Goal: Task Accomplishment & Management: Use online tool/utility

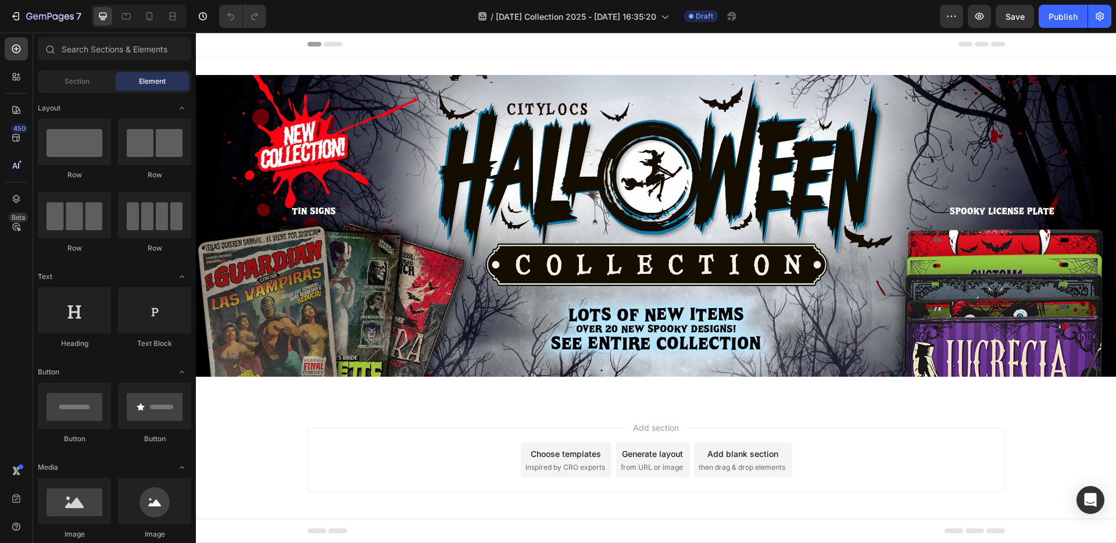
scroll to position [2, 0]
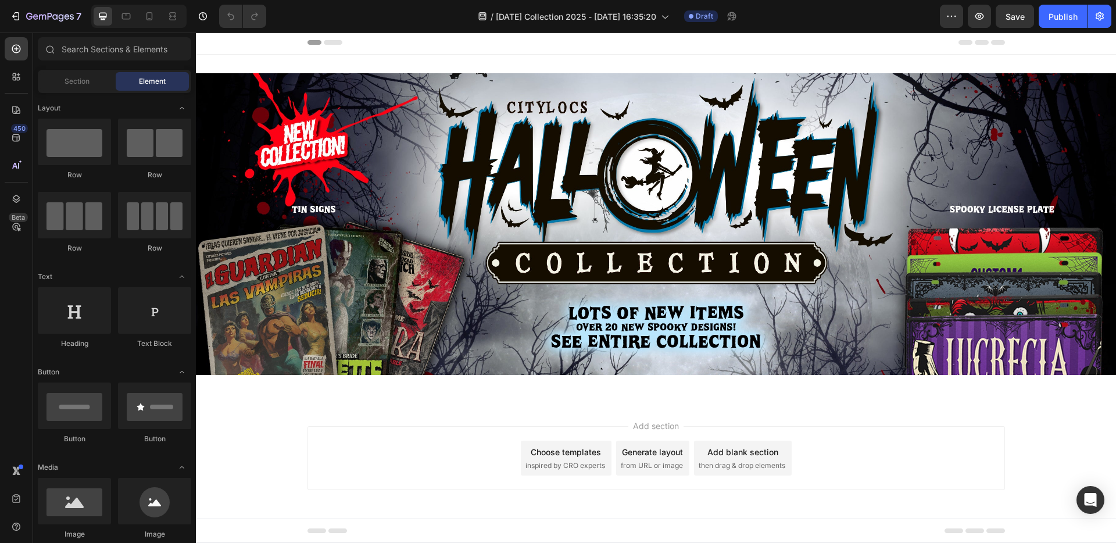
click at [569, 446] on div "Choose templates" at bounding box center [566, 452] width 70 height 12
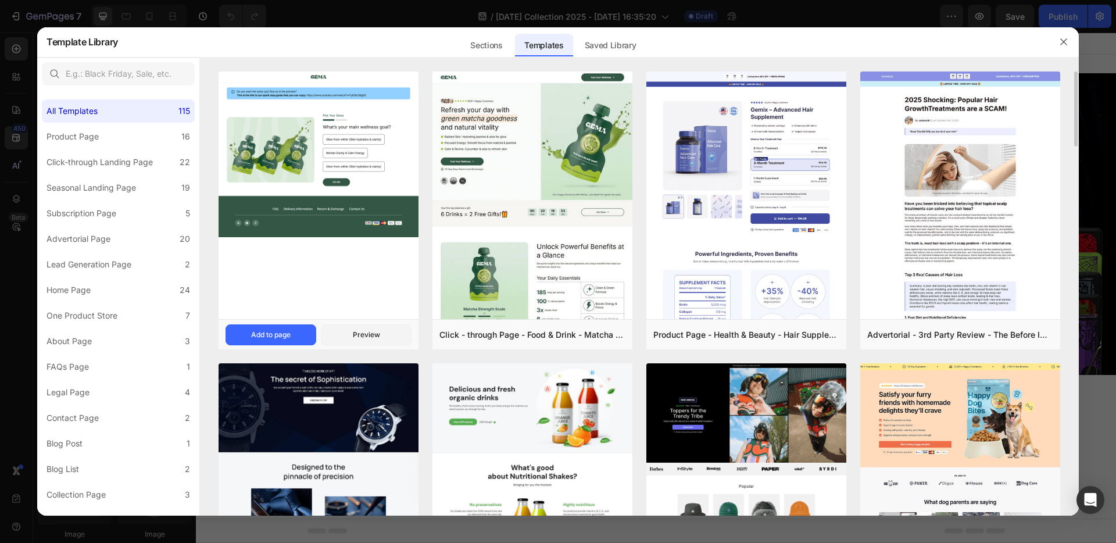
scroll to position [219, 0]
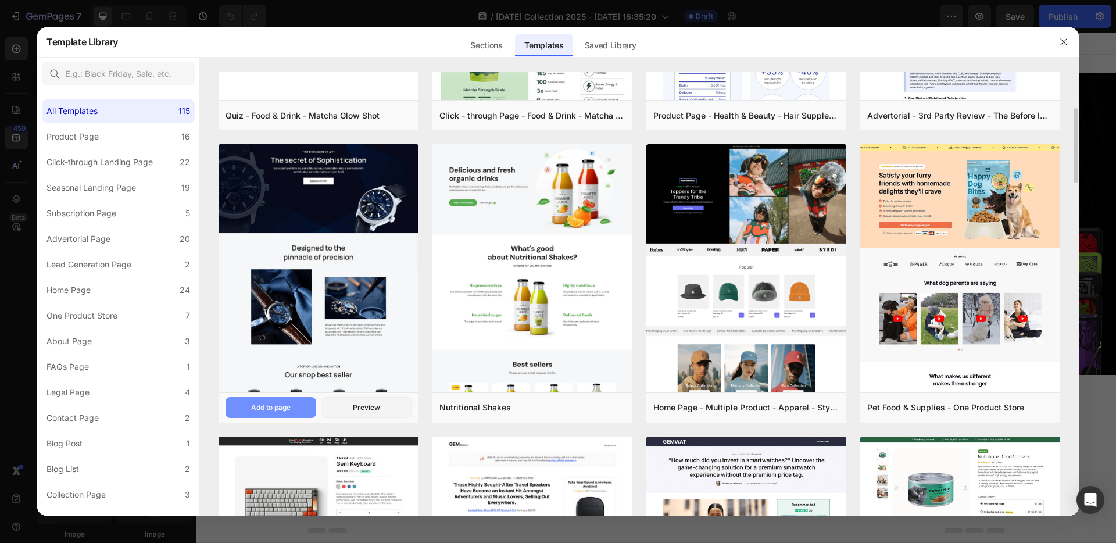
click at [281, 407] on div "Add to page" at bounding box center [271, 407] width 40 height 10
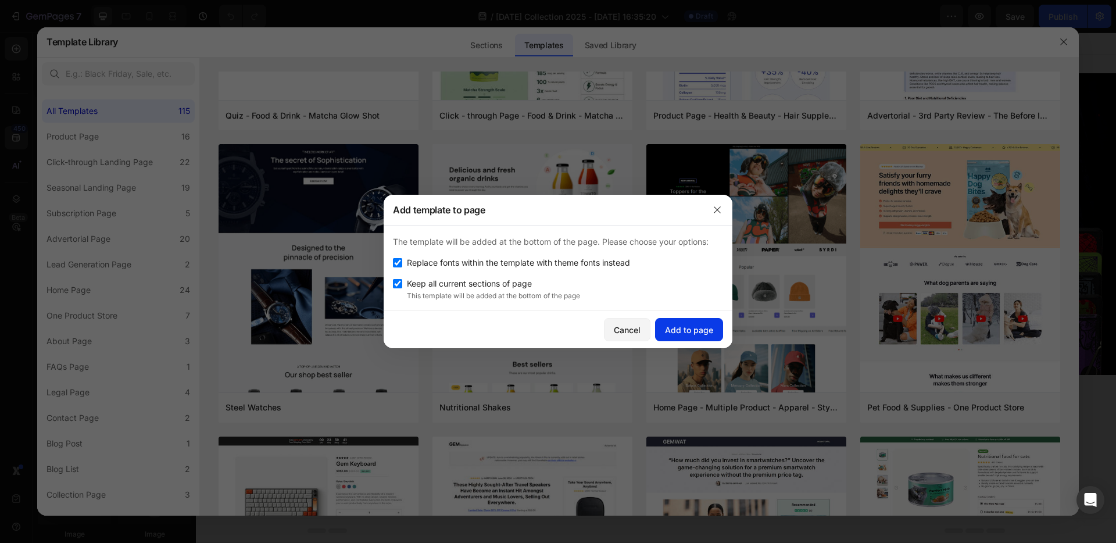
click at [671, 330] on div "Add to page" at bounding box center [689, 330] width 48 height 12
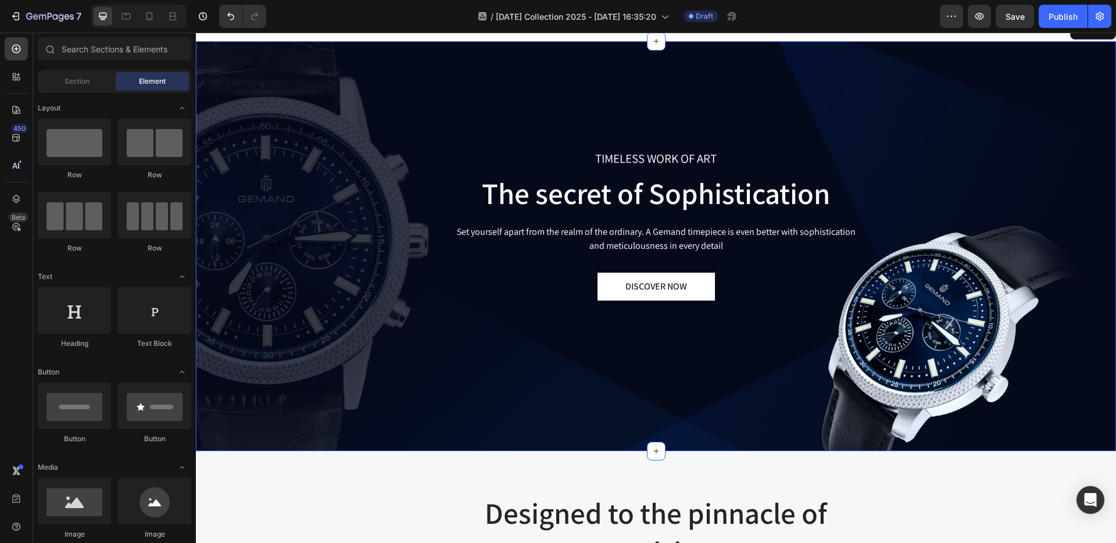
scroll to position [369, 0]
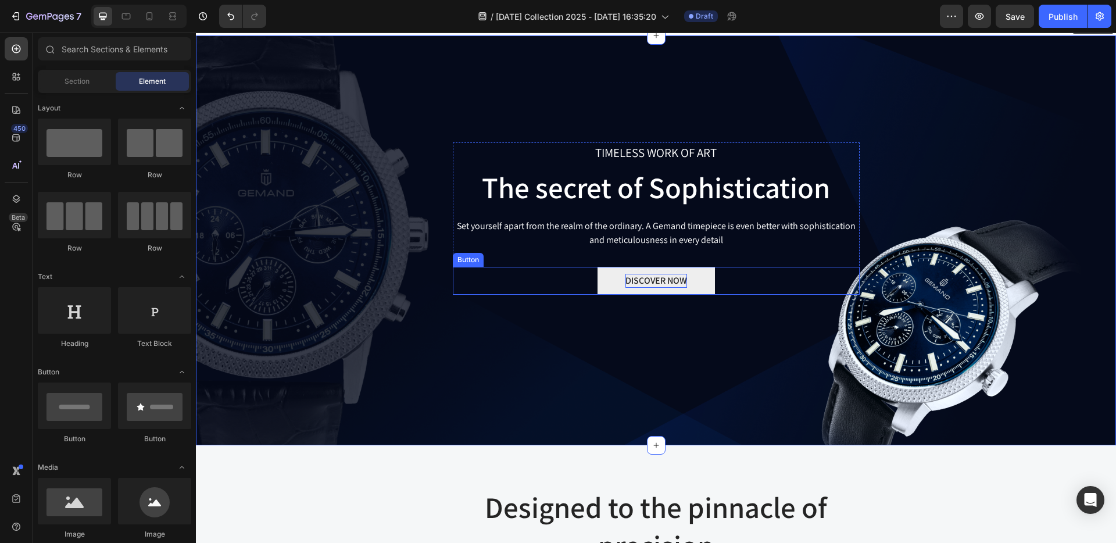
click at [673, 274] on div "DISCOVER NOW" at bounding box center [657, 281] width 62 height 14
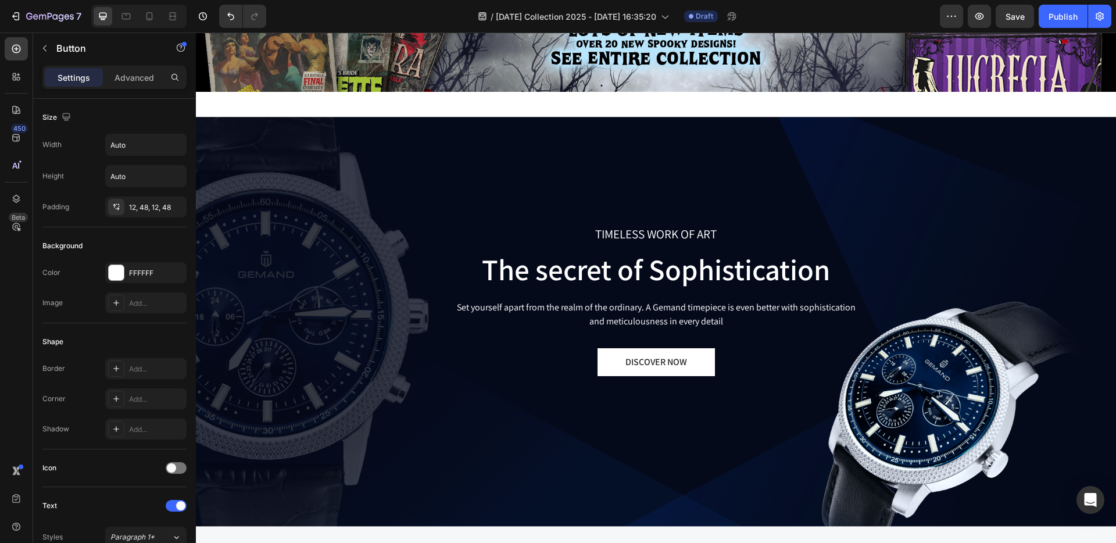
scroll to position [279, 0]
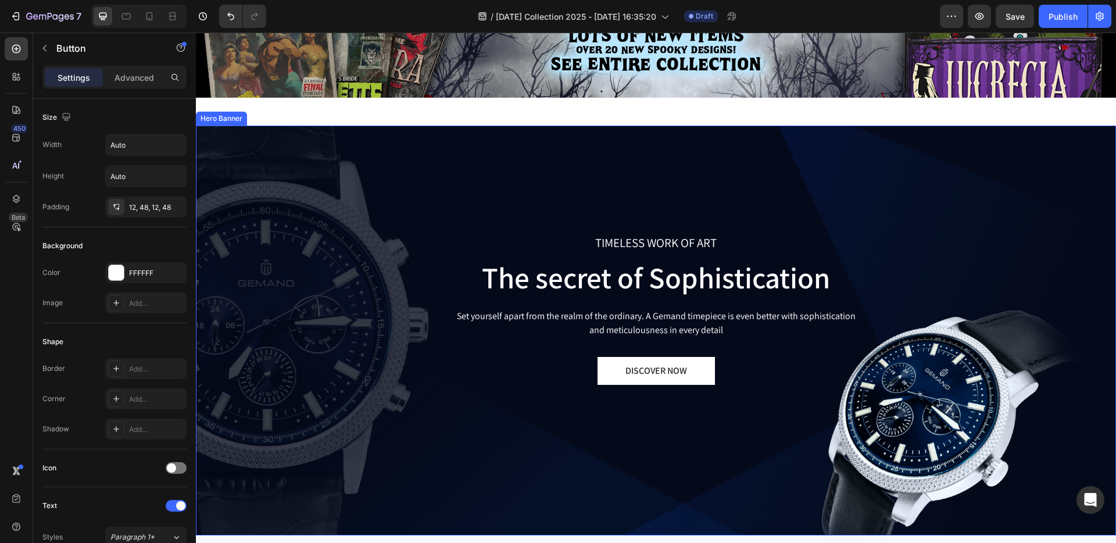
click at [213, 140] on div "TIMELESS WORK OF ART Text block The secret of Sophistication Heading Set yourse…" at bounding box center [656, 331] width 903 height 382
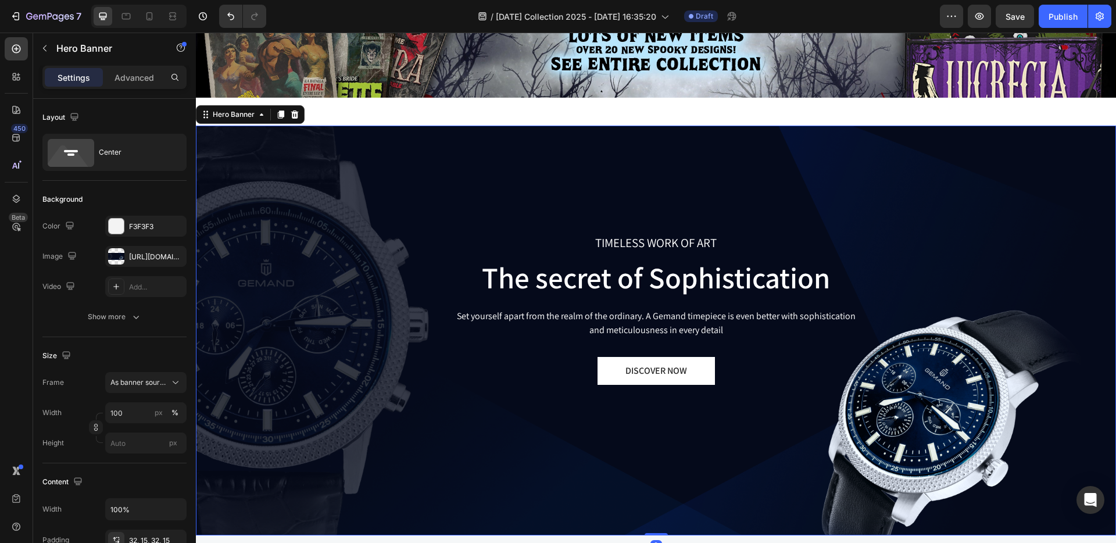
click at [246, 142] on div "TIMELESS WORK OF ART Text block The secret of Sophistication Heading Set yourse…" at bounding box center [656, 331] width 903 height 382
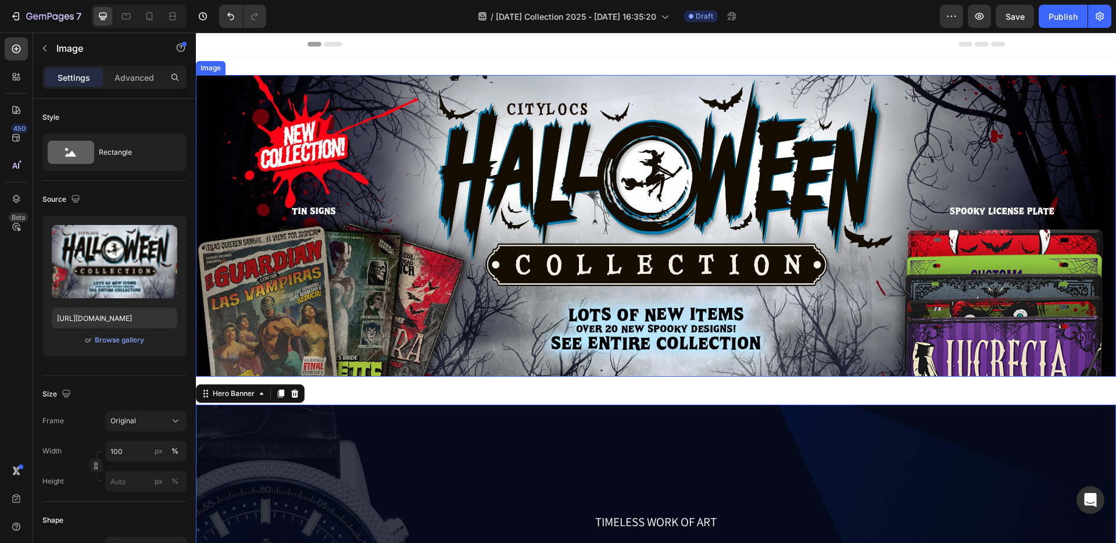
click at [231, 113] on img at bounding box center [656, 226] width 920 height 302
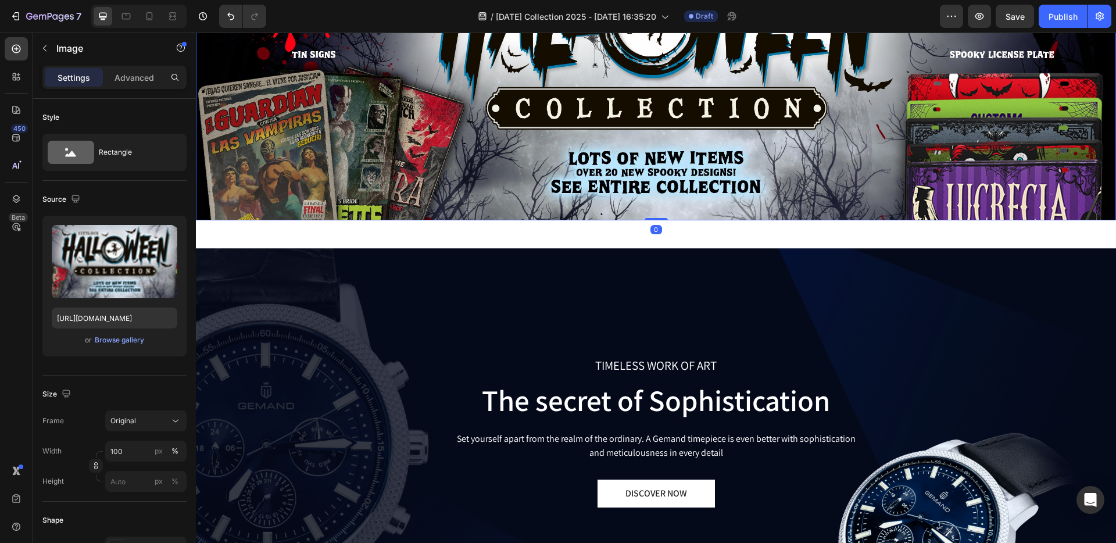
scroll to position [242, 0]
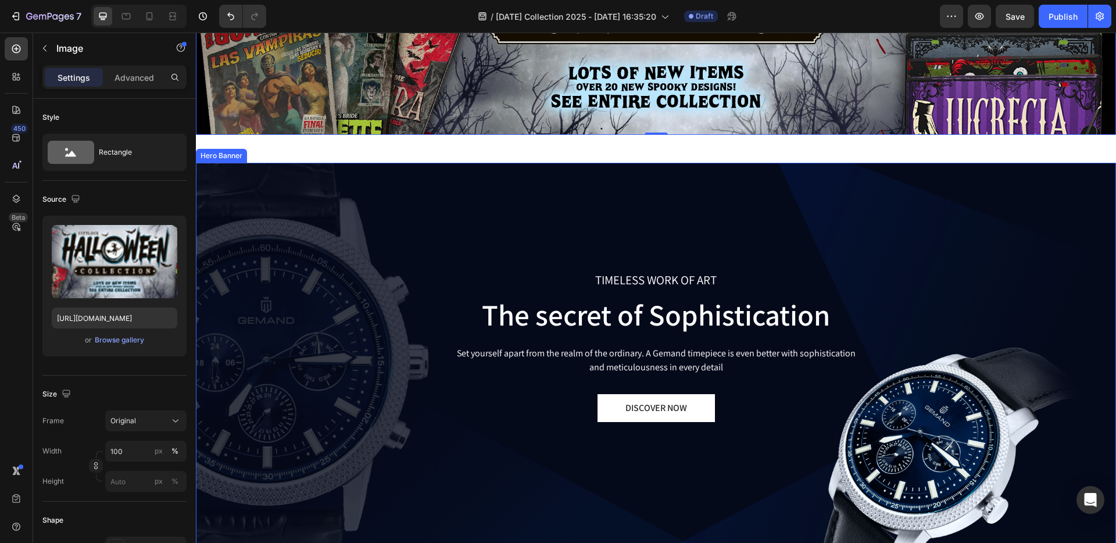
click at [345, 215] on div "TIMELESS WORK OF ART Text block The secret of Sophistication Heading Set yourse…" at bounding box center [656, 368] width 903 height 382
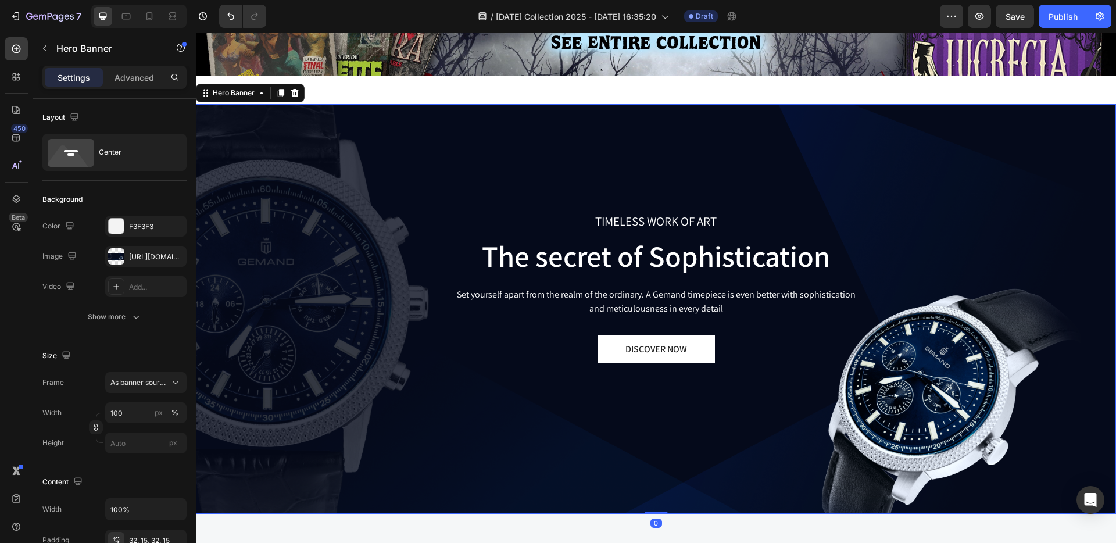
scroll to position [355, 0]
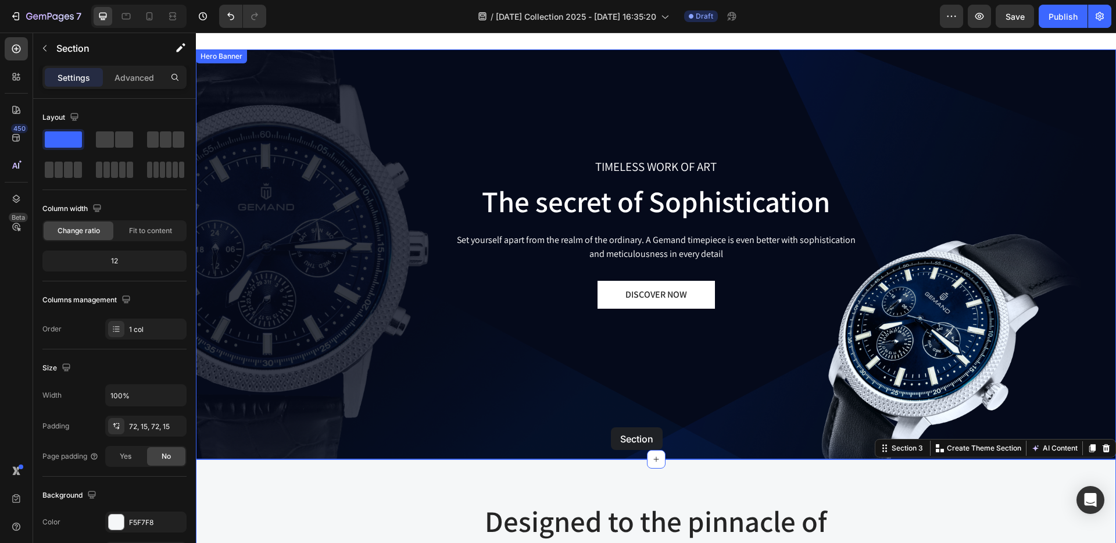
drag, startPoint x: 614, startPoint y: 452, endPoint x: 609, endPoint y: 423, distance: 29.5
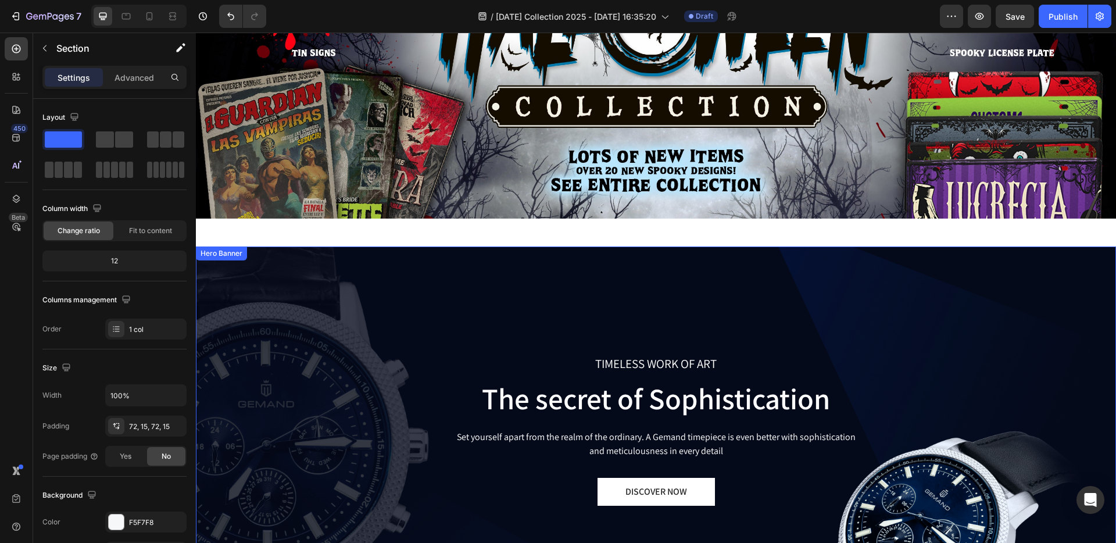
scroll to position [143, 0]
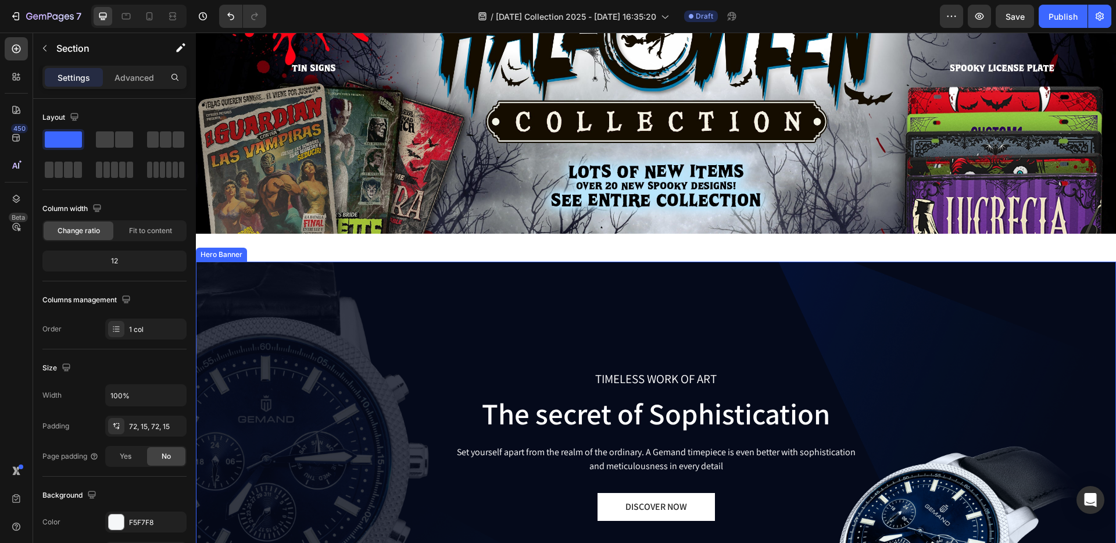
click at [265, 280] on div "TIMELESS WORK OF ART Text block The secret of Sophistication Heading Set yourse…" at bounding box center [656, 467] width 903 height 382
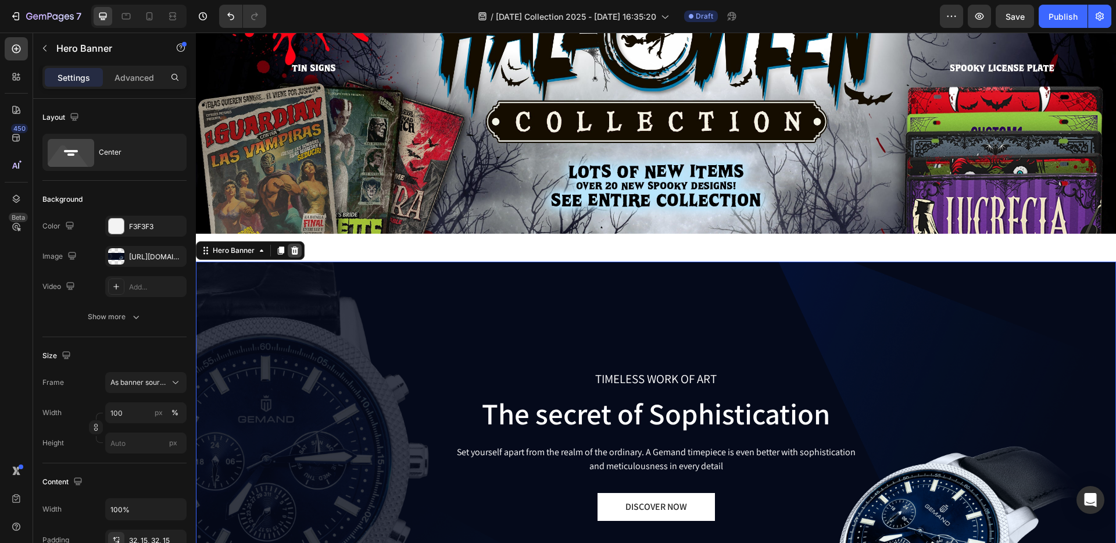
click at [293, 246] on icon at bounding box center [295, 250] width 8 height 8
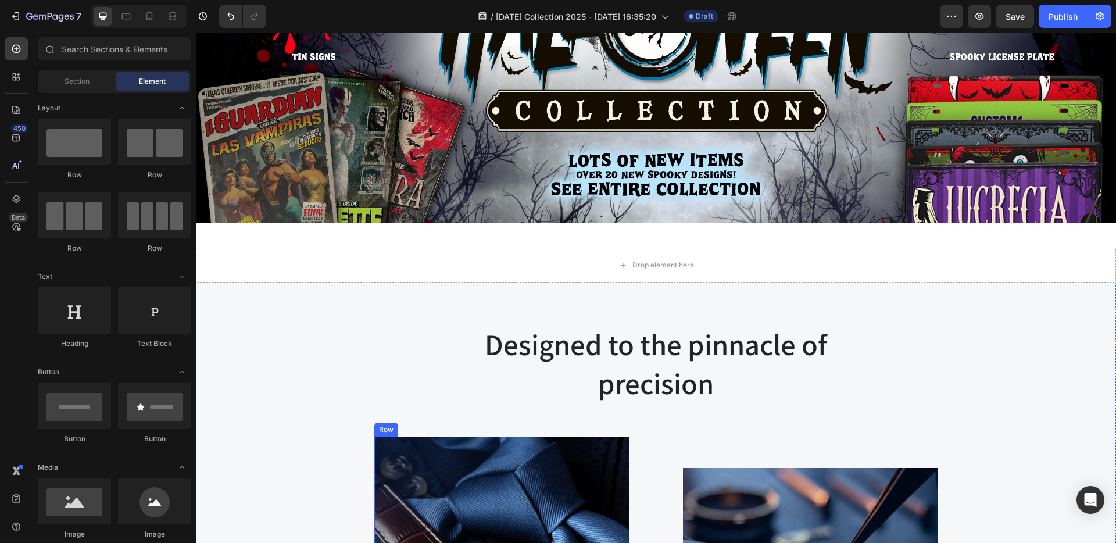
scroll to position [153, 0]
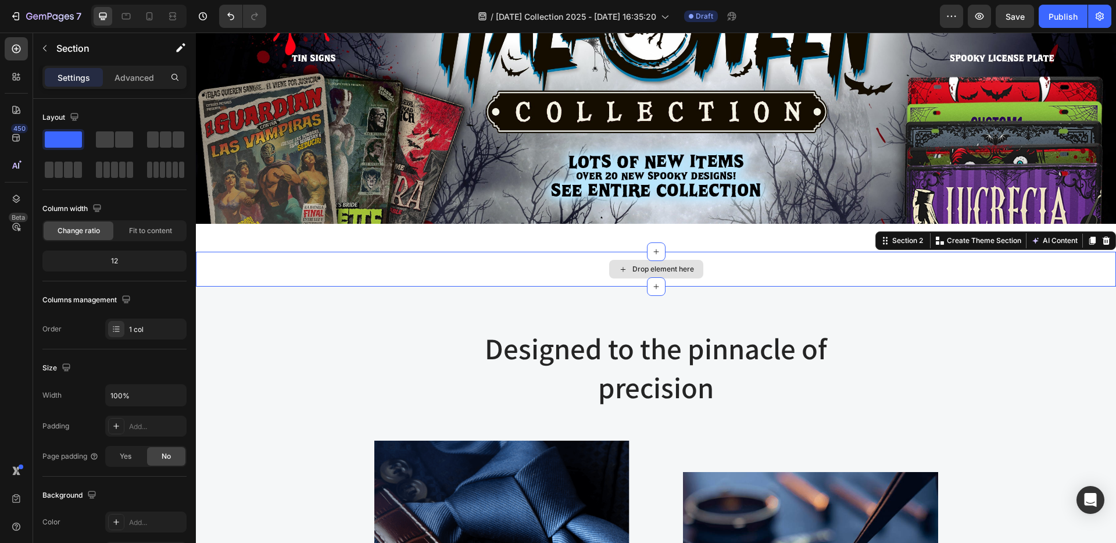
click at [535, 270] on div "Drop element here" at bounding box center [656, 269] width 920 height 35
click at [1103, 237] on icon at bounding box center [1107, 241] width 8 height 8
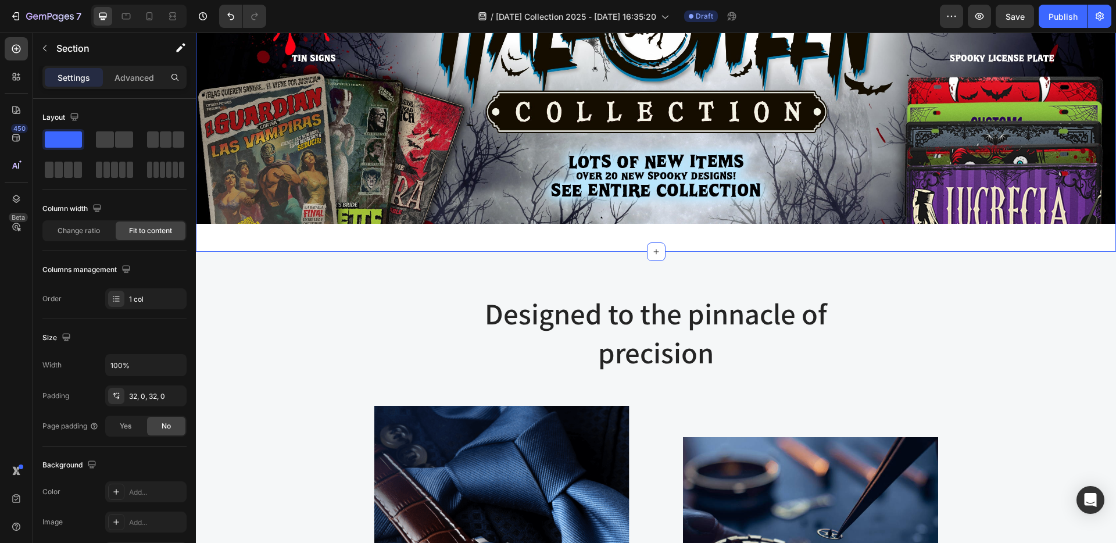
click at [692, 248] on div "Image Row Section 1" at bounding box center [656, 77] width 920 height 348
click at [699, 219] on img at bounding box center [656, 73] width 920 height 302
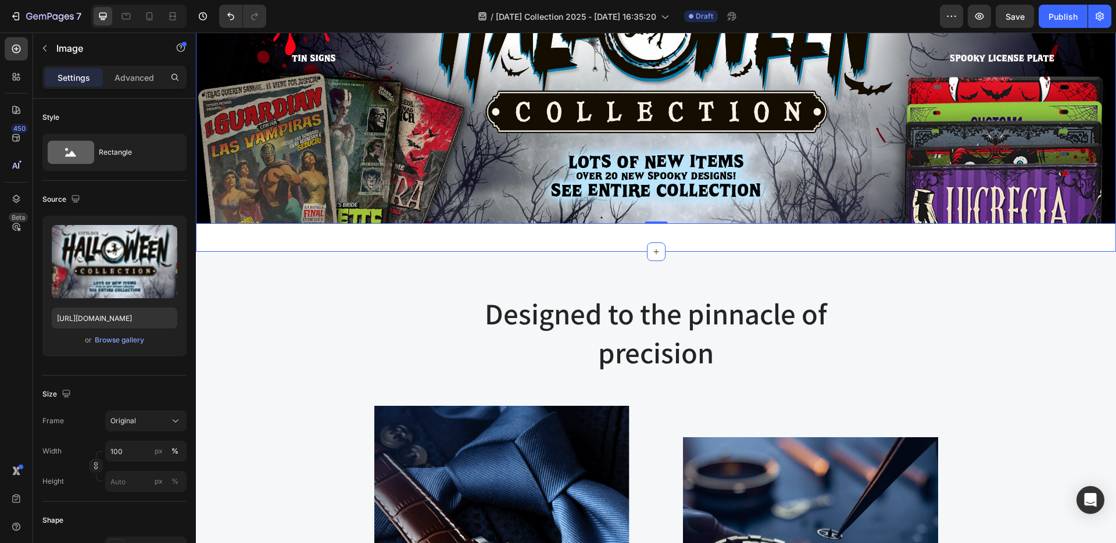
click at [674, 246] on div "Image 0 Row Section 1" at bounding box center [656, 77] width 920 height 348
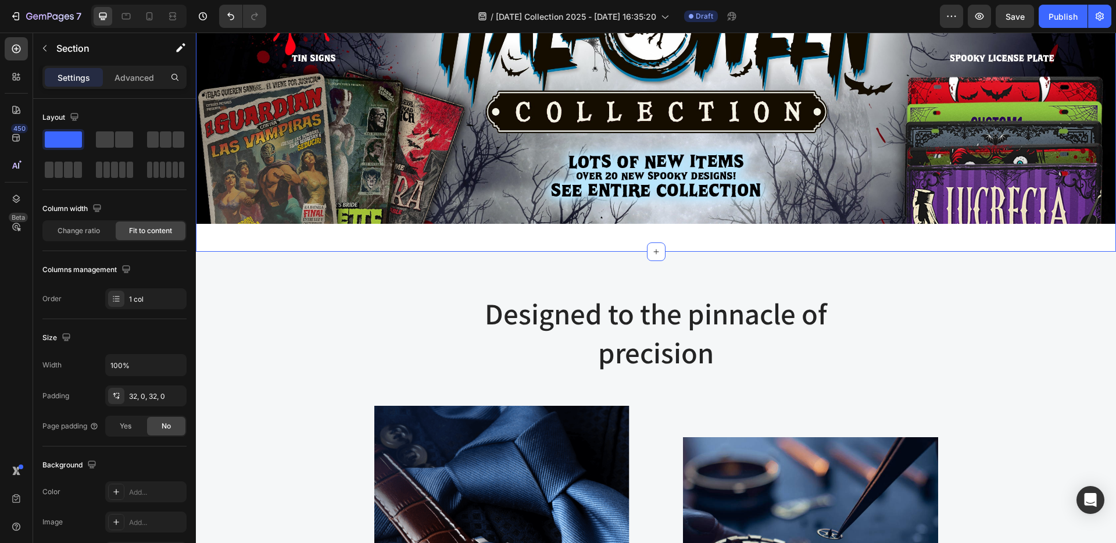
click at [684, 240] on div "Image Row Section 1 You can create reusable sections Create Theme Section AI Co…" at bounding box center [656, 77] width 920 height 348
click at [128, 81] on p "Advanced" at bounding box center [135, 78] width 40 height 12
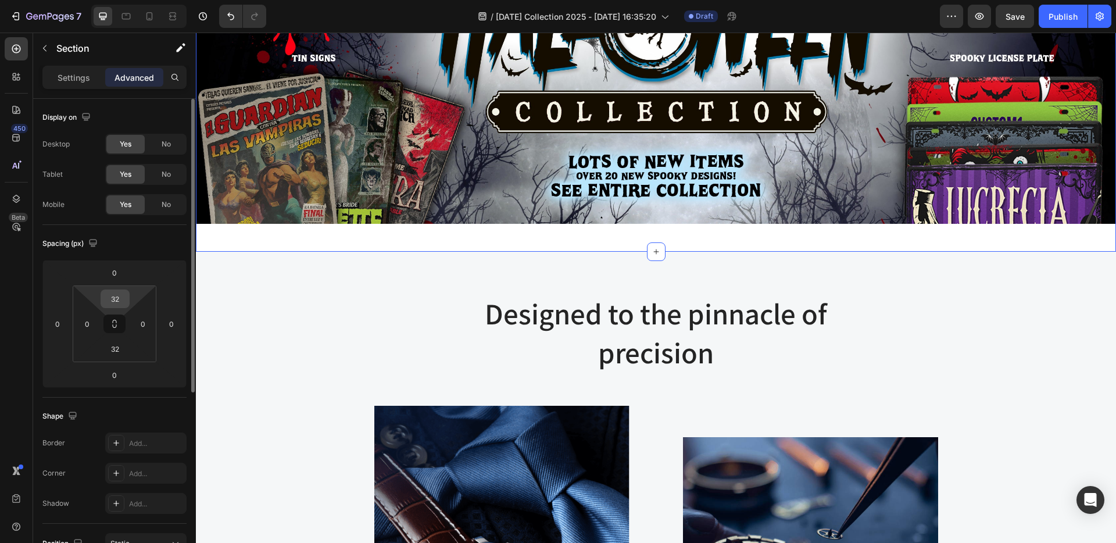
click at [119, 306] on input "32" at bounding box center [114, 298] width 23 height 17
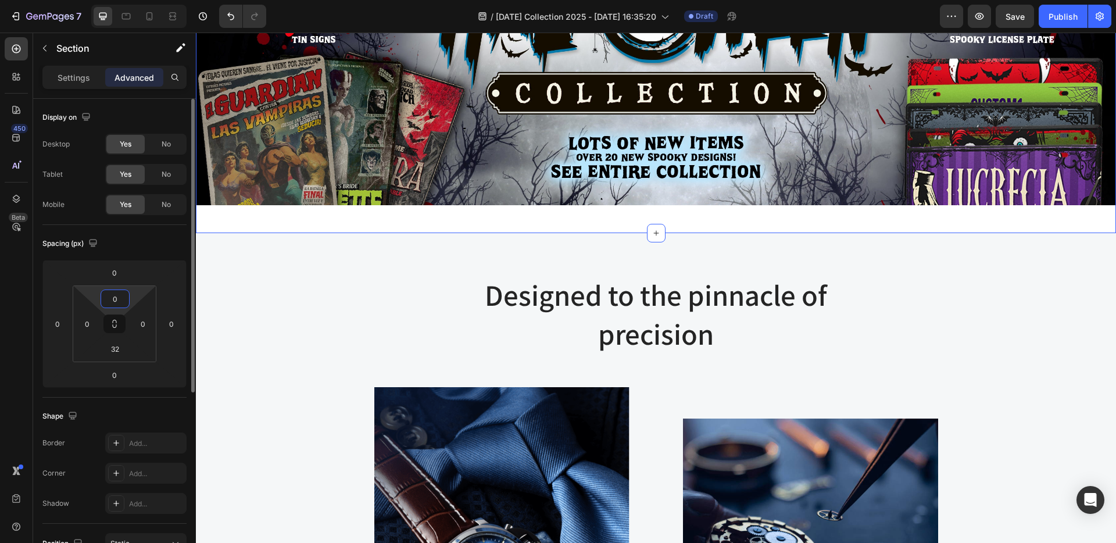
type input "0"
click at [351, 206] on div "Image Row" at bounding box center [656, 58] width 920 height 311
click at [280, 312] on div "Designed to the pinnacle of precision Heading Row Image Image At Gemand, the ma…" at bounding box center [656, 488] width 903 height 427
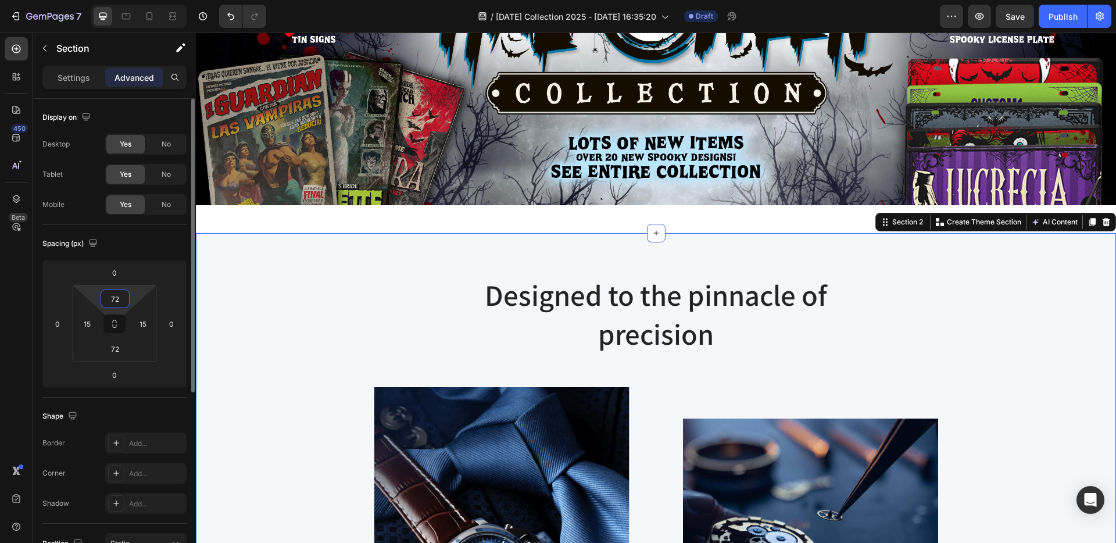
click at [114, 306] on input "72" at bounding box center [114, 298] width 23 height 17
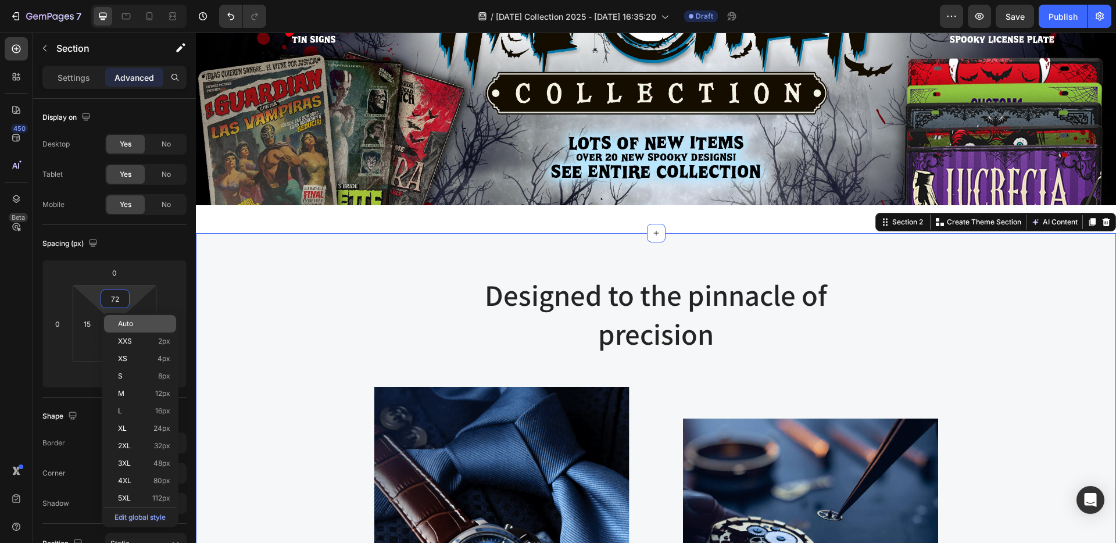
type input "0"
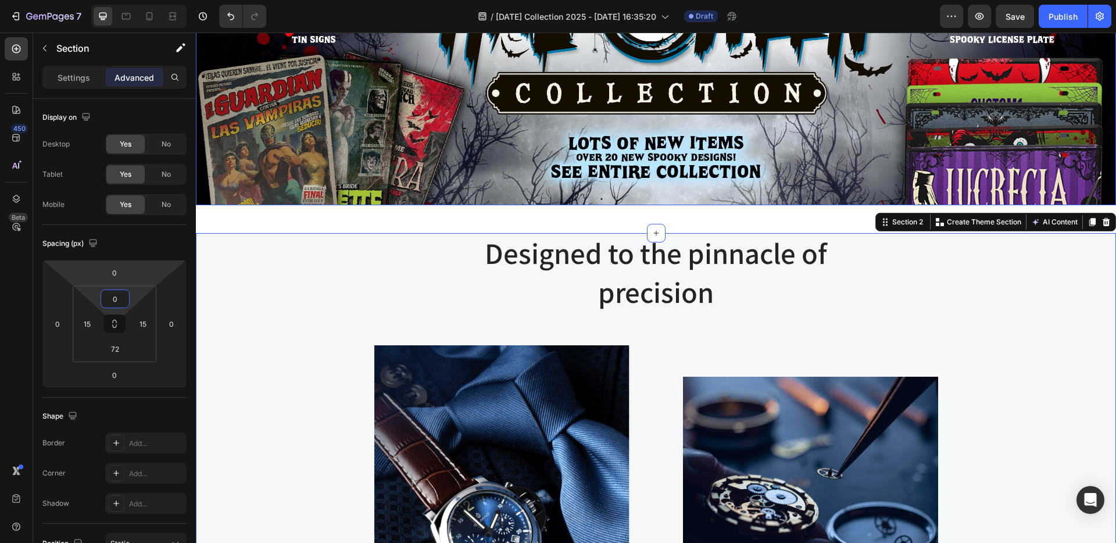
click at [304, 187] on img at bounding box center [656, 54] width 920 height 302
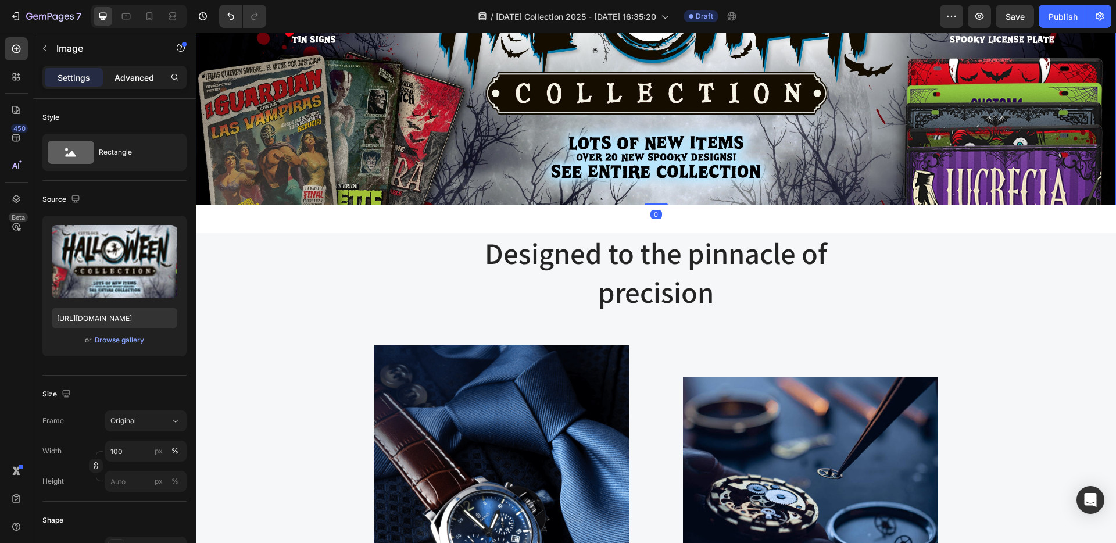
click at [137, 76] on p "Advanced" at bounding box center [135, 78] width 40 height 12
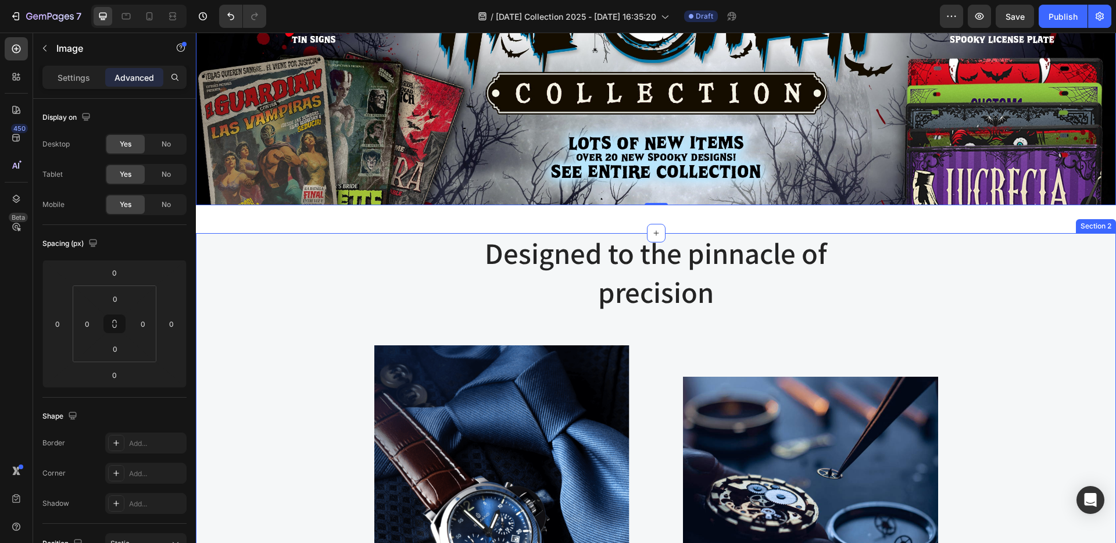
click at [356, 269] on div "Designed to the pinnacle of precision Heading Row Image Image At Gemand, the ma…" at bounding box center [656, 446] width 903 height 427
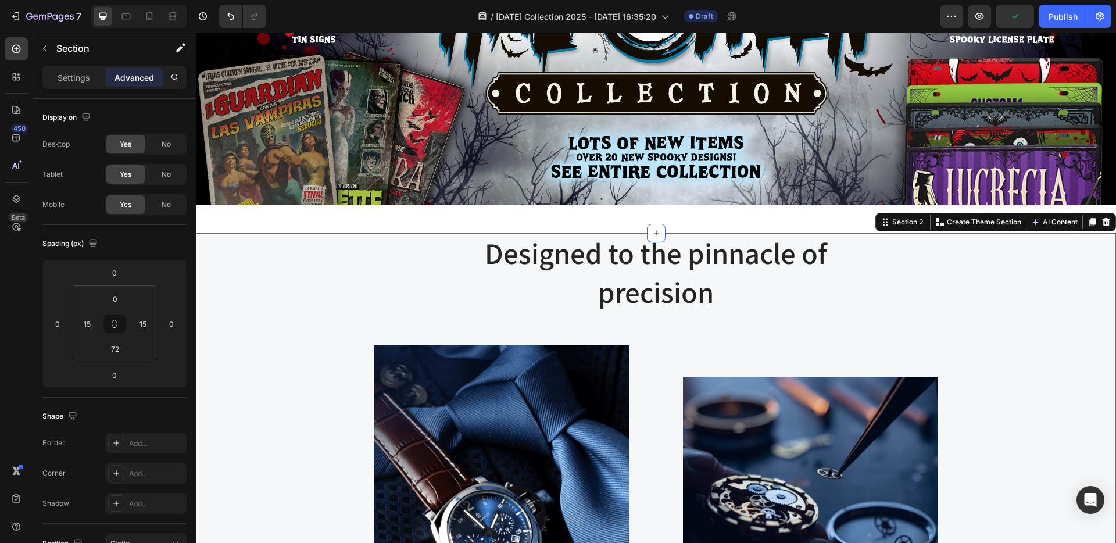
click at [470, 233] on div "Designed to the pinnacle of precision Heading Row Image Image At Gemand, the ma…" at bounding box center [656, 446] width 903 height 427
click at [492, 220] on div "Image Row Section 1" at bounding box center [656, 68] width 920 height 330
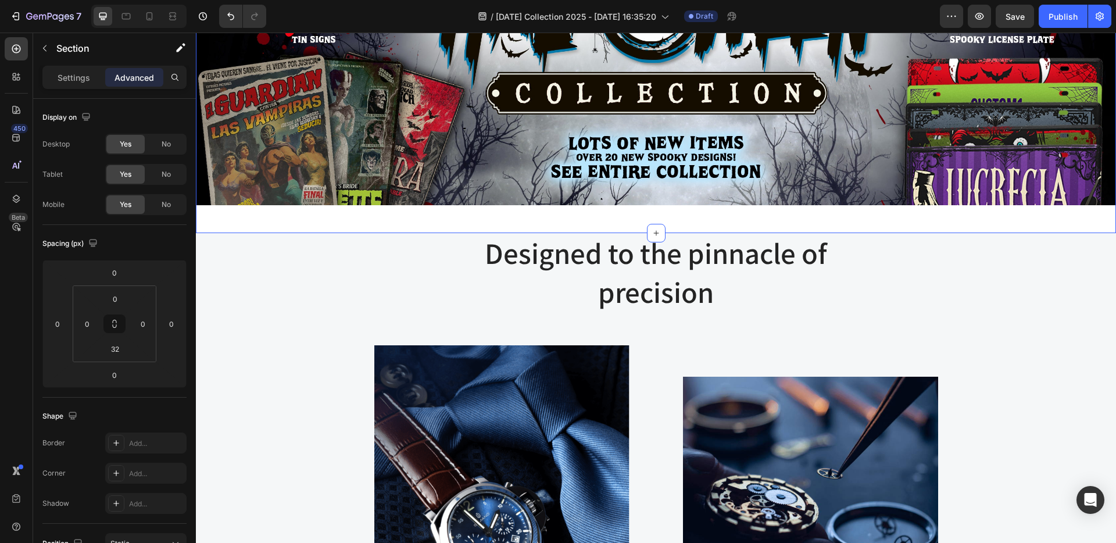
click at [528, 217] on div "Image Row Section 1 You can create reusable sections Create Theme Section AI Co…" at bounding box center [656, 68] width 920 height 330
click at [531, 199] on img at bounding box center [656, 54] width 920 height 302
click at [522, 218] on div "Image 0 Row Section 1" at bounding box center [656, 68] width 920 height 330
click at [115, 353] on input "32" at bounding box center [114, 348] width 23 height 17
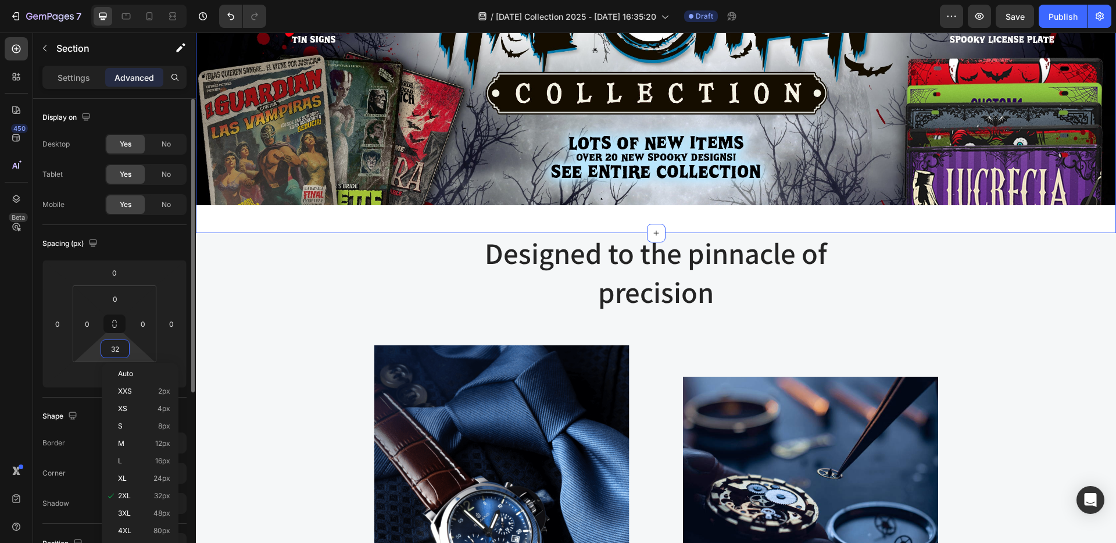
click at [115, 353] on input "32" at bounding box center [114, 348] width 23 height 17
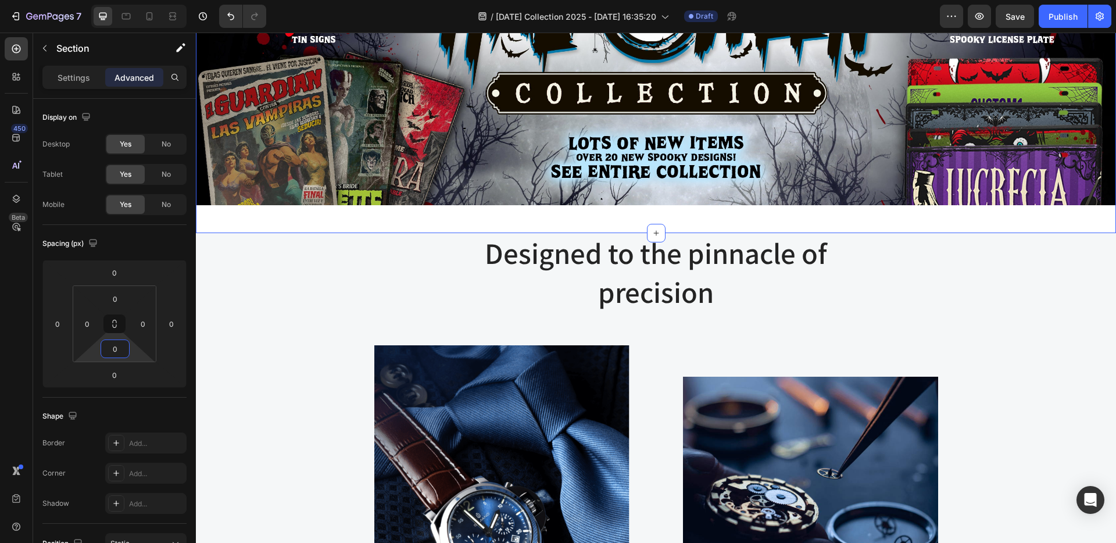
type input "0"
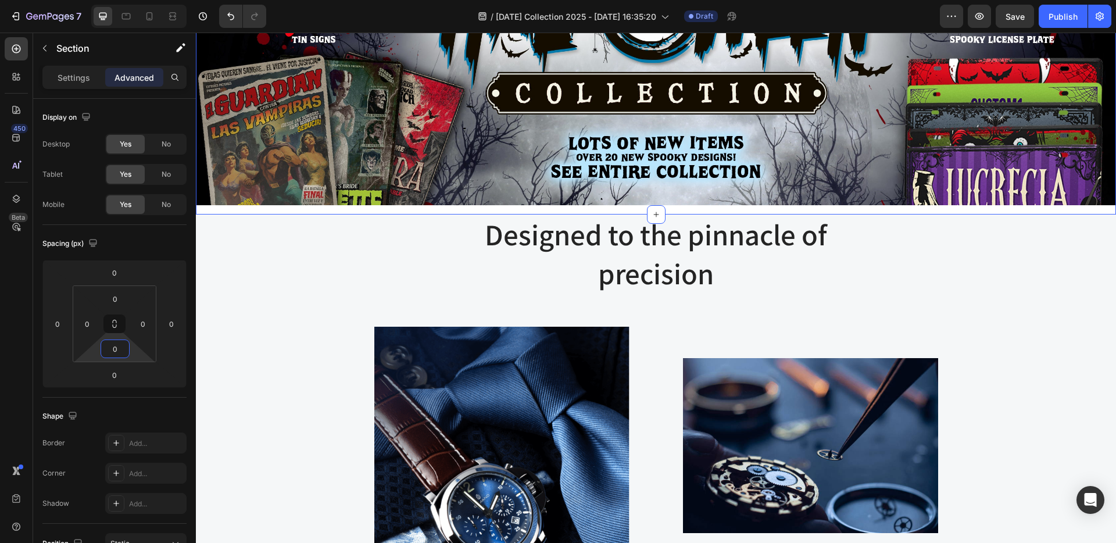
click at [399, 206] on div "Image Row" at bounding box center [656, 58] width 920 height 311
click at [420, 185] on img at bounding box center [656, 54] width 920 height 302
click at [313, 208] on div "Image Row" at bounding box center [656, 58] width 920 height 311
click at [309, 221] on div "Designed to the pinnacle of precision Heading Row Image Image At Gemand, the ma…" at bounding box center [656, 428] width 903 height 427
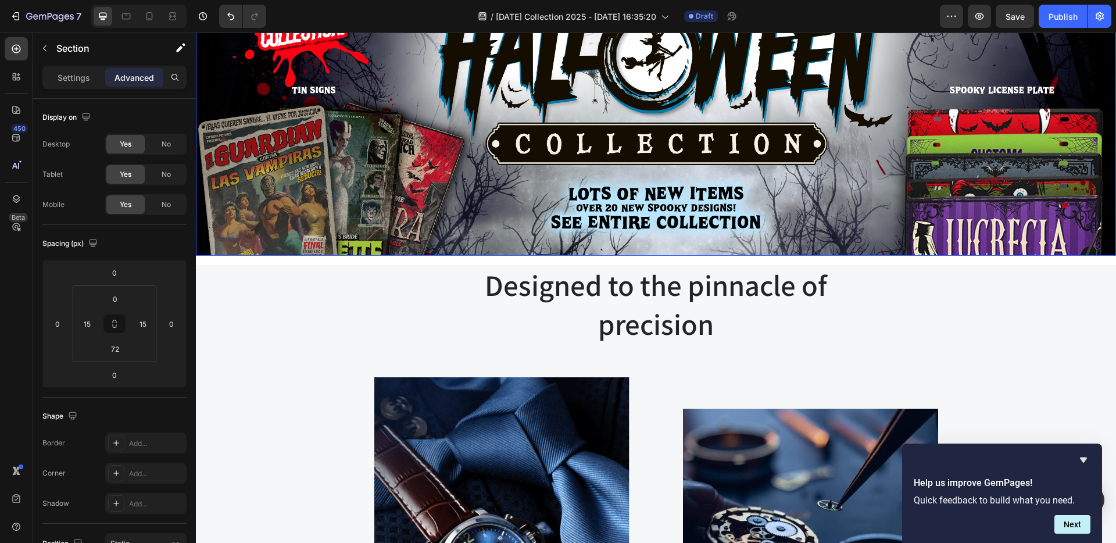
scroll to position [235, 0]
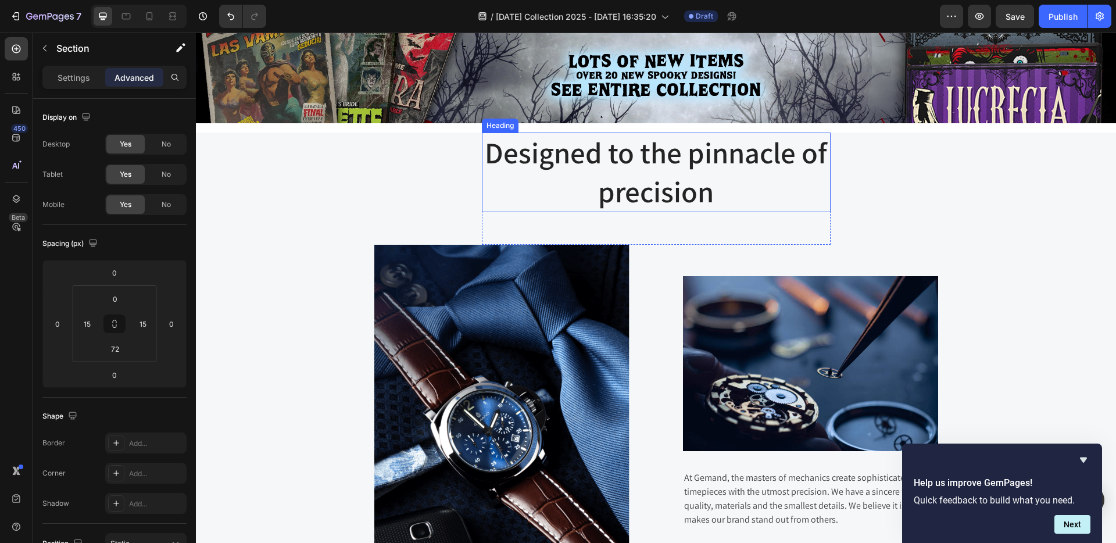
click at [627, 149] on p "Designed to the pinnacle of precision" at bounding box center [656, 172] width 346 height 77
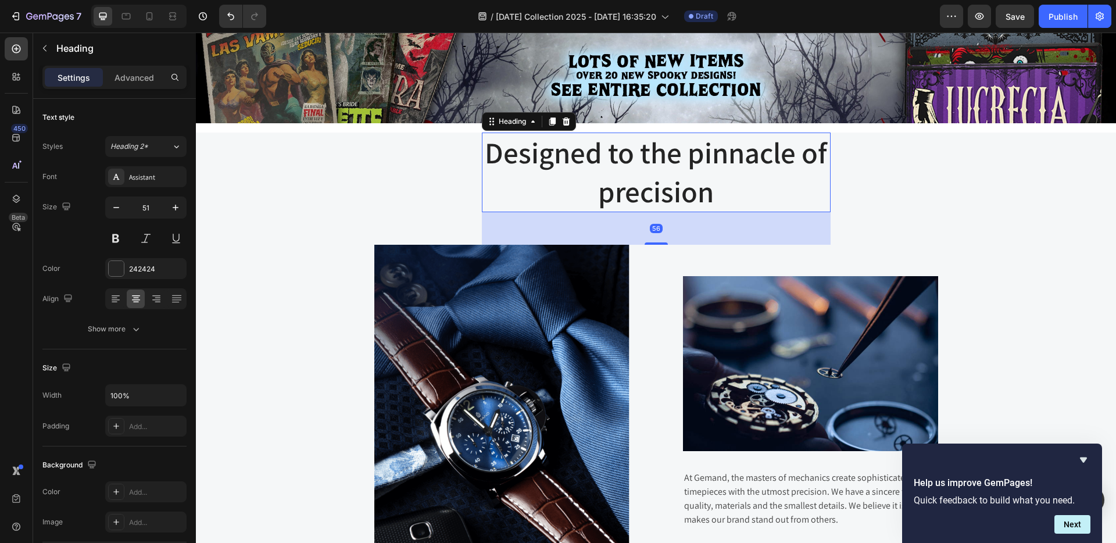
click at [627, 149] on p "Designed to the pinnacle of precision" at bounding box center [656, 172] width 346 height 77
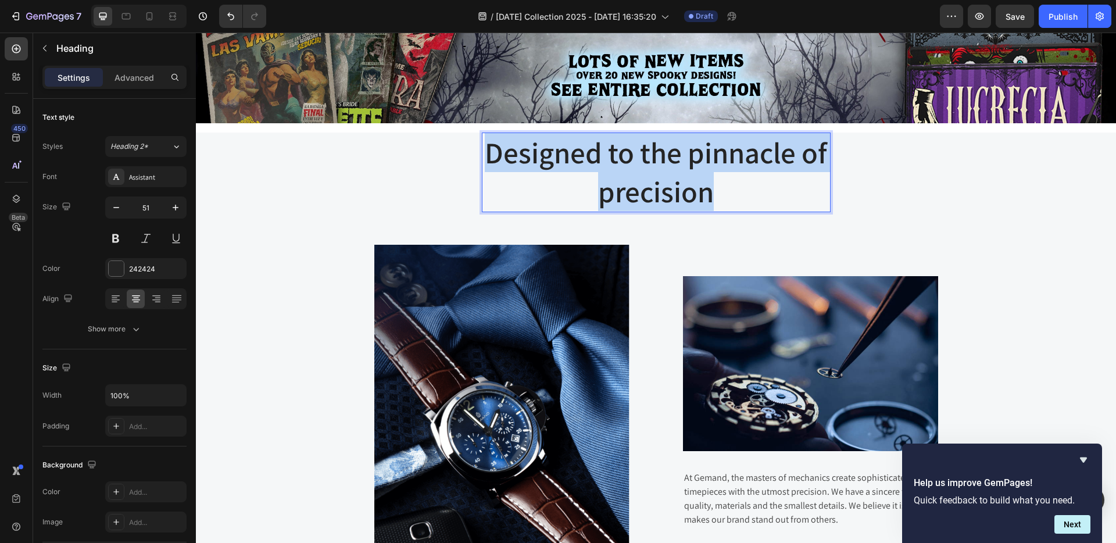
click at [626, 150] on p "Designed to the pinnacle of precision" at bounding box center [656, 172] width 346 height 77
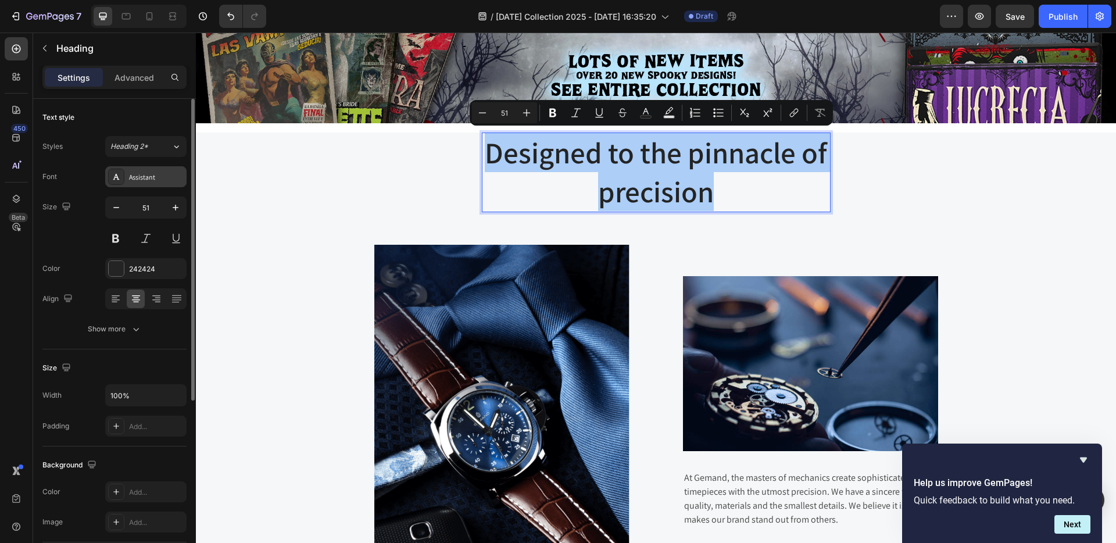
click at [165, 178] on div "Assistant" at bounding box center [156, 177] width 55 height 10
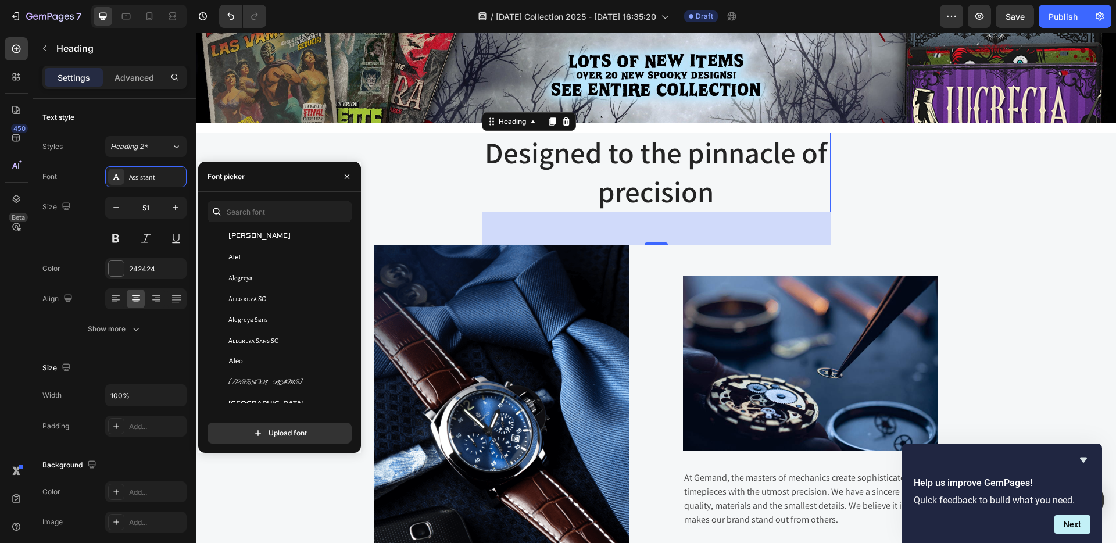
scroll to position [664, 0]
click at [278, 334] on div "Alegreya Sans SC" at bounding box center [286, 333] width 117 height 10
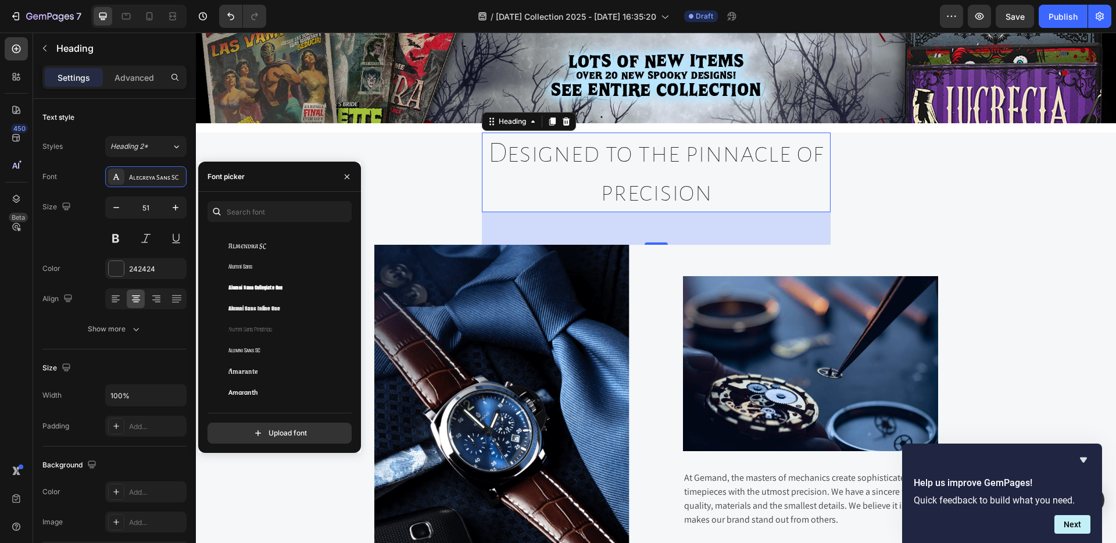
scroll to position [1134, 0]
click at [244, 280] on span "Almendra SC" at bounding box center [247, 283] width 38 height 10
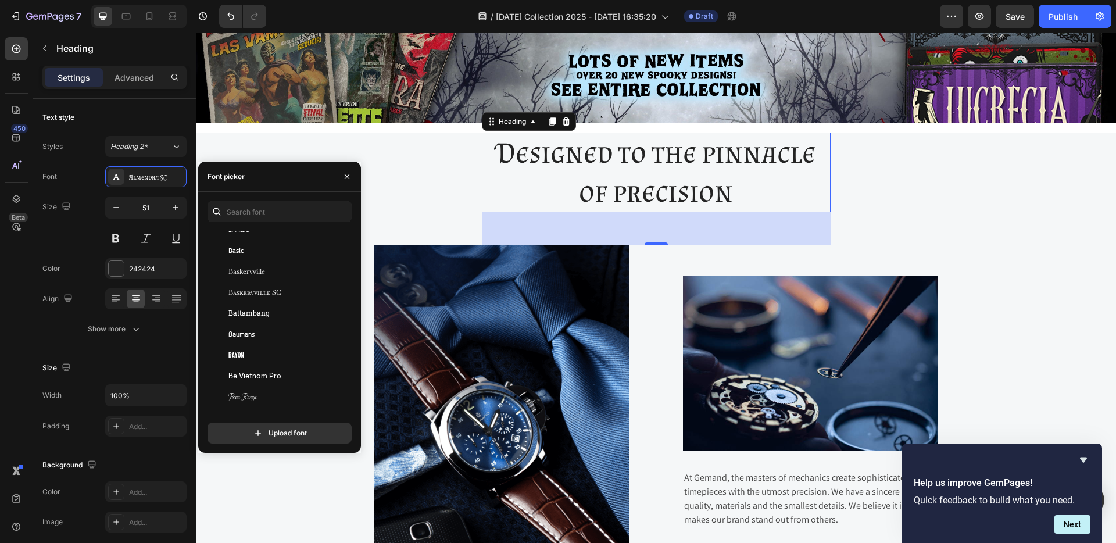
scroll to position [3756, 0]
click at [255, 315] on div "Bayon" at bounding box center [286, 318] width 117 height 10
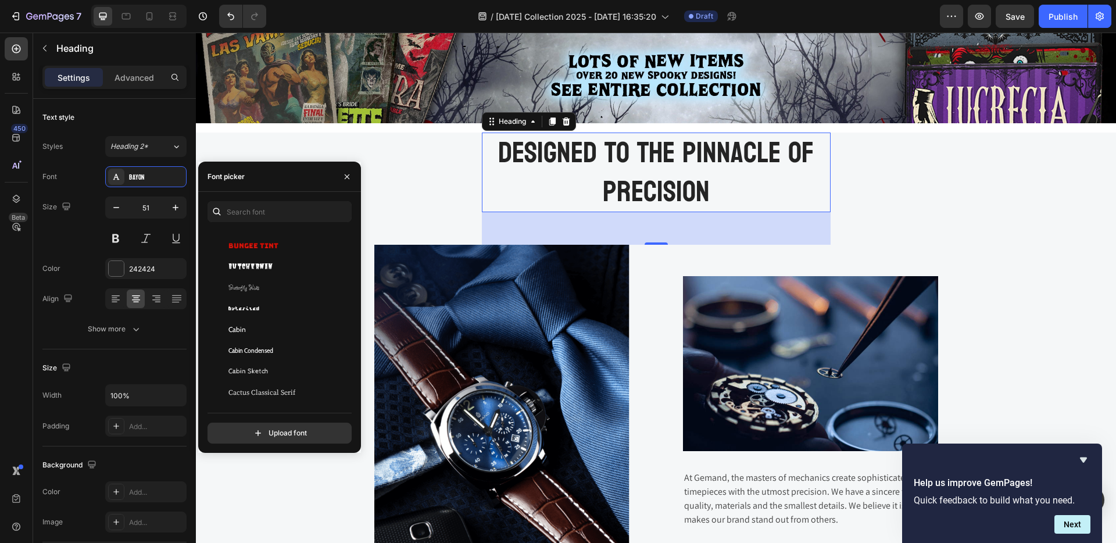
scroll to position [5531, 0]
click at [277, 260] on div "Butcherman" at bounding box center [286, 260] width 117 height 10
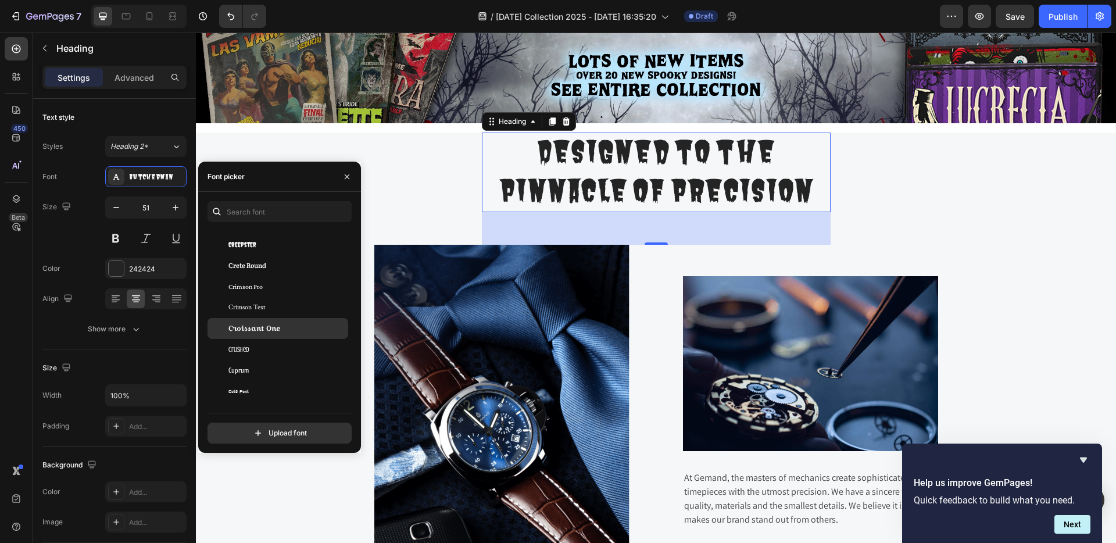
scroll to position [7809, 0]
click at [251, 238] on span "Creepster" at bounding box center [242, 242] width 28 height 10
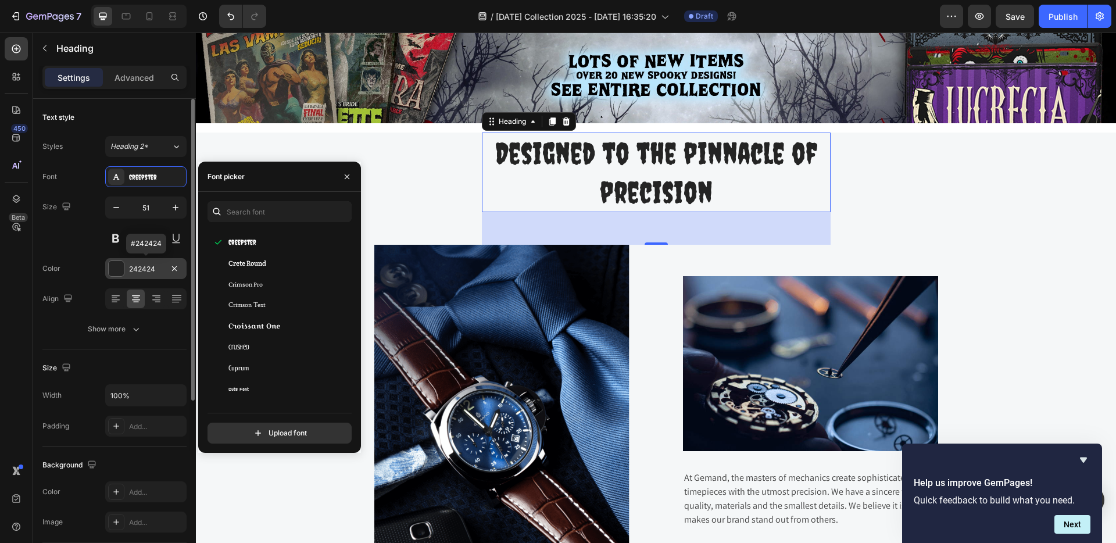
click at [113, 267] on div at bounding box center [116, 268] width 15 height 15
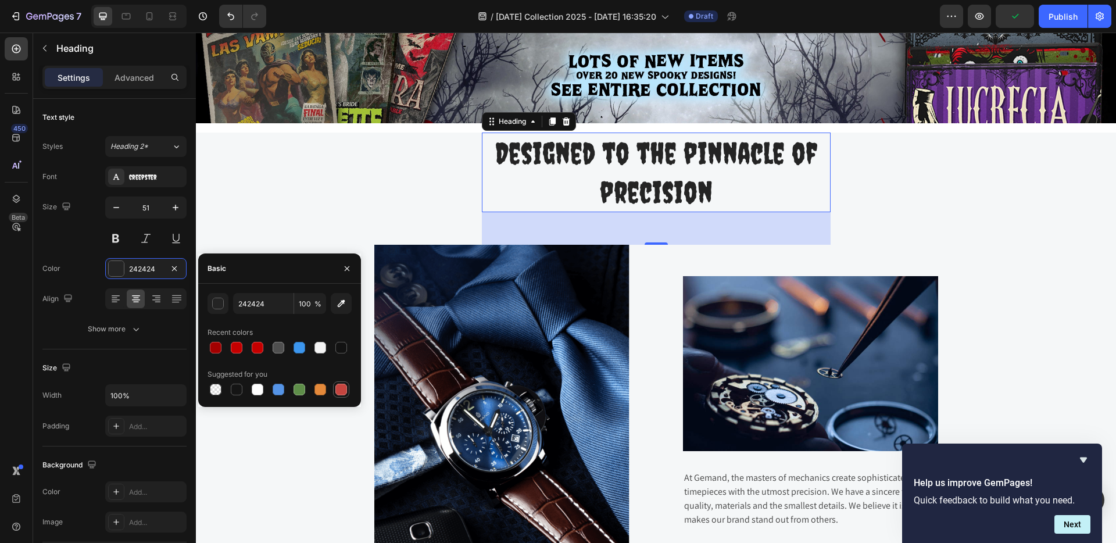
click at [340, 390] on div at bounding box center [341, 390] width 12 height 12
type input "C5453F"
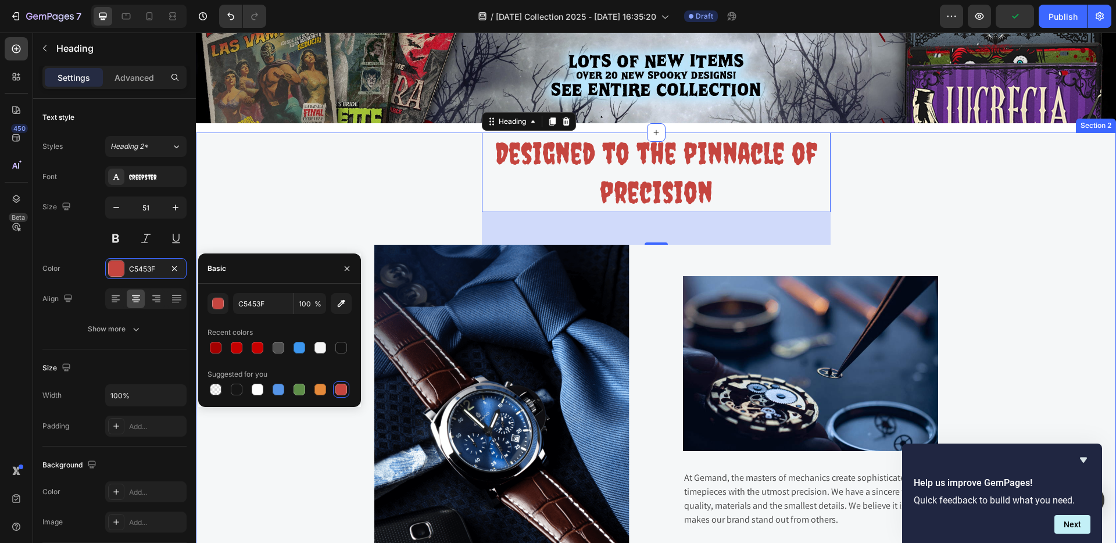
click at [212, 230] on div "Designed to the pinnacle of precision Heading 56 Row Image Image At [GEOGRAPHIC…" at bounding box center [656, 346] width 903 height 427
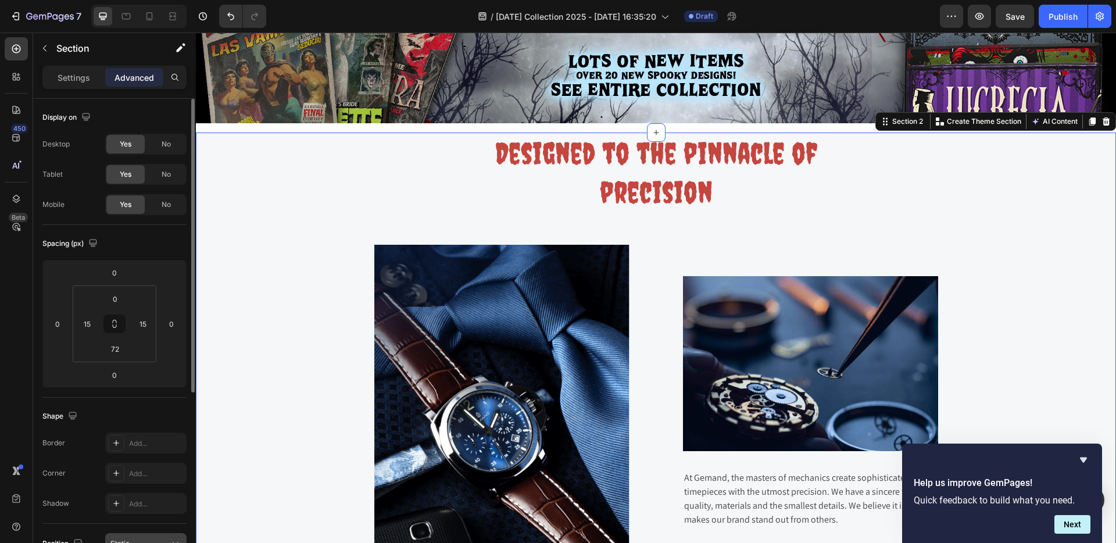
scroll to position [298, 0]
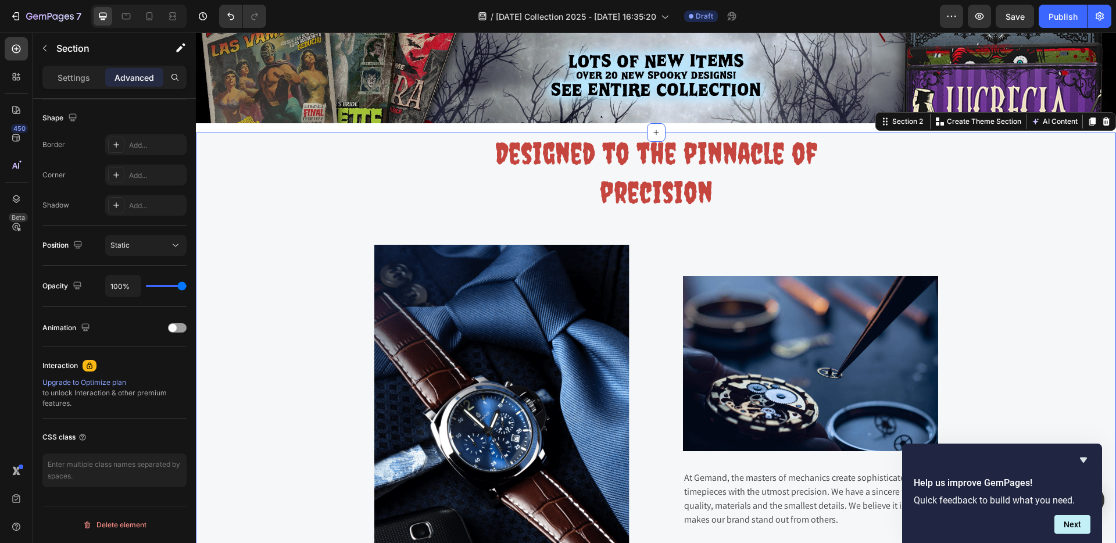
click at [130, 74] on p "Advanced" at bounding box center [135, 78] width 40 height 12
click at [76, 77] on p "Settings" at bounding box center [74, 78] width 33 height 12
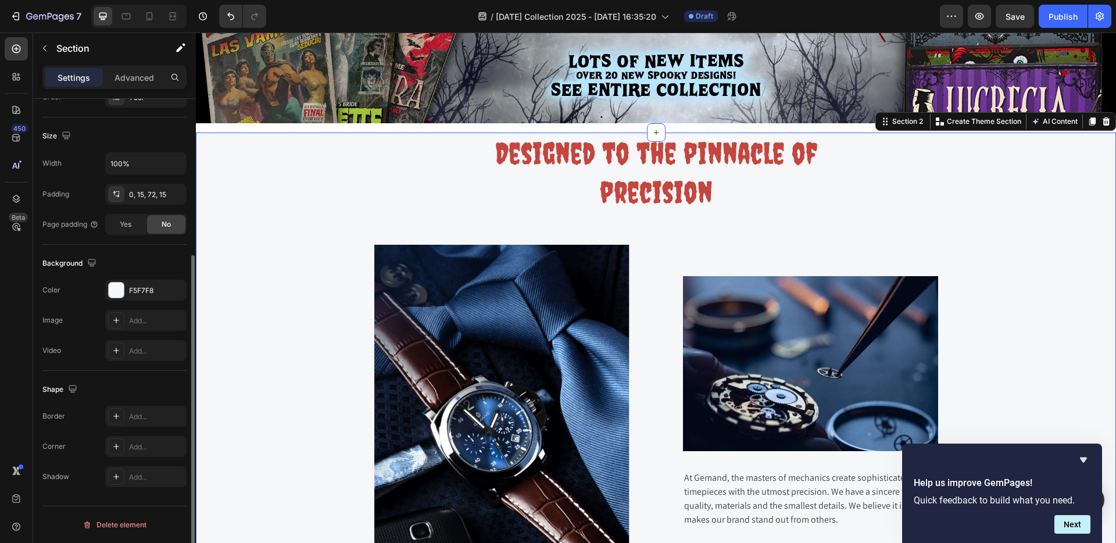
scroll to position [232, 0]
click at [118, 288] on div at bounding box center [116, 290] width 15 height 15
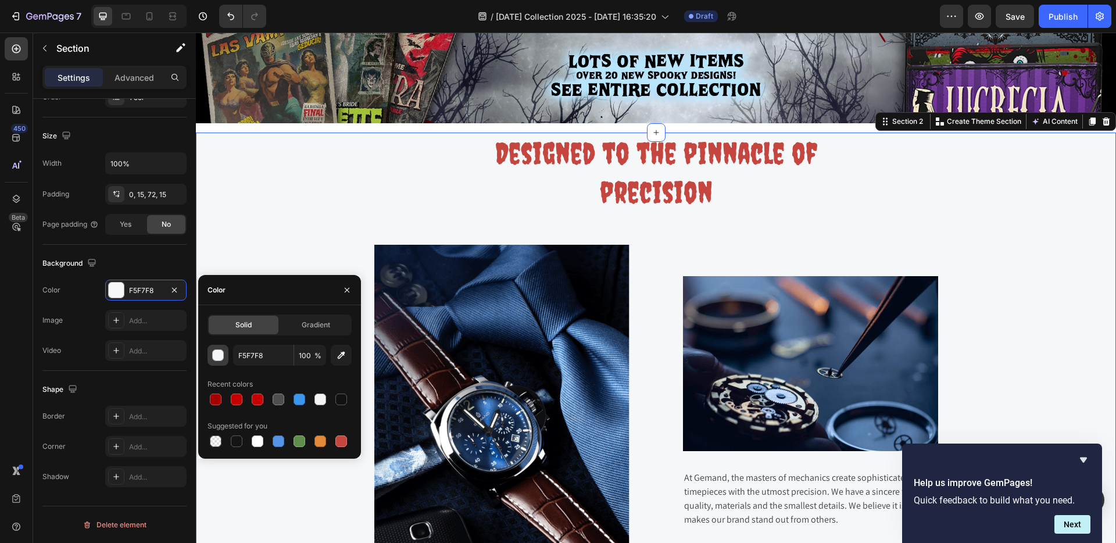
click at [215, 353] on div "button" at bounding box center [219, 356] width 12 height 12
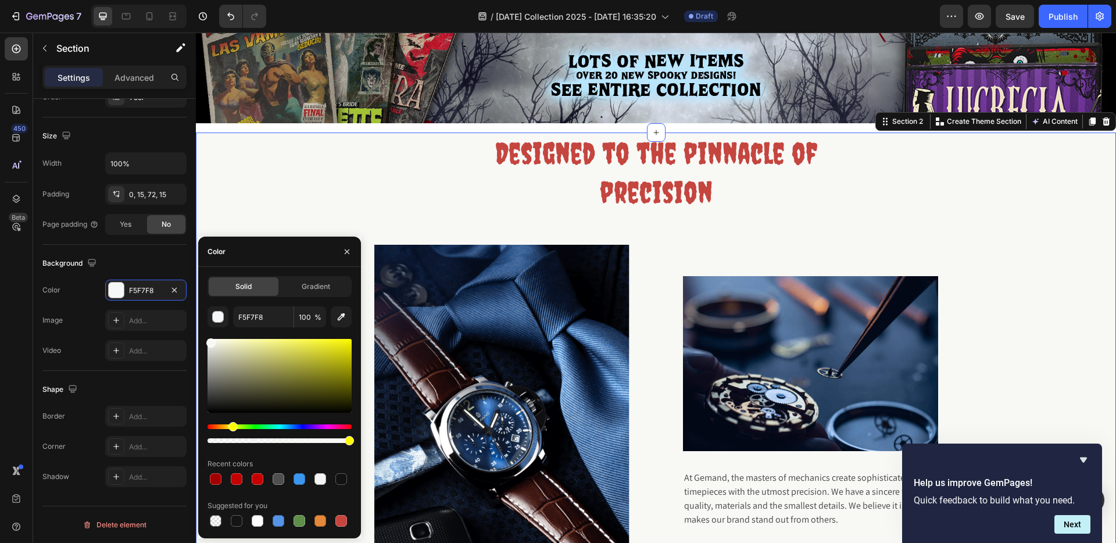
click at [231, 428] on div "Hue" at bounding box center [280, 426] width 144 height 5
click at [242, 349] on div at bounding box center [280, 376] width 144 height 74
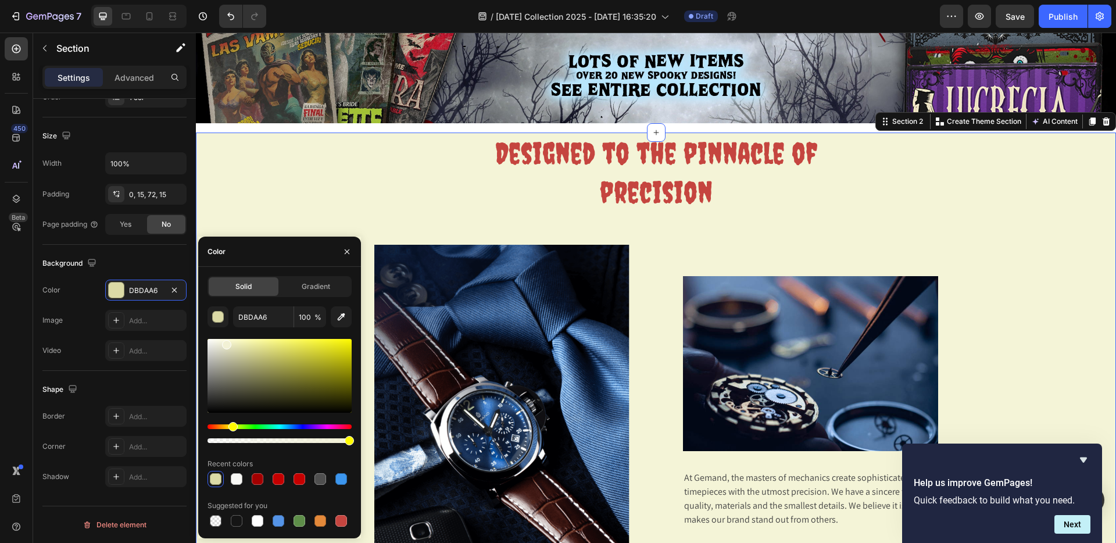
drag, startPoint x: 240, startPoint y: 349, endPoint x: 224, endPoint y: 342, distance: 16.4
click at [224, 342] on div at bounding box center [226, 344] width 9 height 9
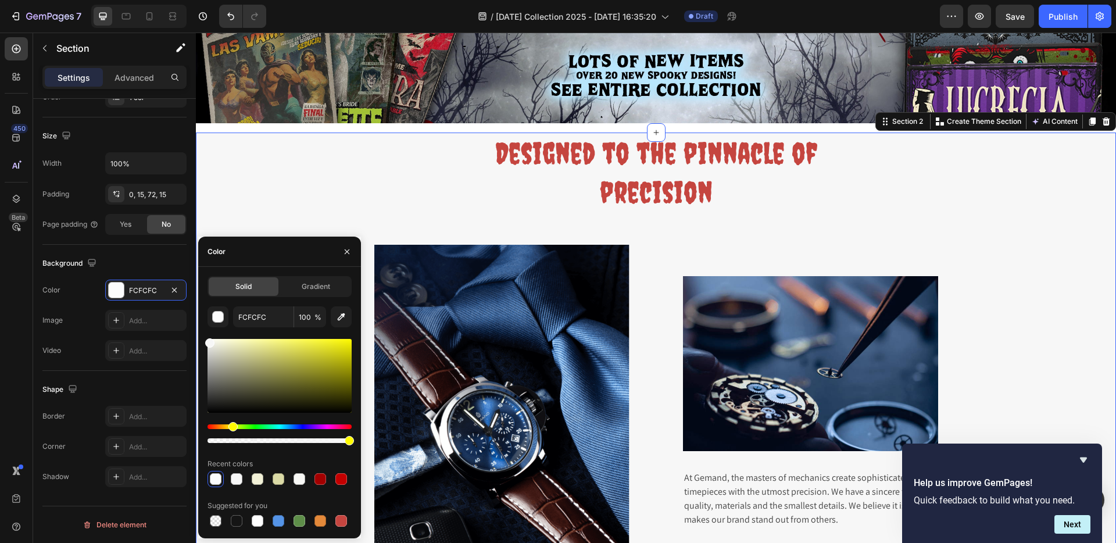
type input "F7F7F7"
drag, startPoint x: 214, startPoint y: 352, endPoint x: 207, endPoint y: 341, distance: 13.1
click at [208, 341] on div at bounding box center [280, 376] width 144 height 74
click at [343, 252] on icon "button" at bounding box center [346, 251] width 9 height 9
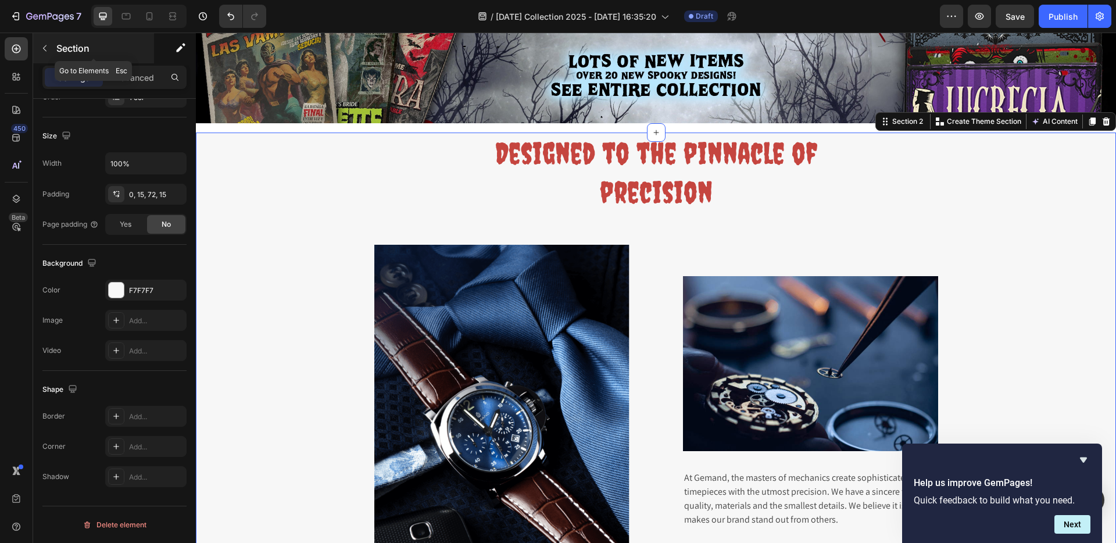
click at [41, 44] on icon "button" at bounding box center [44, 48] width 9 height 9
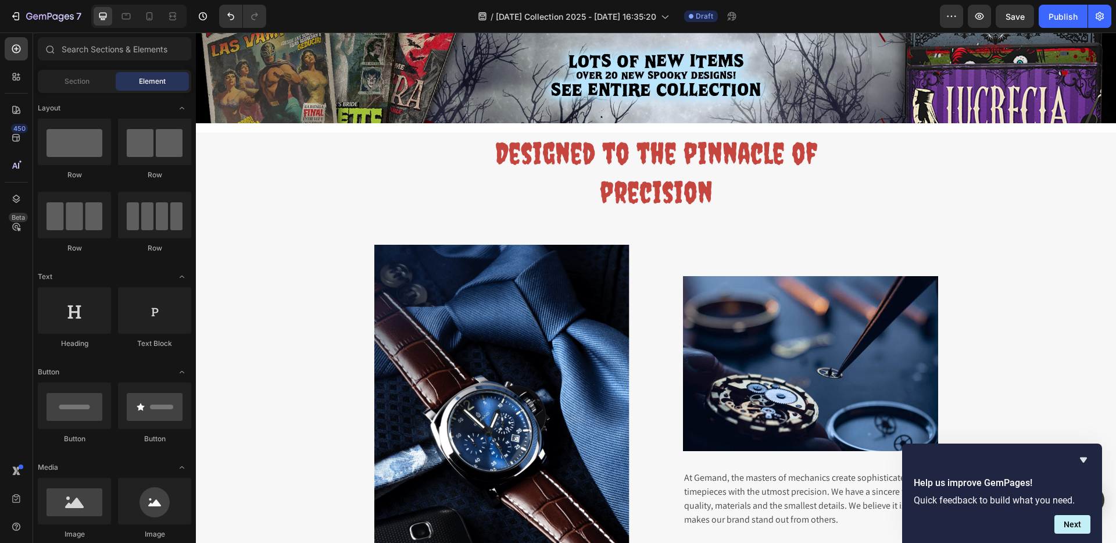
scroll to position [410, 0]
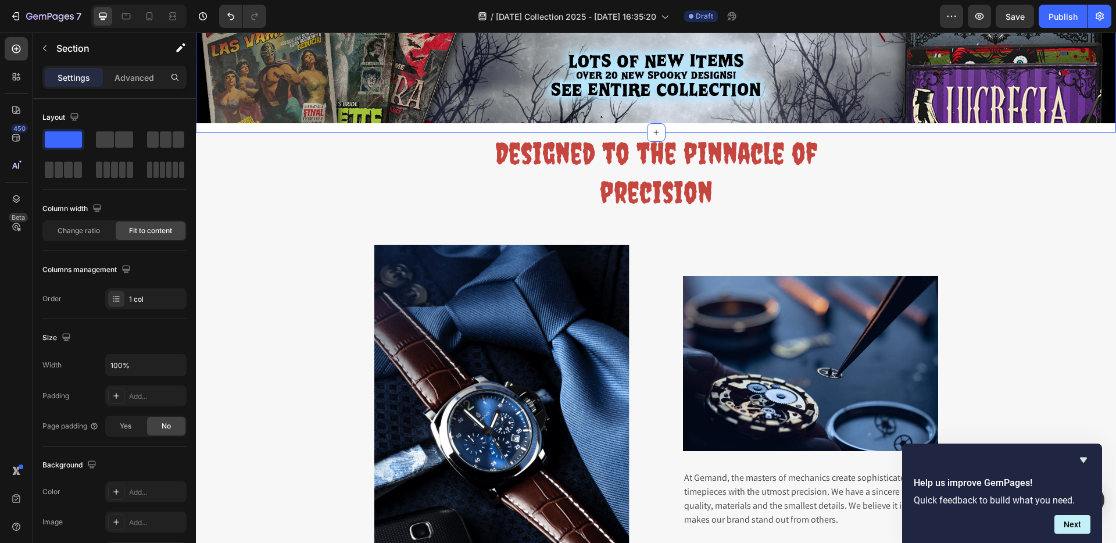
click at [146, 73] on p "Advanced" at bounding box center [135, 78] width 40 height 12
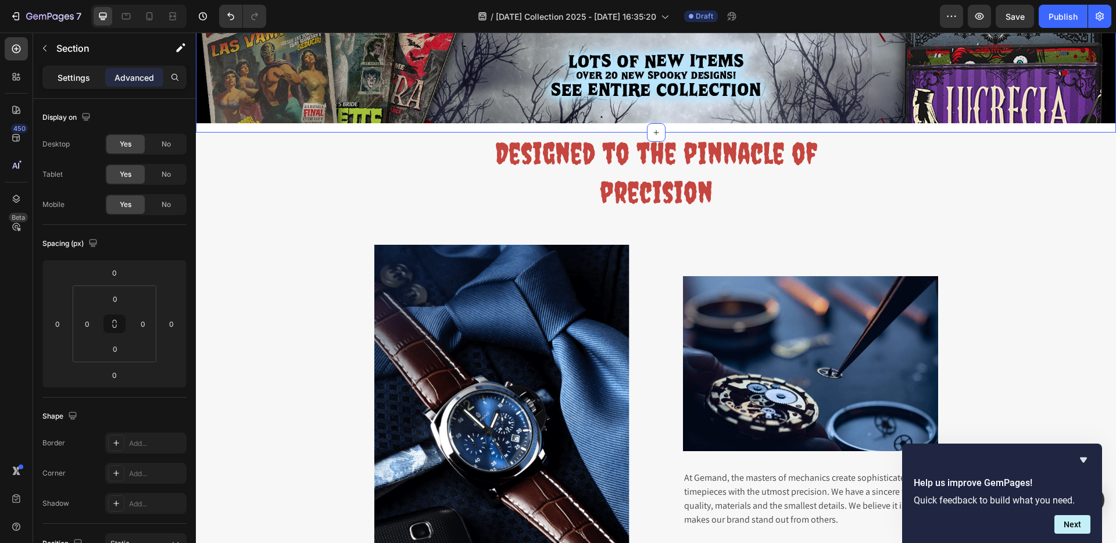
click at [71, 76] on p "Settings" at bounding box center [74, 78] width 33 height 12
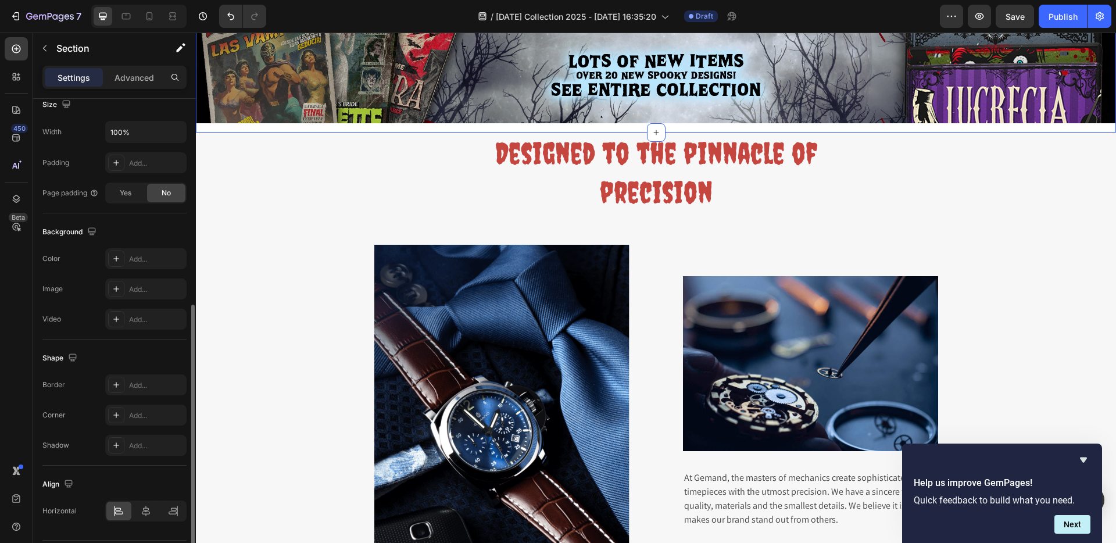
scroll to position [267, 0]
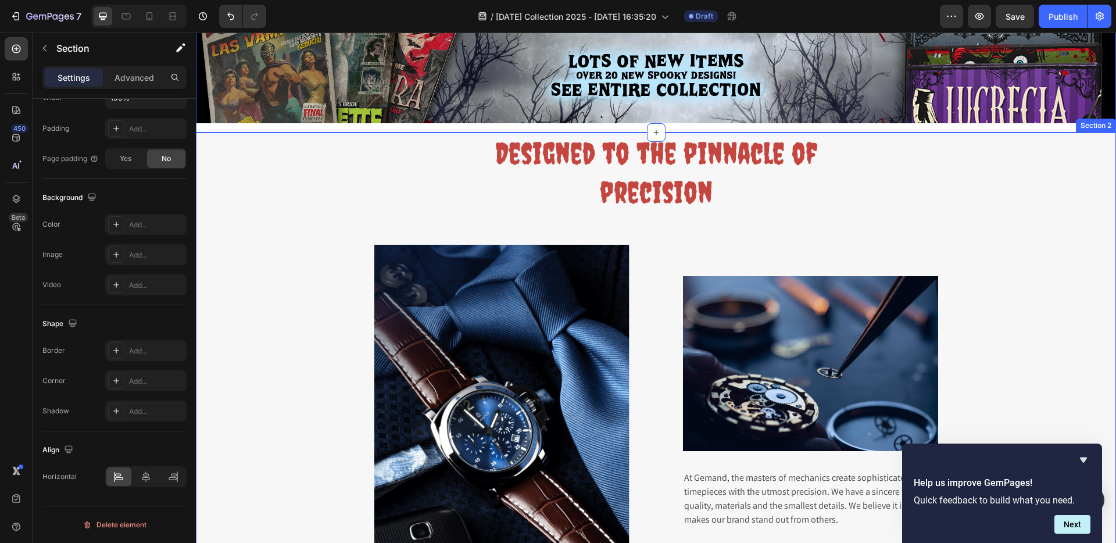
click at [257, 213] on div "Designed to the pinnacle of precision Heading Row Image Image At Gemand, the ma…" at bounding box center [656, 346] width 903 height 427
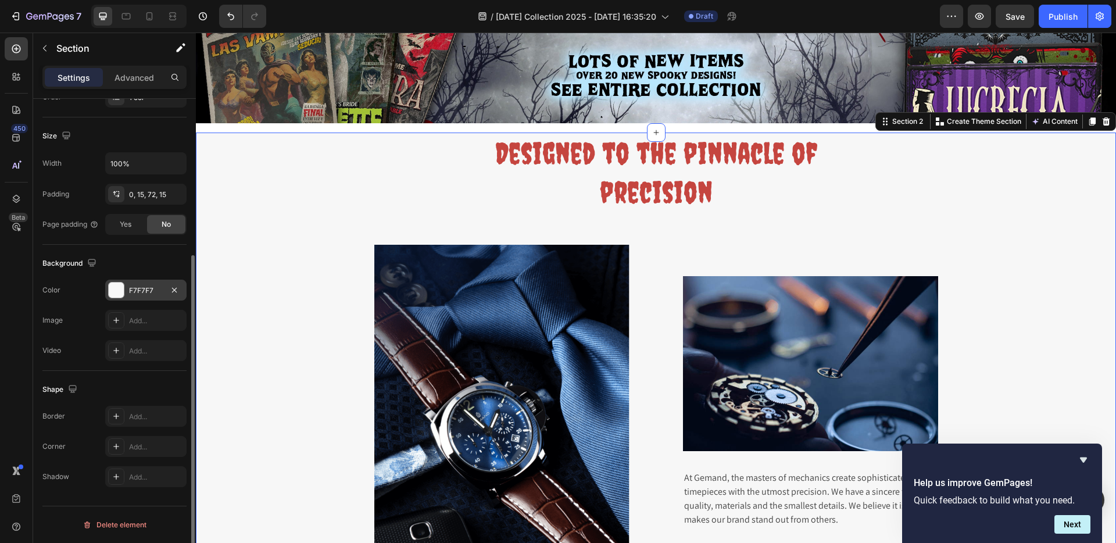
click at [135, 288] on div "F7F7F7" at bounding box center [146, 290] width 34 height 10
click at [144, 289] on div "F7F7F7" at bounding box center [146, 290] width 34 height 10
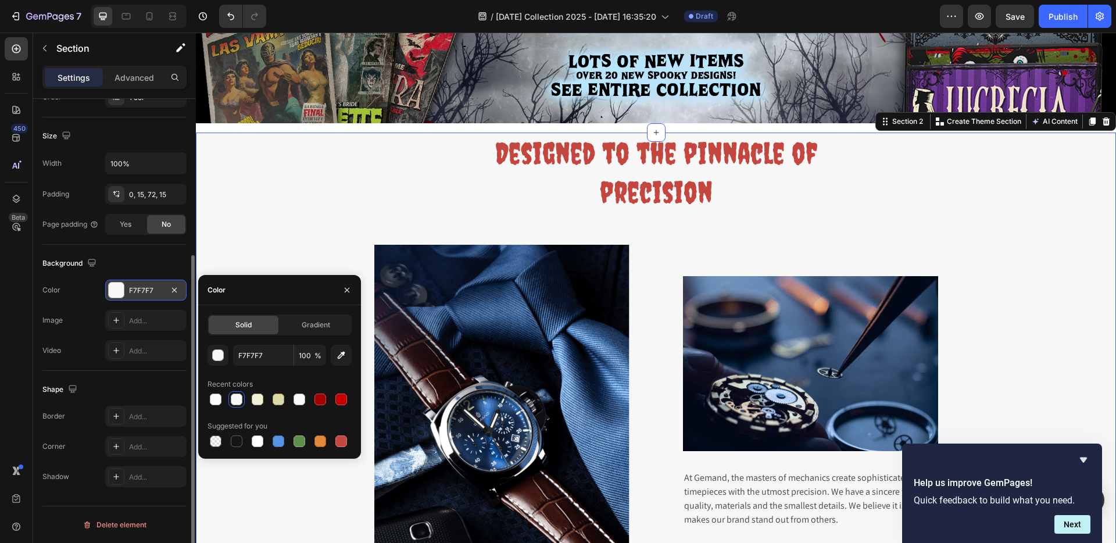
click at [144, 289] on div "F7F7F7" at bounding box center [146, 290] width 34 height 10
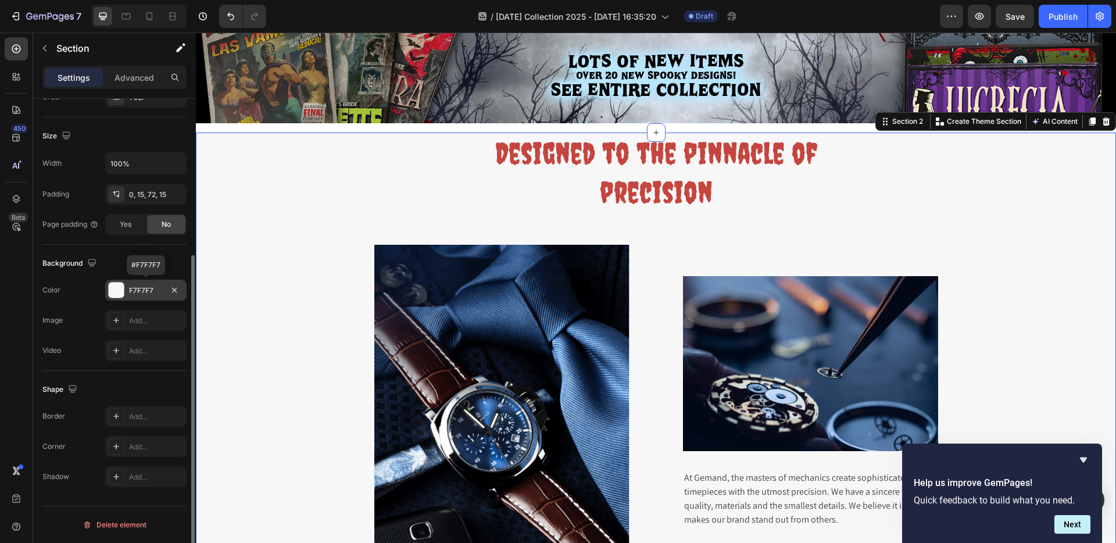
click at [146, 288] on div "F7F7F7" at bounding box center [146, 290] width 34 height 10
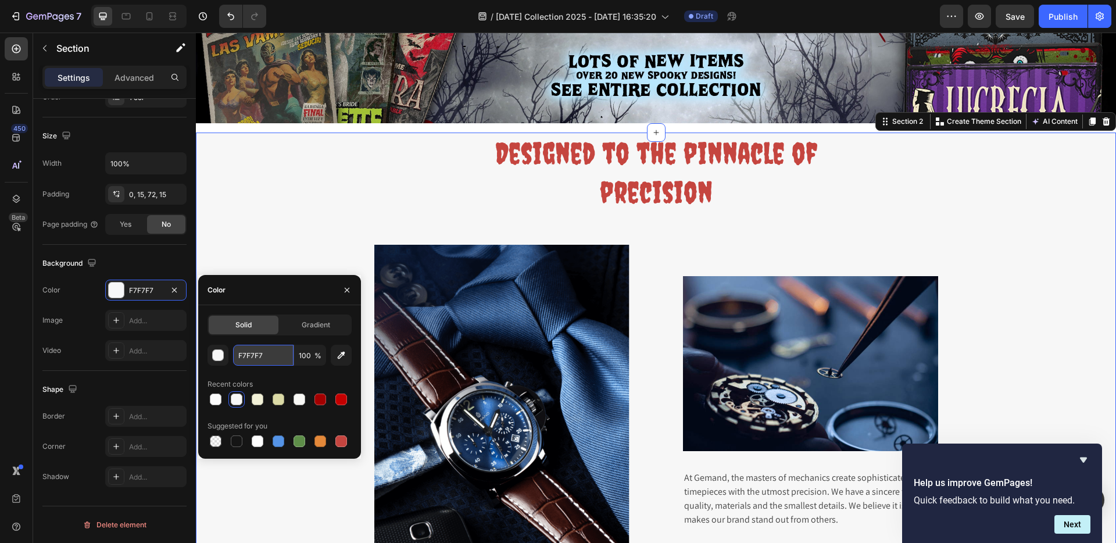
click at [255, 359] on input "F7F7F7" at bounding box center [263, 355] width 60 height 21
click at [254, 359] on input "F7F7F7" at bounding box center [263, 355] width 60 height 21
click at [117, 294] on div at bounding box center [116, 290] width 15 height 15
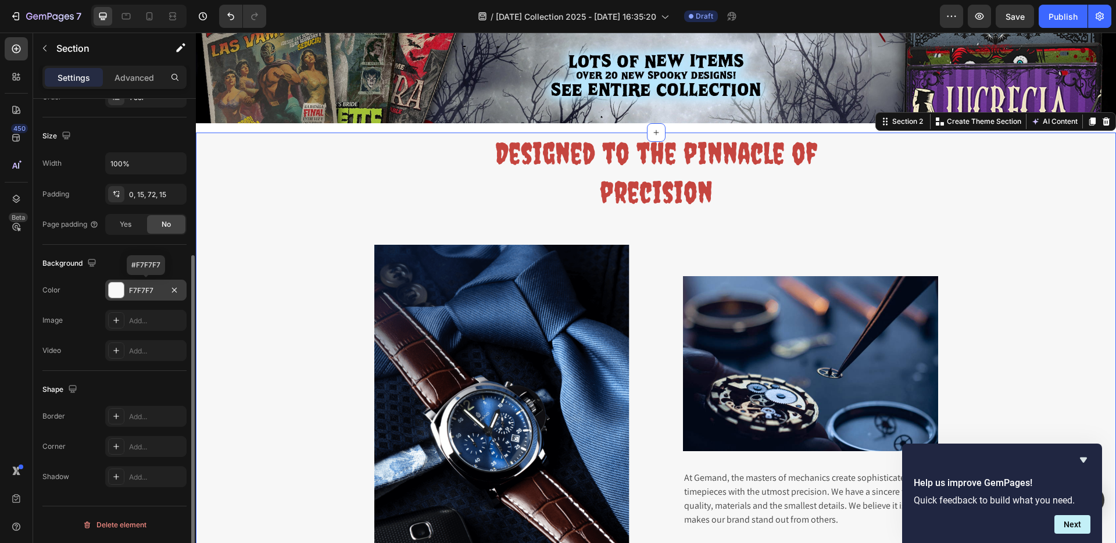
click at [116, 294] on div at bounding box center [116, 290] width 15 height 15
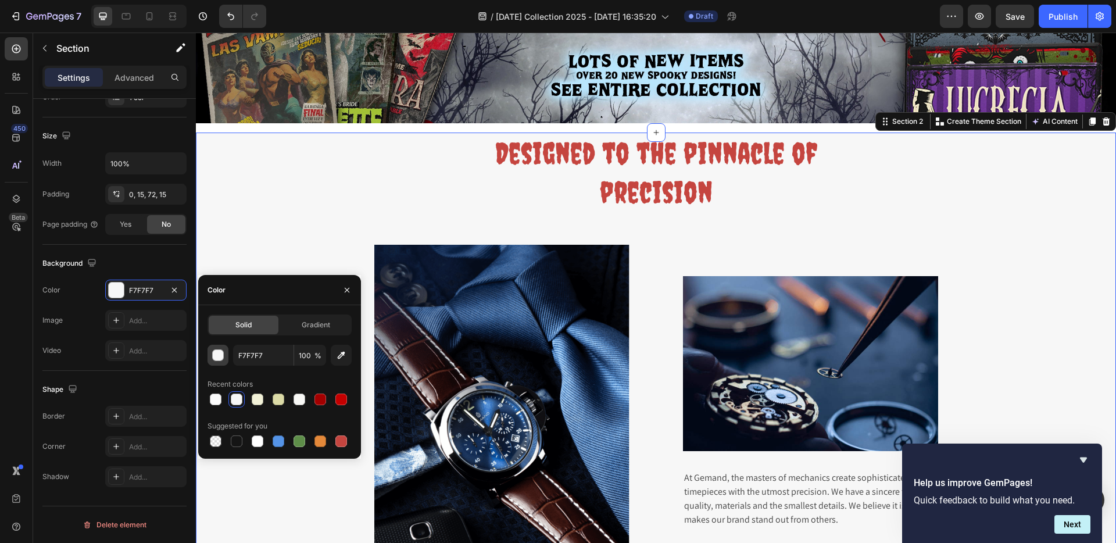
click at [217, 352] on div "button" at bounding box center [219, 356] width 12 height 12
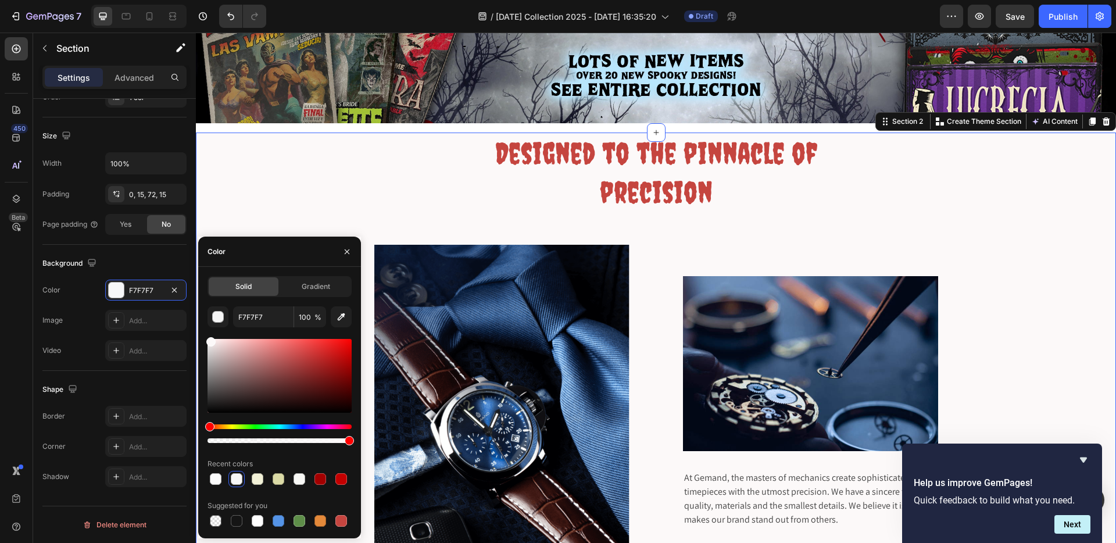
click at [210, 340] on div at bounding box center [210, 341] width 9 height 9
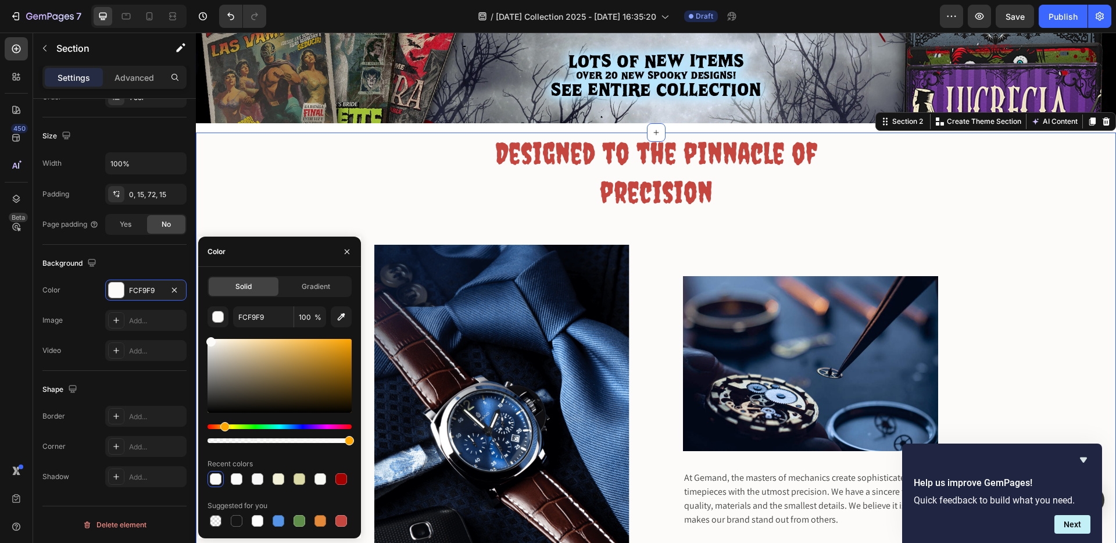
drag, startPoint x: 210, startPoint y: 424, endPoint x: 223, endPoint y: 425, distance: 12.8
click at [223, 425] on div "Hue" at bounding box center [224, 426] width 9 height 9
type input "FCFBF9"
click at [223, 425] on div "Hue" at bounding box center [224, 426] width 9 height 9
click at [348, 249] on icon "button" at bounding box center [346, 251] width 9 height 9
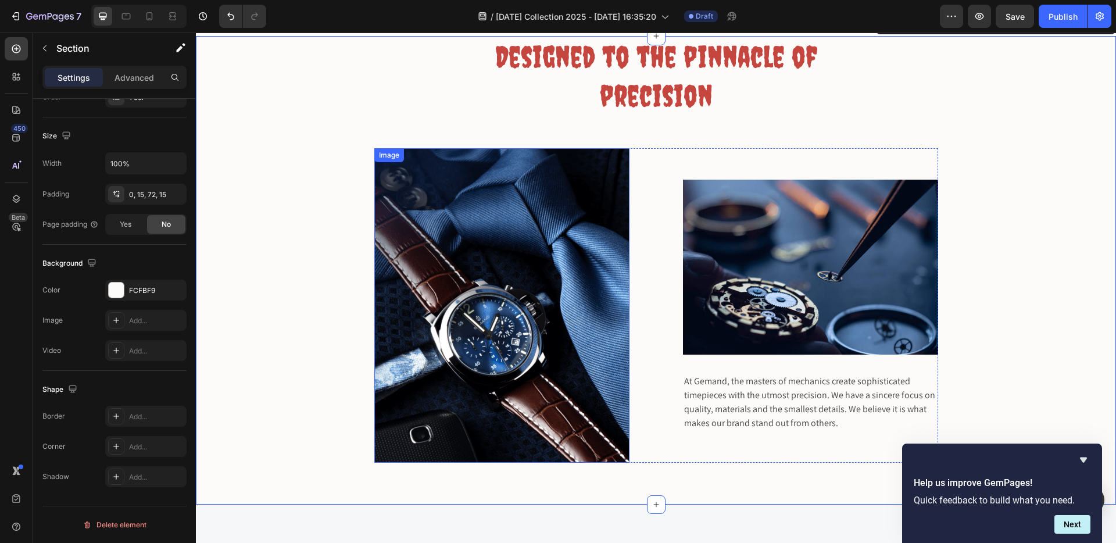
scroll to position [327, 0]
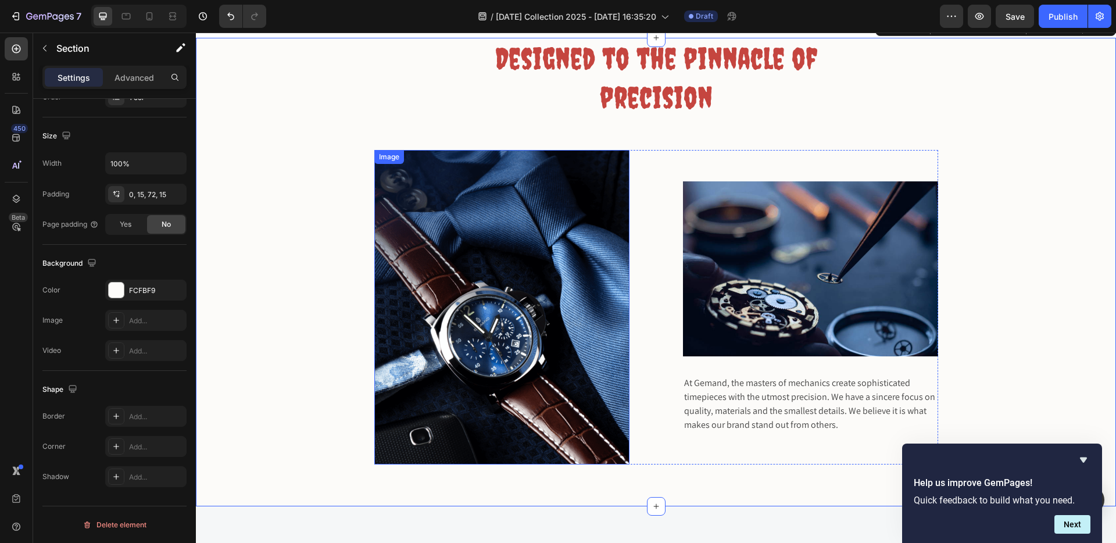
click at [530, 262] on img at bounding box center [501, 307] width 255 height 315
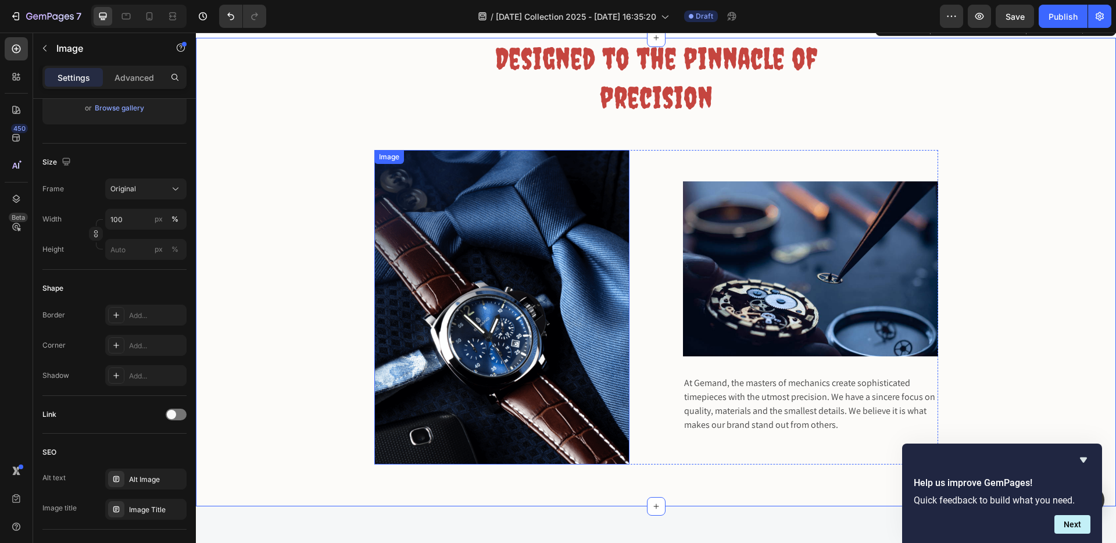
scroll to position [0, 0]
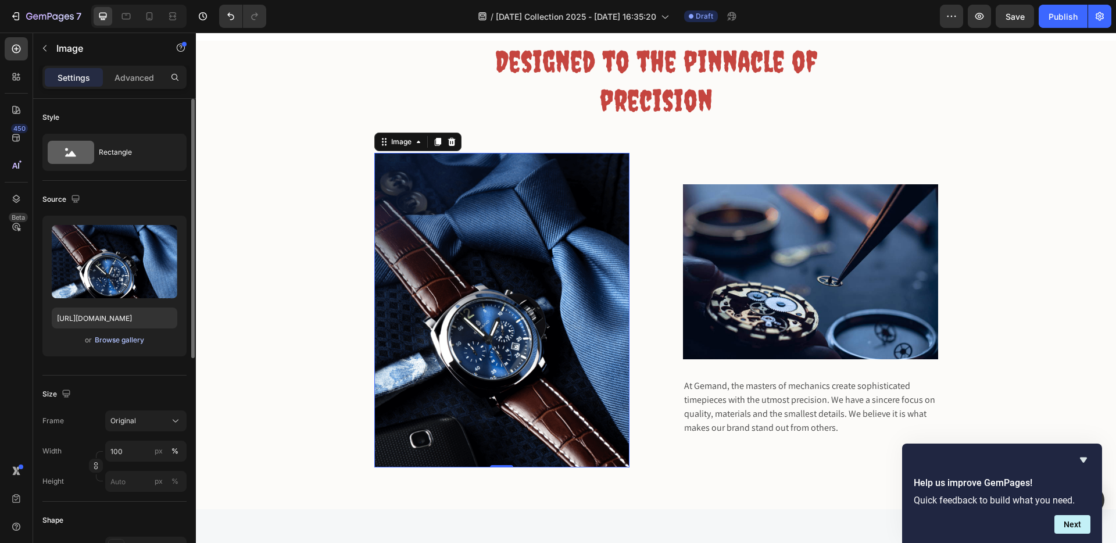
click at [116, 338] on div "Browse gallery" at bounding box center [119, 340] width 49 height 10
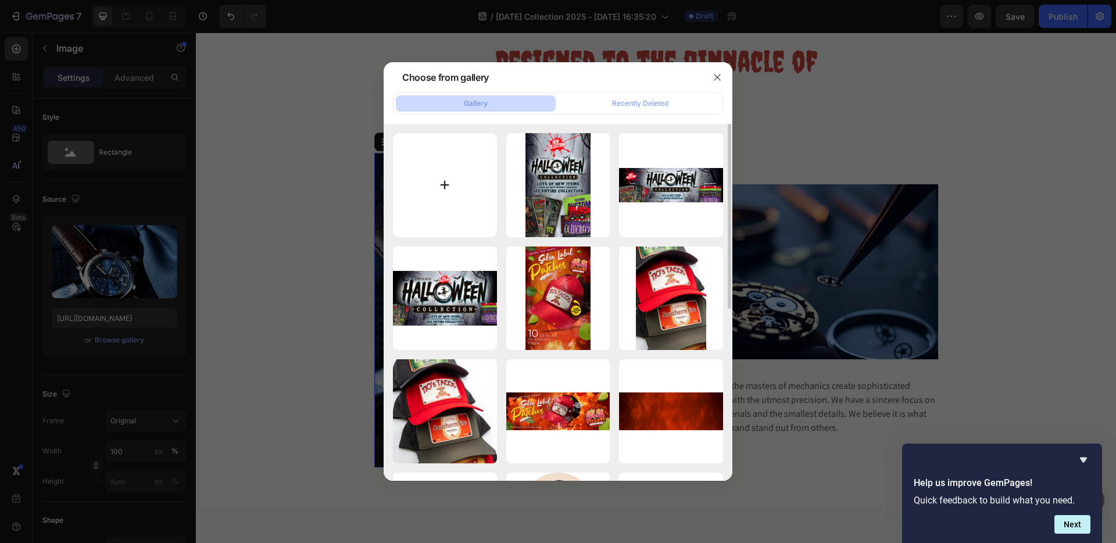
click at [448, 185] on input "file" at bounding box center [445, 185] width 104 height 104
type input "C:\fakepath\Frankenstein-[DATE]-Metal-License-Plate.jpg"
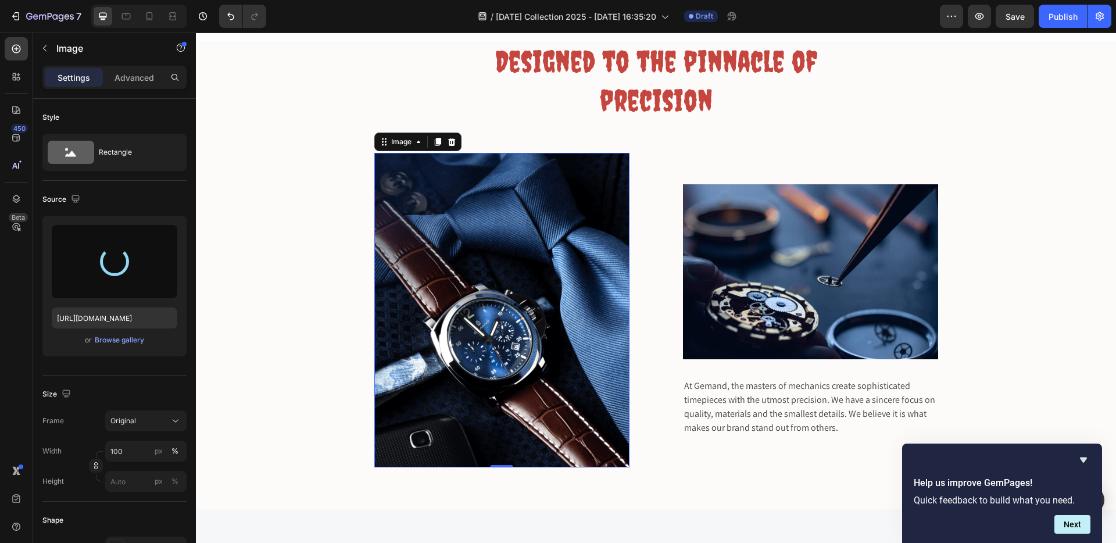
type input "[URL][DOMAIN_NAME]"
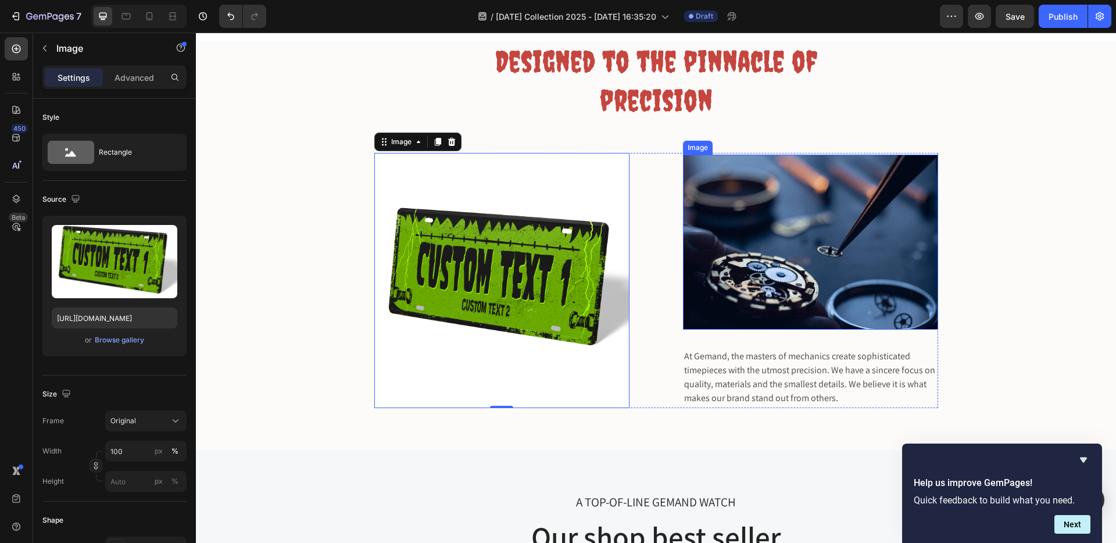
click at [731, 283] on img at bounding box center [810, 242] width 255 height 175
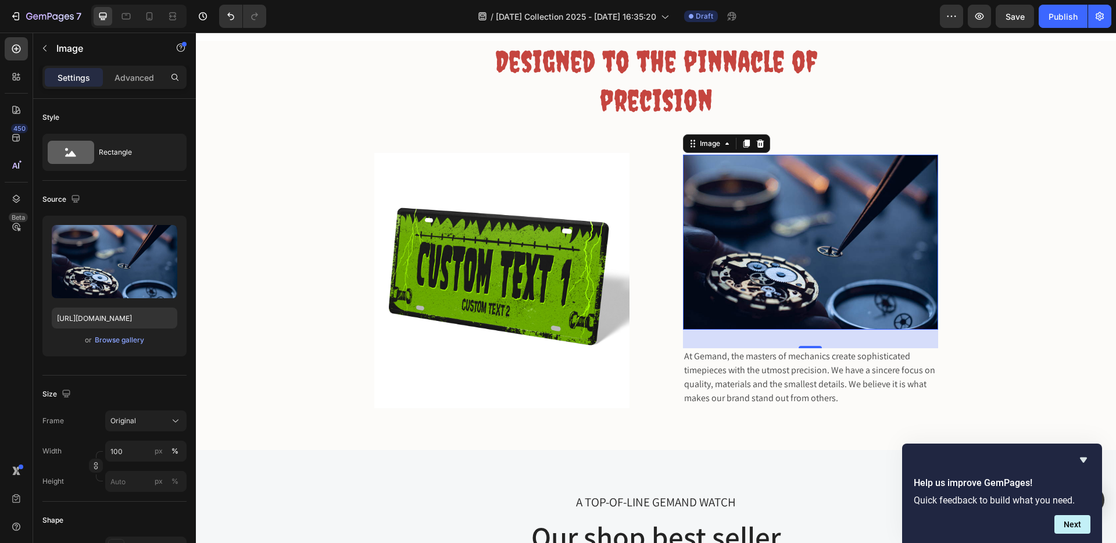
click at [802, 280] on img at bounding box center [810, 242] width 255 height 175
click at [114, 334] on div "or Browse gallery" at bounding box center [115, 340] width 126 height 14
click at [117, 340] on div "Browse gallery" at bounding box center [119, 340] width 49 height 10
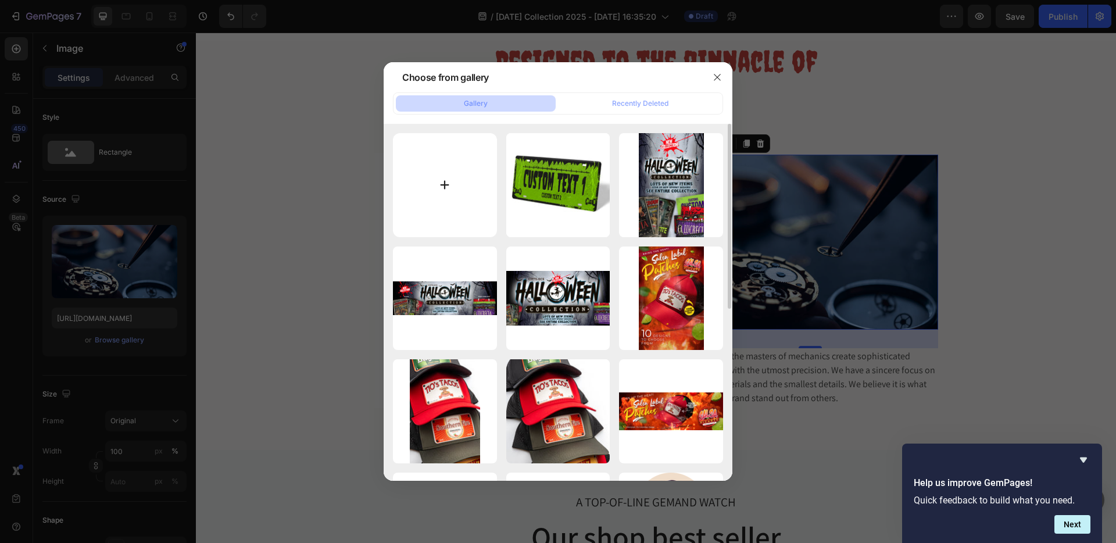
click at [437, 187] on input "file" at bounding box center [445, 185] width 104 height 104
type input "C:\fakepath\Purple-Green-[DATE]-Metal-License-Plate.jpg"
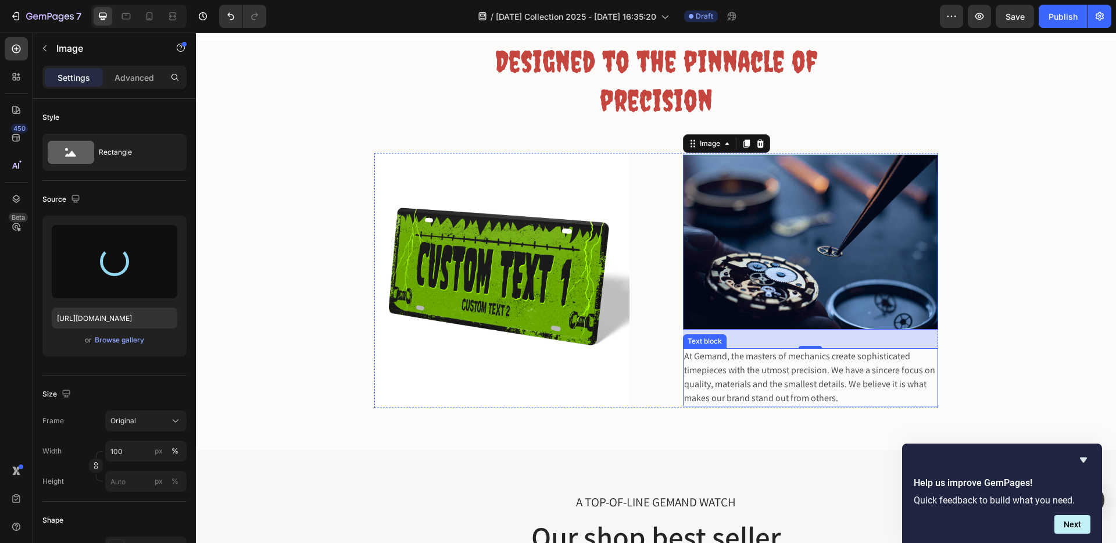
type input "[URL][DOMAIN_NAME]"
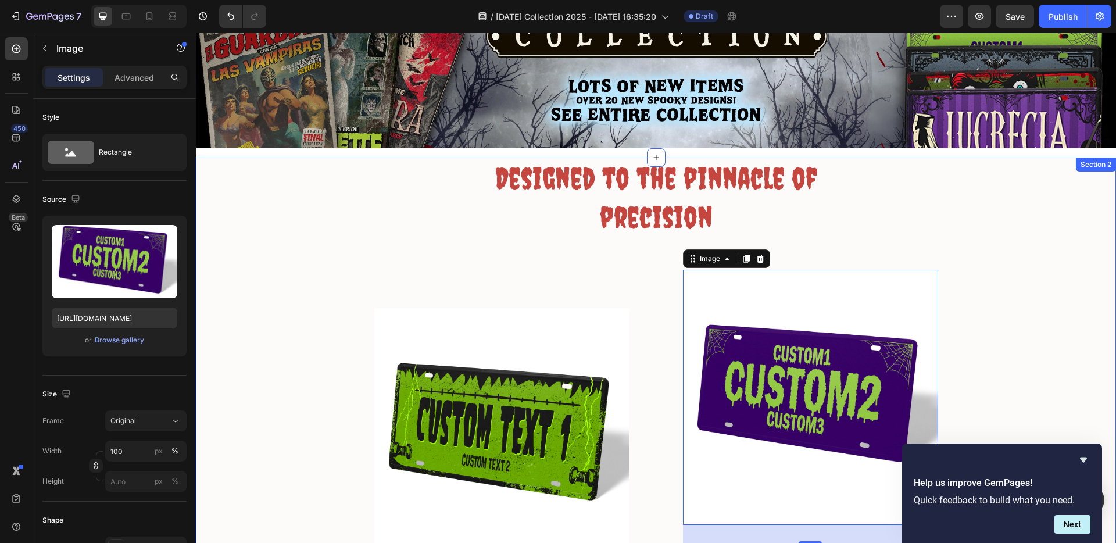
scroll to position [207, 0]
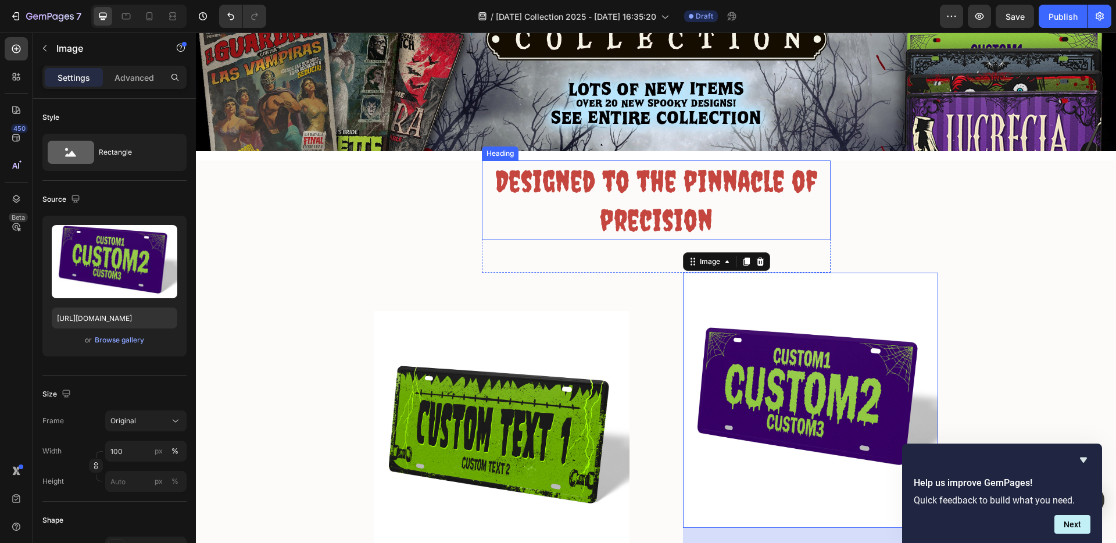
click at [670, 223] on h2 "Designed to the pinnacle of precision" at bounding box center [656, 200] width 349 height 80
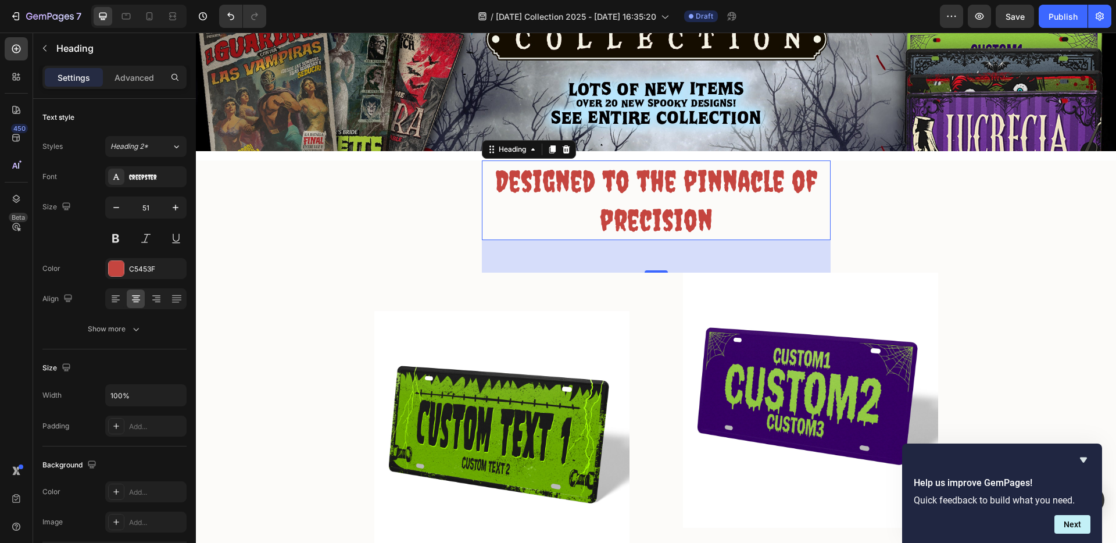
click at [607, 173] on h2 "Designed to the pinnacle of precision" at bounding box center [656, 200] width 349 height 80
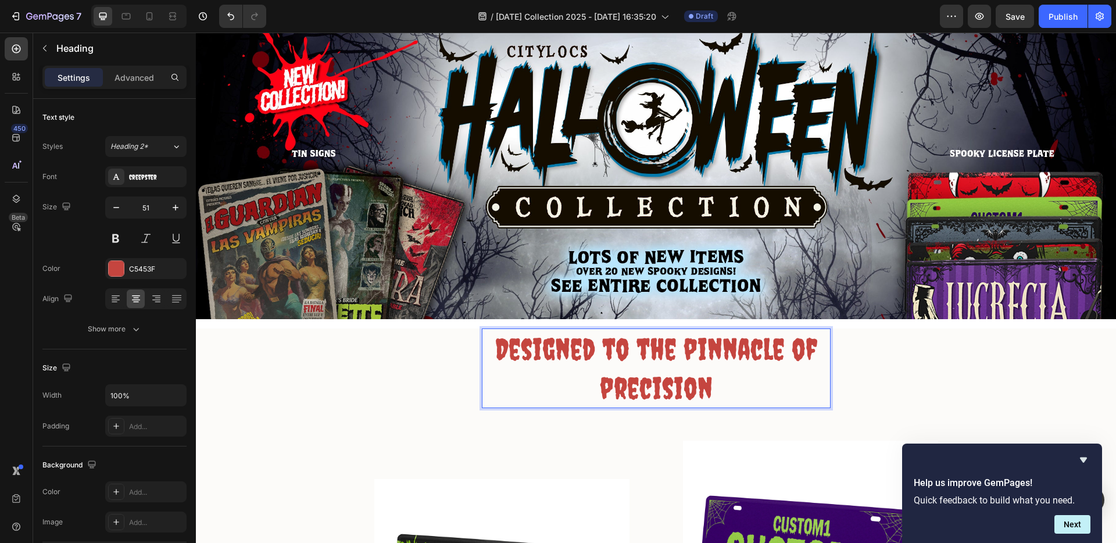
scroll to position [117, 0]
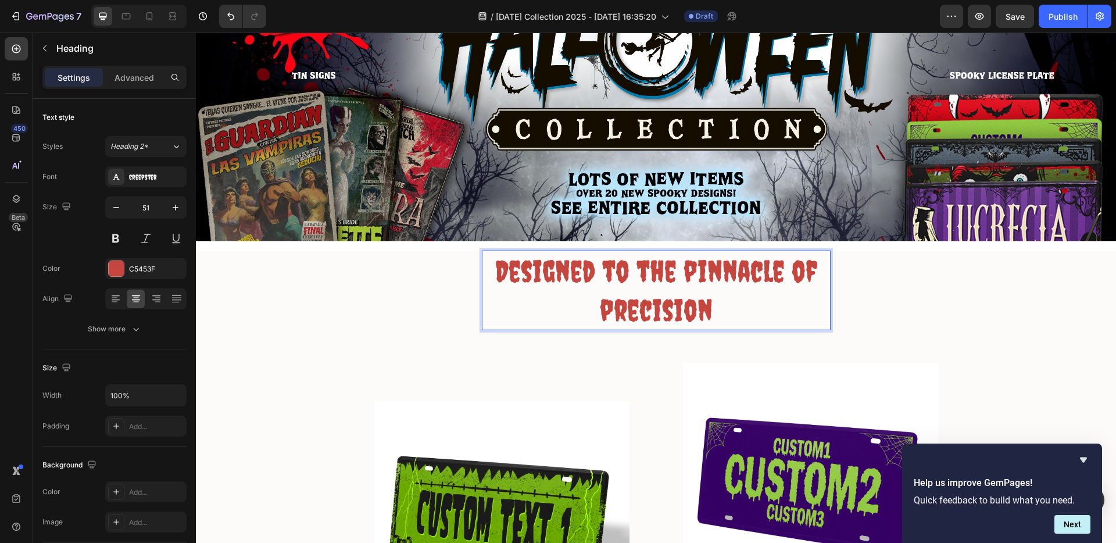
click at [635, 264] on p "Designed to the pinnacle of precision" at bounding box center [656, 290] width 346 height 77
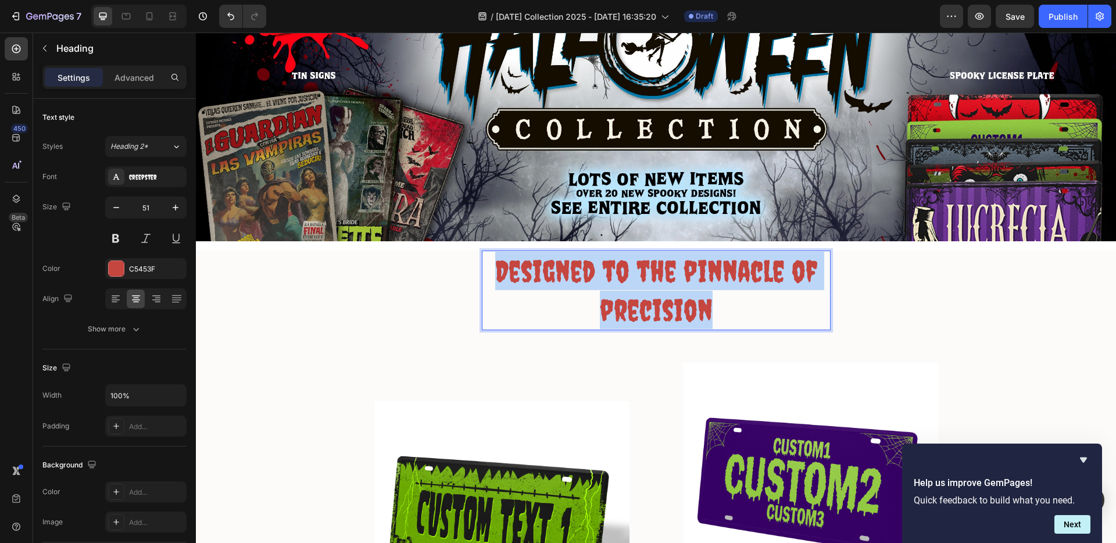
click at [635, 264] on p "Designed to the pinnacle of precision" at bounding box center [656, 290] width 346 height 77
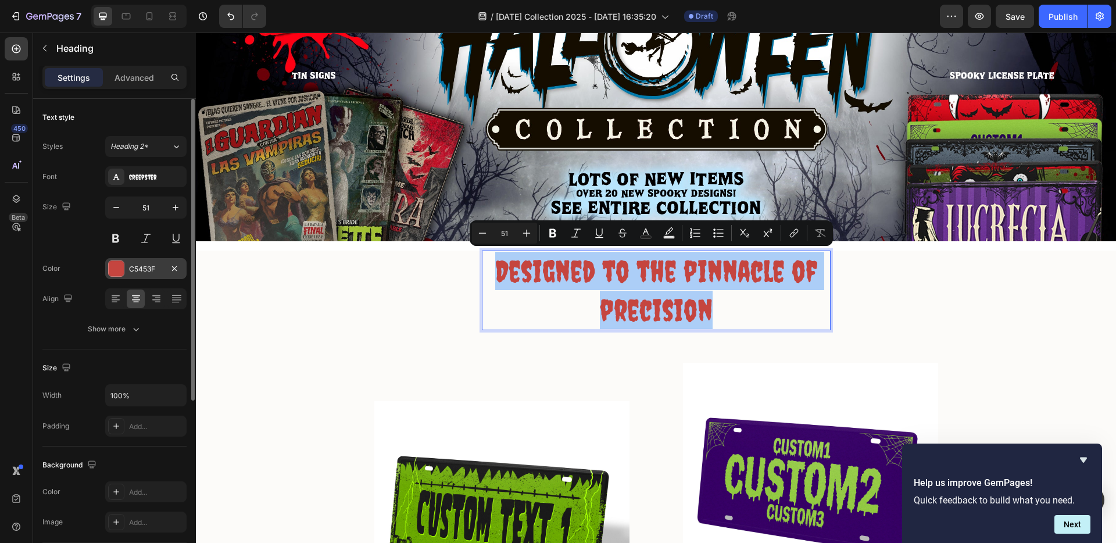
click at [116, 266] on div at bounding box center [116, 268] width 15 height 15
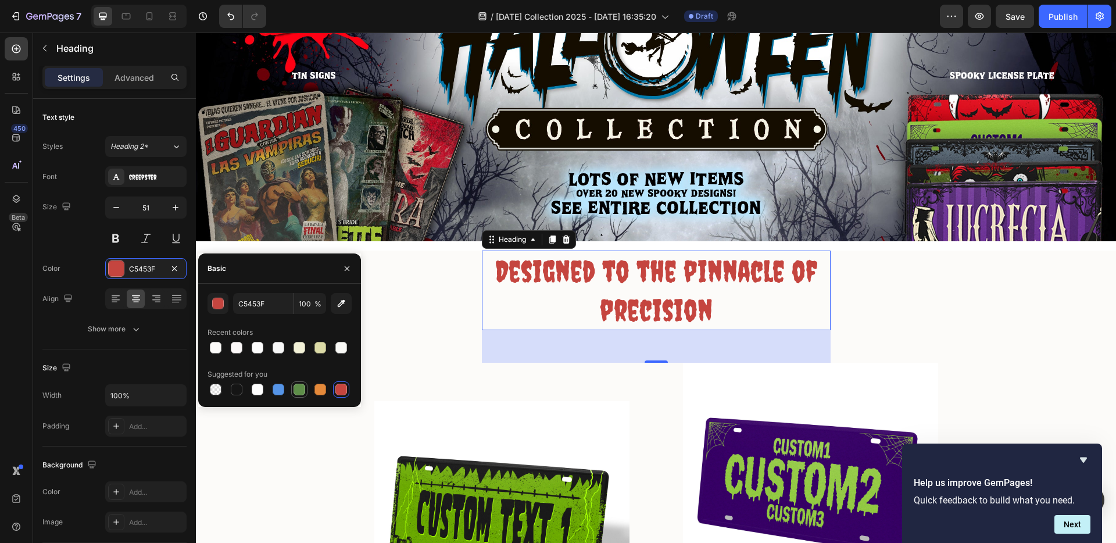
click at [299, 388] on div at bounding box center [300, 390] width 12 height 12
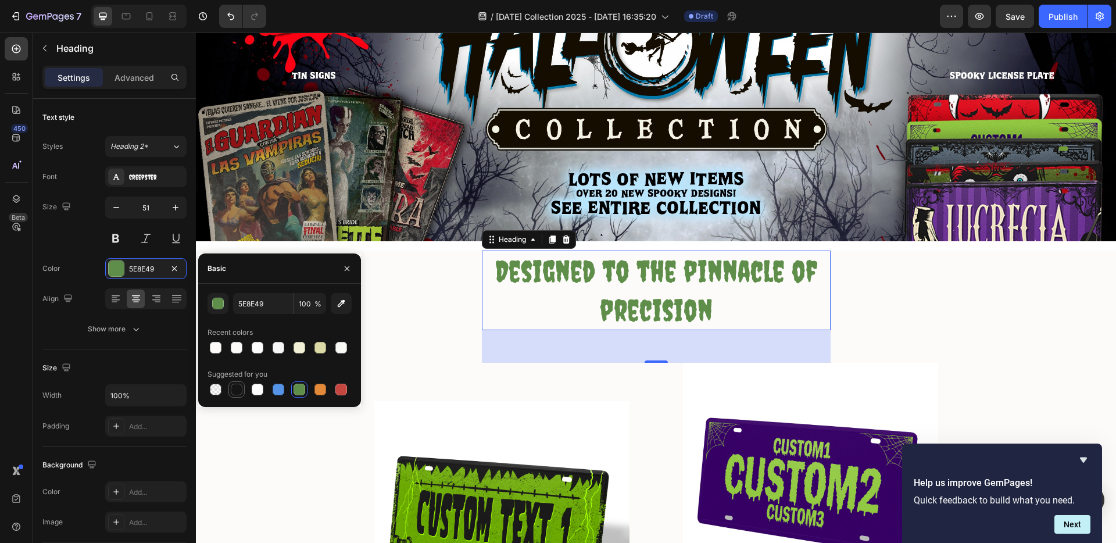
click at [237, 388] on div at bounding box center [237, 390] width 12 height 12
type input "151515"
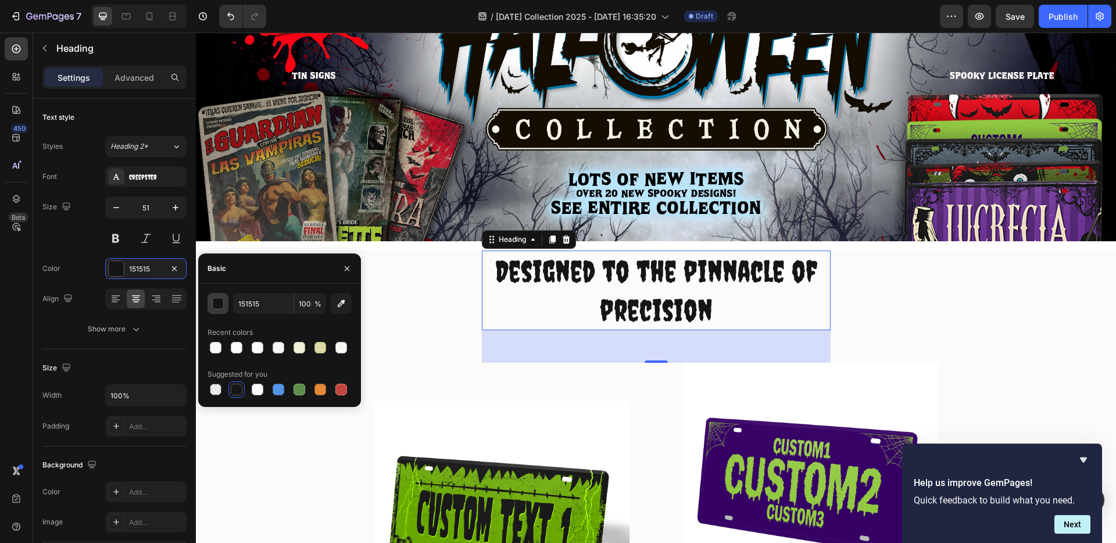
click at [217, 303] on div "button" at bounding box center [219, 304] width 12 height 12
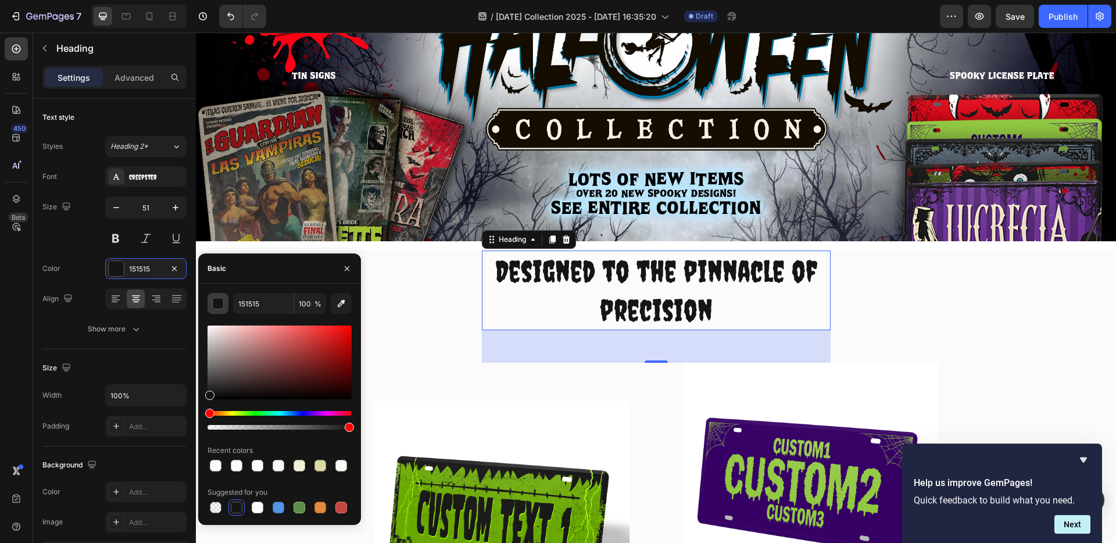
click at [217, 303] on div "button" at bounding box center [219, 304] width 12 height 12
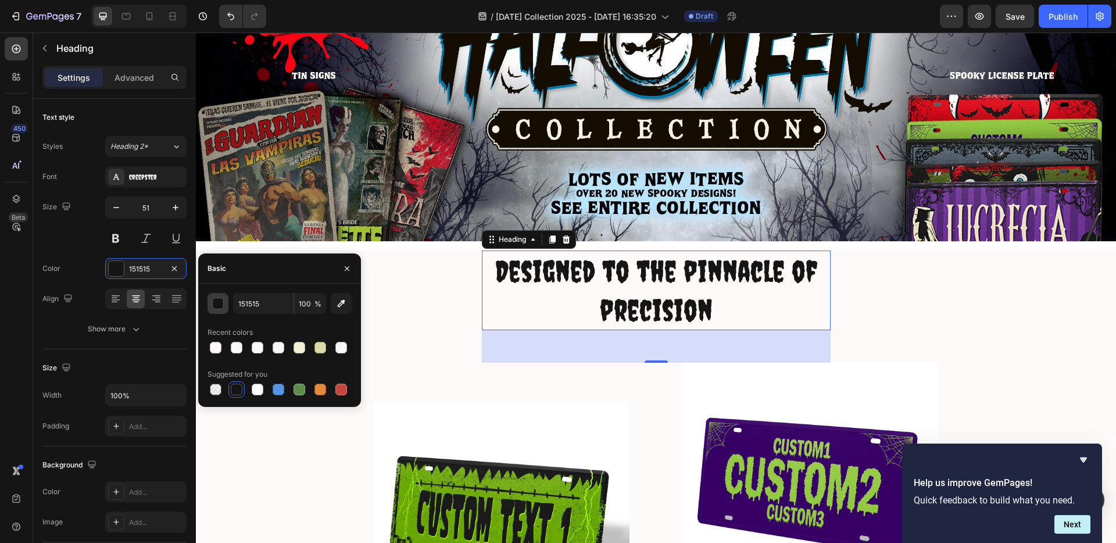
click at [217, 303] on div "button" at bounding box center [219, 304] width 12 height 12
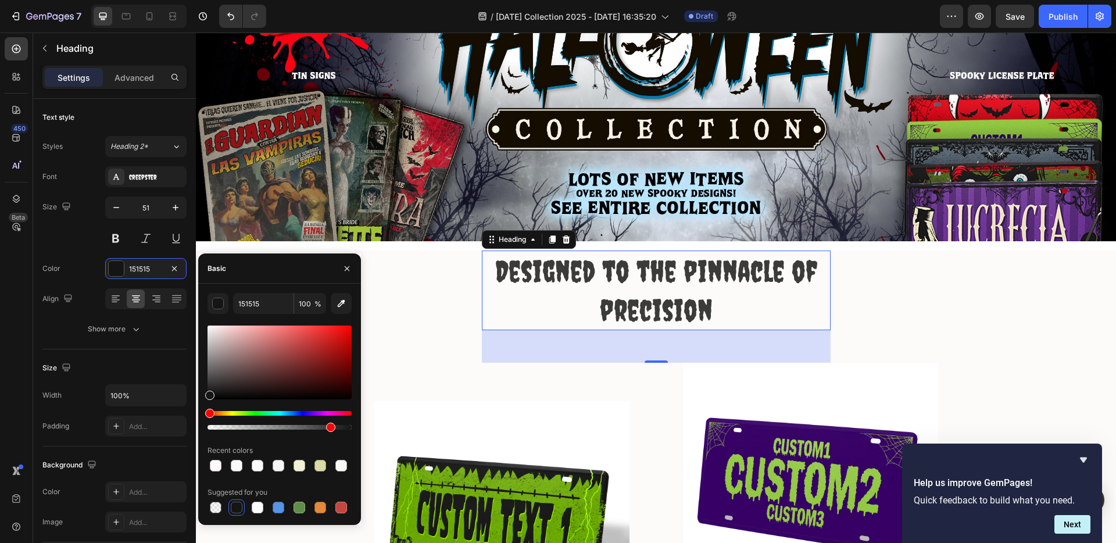
click at [329, 426] on div at bounding box center [280, 427] width 144 height 5
click at [326, 426] on div at bounding box center [329, 427] width 9 height 9
type input "82"
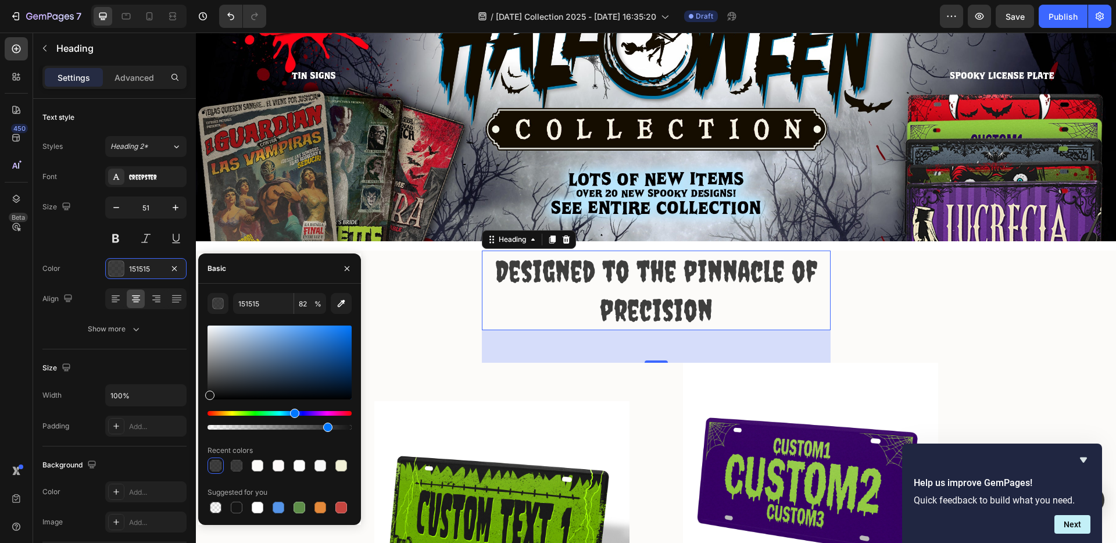
drag, startPoint x: 209, startPoint y: 413, endPoint x: 293, endPoint y: 416, distance: 83.7
click at [293, 416] on div "Hue" at bounding box center [294, 413] width 9 height 9
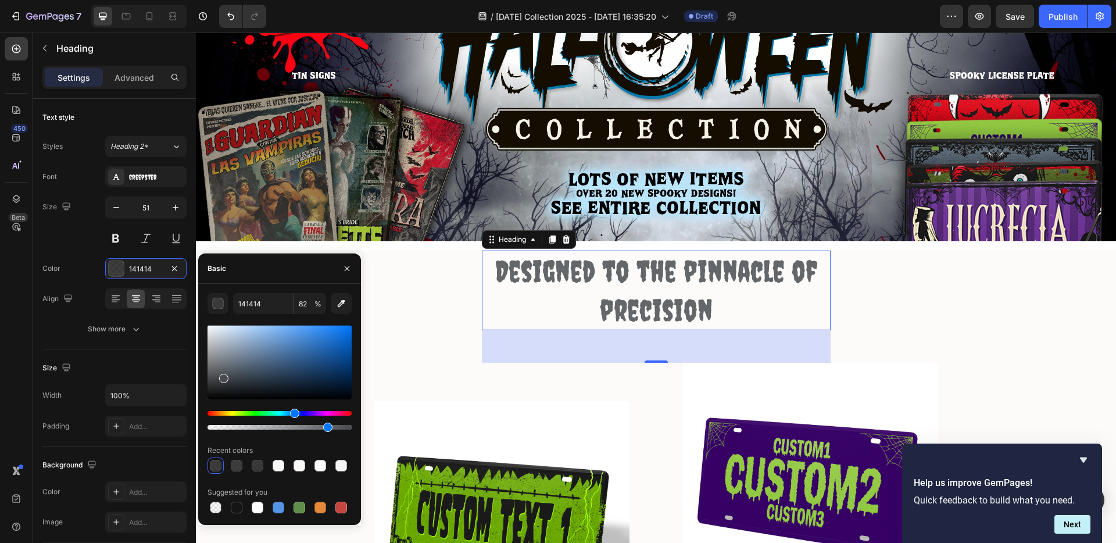
drag, startPoint x: 216, startPoint y: 388, endPoint x: 223, endPoint y: 372, distance: 17.9
click at [223, 374] on div at bounding box center [223, 378] width 9 height 9
drag, startPoint x: 227, startPoint y: 371, endPoint x: 273, endPoint y: 380, distance: 46.9
click at [273, 380] on div at bounding box center [274, 382] width 9 height 9
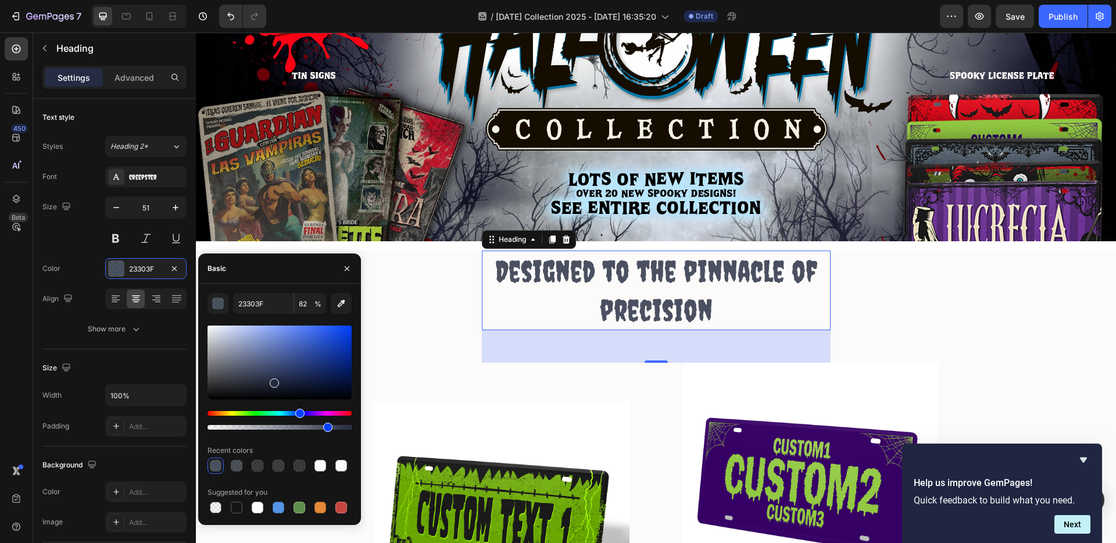
click at [299, 412] on div "Hue" at bounding box center [299, 413] width 9 height 9
type input "23293F"
drag, startPoint x: 523, startPoint y: 460, endPoint x: 394, endPoint y: 438, distance: 130.9
type input "90"
drag, startPoint x: 273, startPoint y: 382, endPoint x: 280, endPoint y: 369, distance: 14.6
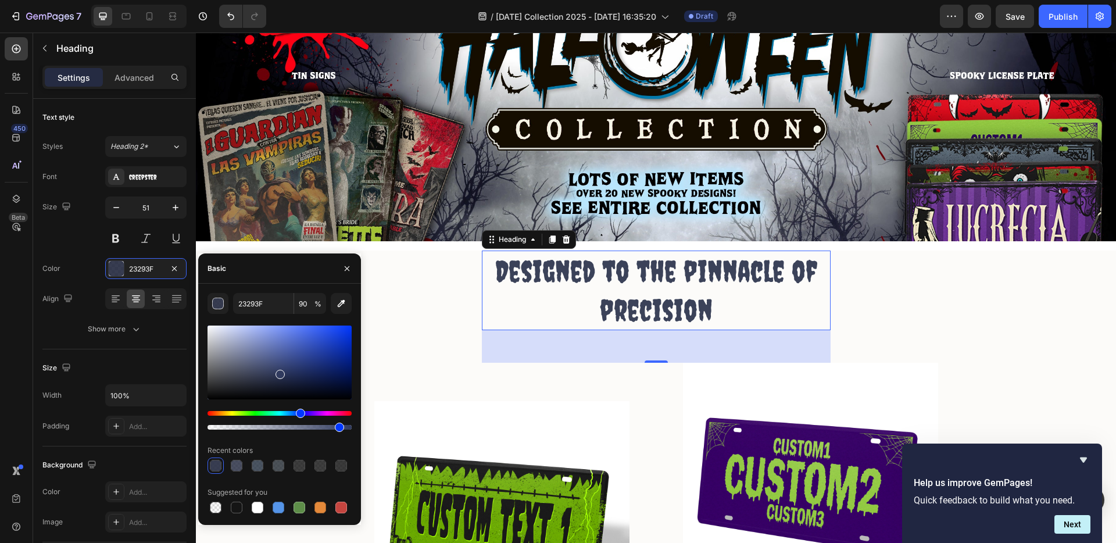
click at [280, 370] on div at bounding box center [280, 374] width 9 height 9
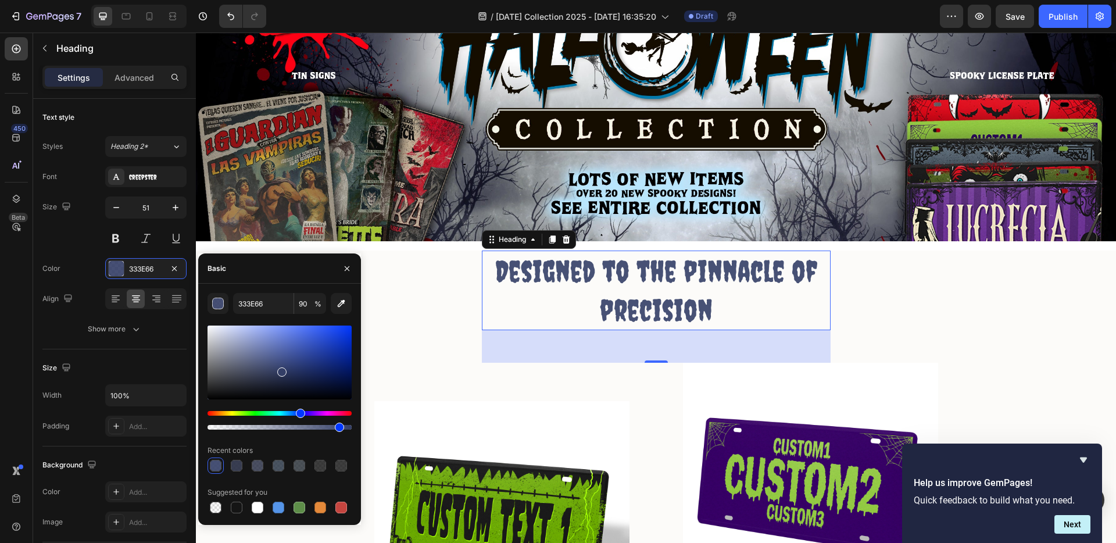
click at [280, 369] on div at bounding box center [281, 371] width 9 height 9
click at [284, 363] on div at bounding box center [280, 363] width 144 height 74
drag, startPoint x: 284, startPoint y: 363, endPoint x: 294, endPoint y: 369, distance: 11.3
click at [294, 369] on div at bounding box center [292, 369] width 9 height 9
click at [277, 374] on div at bounding box center [281, 375] width 9 height 9
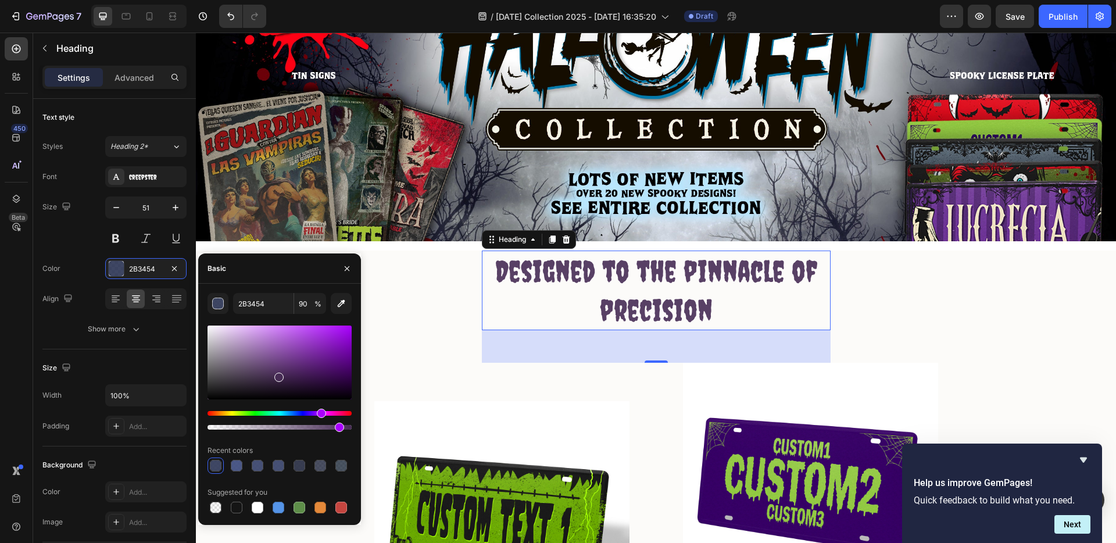
drag, startPoint x: 301, startPoint y: 415, endPoint x: 321, endPoint y: 416, distance: 19.8
click at [321, 416] on div "Hue" at bounding box center [321, 413] width 9 height 9
click at [323, 415] on div "Hue" at bounding box center [324, 413] width 9 height 9
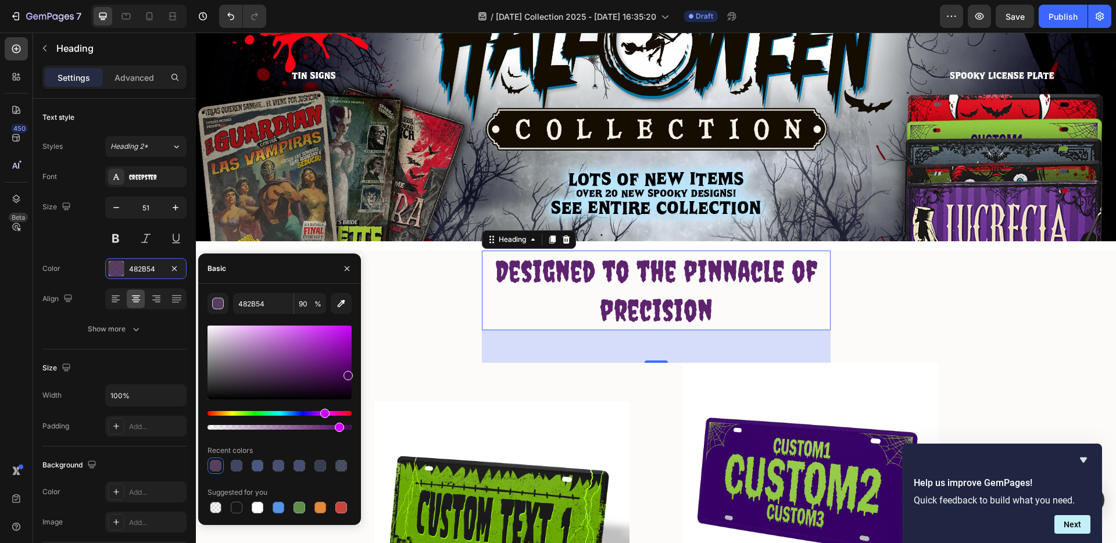
drag, startPoint x: 300, startPoint y: 363, endPoint x: 346, endPoint y: 373, distance: 47.5
click at [346, 373] on div at bounding box center [280, 363] width 144 height 74
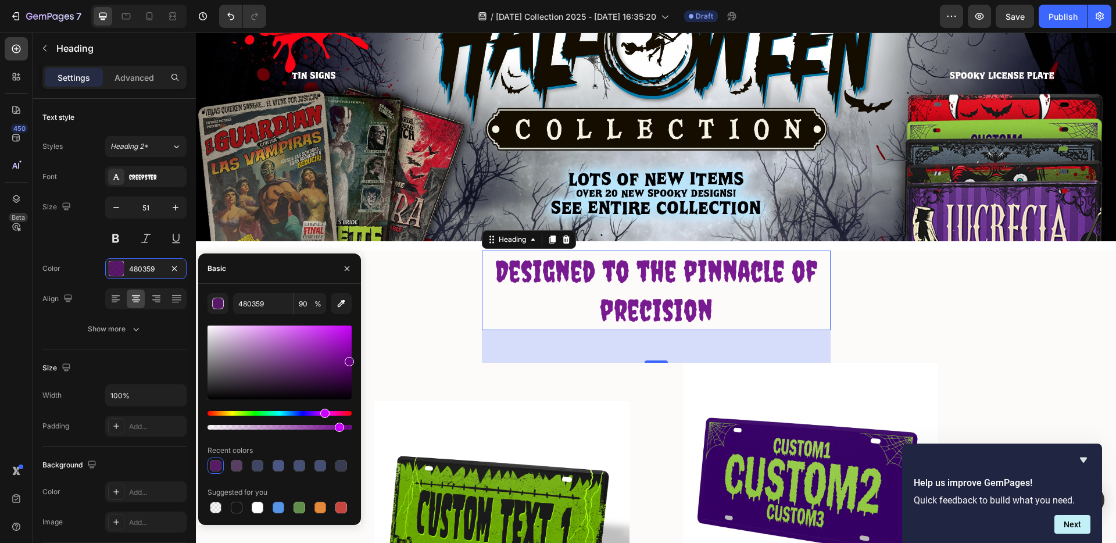
drag, startPoint x: 344, startPoint y: 363, endPoint x: 351, endPoint y: 359, distance: 7.3
click at [351, 359] on div at bounding box center [280, 363] width 144 height 74
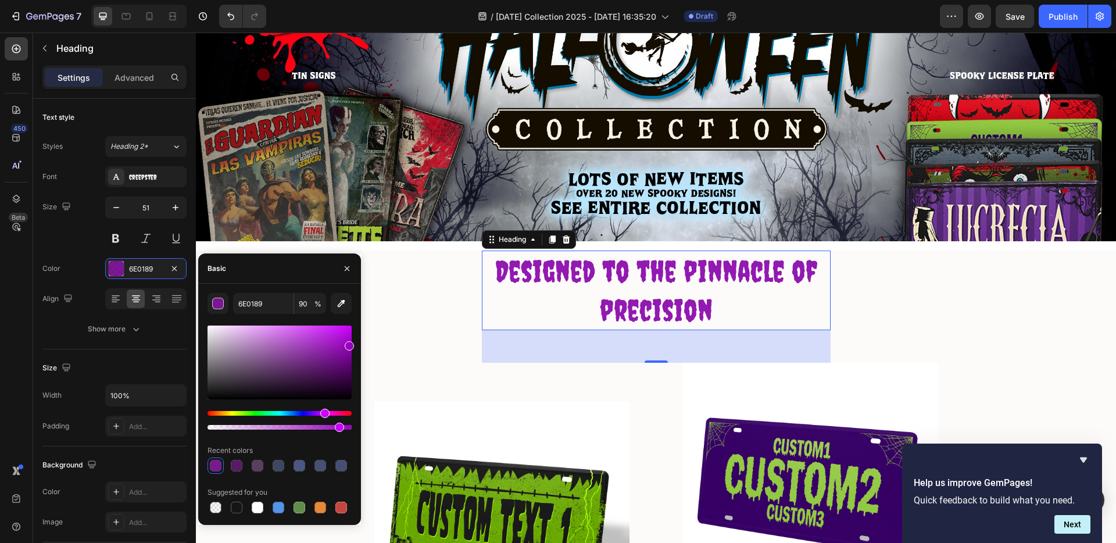
drag, startPoint x: 546, startPoint y: 388, endPoint x: 366, endPoint y: 337, distance: 186.6
drag, startPoint x: 532, startPoint y: 381, endPoint x: 364, endPoint y: 355, distance: 170.0
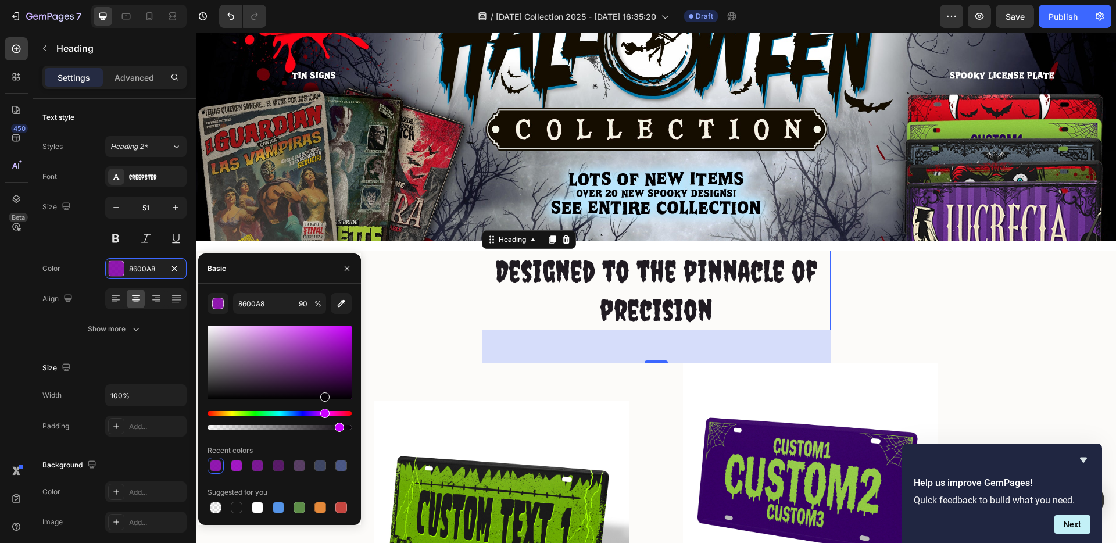
drag, startPoint x: 496, startPoint y: 413, endPoint x: 415, endPoint y: 401, distance: 81.7
type input "060107"
click at [344, 267] on icon "button" at bounding box center [346, 268] width 9 height 9
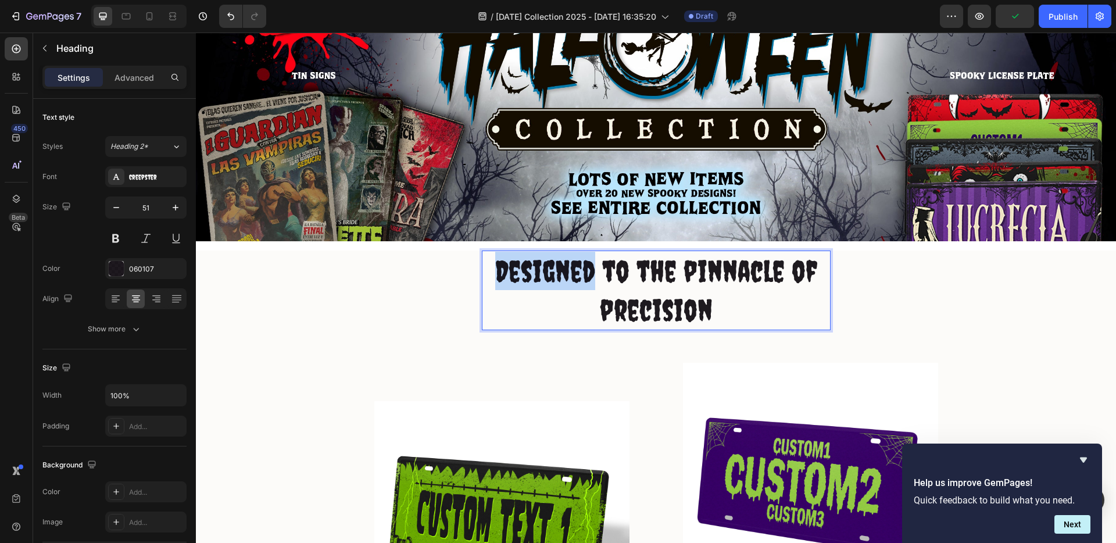
click at [562, 269] on p "Designed to the pinnacle of precision" at bounding box center [656, 290] width 346 height 77
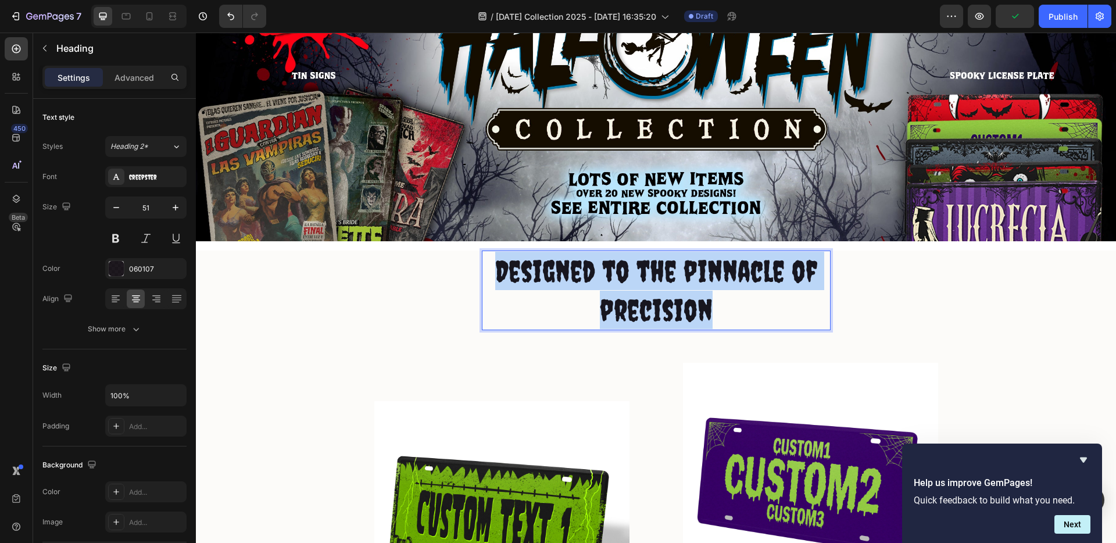
click at [562, 269] on p "Designed to the pinnacle of precision" at bounding box center [656, 290] width 346 height 77
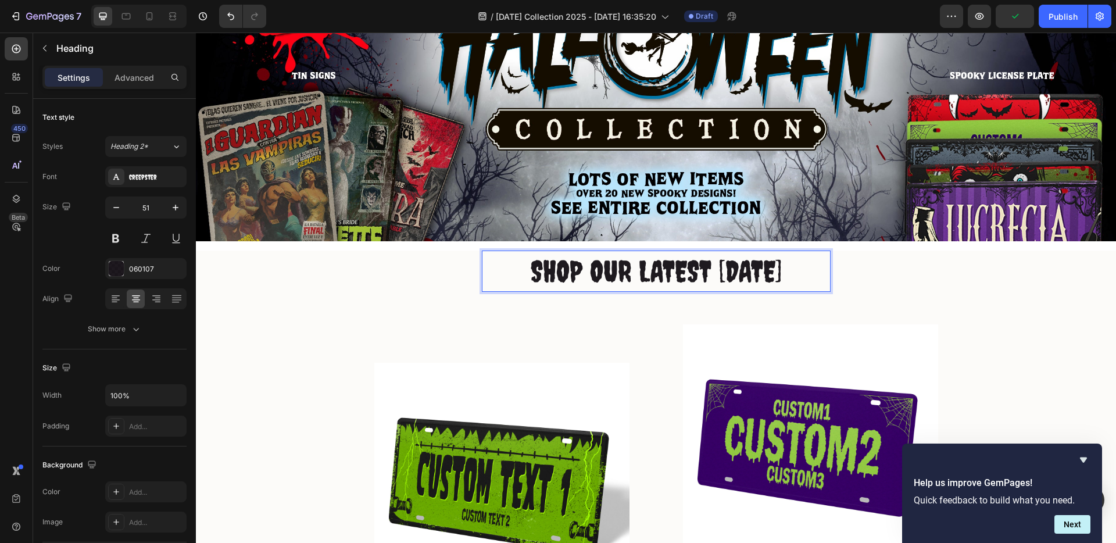
click at [631, 270] on p "SHOP OUR LATEST [DATE]" at bounding box center [656, 271] width 346 height 38
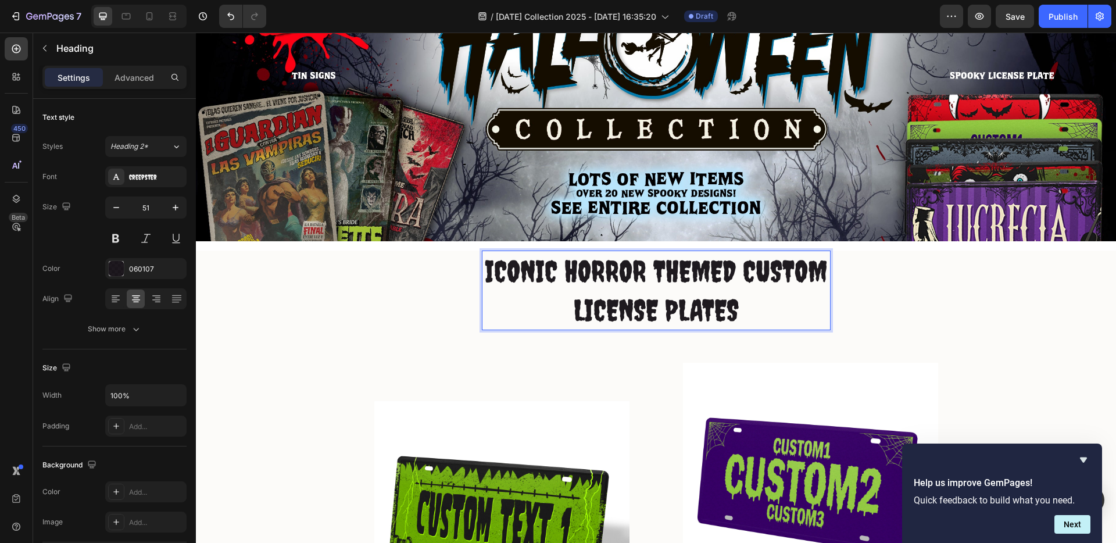
click at [653, 309] on p "ICONIC HORROR THEMED CUSTOM LICENSE PLATES" at bounding box center [656, 290] width 346 height 77
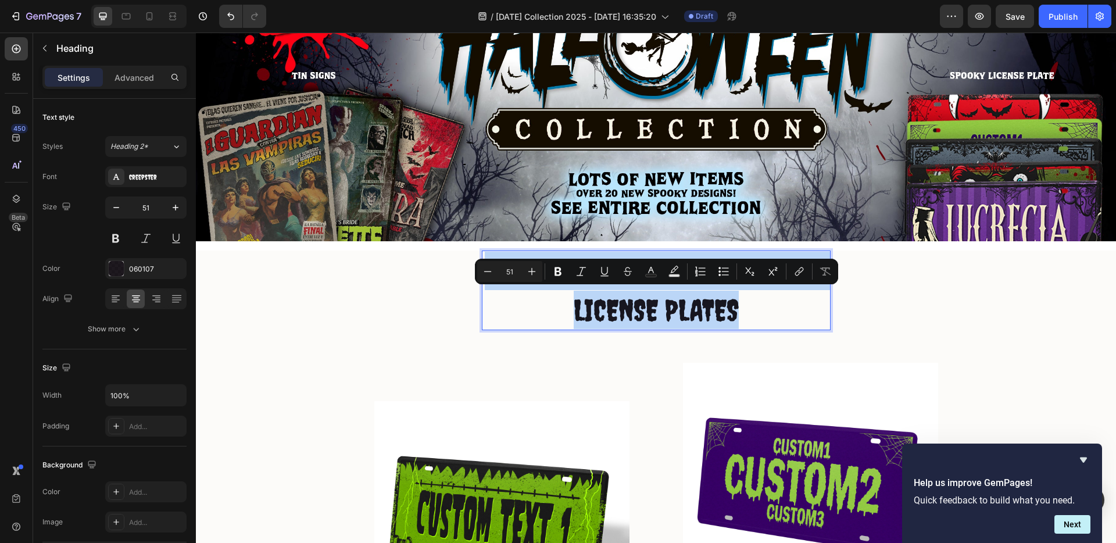
click at [653, 309] on p "ICONIC HORROR THEMED CUSTOM LICENSE PLATES" at bounding box center [656, 290] width 346 height 77
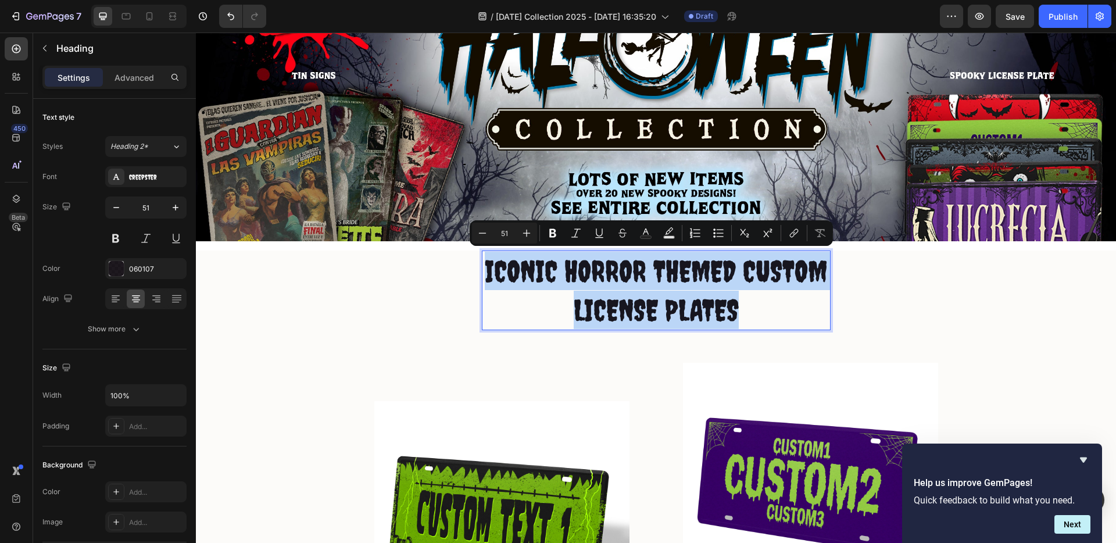
click at [738, 310] on p "ICONIC HORROR THEMED CUSTOM LICENSE PLATES" at bounding box center [656, 290] width 346 height 77
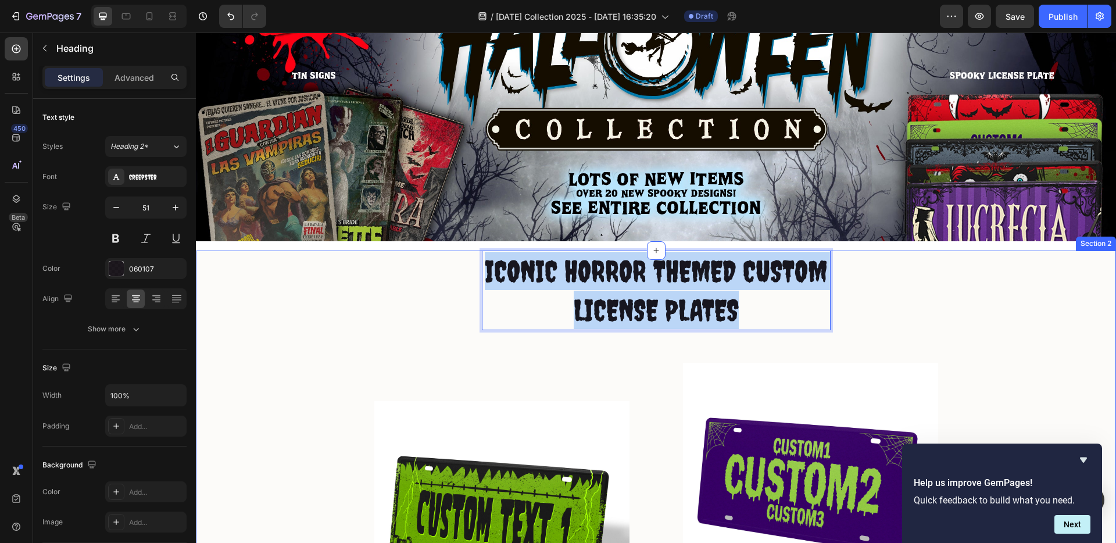
drag, startPoint x: 746, startPoint y: 310, endPoint x: 430, endPoint y: 267, distance: 319.7
click at [430, 268] on div "ICONIC HORROR THEMED CUSTOM LICENSE PLATES Heading 56 Row Image Image At Gemand…" at bounding box center [656, 473] width 903 height 444
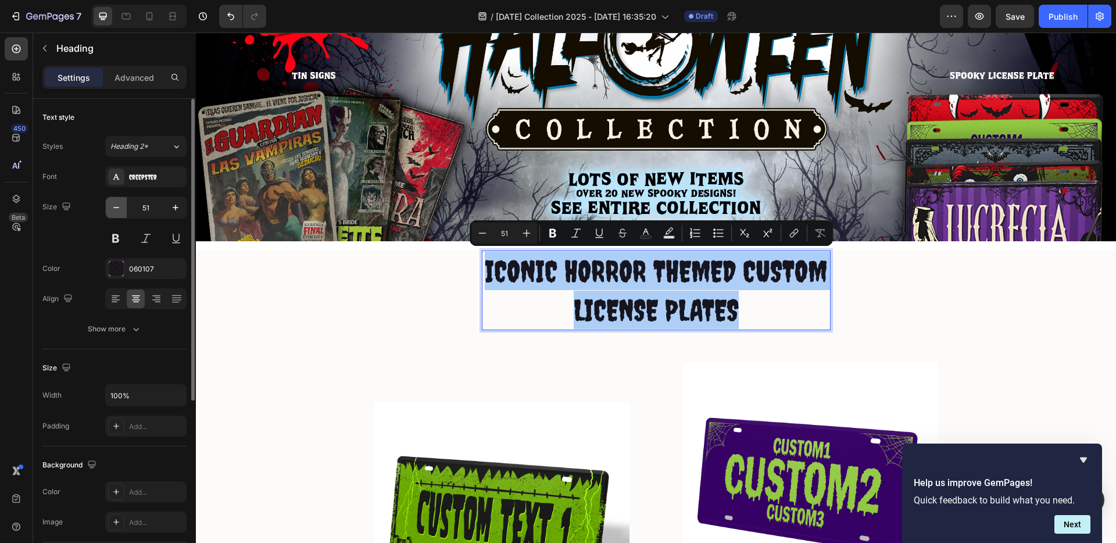
click at [121, 211] on icon "button" at bounding box center [116, 208] width 12 height 12
type input "50"
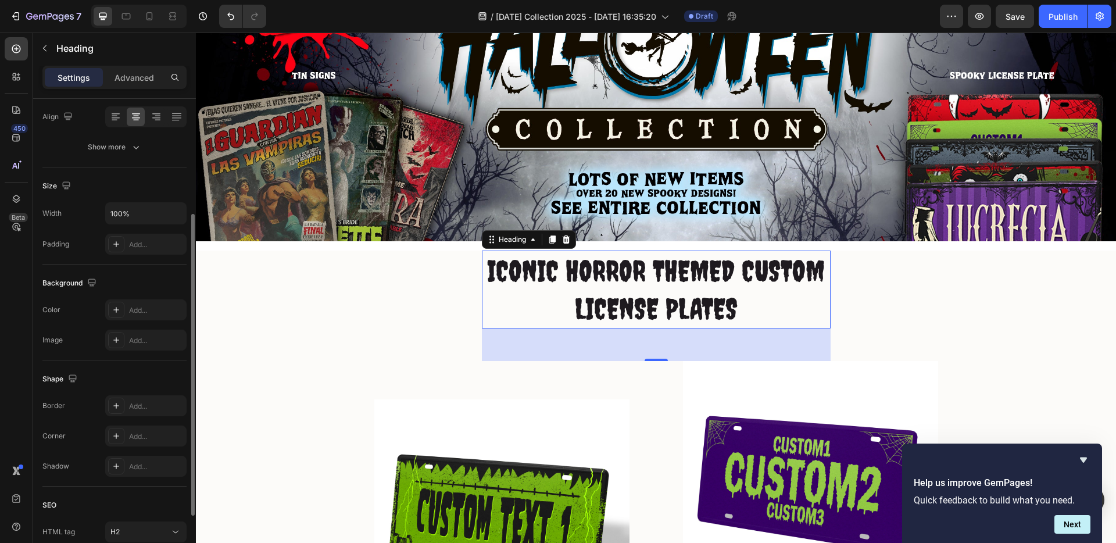
scroll to position [277, 0]
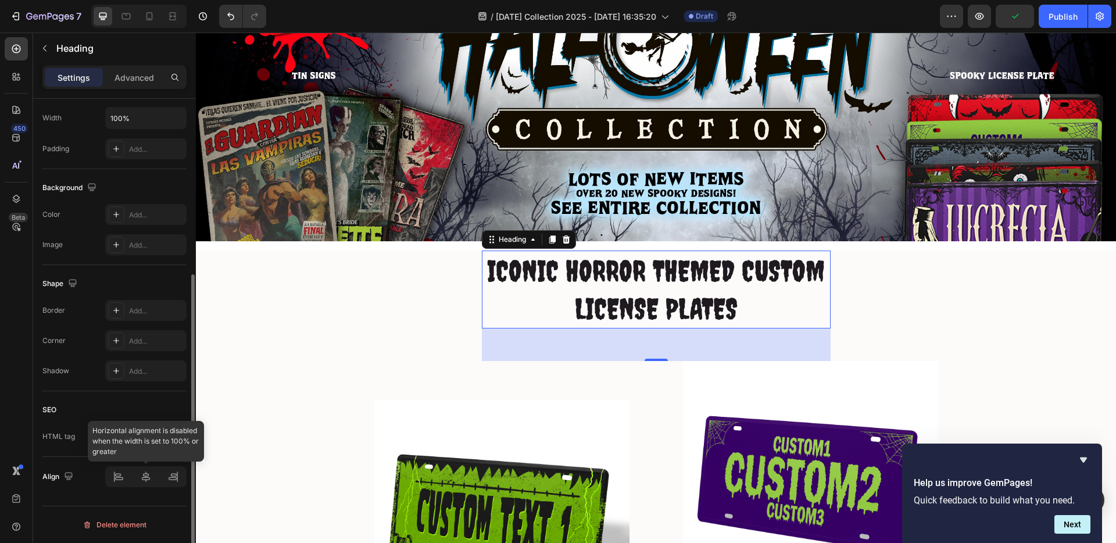
click at [142, 472] on div at bounding box center [145, 476] width 81 height 21
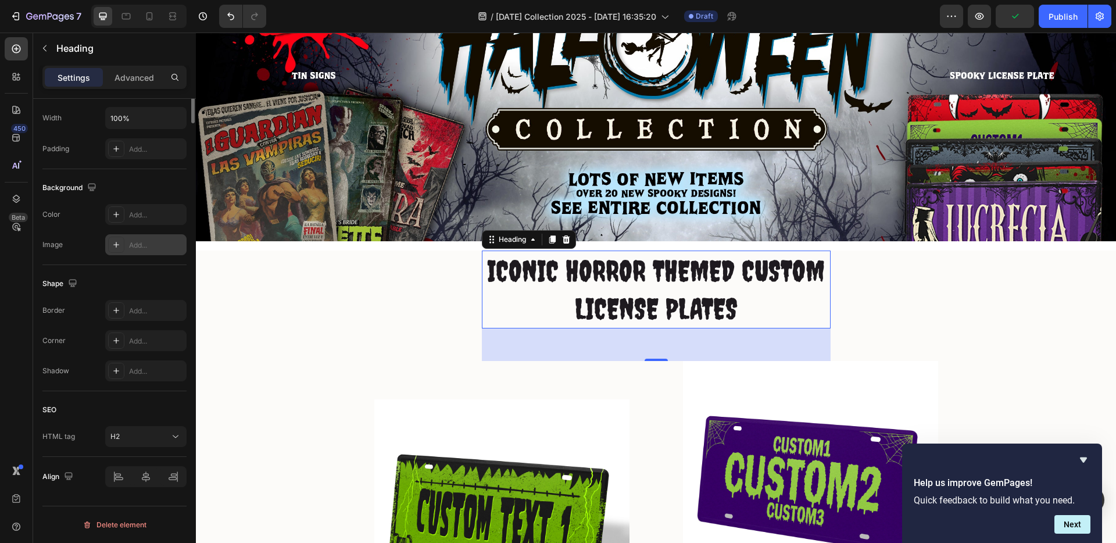
scroll to position [0, 0]
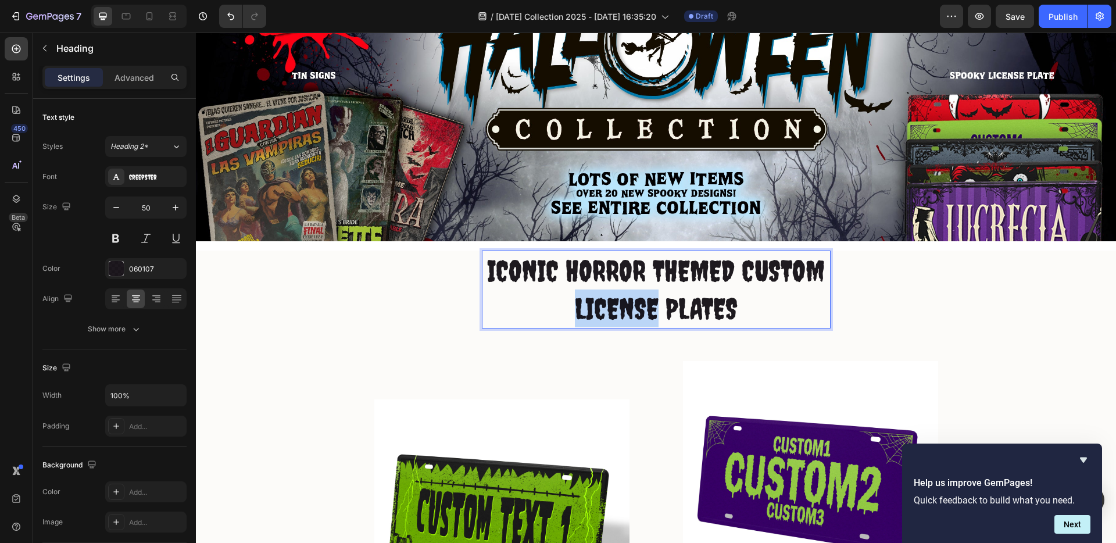
click at [642, 300] on p "ICONIC HORROR THEMED CUSTOM LICENSE PLATES" at bounding box center [656, 290] width 346 height 76
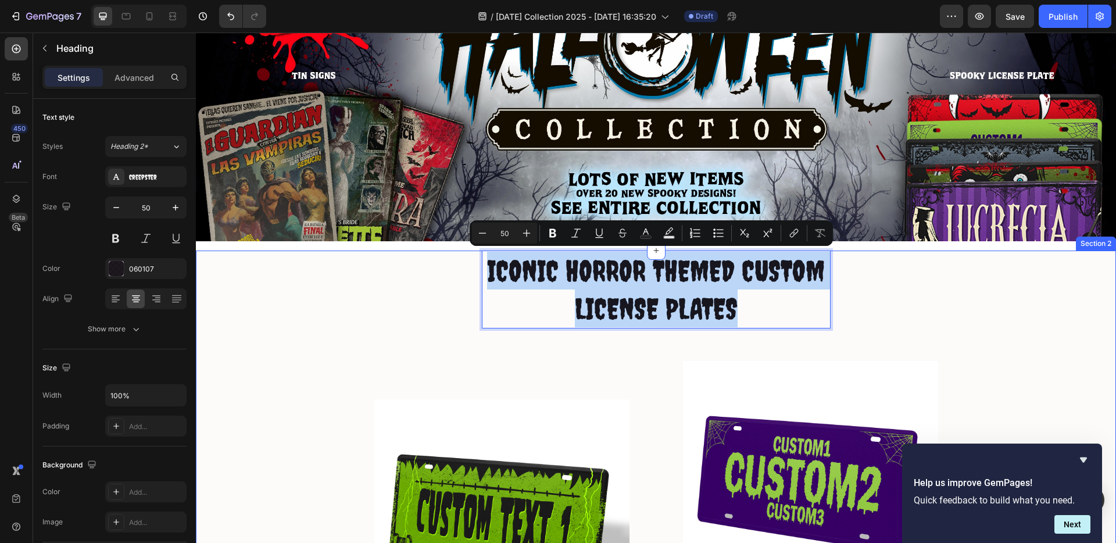
drag, startPoint x: 642, startPoint y: 300, endPoint x: 464, endPoint y: 277, distance: 179.3
click at [464, 277] on div "ICONIC HORROR THEMED CUSTOM LICENSE PLATES Heading 56 Row Image Image At Gemand…" at bounding box center [656, 472] width 903 height 442
click at [874, 287] on div "ICONIC HORROR THEMED CUSTOM LICENSE PLATES Heading 56 Row Image Image At Gemand…" at bounding box center [656, 472] width 903 height 442
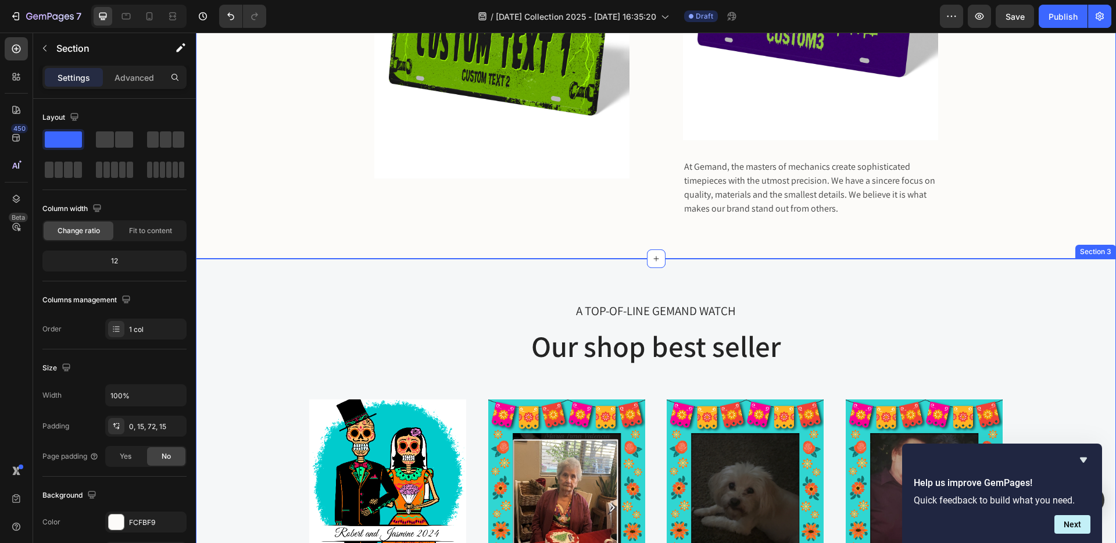
scroll to position [640, 0]
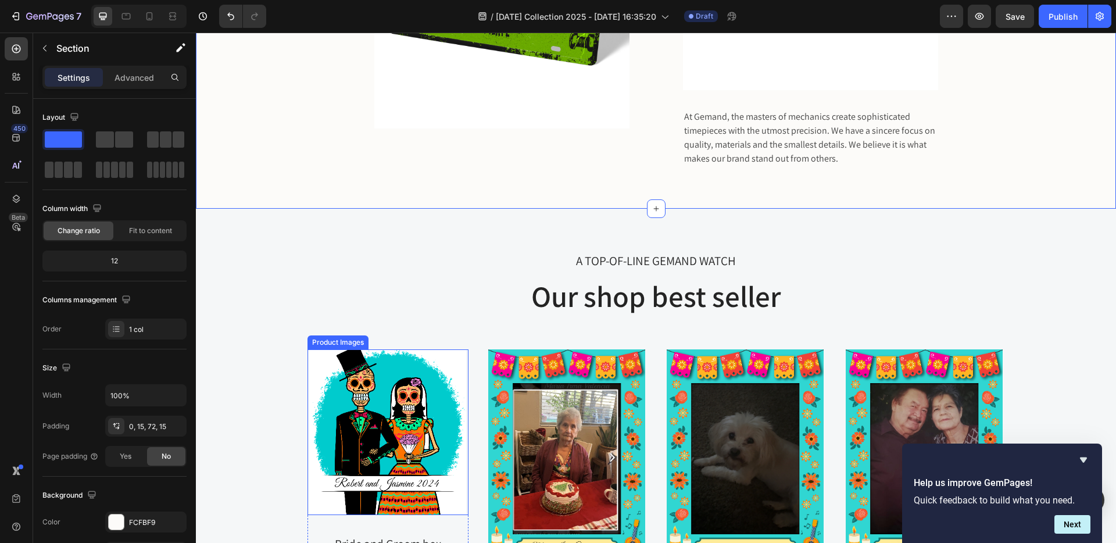
click at [403, 432] on img at bounding box center [387, 432] width 157 height 166
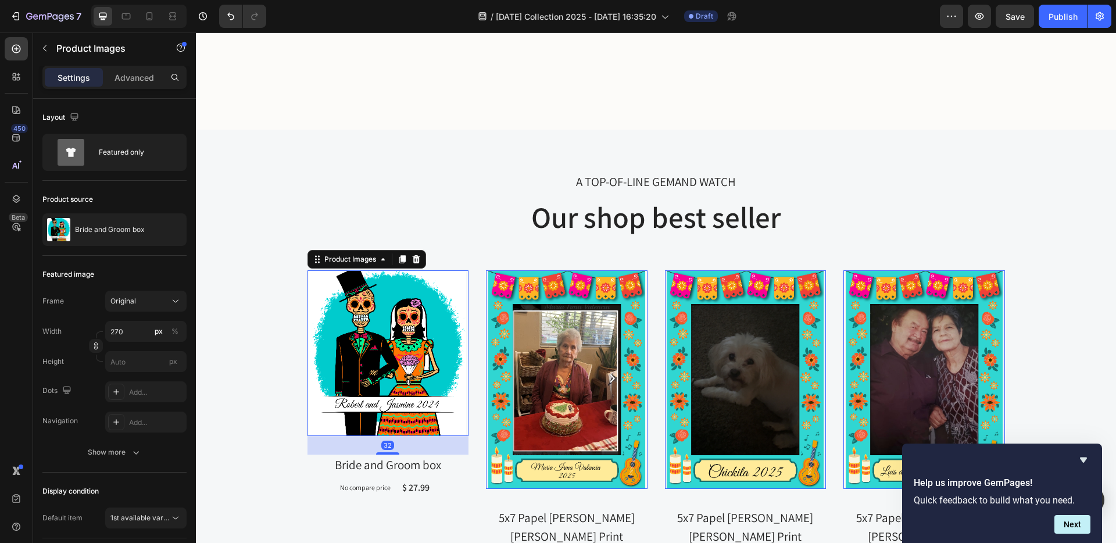
scroll to position [858, 0]
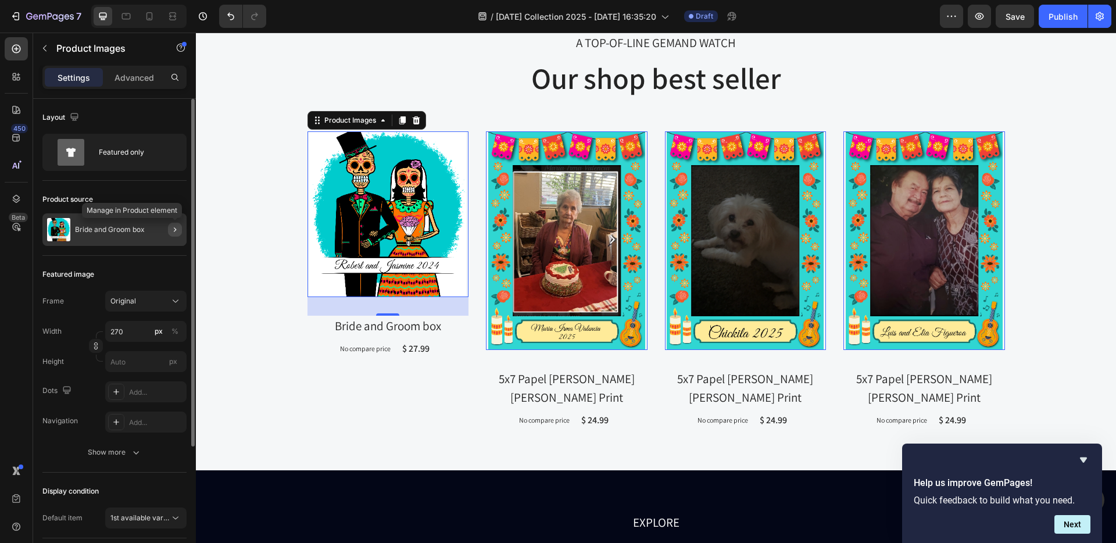
click at [173, 227] on icon "button" at bounding box center [174, 229] width 9 height 9
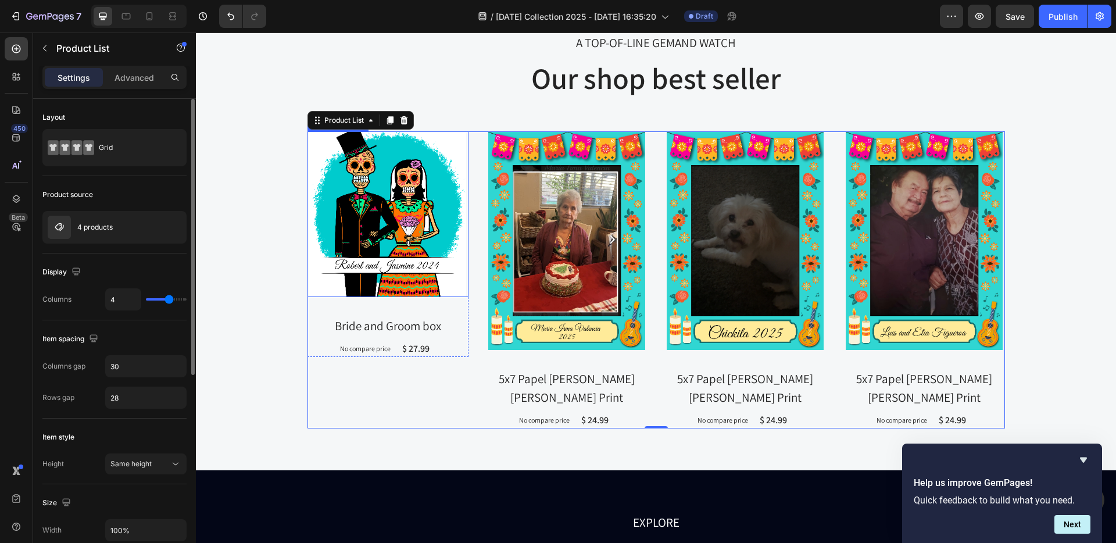
click at [421, 205] on img at bounding box center [387, 214] width 157 height 166
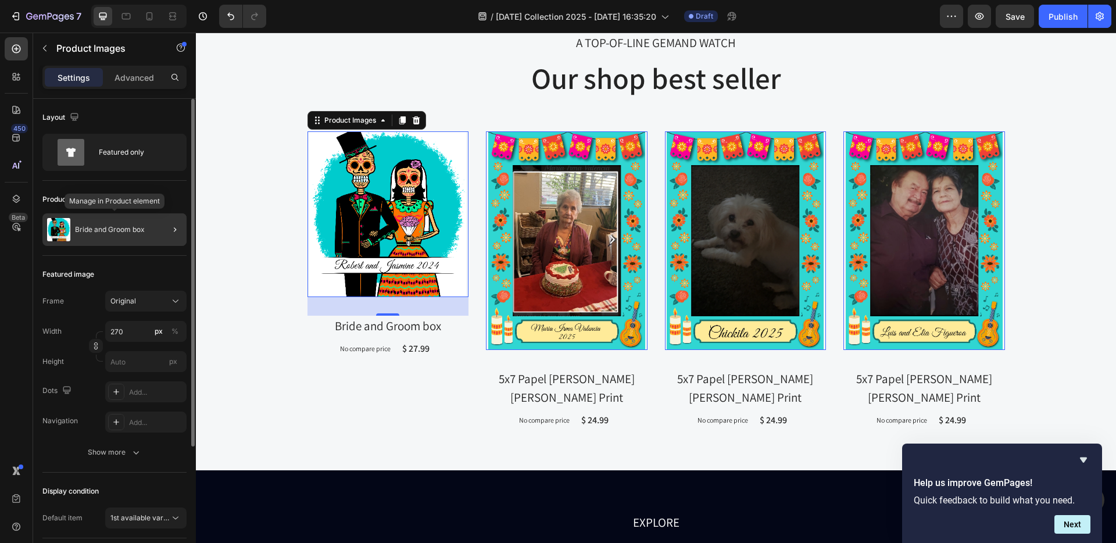
click at [52, 226] on img at bounding box center [58, 229] width 23 height 23
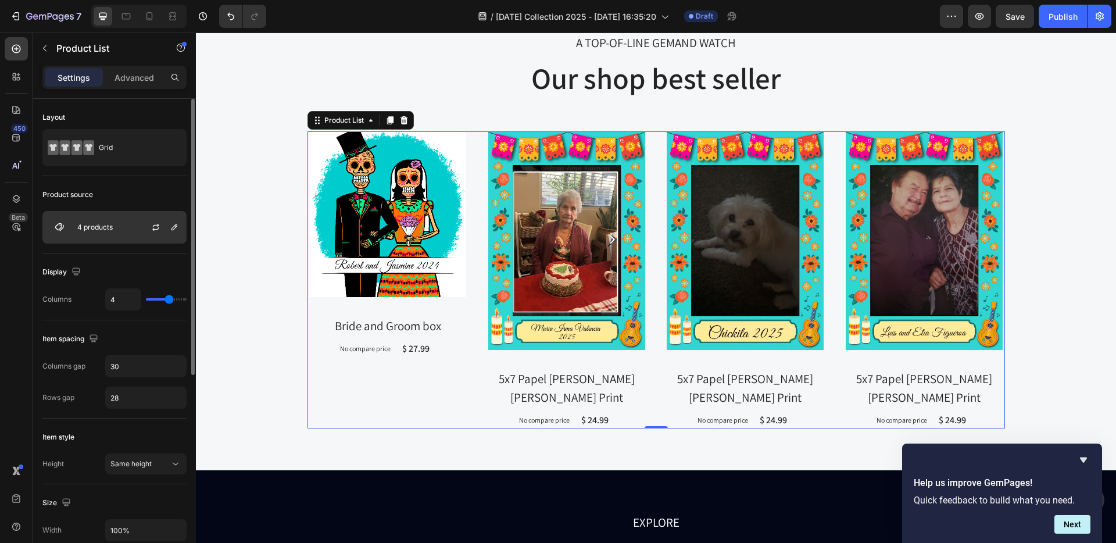
click at [59, 228] on img at bounding box center [59, 227] width 23 height 23
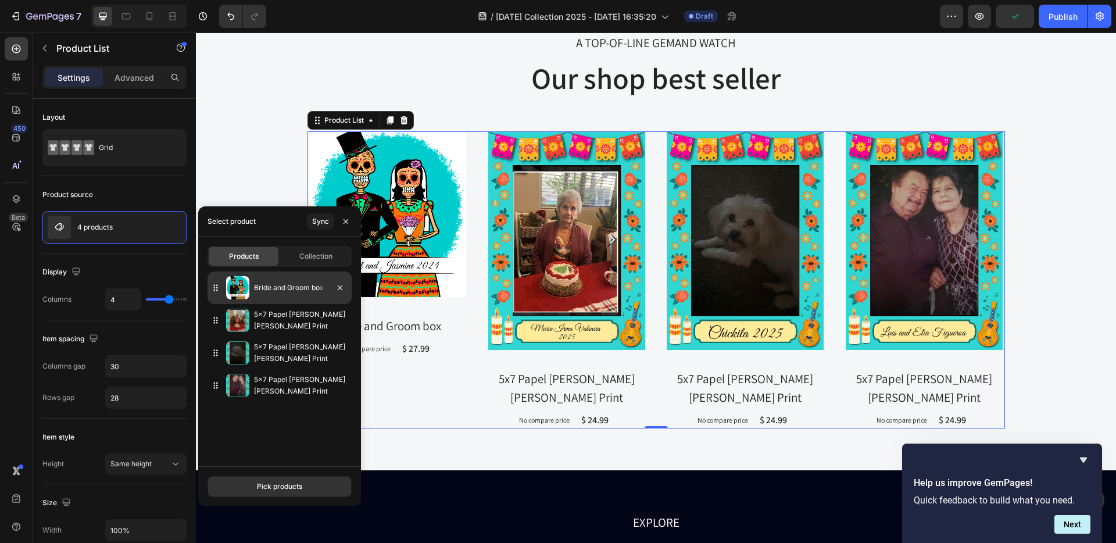
click at [277, 287] on p "Bride and Groom box" at bounding box center [300, 288] width 93 height 12
click at [311, 256] on span "Collection" at bounding box center [315, 256] width 33 height 10
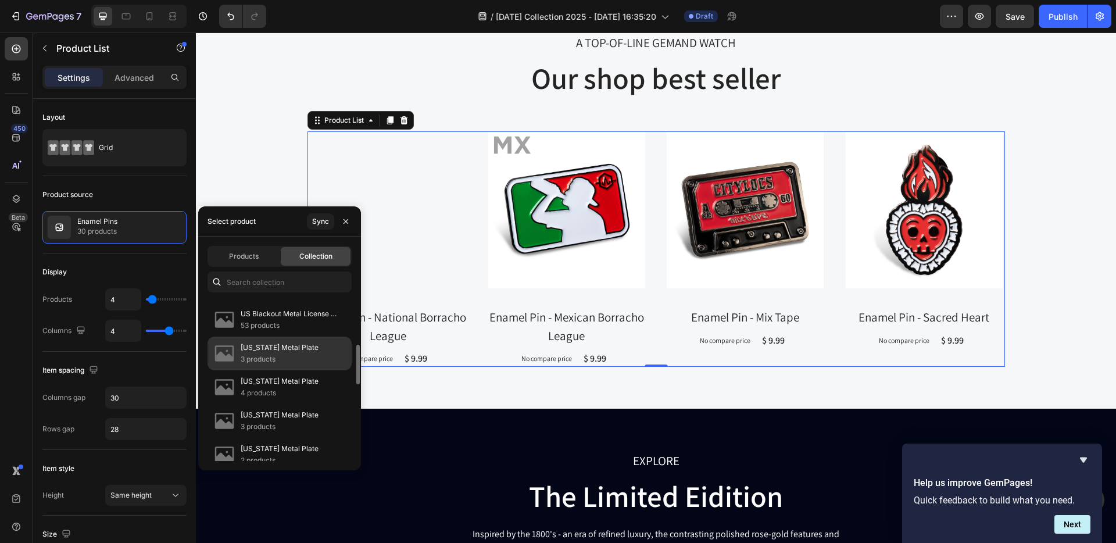
scroll to position [0, 0]
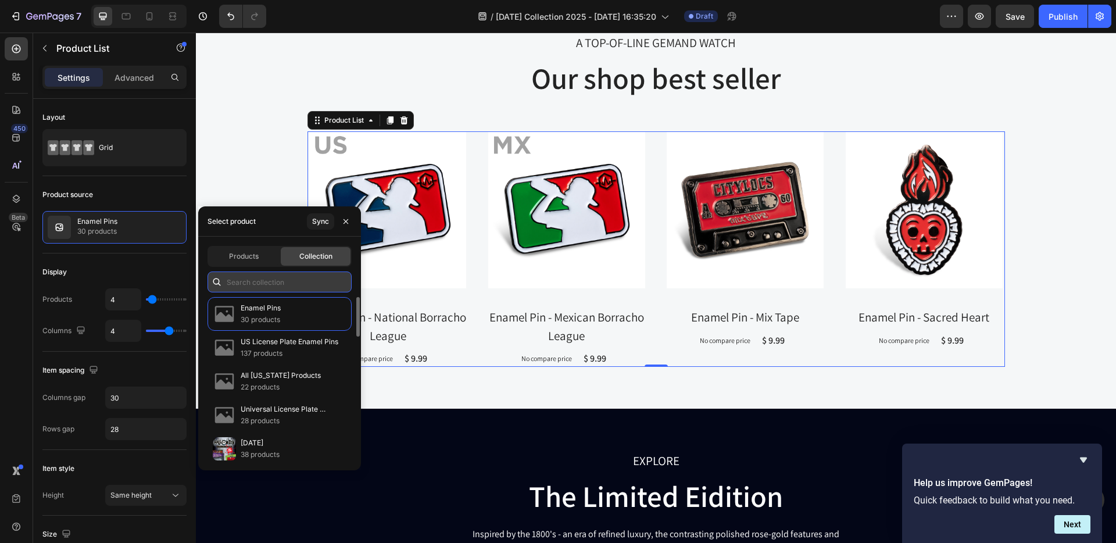
click at [253, 281] on input "text" at bounding box center [280, 281] width 144 height 21
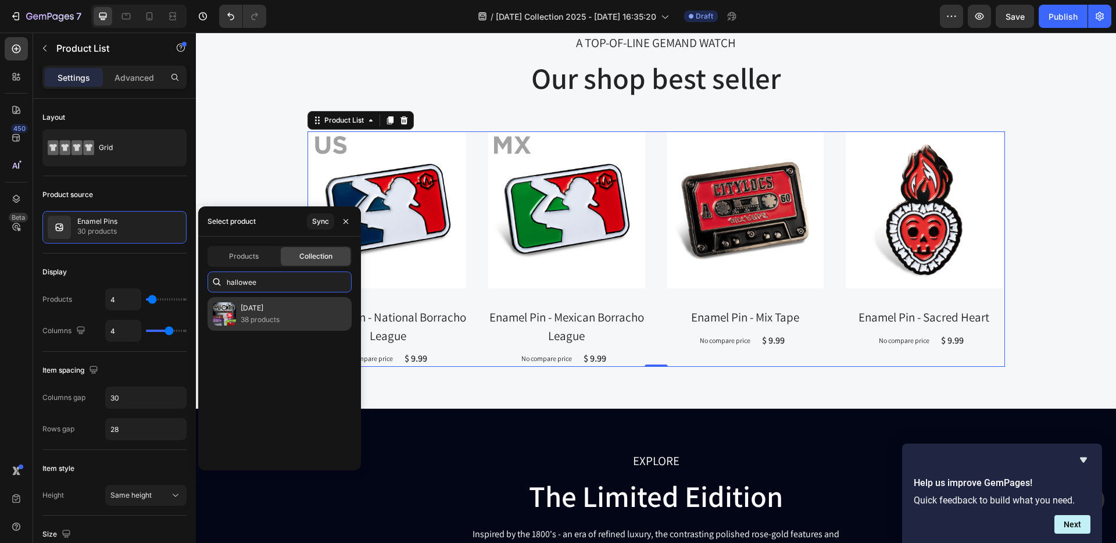
type input "hallowee"
click at [247, 315] on p "38 products" at bounding box center [260, 320] width 39 height 12
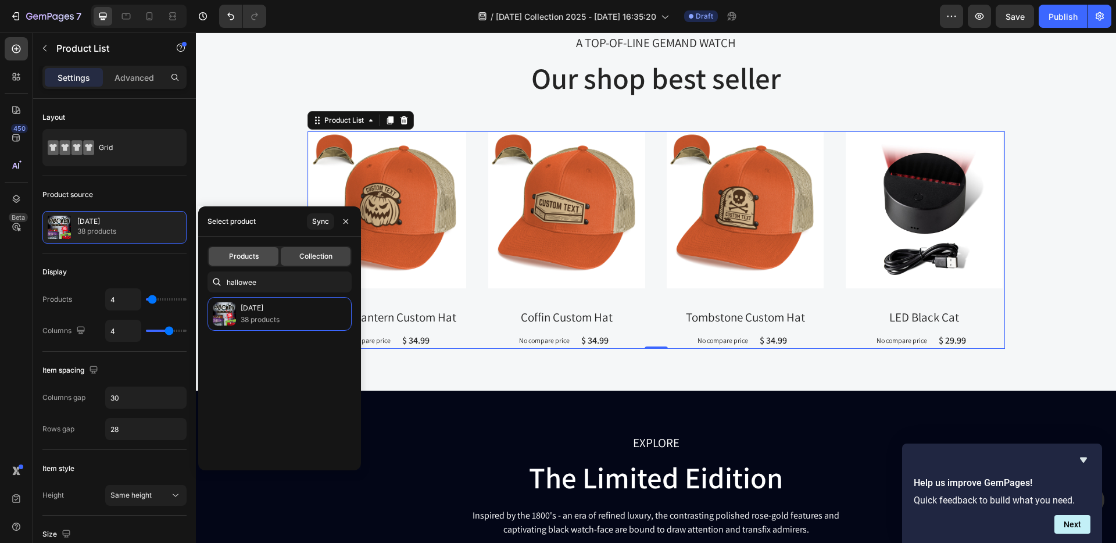
click at [237, 260] on span "Products" at bounding box center [244, 256] width 30 height 10
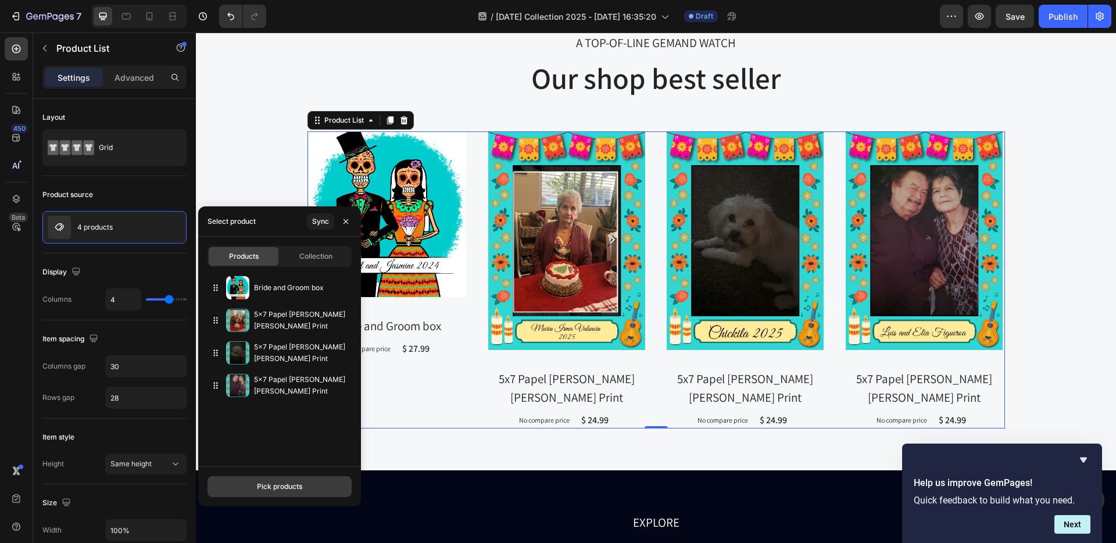
click at [278, 486] on div "Pick products" at bounding box center [279, 486] width 45 height 10
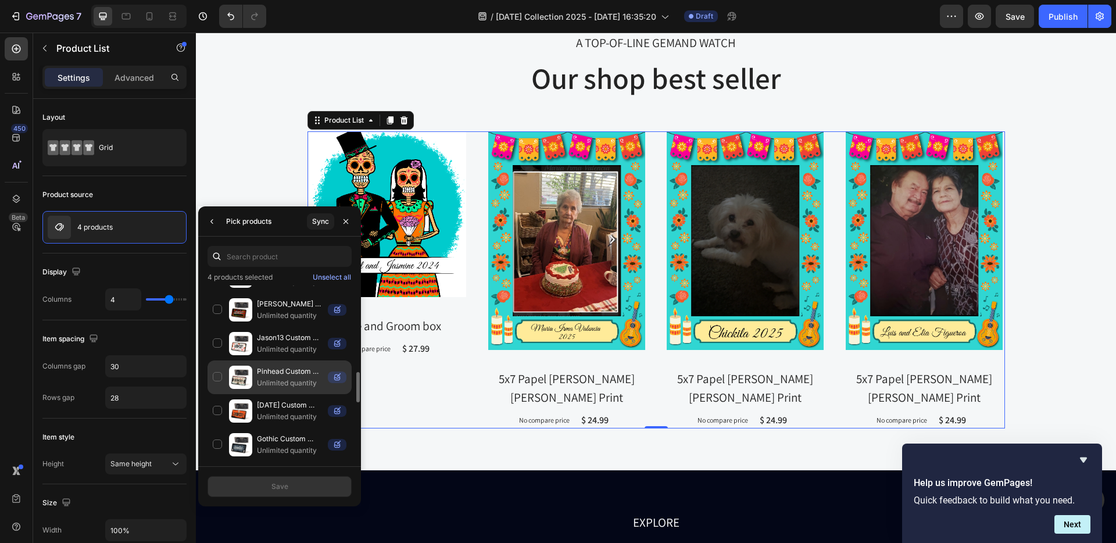
scroll to position [501, 0]
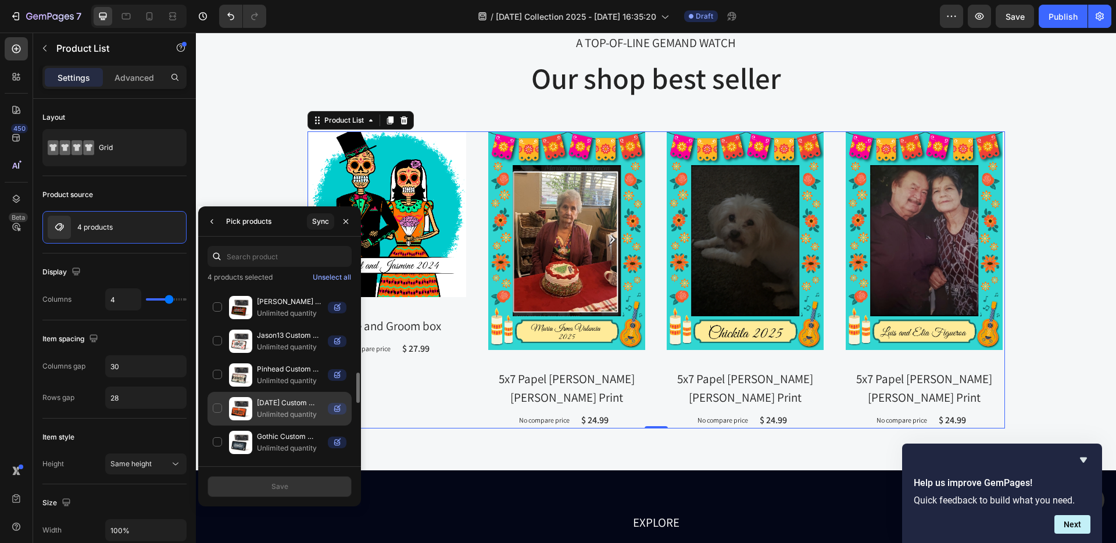
click at [244, 405] on img at bounding box center [240, 408] width 23 height 23
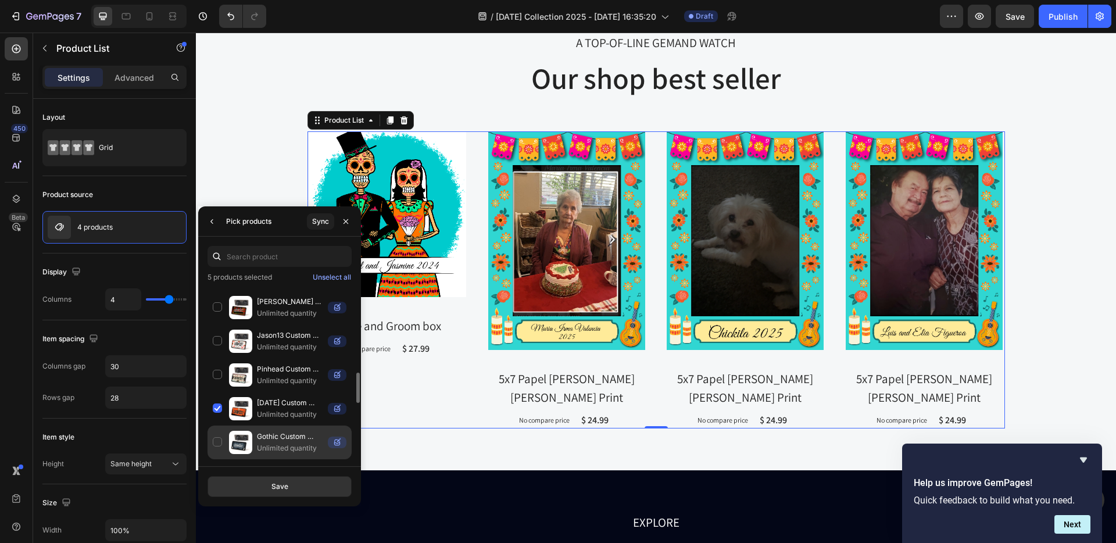
click at [244, 445] on img at bounding box center [240, 442] width 23 height 23
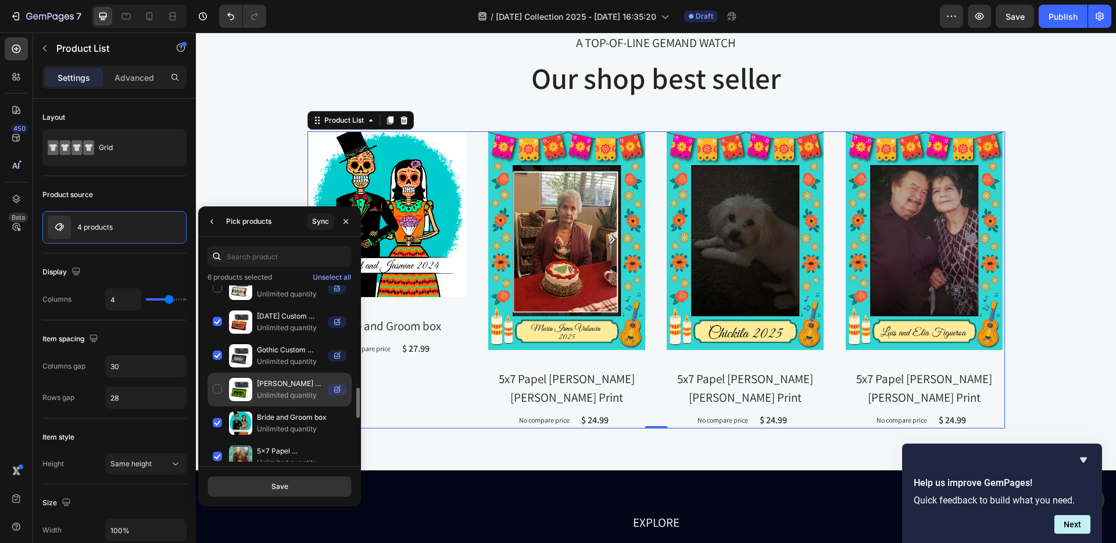
scroll to position [589, 0]
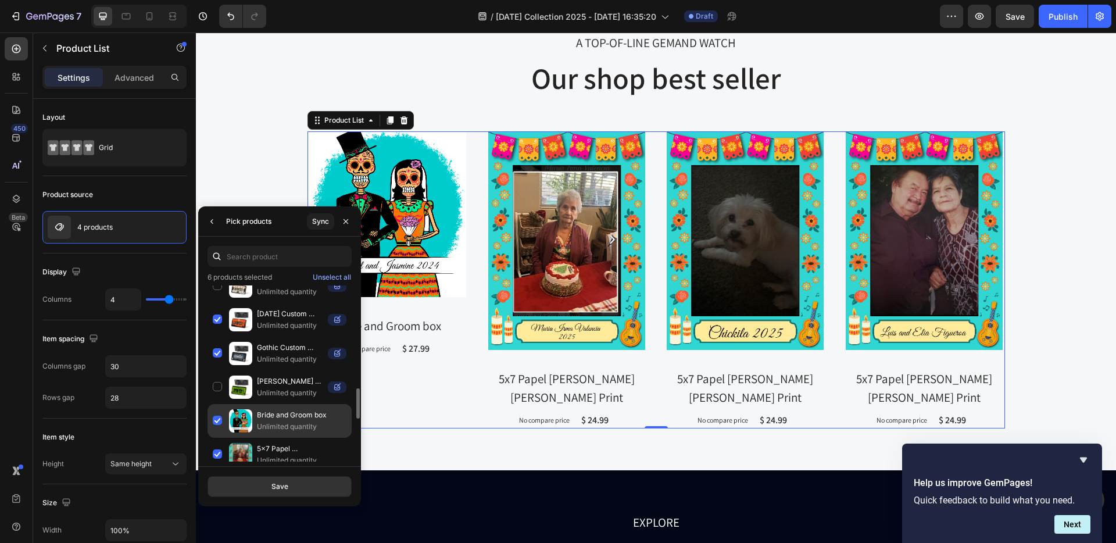
click at [219, 421] on div "Bride and Groom box Unlimited quantity" at bounding box center [280, 421] width 144 height 34
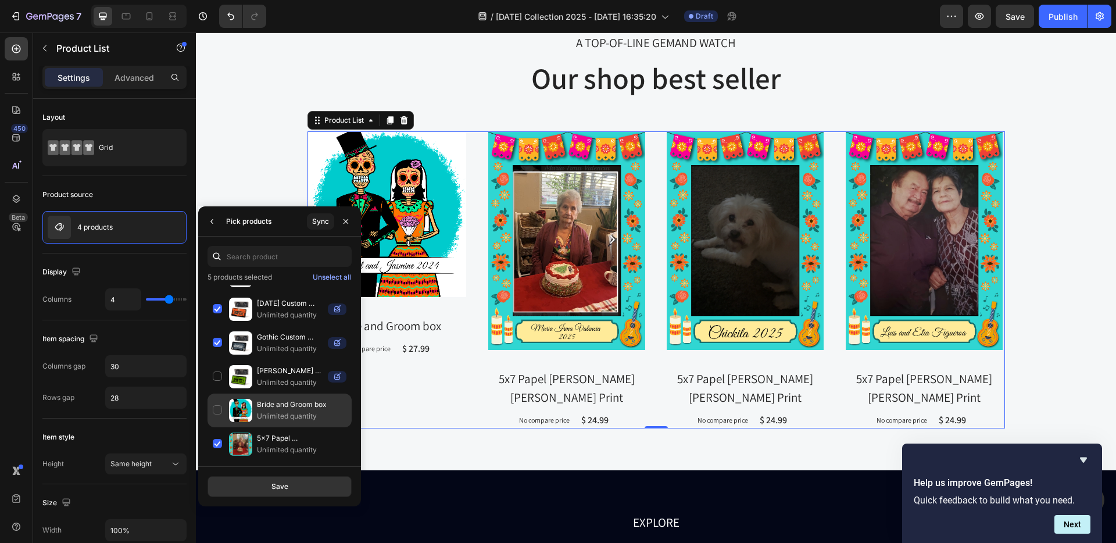
scroll to position [724, 0]
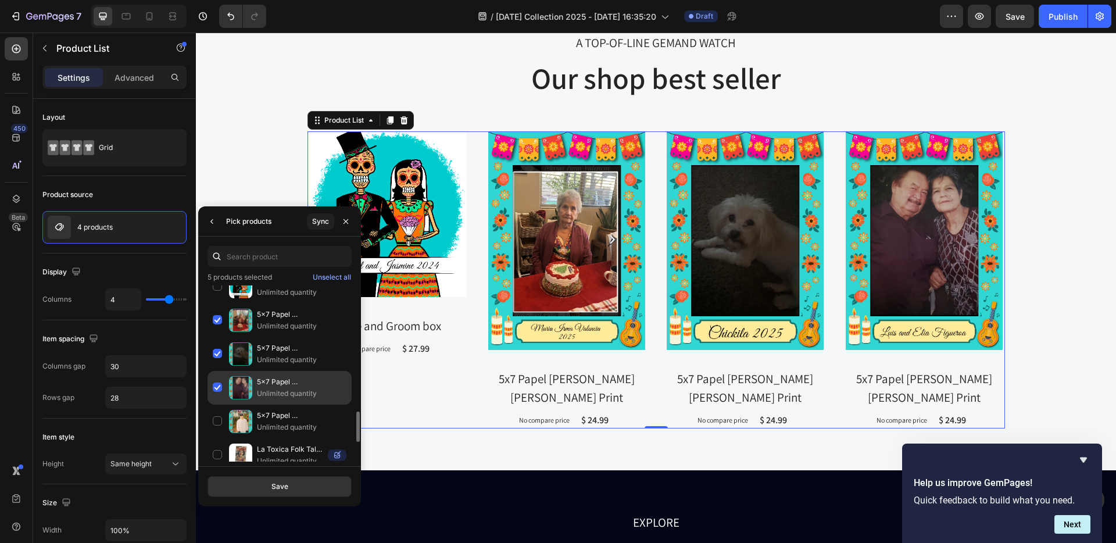
click at [216, 388] on div "5x7 Papel [PERSON_NAME] [PERSON_NAME] Print Unlimited quantity" at bounding box center [280, 388] width 144 height 34
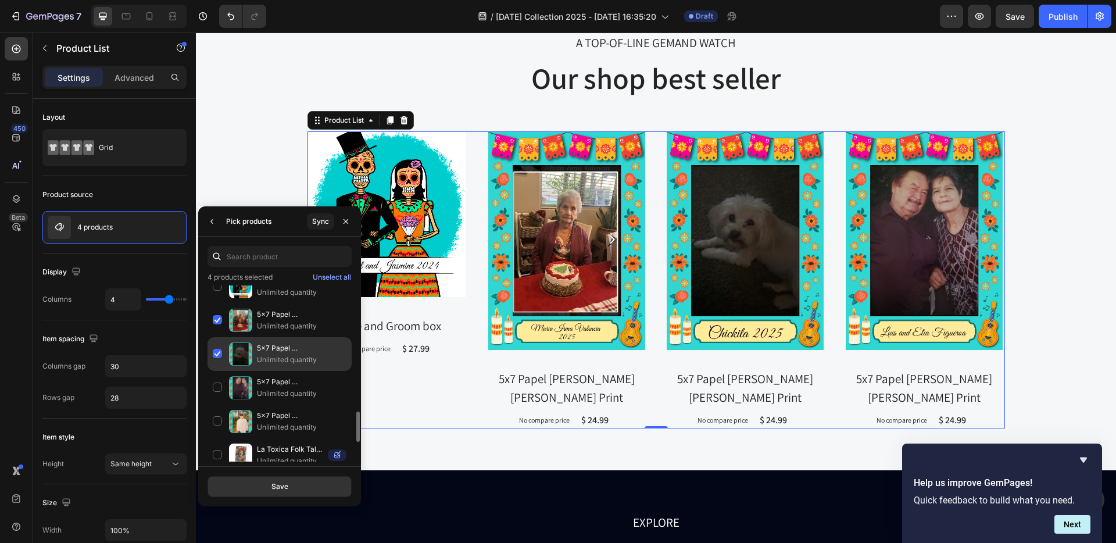
click at [218, 358] on div "5x7 Papel [PERSON_NAME] [PERSON_NAME] Print Unlimited quantity" at bounding box center [280, 354] width 144 height 34
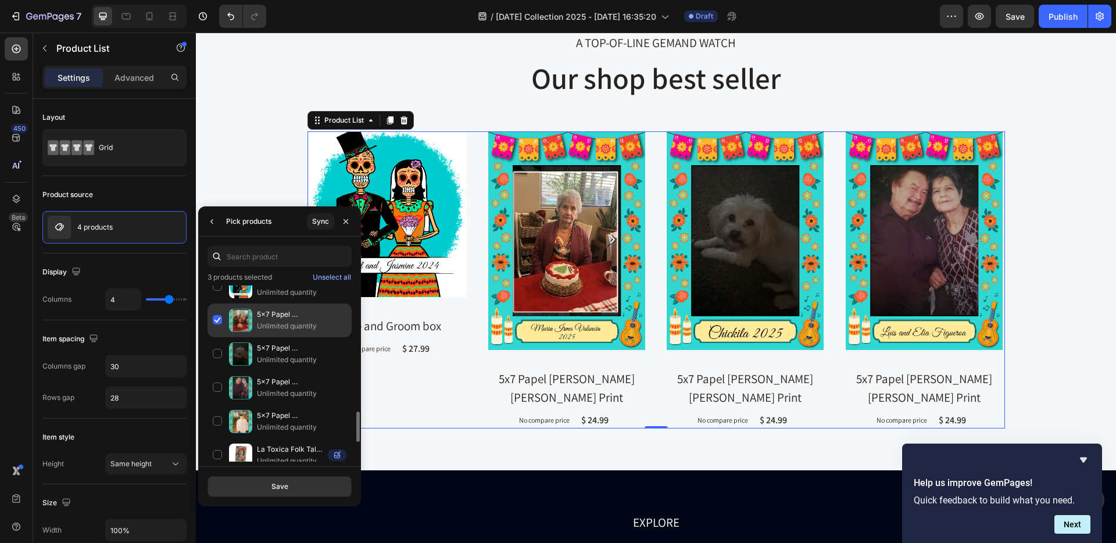
click at [214, 317] on div "5x7 Papel [PERSON_NAME] [PERSON_NAME] Print Unlimited quantity" at bounding box center [280, 320] width 144 height 34
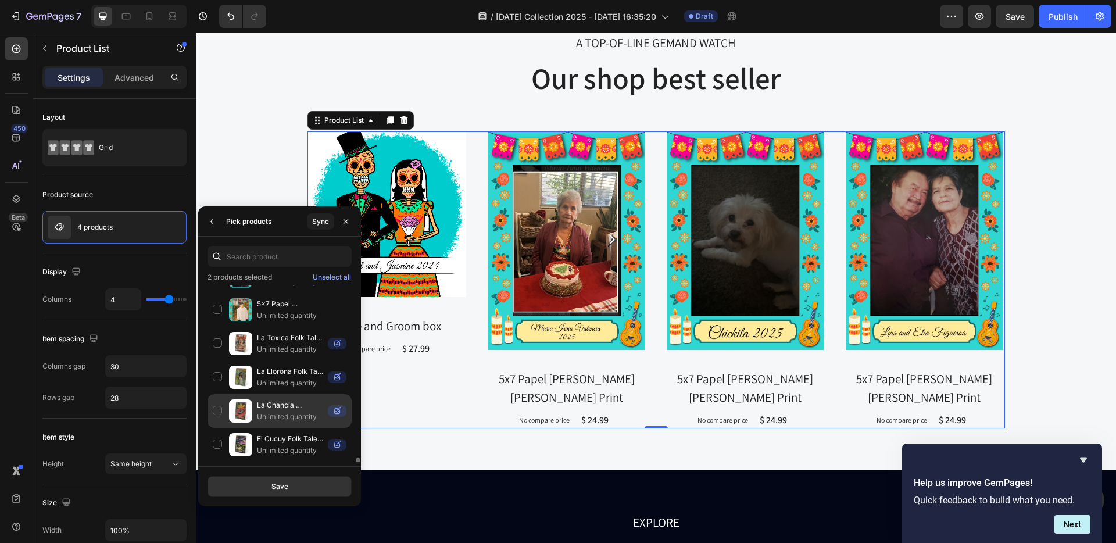
scroll to position [891, 0]
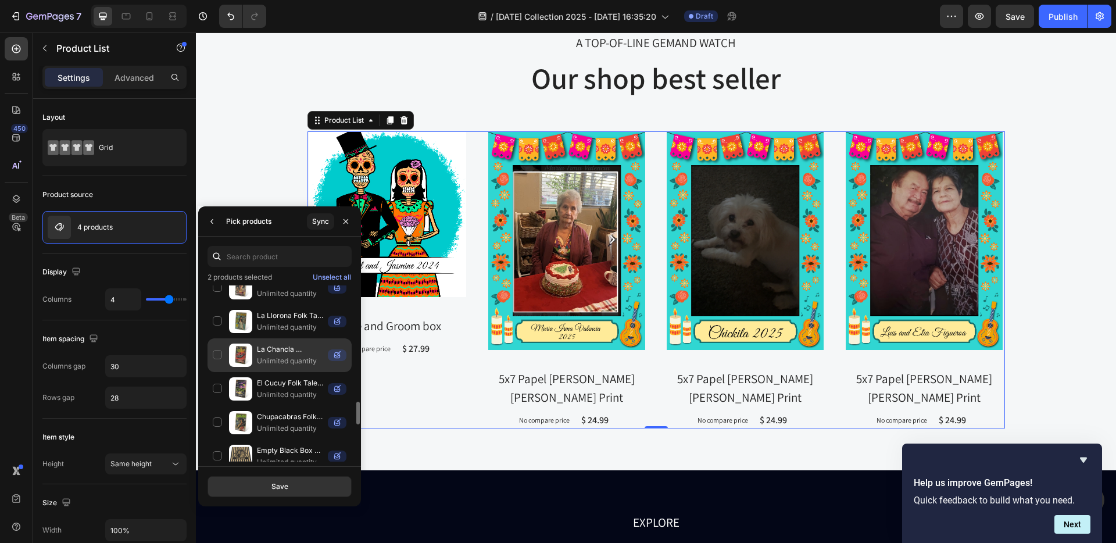
click at [214, 355] on div "La Chancla Satanica Folk Tale Novel Cover Tin Sign Unlimited quantity" at bounding box center [280, 355] width 144 height 34
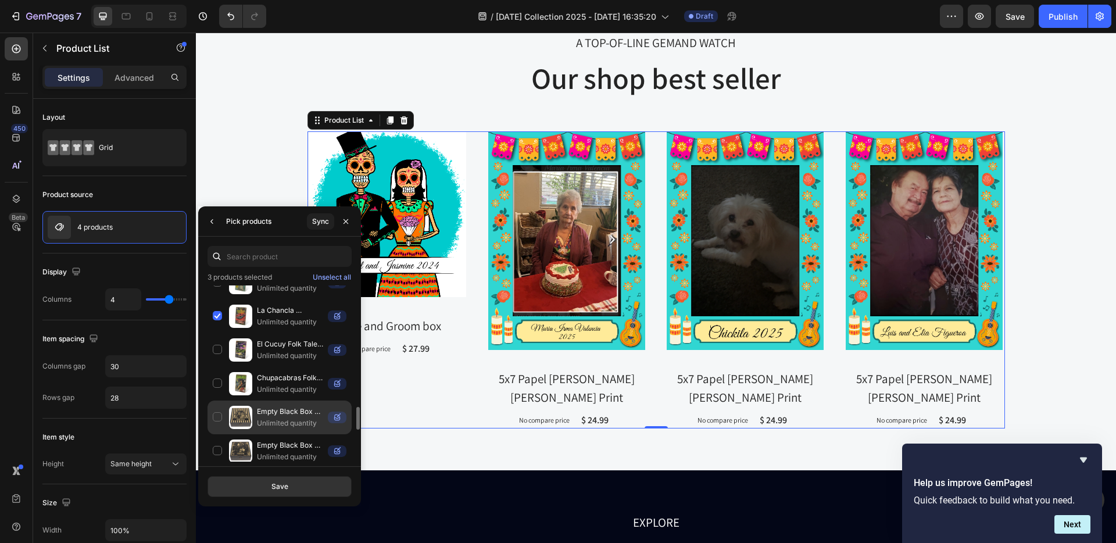
scroll to position [1019, 0]
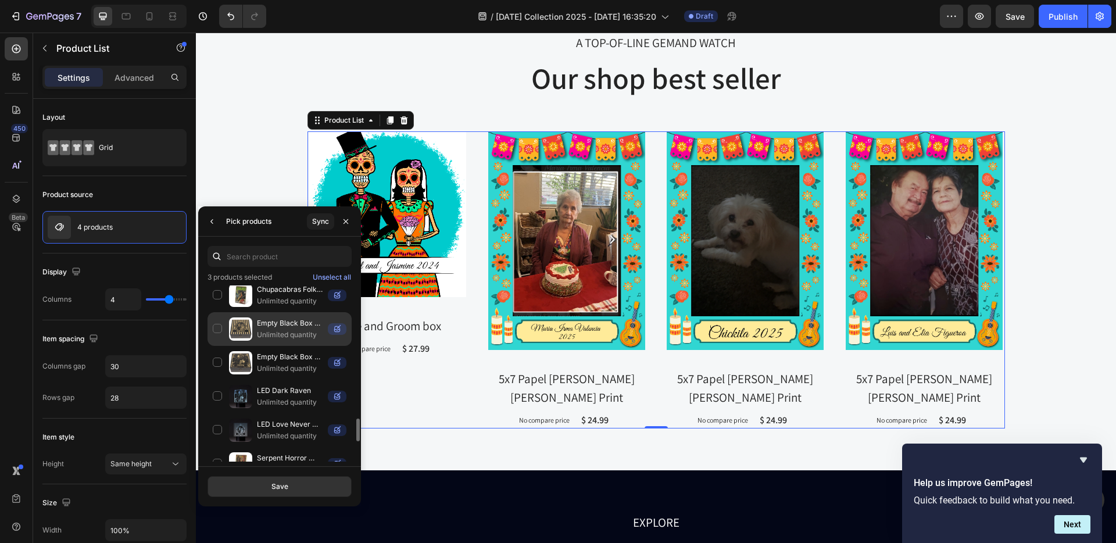
click at [219, 327] on div "Empty Black Box Love Never Dies Unlimited quantity" at bounding box center [280, 329] width 144 height 34
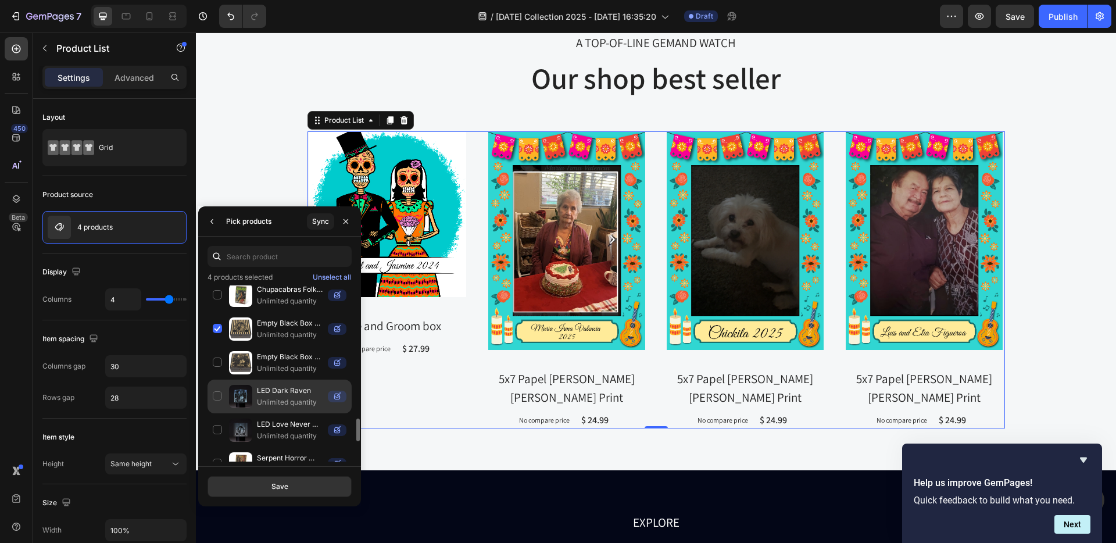
click at [220, 394] on div "LED Dark Raven Unlimited quantity" at bounding box center [280, 397] width 144 height 34
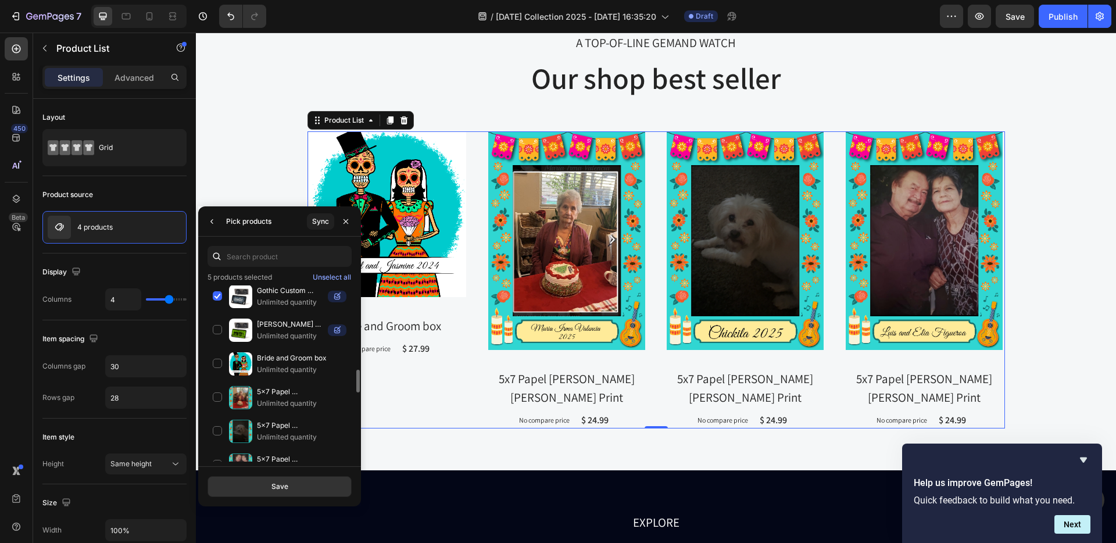
scroll to position [574, 0]
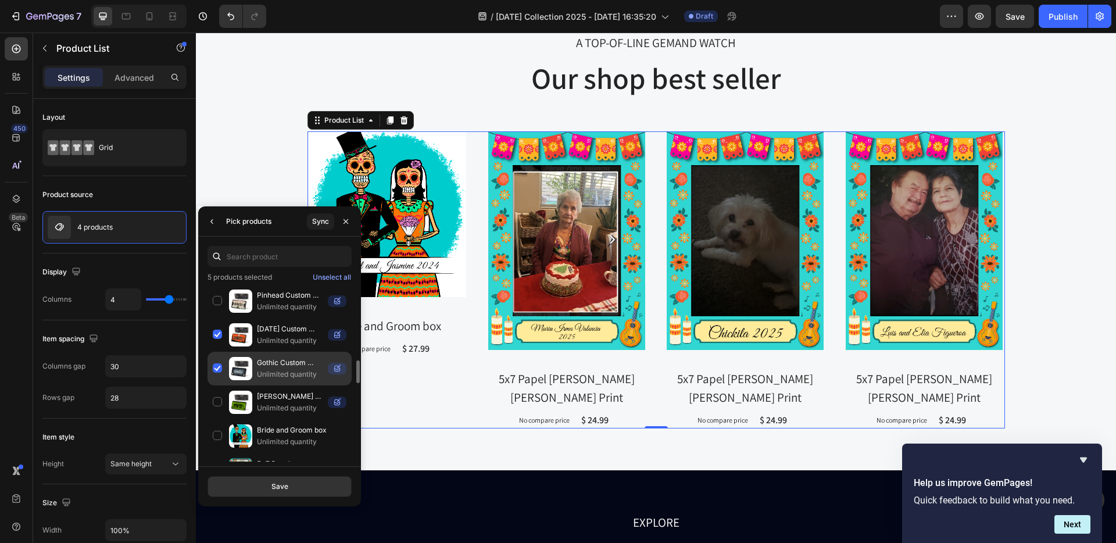
click at [215, 370] on div "Gothic Custom Horror Pins – [DATE] Collectibles Unlimited quantity" at bounding box center [280, 369] width 144 height 34
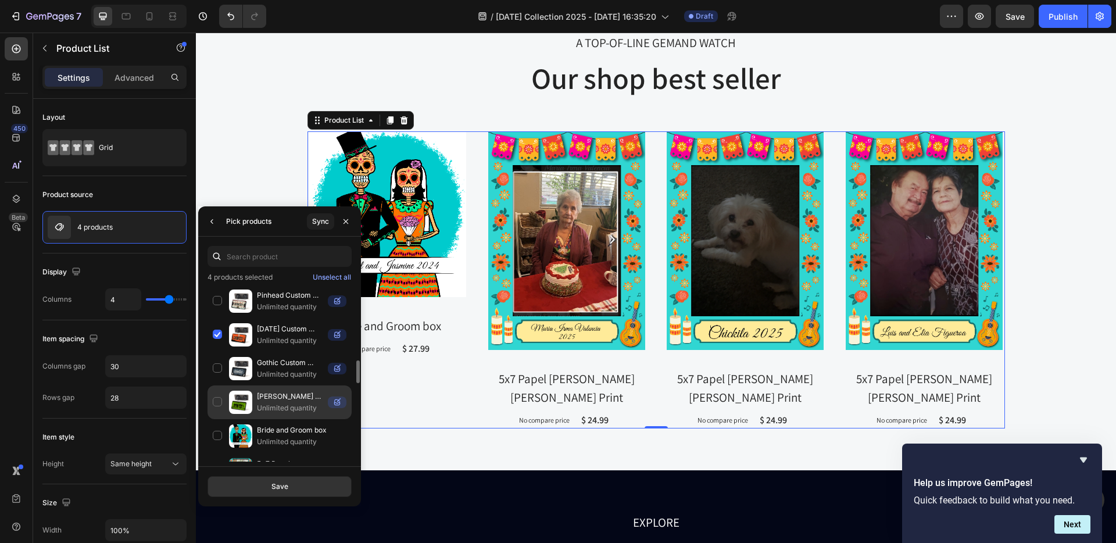
click at [215, 397] on div "[PERSON_NAME] Custom Horror Pins – [DATE] Collectibles Unlimited quantity" at bounding box center [280, 402] width 144 height 34
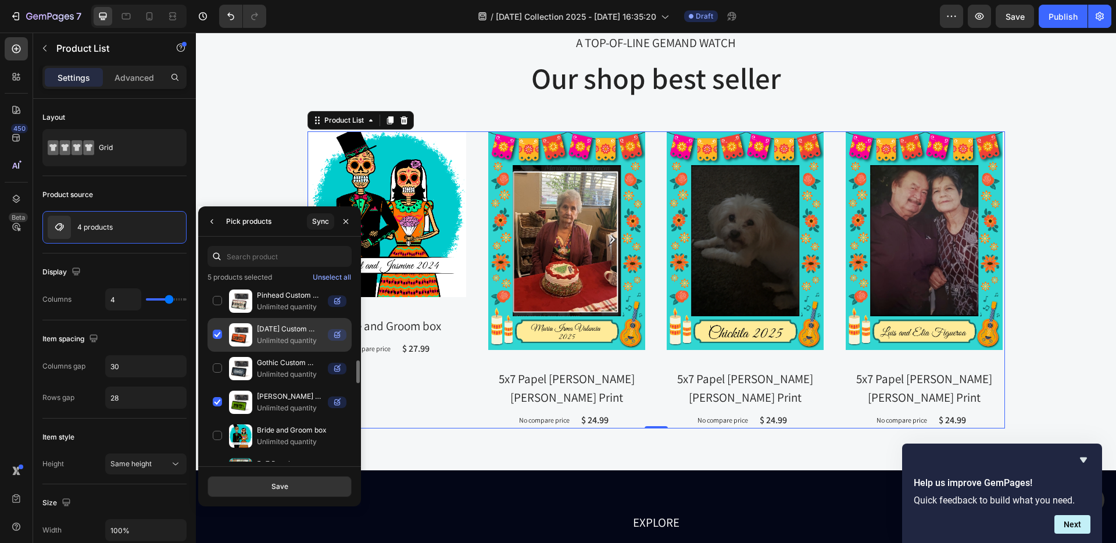
click at [217, 335] on div "[DATE] Custom Horror Pins – Collectibles Unlimited quantity" at bounding box center [280, 335] width 144 height 34
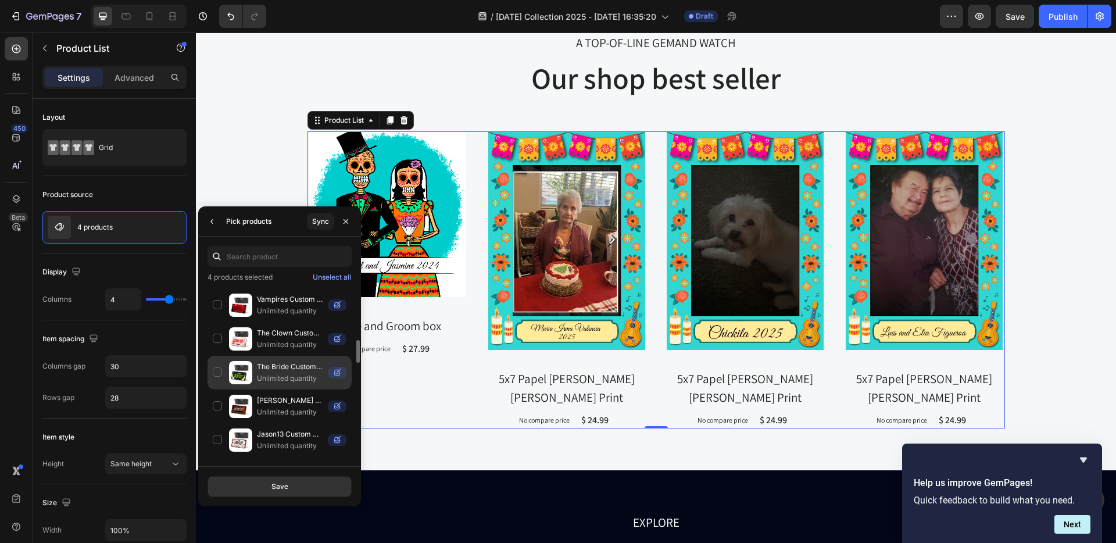
scroll to position [404, 0]
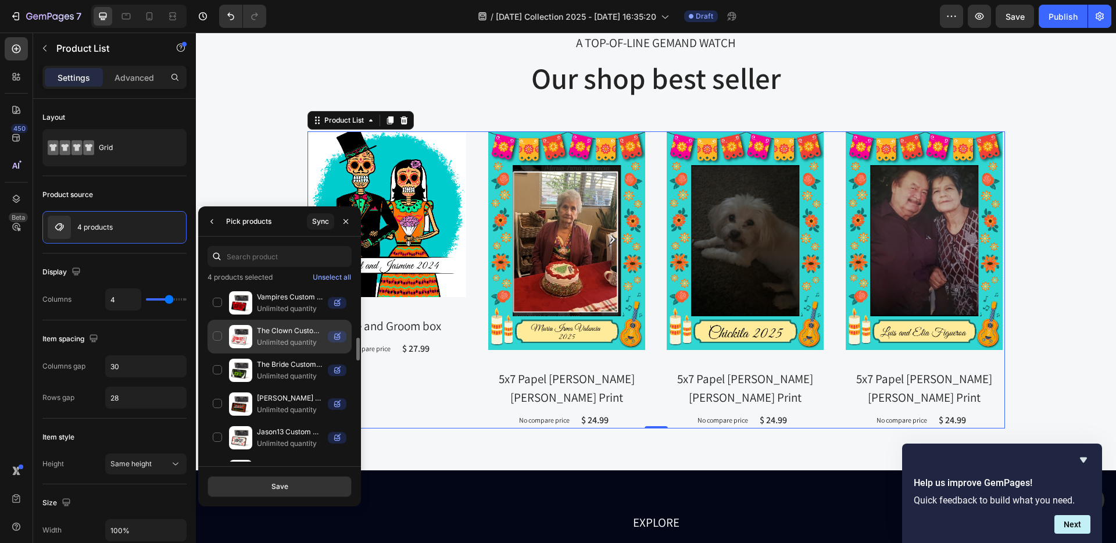
click at [219, 335] on div "The Clown Custom Horror Pins – [DATE] Collectibles Unlimited quantity" at bounding box center [280, 337] width 144 height 34
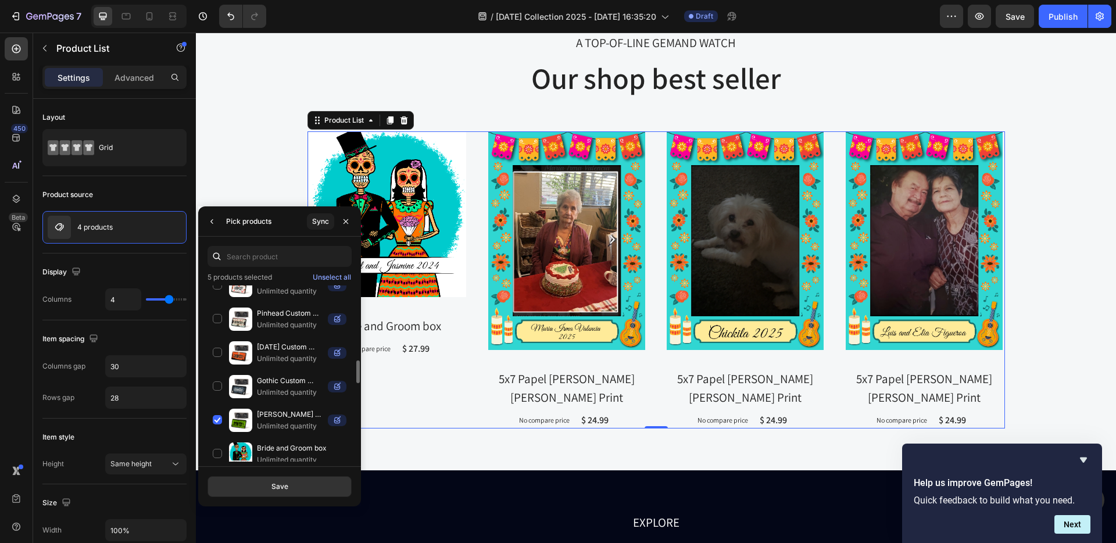
scroll to position [651, 0]
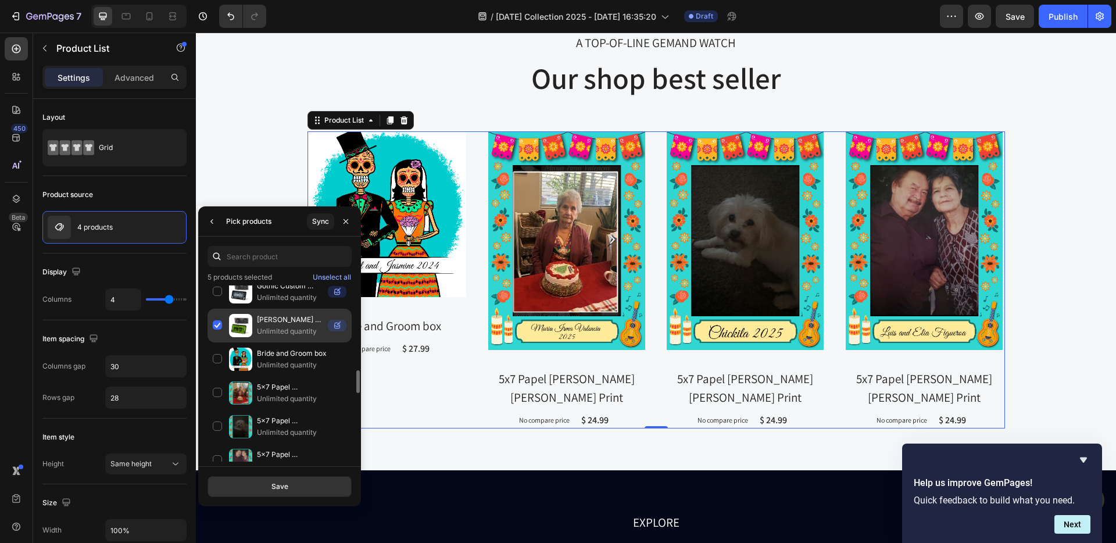
click at [218, 326] on div "[PERSON_NAME] Custom Horror Pins – [DATE] Collectibles Unlimited quantity" at bounding box center [280, 326] width 144 height 34
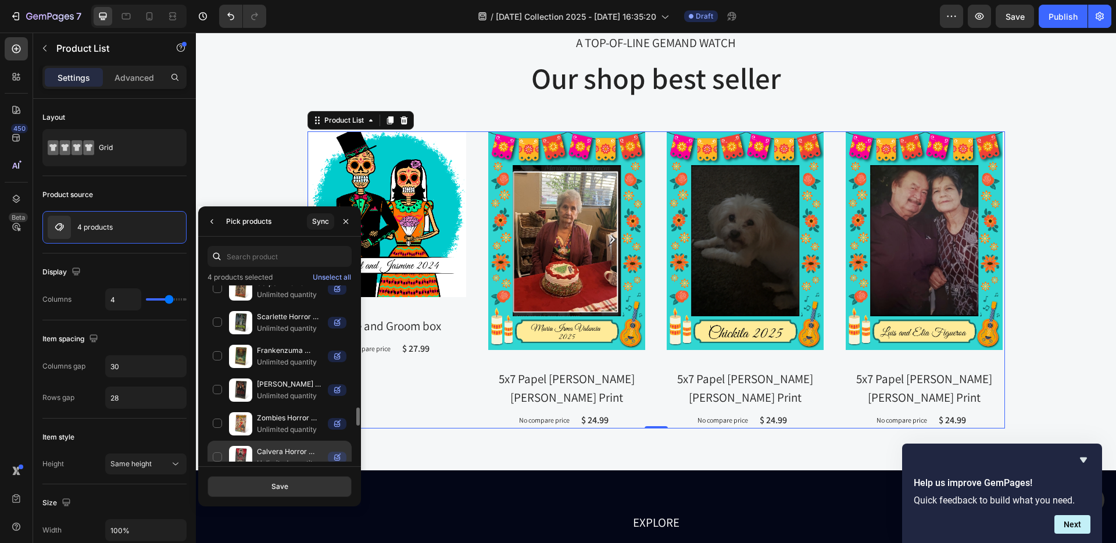
scroll to position [1191, 0]
click at [282, 486] on div "Save" at bounding box center [279, 486] width 17 height 10
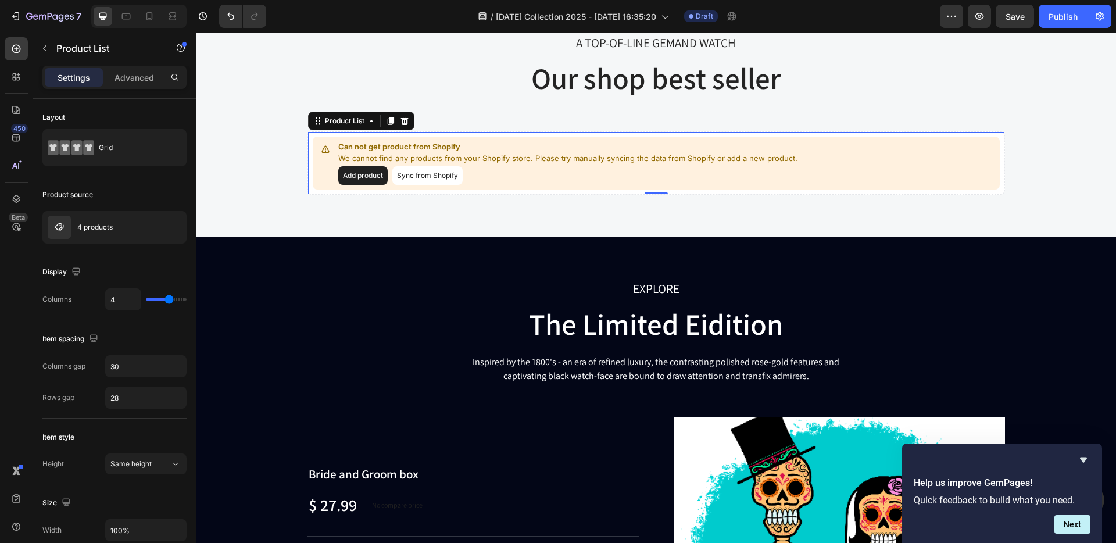
click at [427, 174] on button "Sync from Shopify" at bounding box center [427, 175] width 70 height 19
click at [359, 176] on button "Add product" at bounding box center [362, 175] width 49 height 19
click at [341, 175] on button "Add product" at bounding box center [362, 175] width 49 height 19
click at [422, 175] on button "Sync from Shopify" at bounding box center [427, 175] width 70 height 19
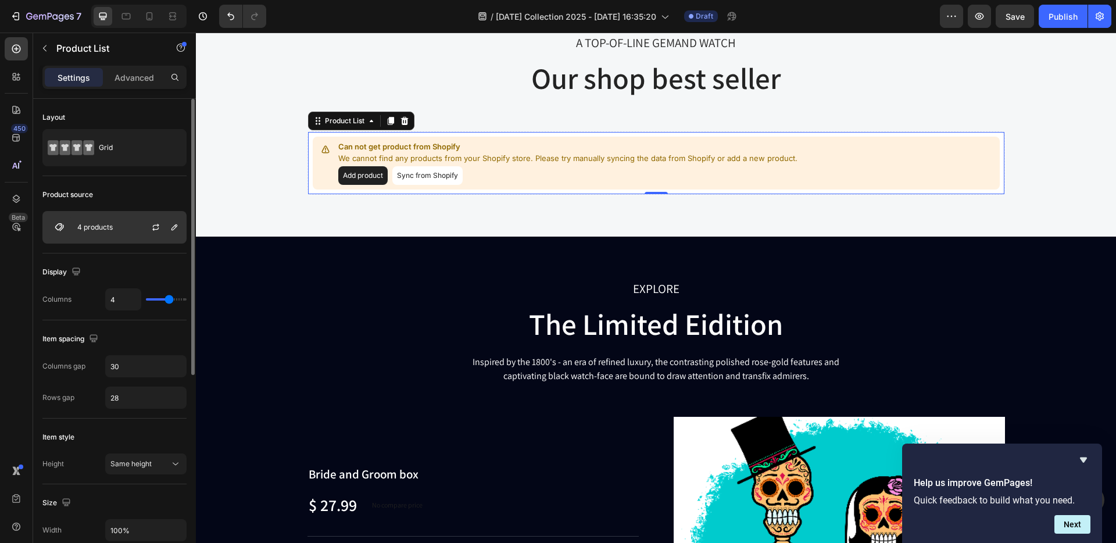
click at [137, 238] on div at bounding box center [160, 227] width 51 height 31
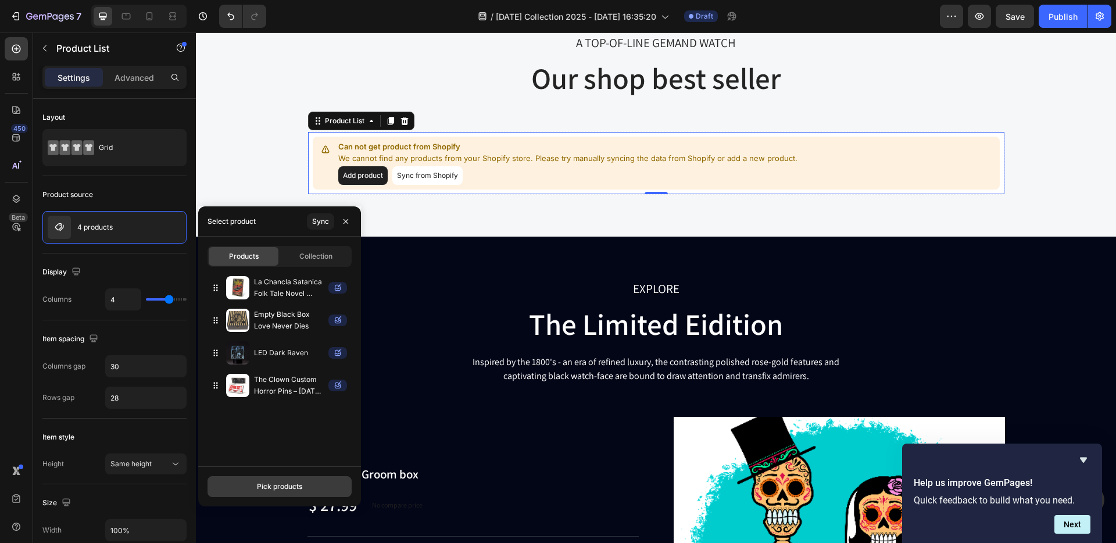
click at [289, 484] on div "Pick products" at bounding box center [279, 486] width 45 height 10
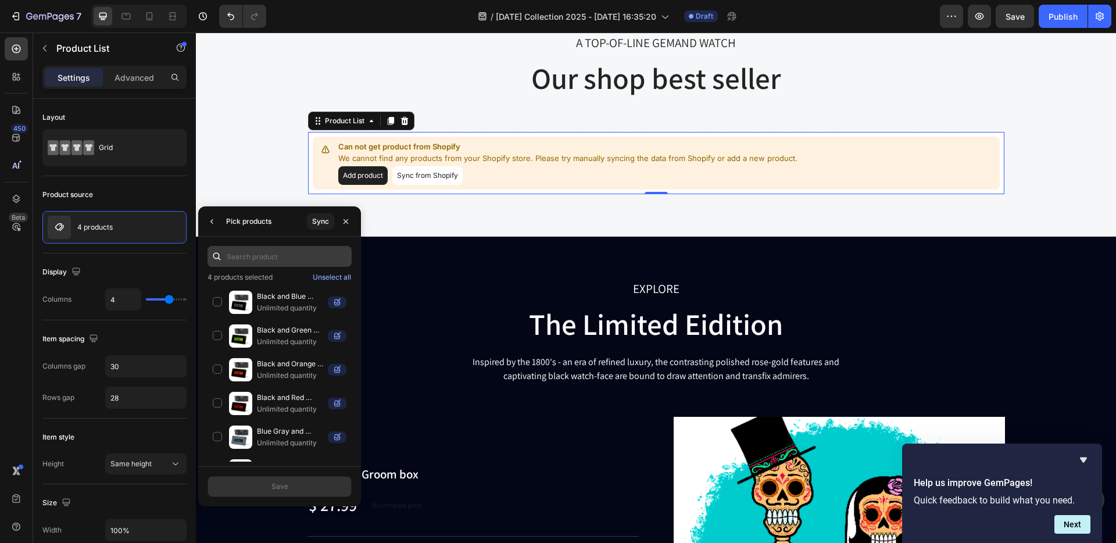
click at [235, 258] on input "text" at bounding box center [280, 256] width 144 height 21
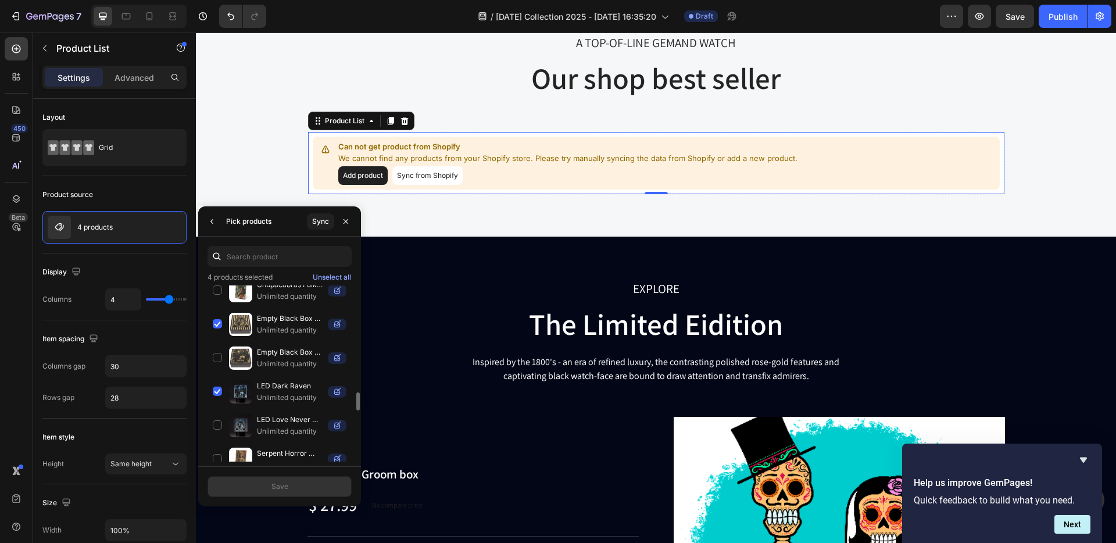
scroll to position [1410, 0]
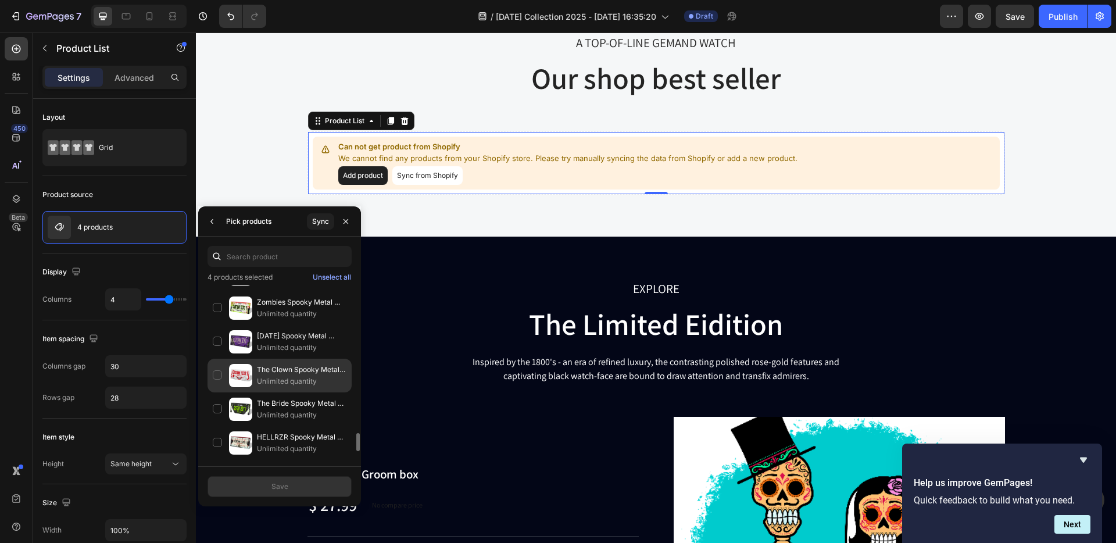
click at [218, 370] on div "The Clown Spooky Metal License Plate Unlimited quantity" at bounding box center [280, 376] width 144 height 34
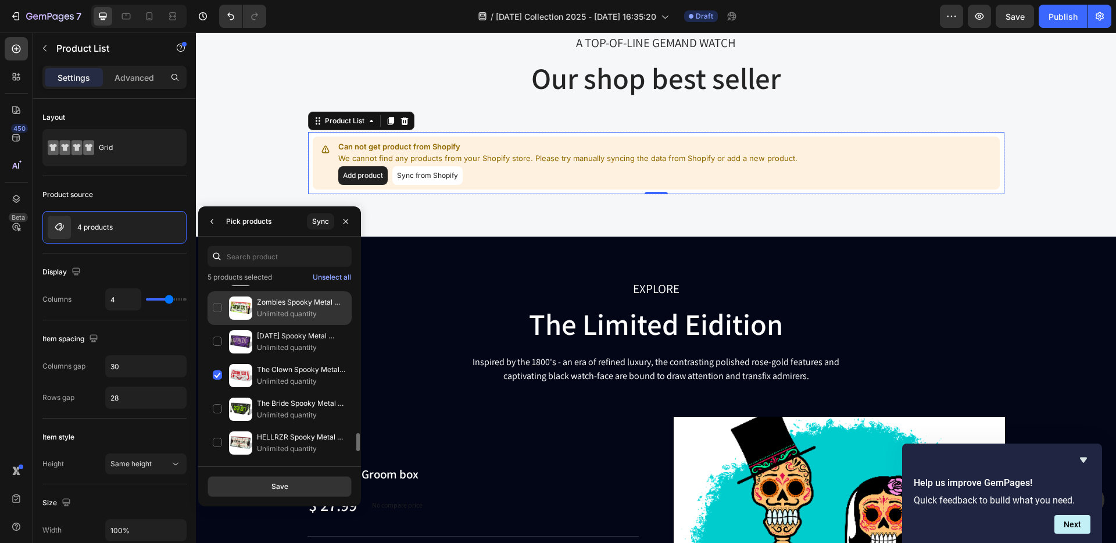
click at [215, 340] on div "[DATE] Spooky Metal License Plate Unlimited quantity" at bounding box center [280, 342] width 144 height 34
click at [213, 307] on div "Zombies Spooky Metal License Plate Unlimited quantity" at bounding box center [280, 308] width 144 height 34
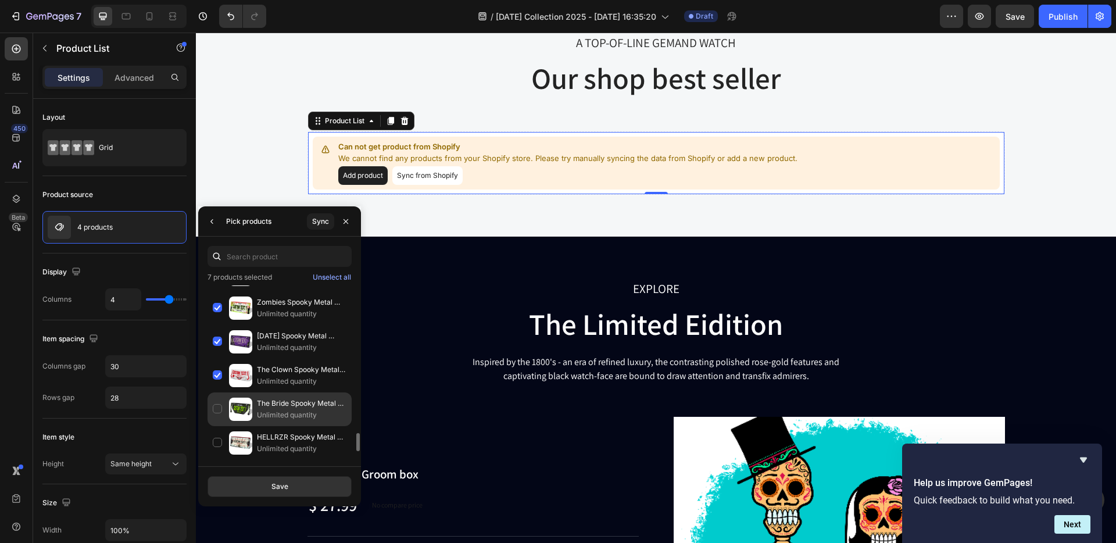
click at [212, 403] on div "The Bride Spooky Metal License Plate Unlimited quantity" at bounding box center [280, 409] width 144 height 34
click at [280, 487] on div "Save" at bounding box center [279, 486] width 17 height 10
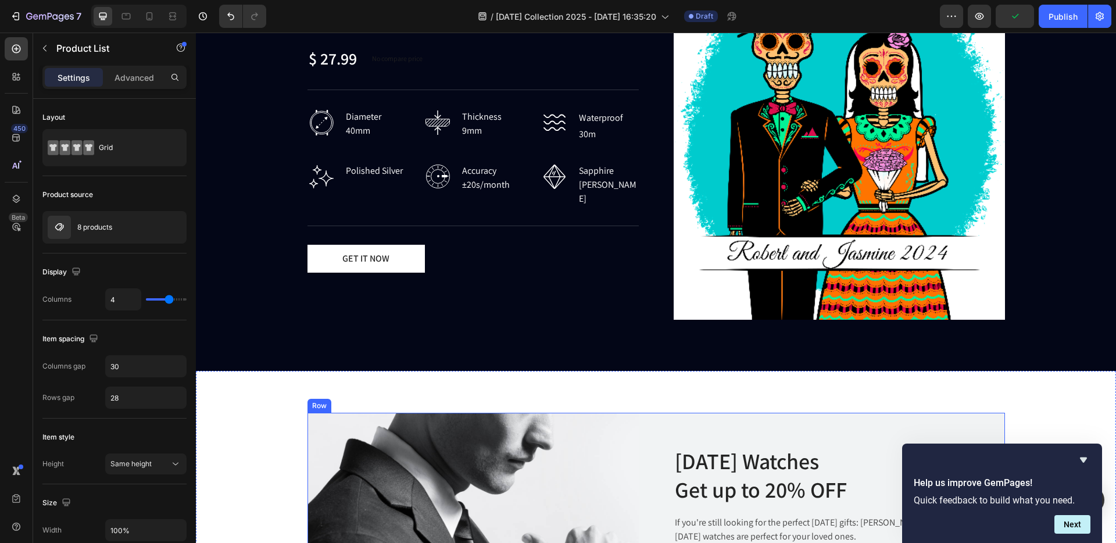
scroll to position [1360, 0]
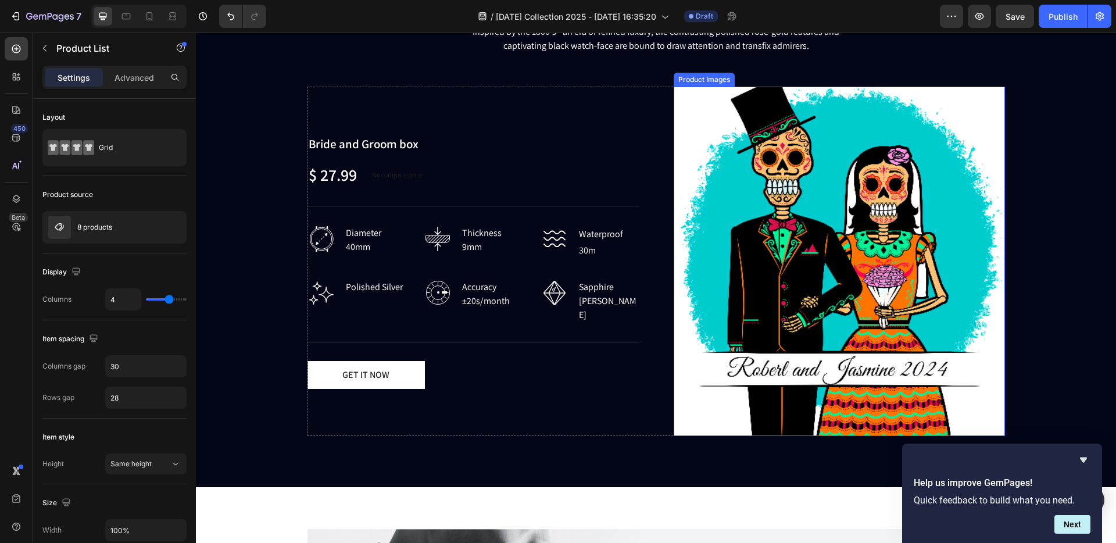
click at [752, 170] on img at bounding box center [839, 261] width 331 height 349
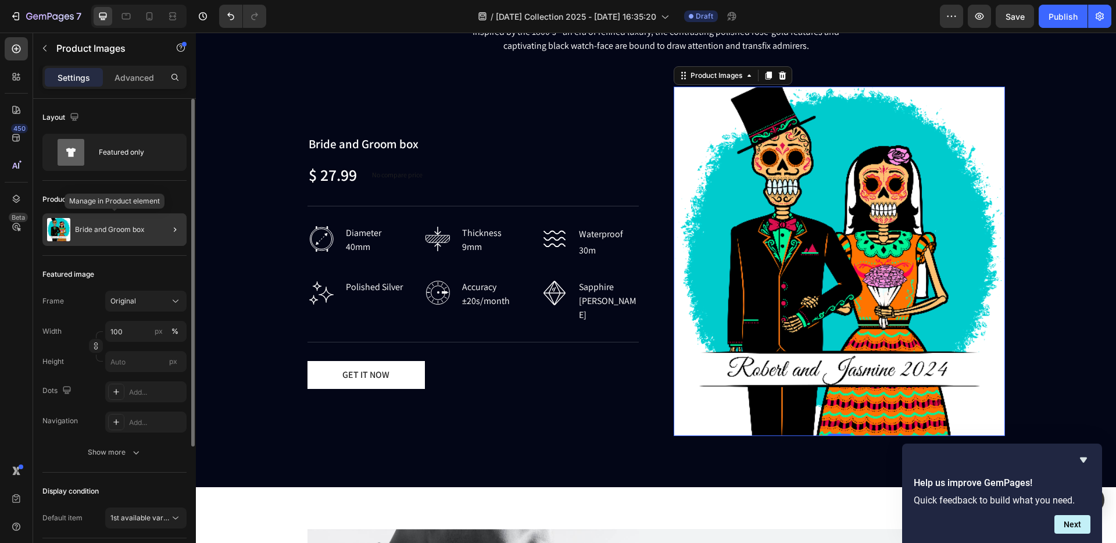
click at [136, 226] on p "Bride and Groom box" at bounding box center [110, 230] width 70 height 8
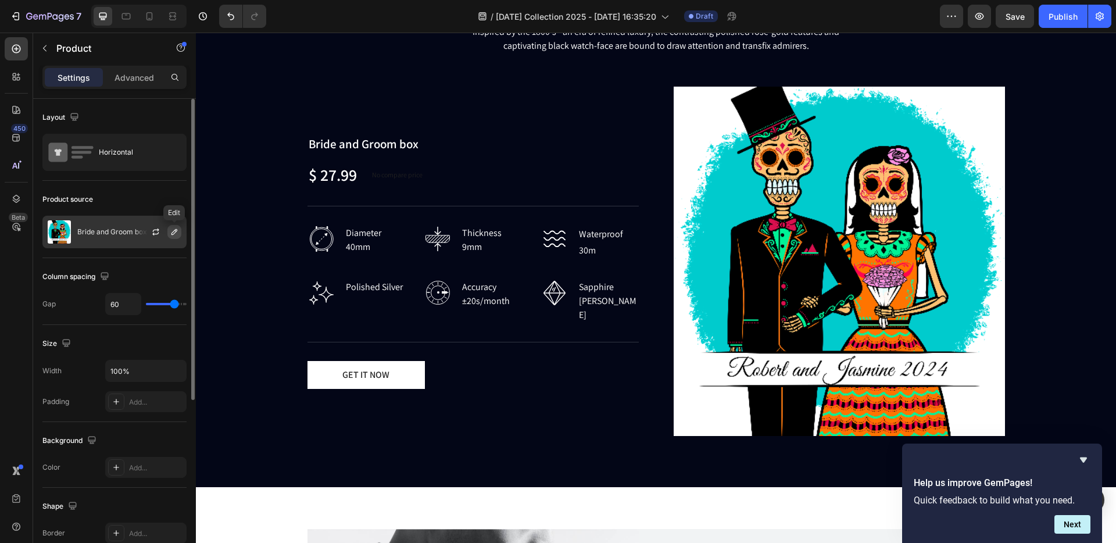
click at [174, 231] on icon "button" at bounding box center [174, 231] width 9 height 9
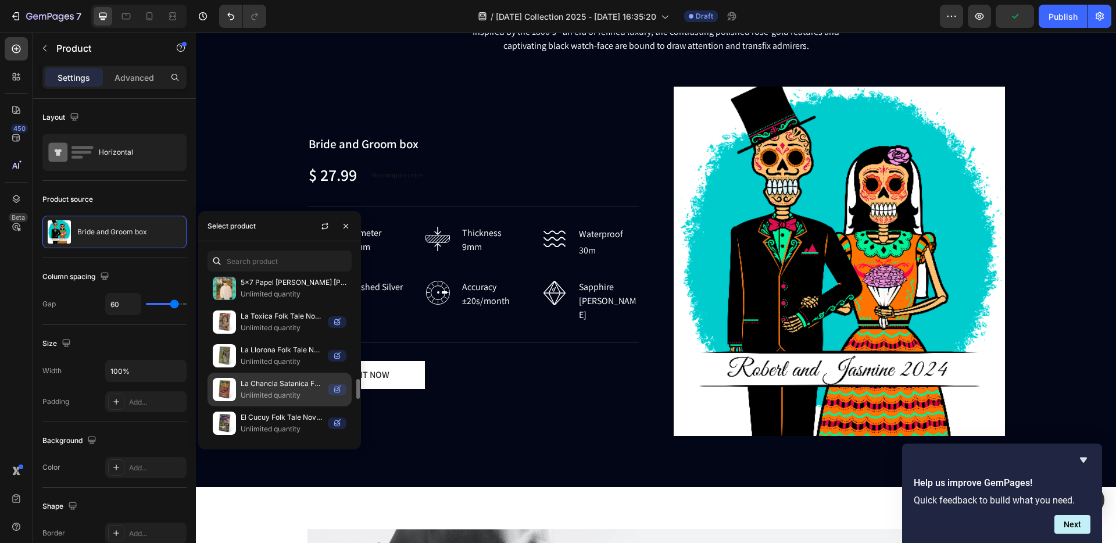
scroll to position [869, 0]
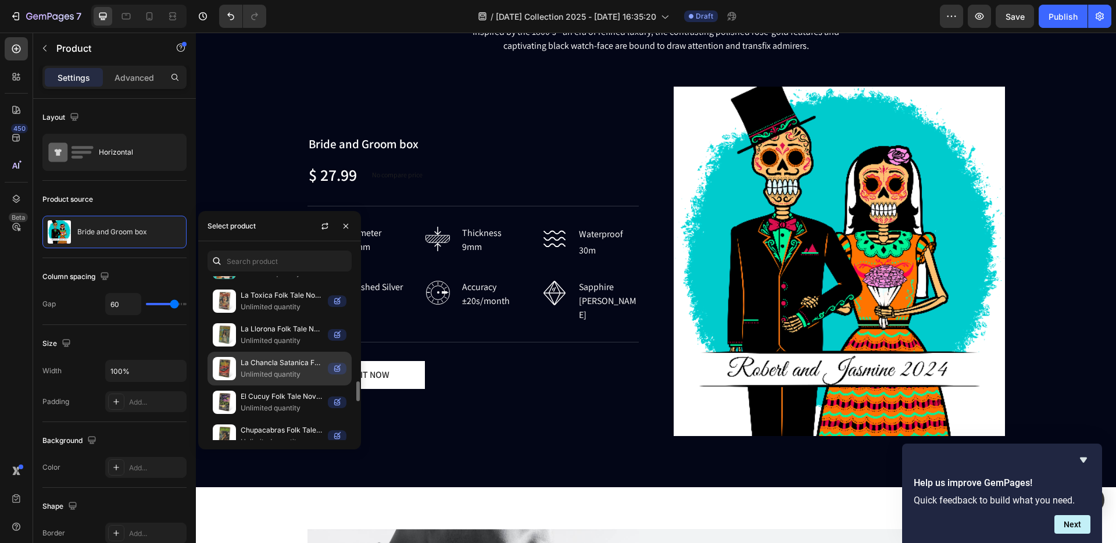
click at [268, 361] on p "La Chancla Satanica Folk Tale Novel Cover Tin Sign" at bounding box center [282, 363] width 83 height 12
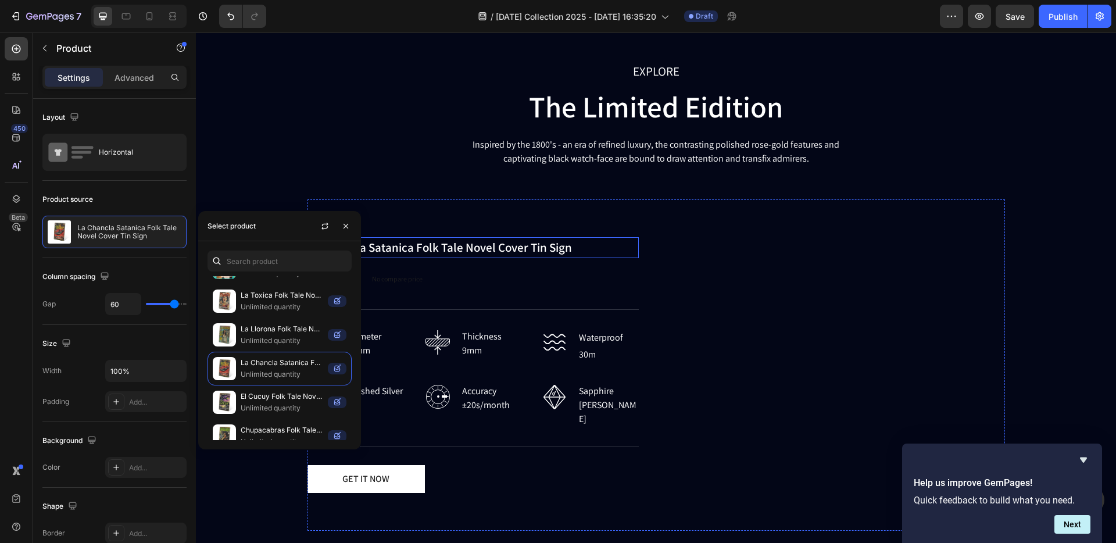
scroll to position [1188, 0]
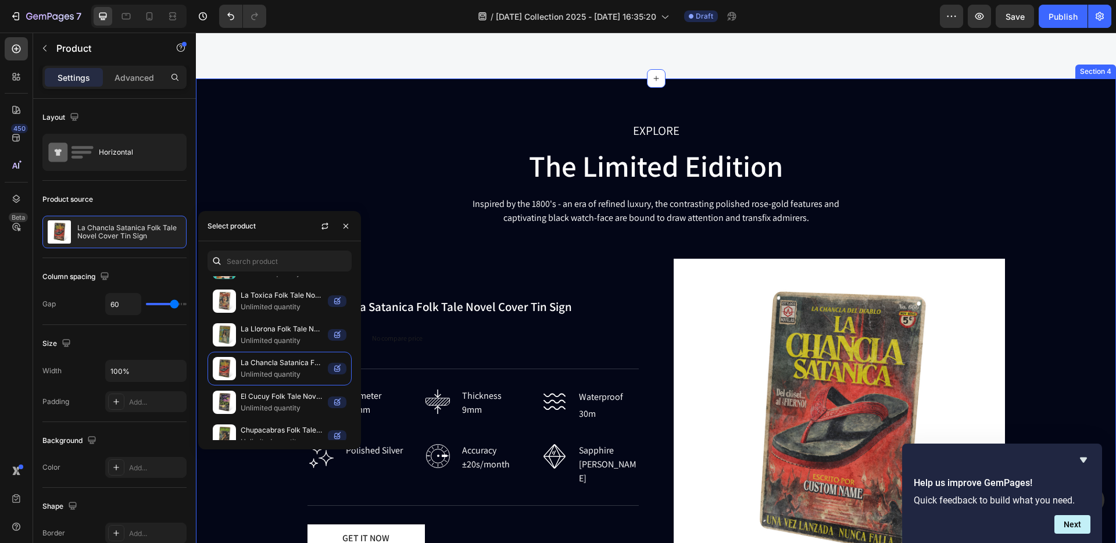
click at [277, 165] on div "EXPLORE Text block The Limited Eidition Heading Inspired by the 1800's - an era…" at bounding box center [656, 359] width 903 height 479
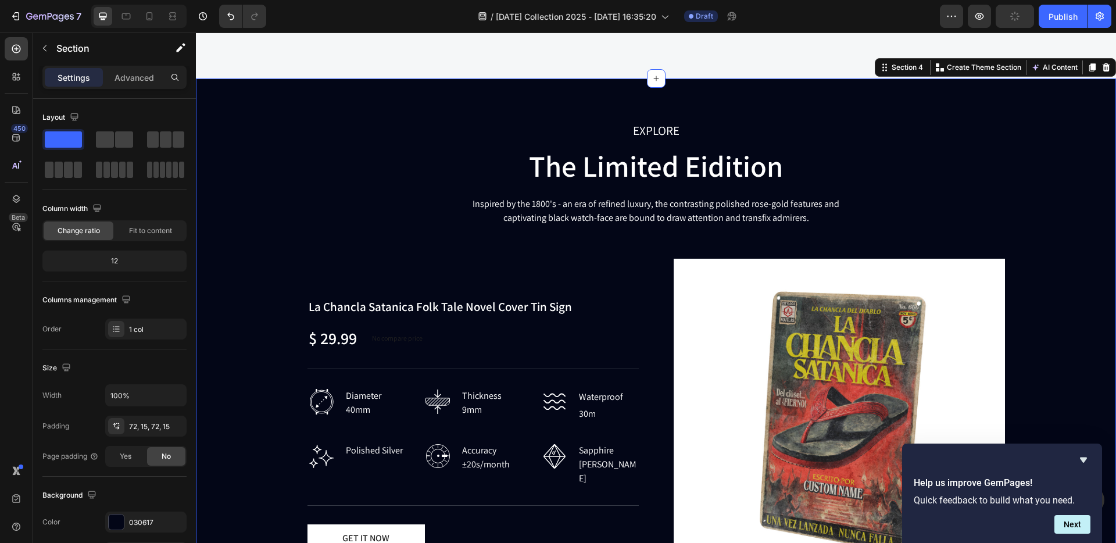
click at [255, 154] on div "EXPLORE Text block The Limited Eidition Heading Inspired by the 1800's - an era…" at bounding box center [656, 359] width 903 height 479
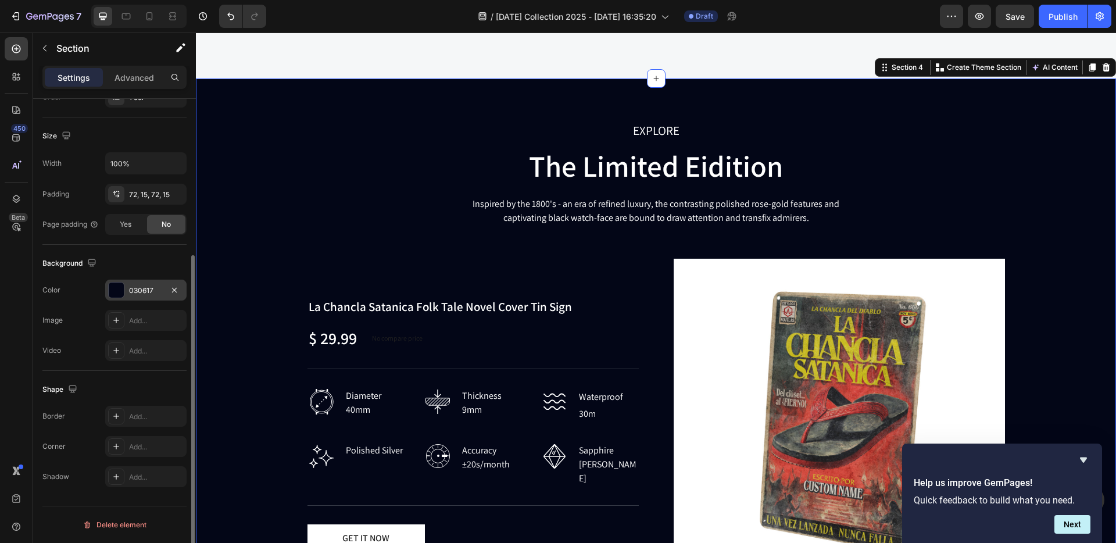
click at [109, 291] on div at bounding box center [116, 290] width 15 height 15
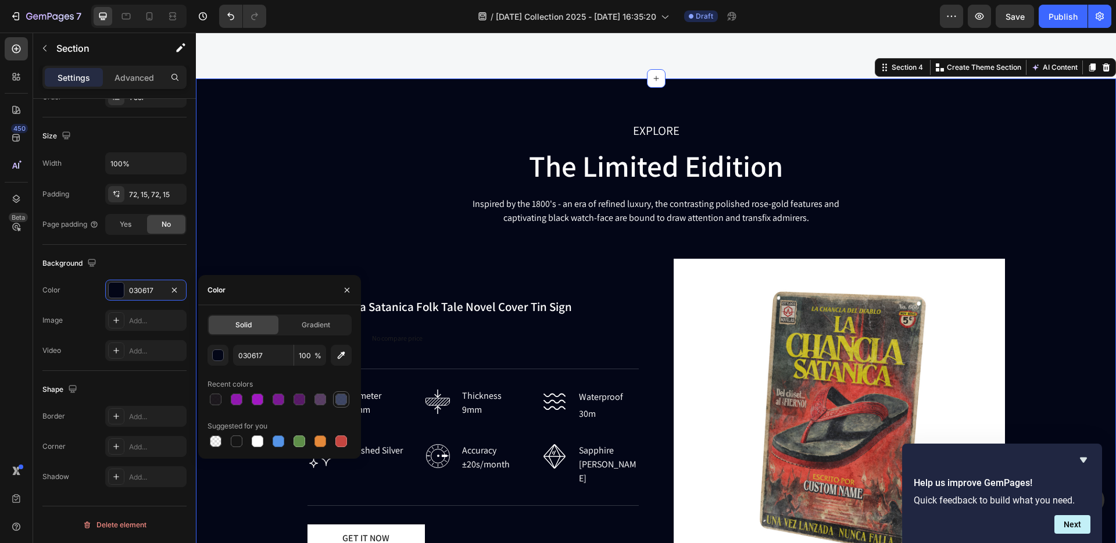
click at [337, 401] on div at bounding box center [341, 400] width 12 height 12
type input "2B3454"
type input "90"
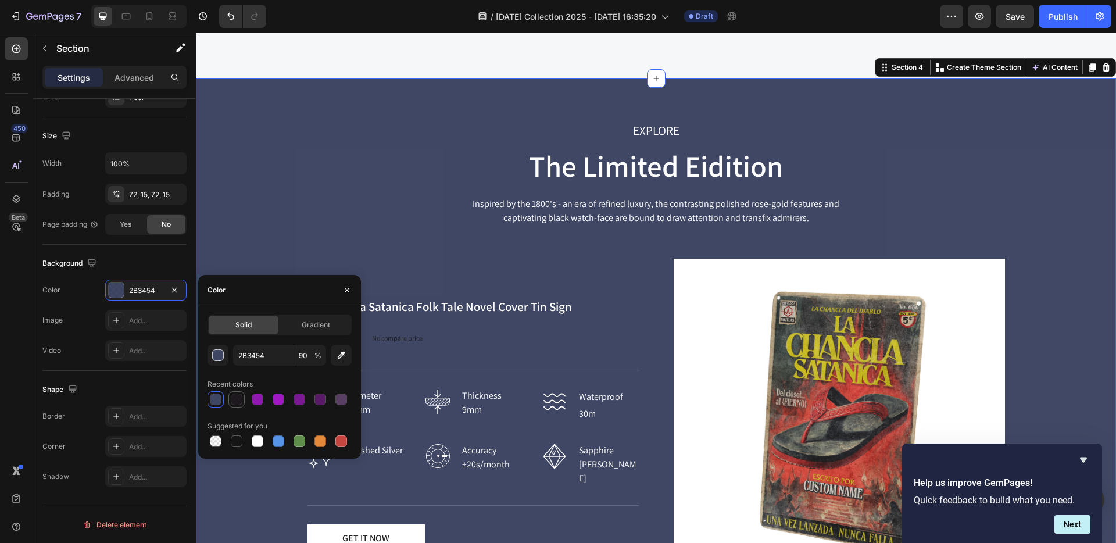
click at [256, 396] on div at bounding box center [258, 400] width 12 height 12
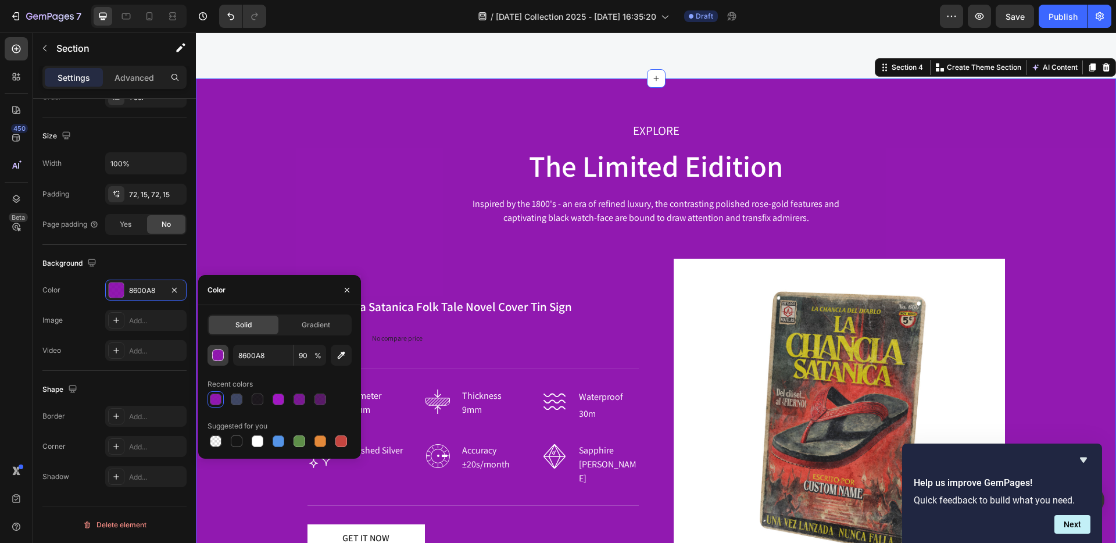
click at [215, 355] on div "button" at bounding box center [219, 356] width 12 height 12
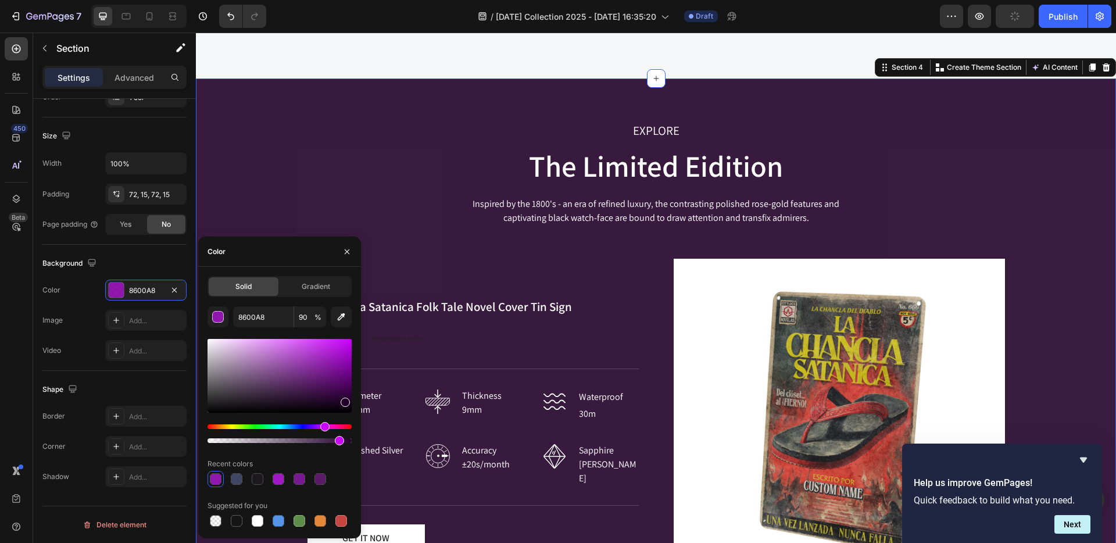
type input "23022B"
drag, startPoint x: 340, startPoint y: 388, endPoint x: 344, endPoint y: 400, distance: 12.9
click at [344, 400] on div at bounding box center [280, 376] width 144 height 74
click at [254, 320] on input "23022B" at bounding box center [263, 316] width 60 height 21
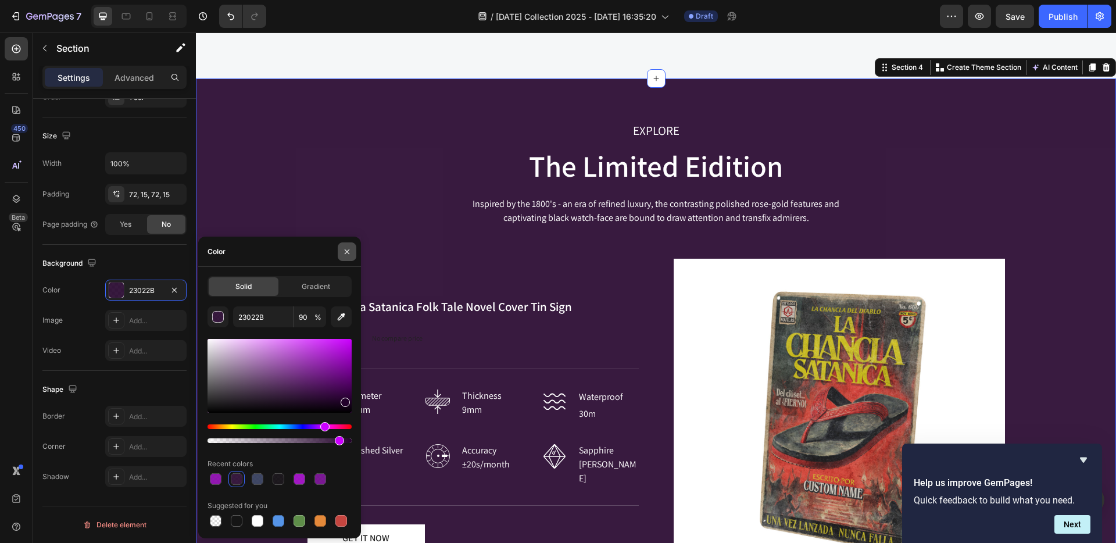
click at [345, 252] on icon "button" at bounding box center [346, 251] width 9 height 9
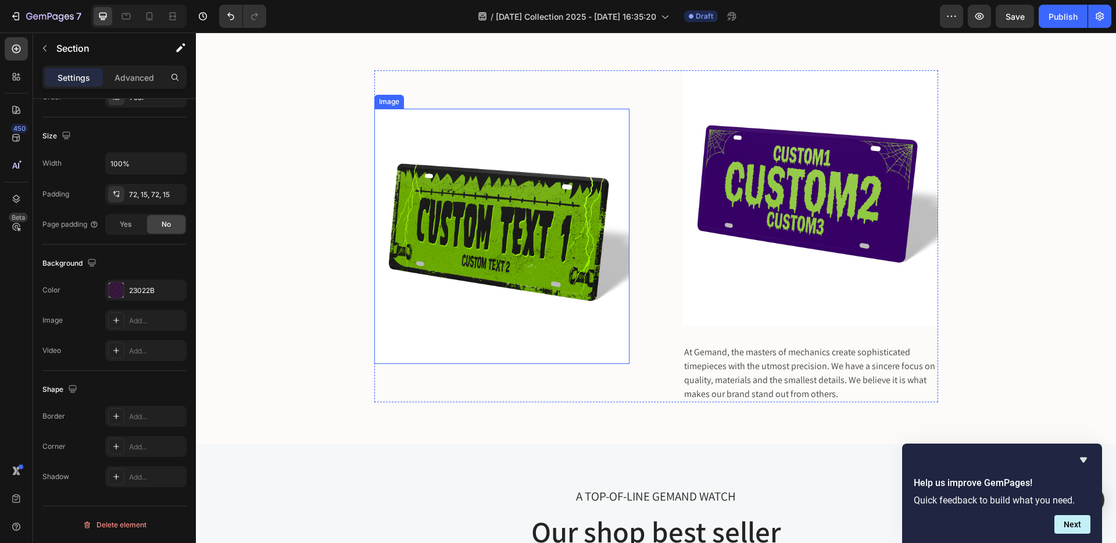
scroll to position [0, 0]
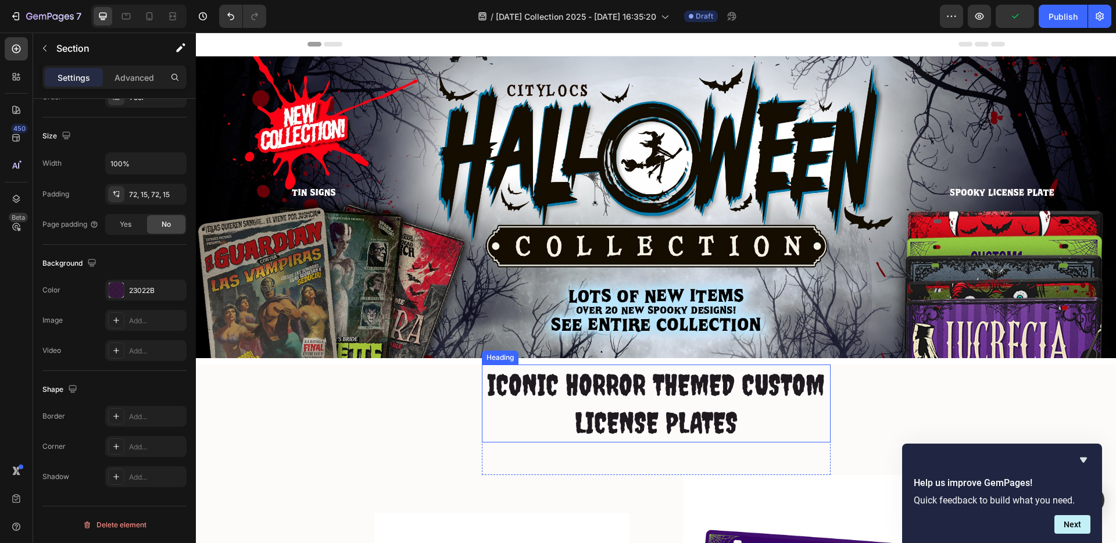
click at [575, 385] on h2 "ICONIC HORROR THEMED CUSTOM LICENSE PLATES" at bounding box center [656, 404] width 349 height 78
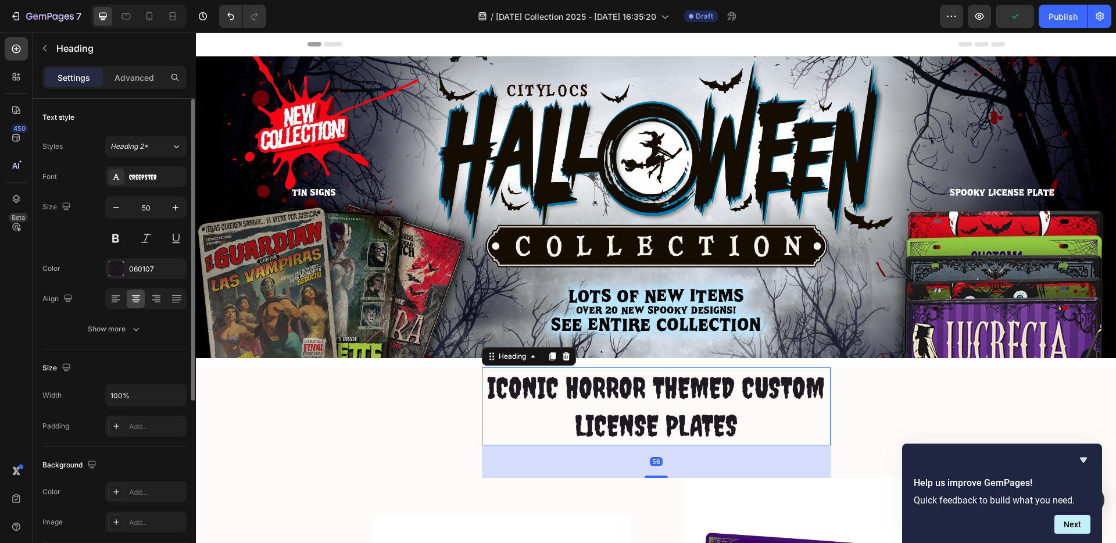
click at [575, 385] on h2 "ICONIC HORROR THEMED CUSTOM LICENSE PLATES" at bounding box center [656, 406] width 349 height 78
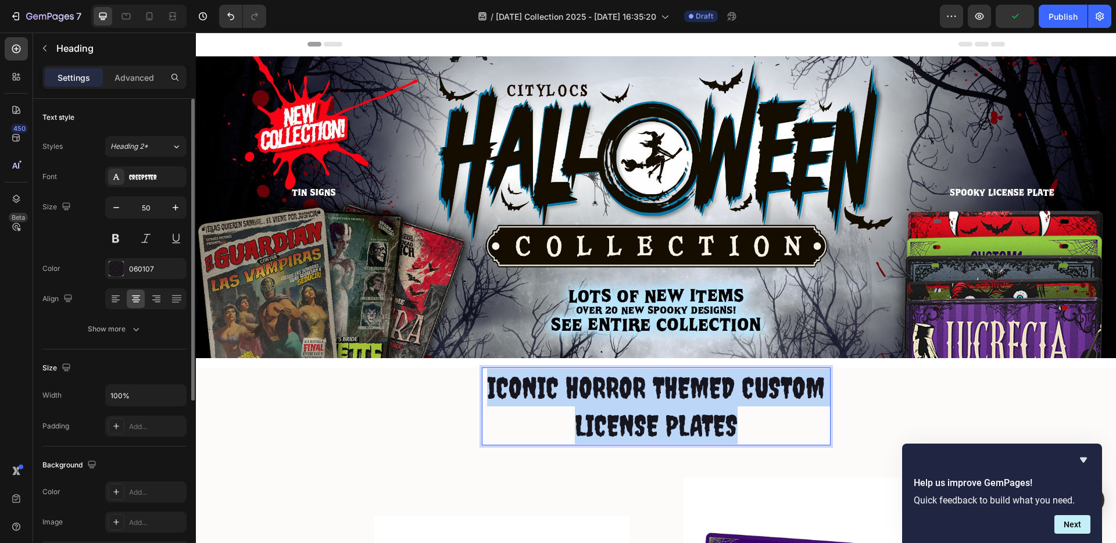
click at [575, 385] on p "ICONIC HORROR THEMED CUSTOM LICENSE PLATES" at bounding box center [656, 407] width 346 height 76
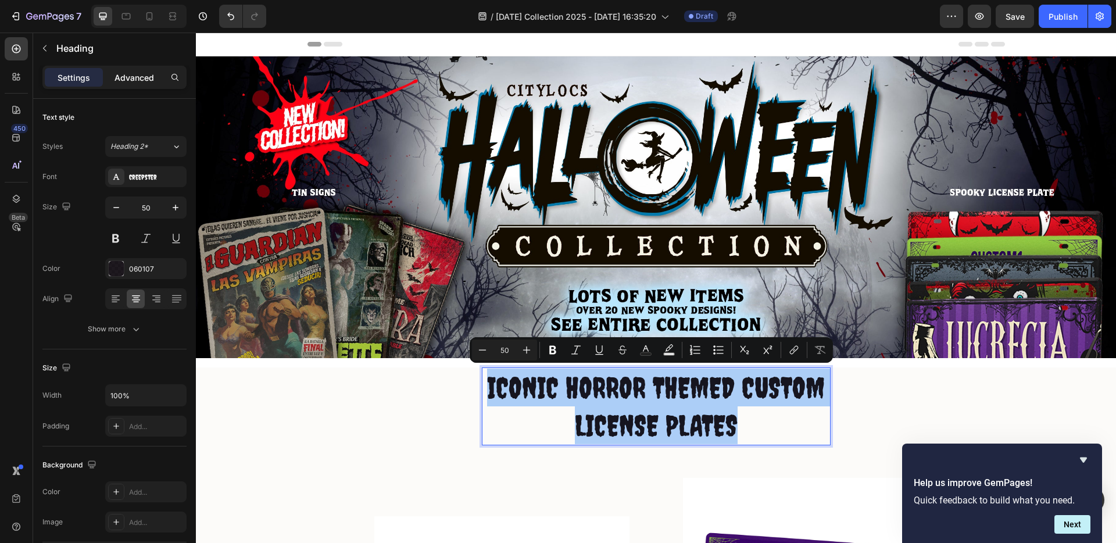
click at [131, 80] on p "Advanced" at bounding box center [135, 78] width 40 height 12
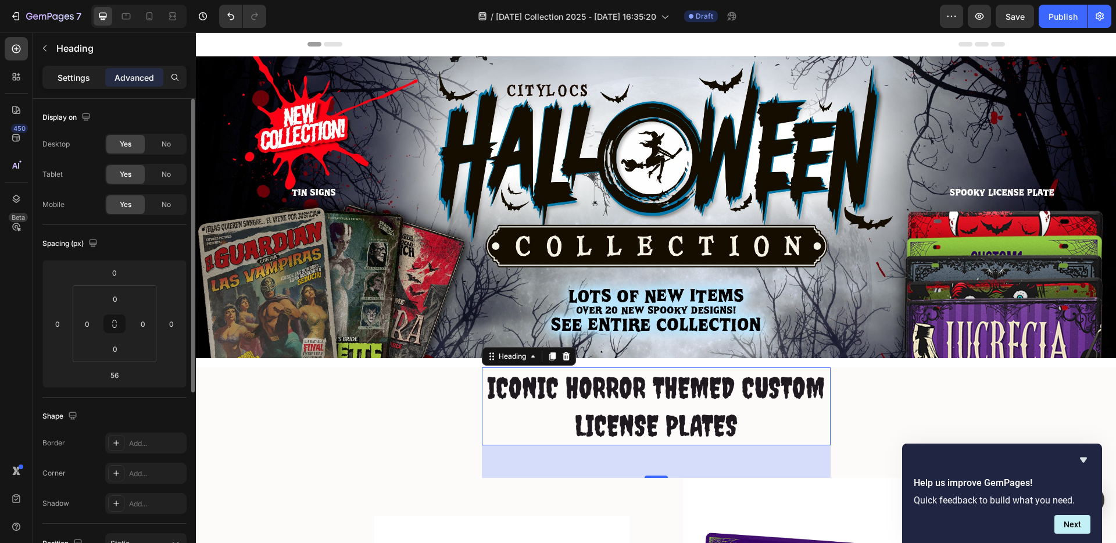
click at [70, 73] on p "Settings" at bounding box center [74, 78] width 33 height 12
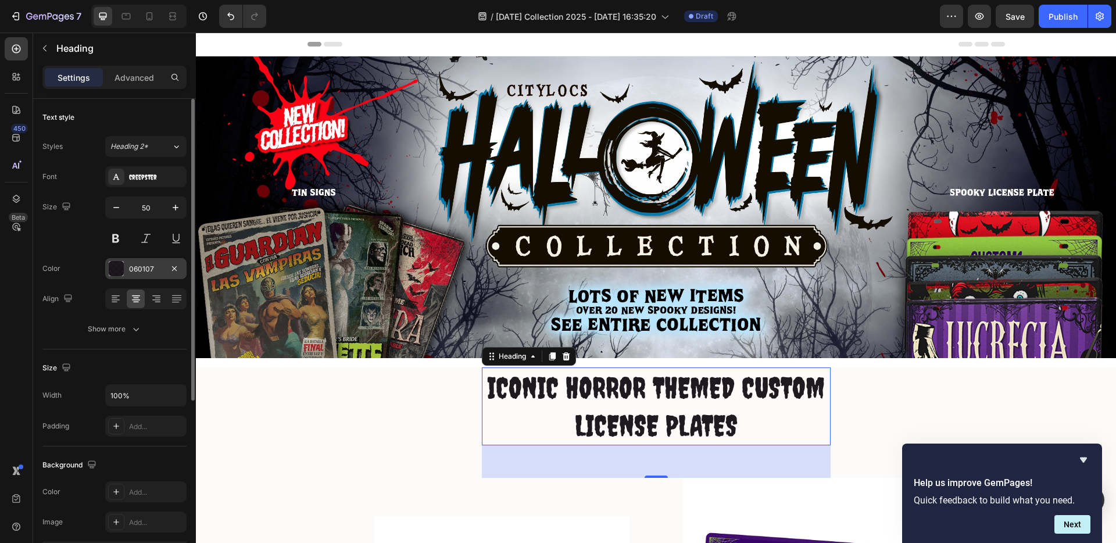
click at [114, 264] on div at bounding box center [116, 268] width 15 height 15
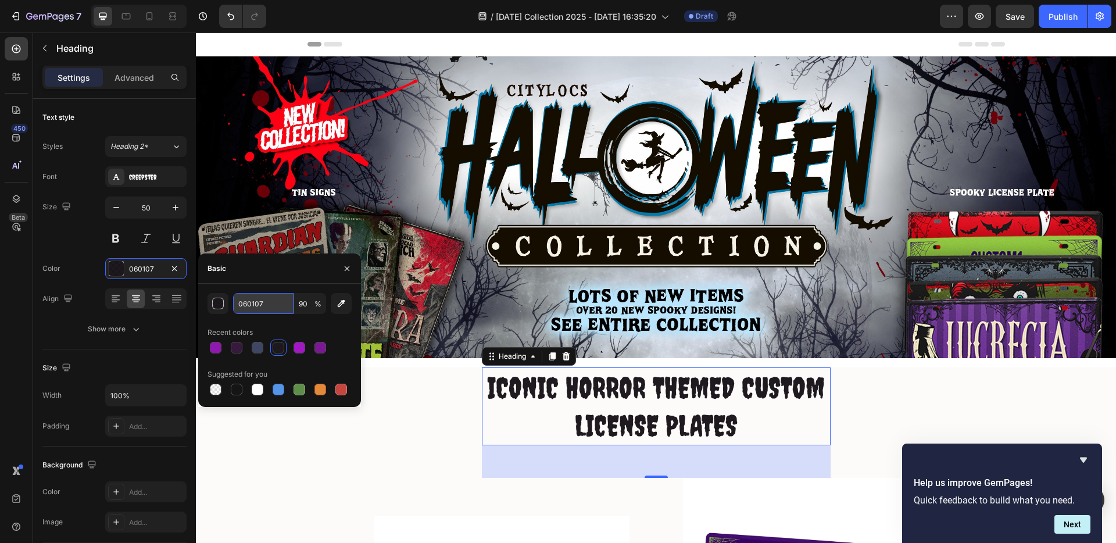
click at [251, 306] on input "060107" at bounding box center [263, 303] width 60 height 21
click at [250, 306] on input "060107" at bounding box center [263, 303] width 60 height 21
paste input "23022B"
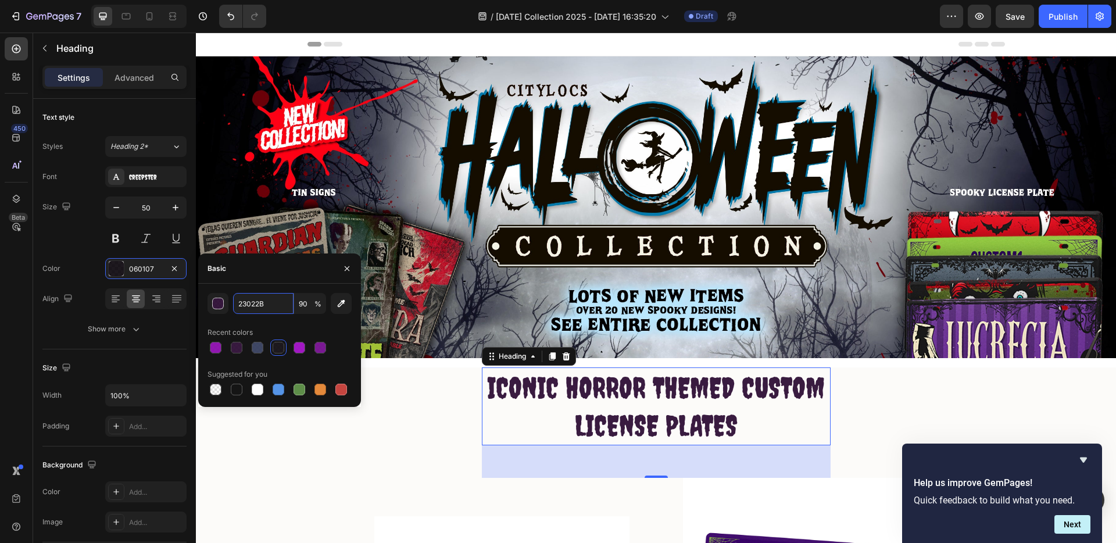
type input "23022B"
click at [305, 330] on div "Recent colors" at bounding box center [280, 332] width 144 height 19
click at [343, 265] on icon "button" at bounding box center [346, 268] width 9 height 9
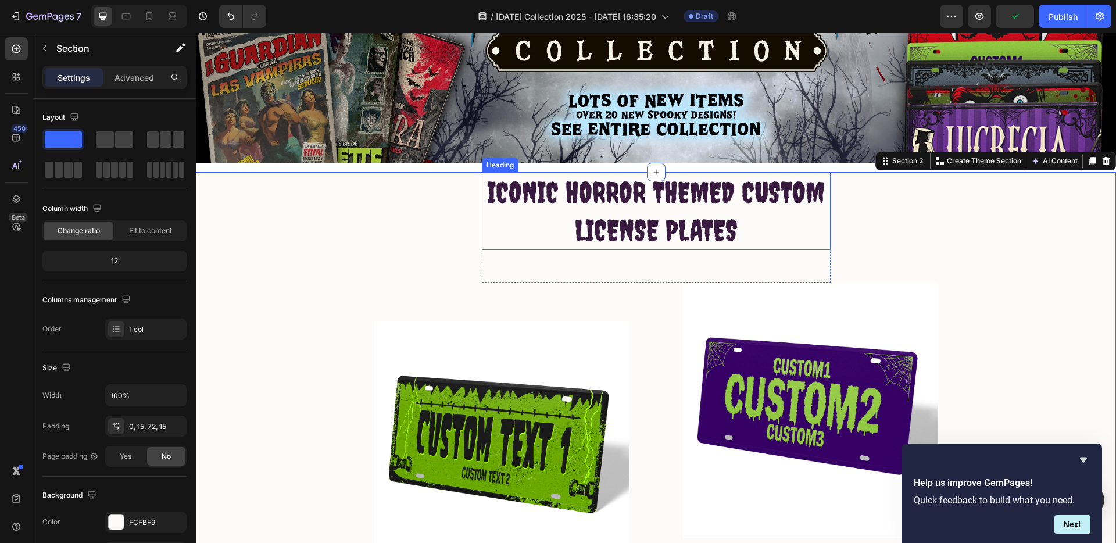
scroll to position [201, 0]
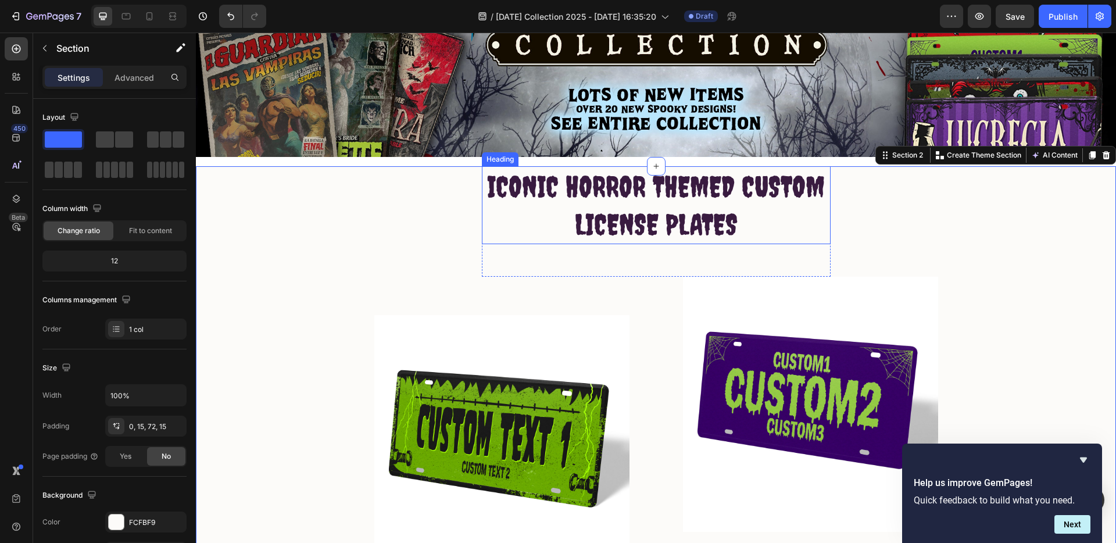
click at [538, 181] on p "ICONIC HORROR THEMED CUSTOM LICENSE PLATES" at bounding box center [656, 205] width 346 height 76
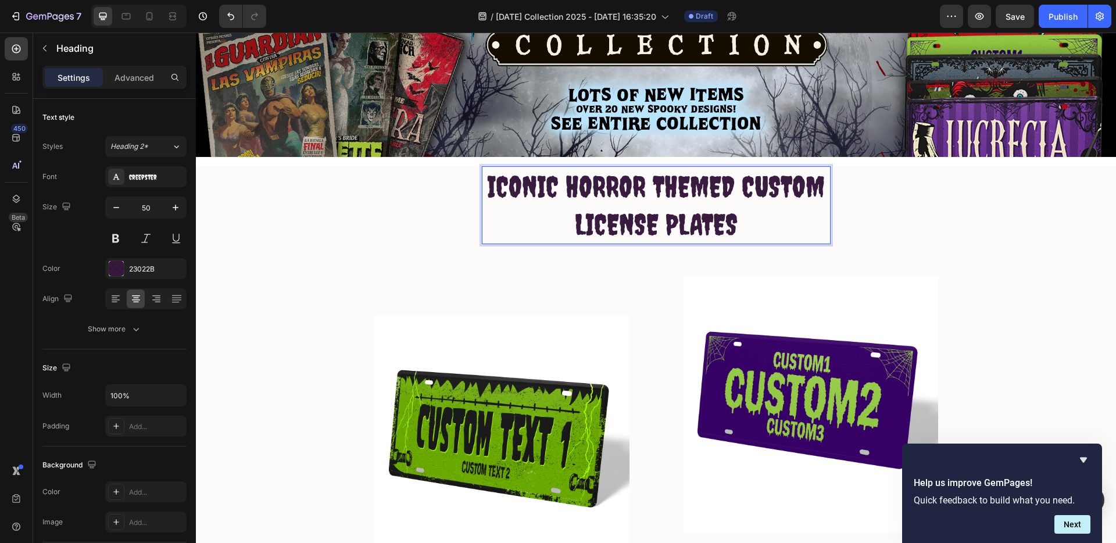
click at [639, 187] on p "ICONIC HORROR THEMED CUSTOM LICENSE PLATES" at bounding box center [656, 205] width 346 height 76
click at [510, 174] on p "ICONIC HORROR THEMED CUSTOM LICENSE PLATES" at bounding box center [656, 205] width 346 height 76
click at [510, 173] on p "ICONIC HORROR THEMED CUSTOM LICENSE PLATES" at bounding box center [656, 205] width 346 height 76
click at [511, 173] on p "ICONIC HORROR THEMED CUSTOM LICENSE PLATES" at bounding box center [656, 205] width 346 height 76
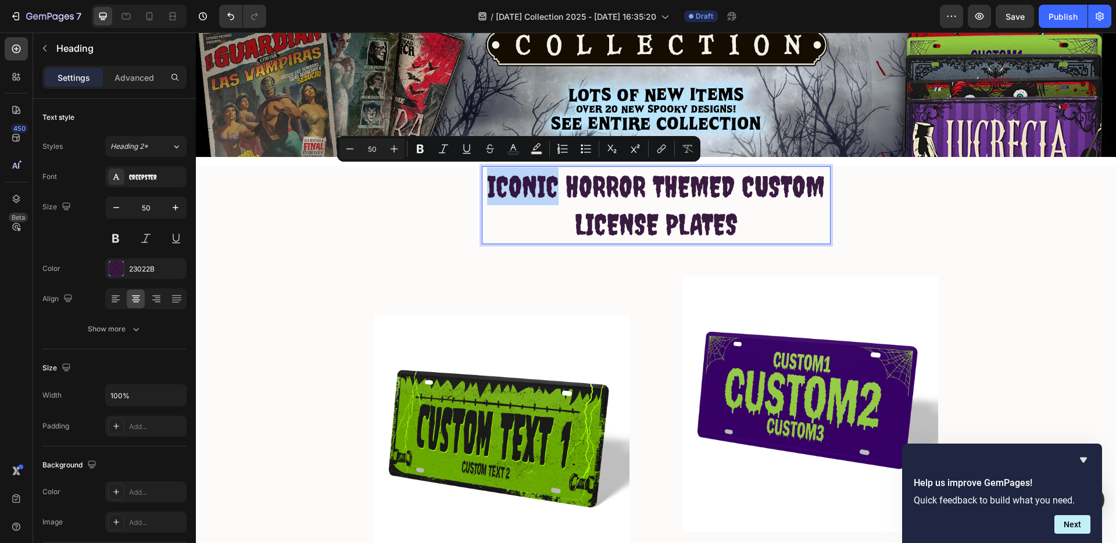
copy p "ICONIC"
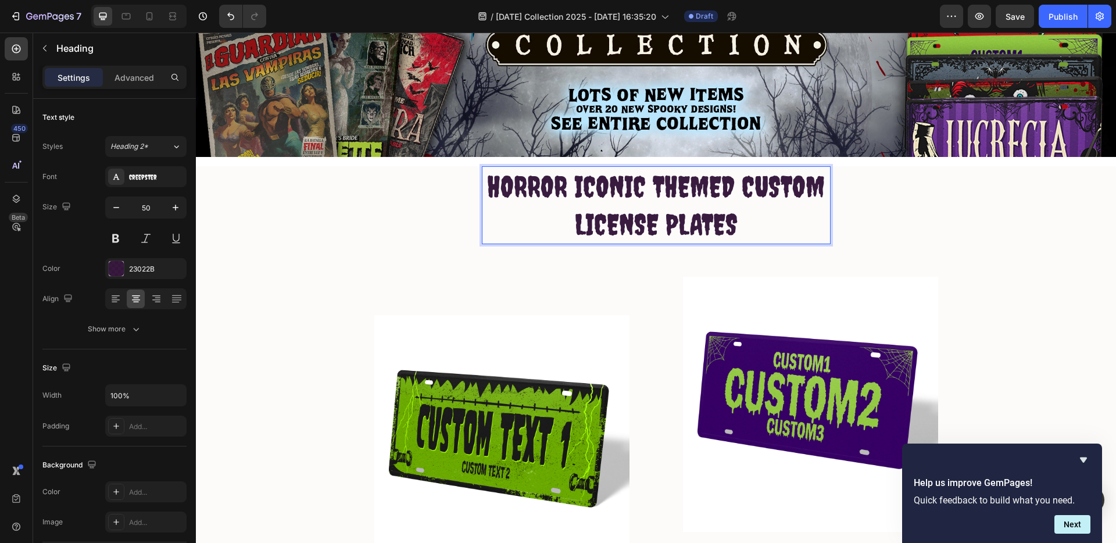
click at [763, 185] on p "HORROR ICONIC THEMED CUSTOM LICENSE PLATES" at bounding box center [656, 205] width 346 height 76
click at [583, 266] on div "HORROR ICONIC THEMED LICENSE PLATES Heading 56" at bounding box center [656, 221] width 349 height 110
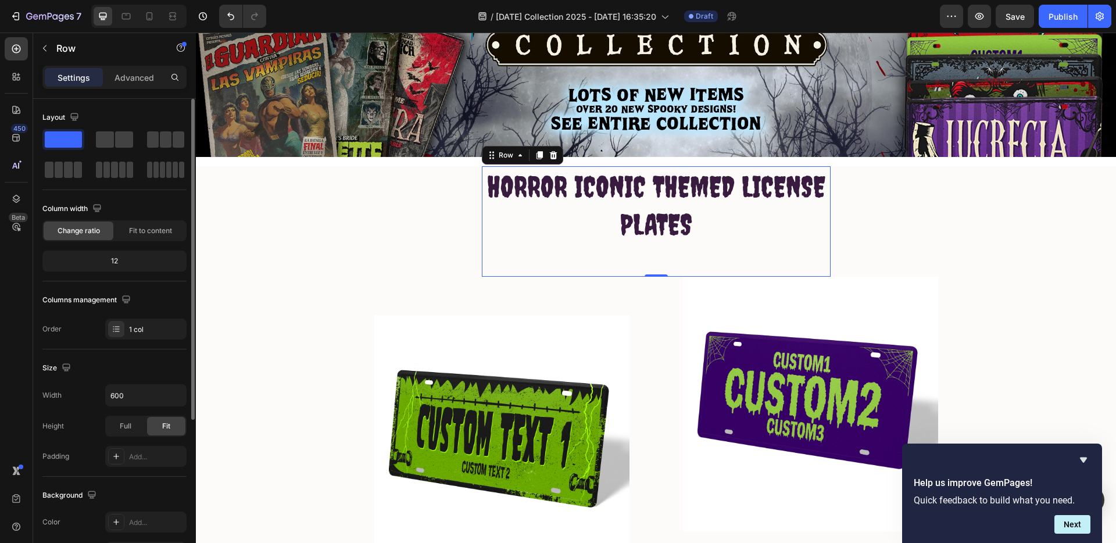
drag, startPoint x: 135, startPoint y: 74, endPoint x: 138, endPoint y: 132, distance: 57.6
click at [135, 74] on p "Advanced" at bounding box center [135, 78] width 40 height 12
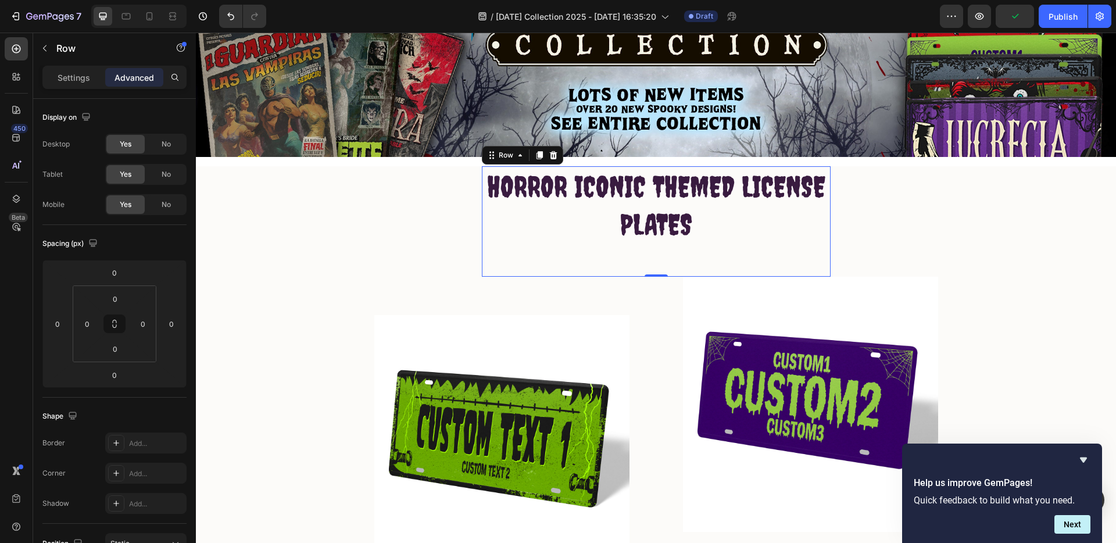
click at [562, 262] on div "HORROR ICONIC THEMED LICENSE PLATES Heading" at bounding box center [656, 221] width 349 height 110
click at [670, 226] on p "HORROR ICONIC THEMED LICENSE PLATES" at bounding box center [656, 205] width 346 height 76
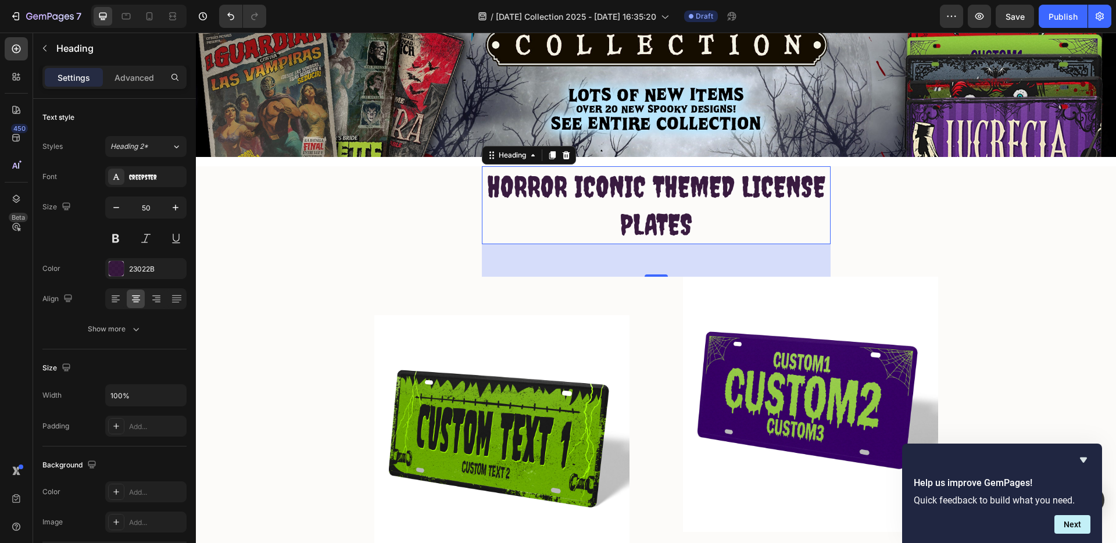
drag, startPoint x: 645, startPoint y: 270, endPoint x: 641, endPoint y: 246, distance: 24.8
click at [641, 246] on div "56" at bounding box center [656, 260] width 349 height 33
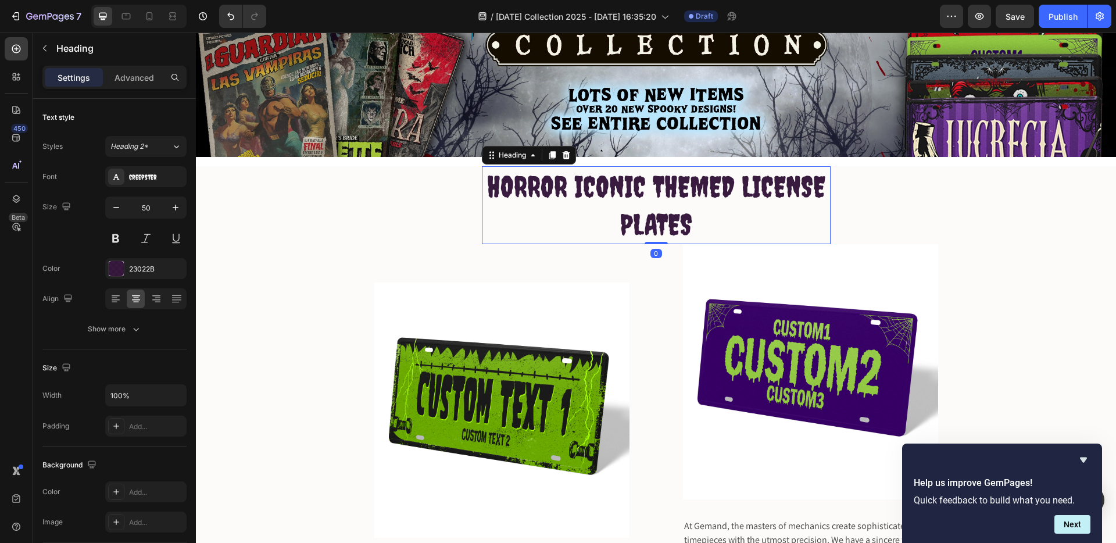
drag, startPoint x: 655, startPoint y: 273, endPoint x: 668, endPoint y: 237, distance: 38.8
click at [658, 233] on div "HORROR ICONIC THEMED LICENSE PLATES Heading 0" at bounding box center [656, 205] width 349 height 78
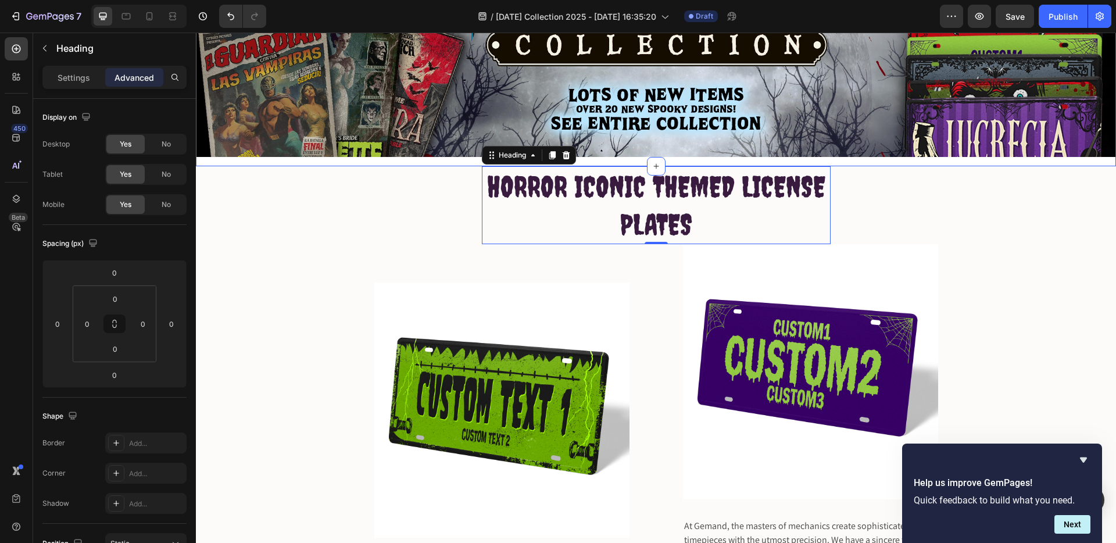
click at [705, 161] on div "Image Row" at bounding box center [656, 10] width 920 height 311
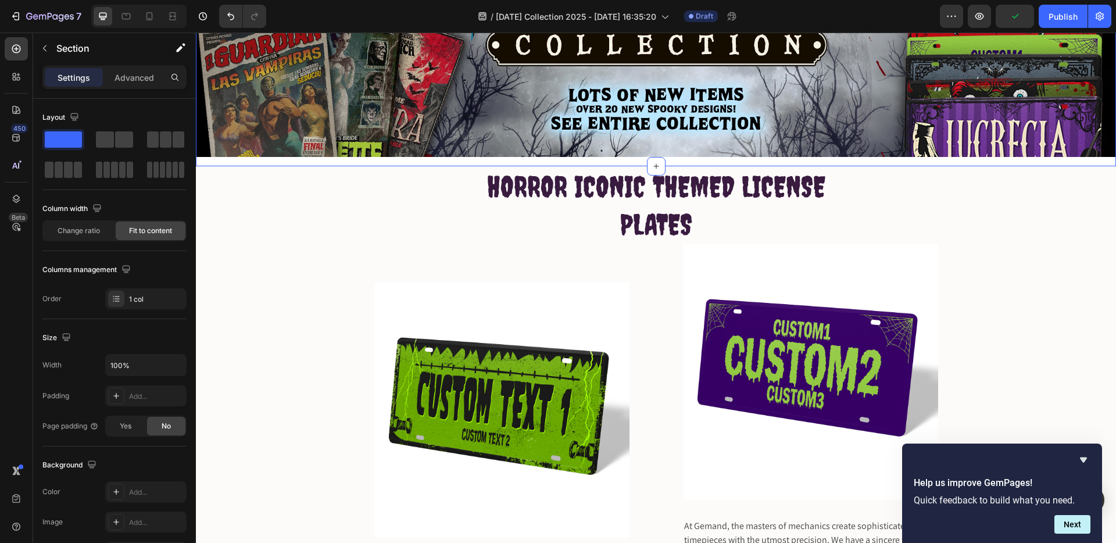
click at [860, 162] on div "Image Row" at bounding box center [656, 10] width 920 height 311
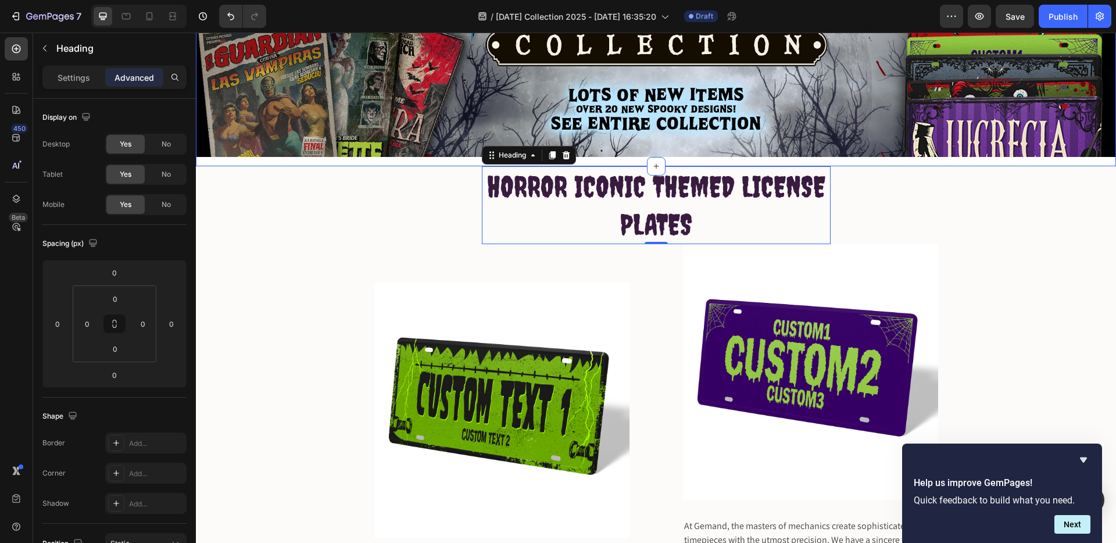
click at [393, 159] on div "Image Row" at bounding box center [656, 10] width 920 height 311
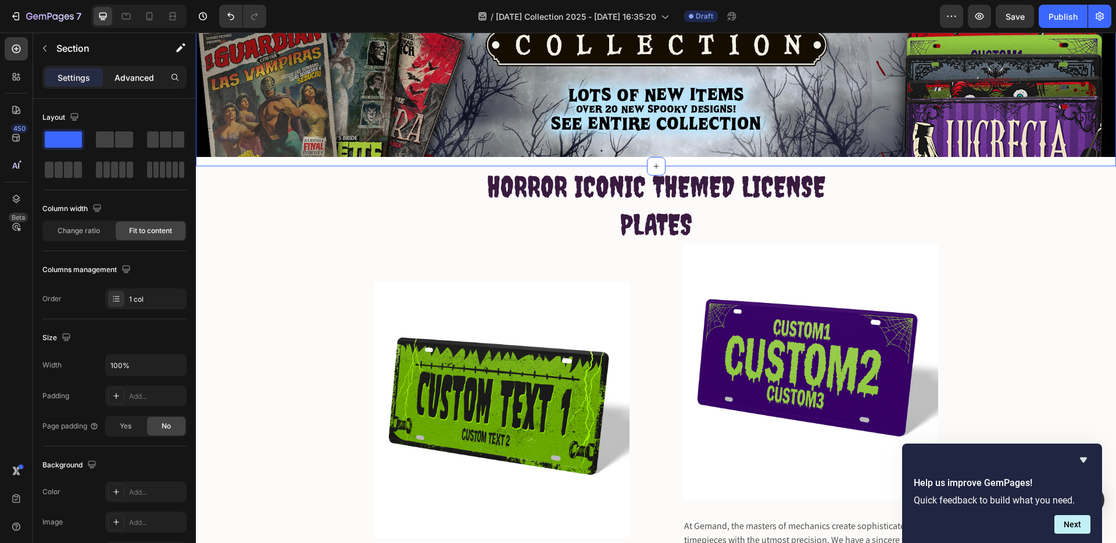
click at [128, 77] on p "Advanced" at bounding box center [135, 78] width 40 height 12
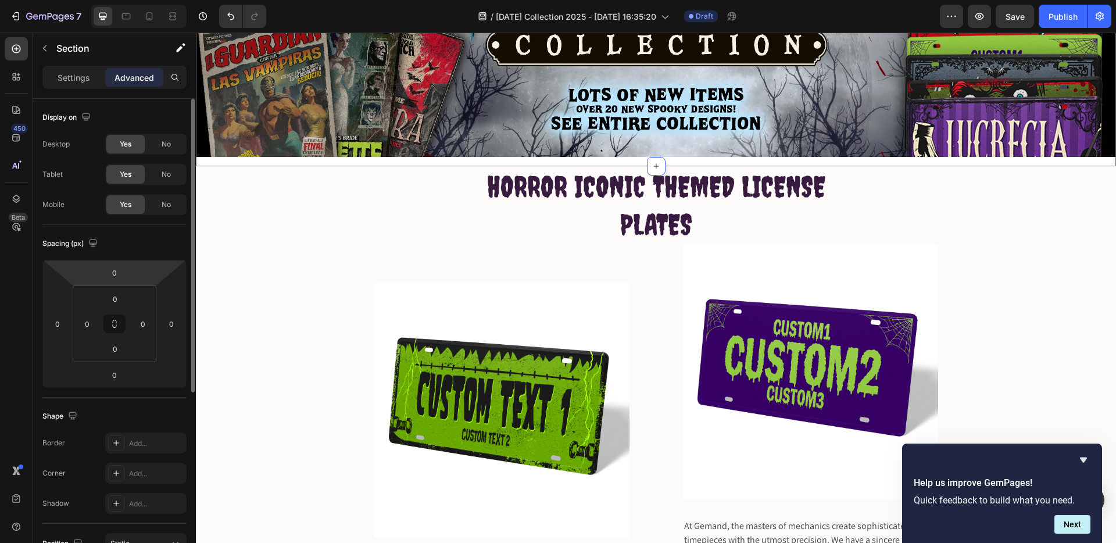
scroll to position [298, 0]
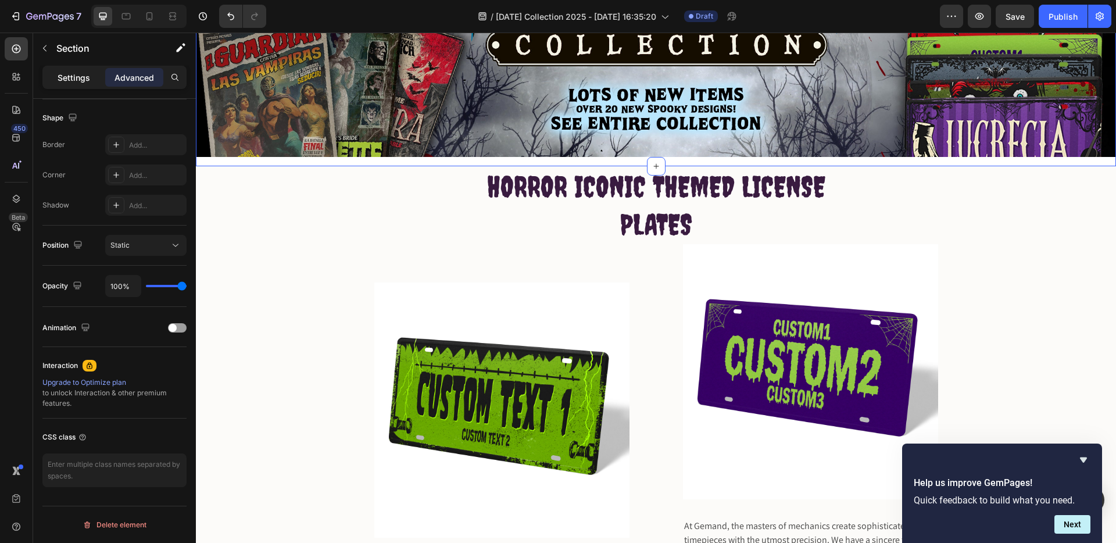
click at [67, 80] on p "Settings" at bounding box center [74, 78] width 33 height 12
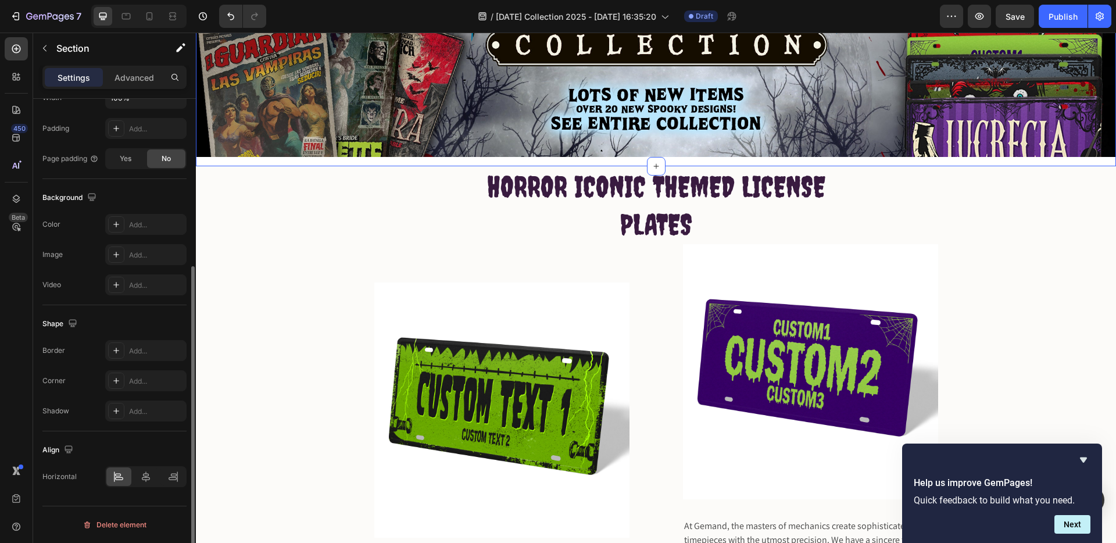
scroll to position [0, 0]
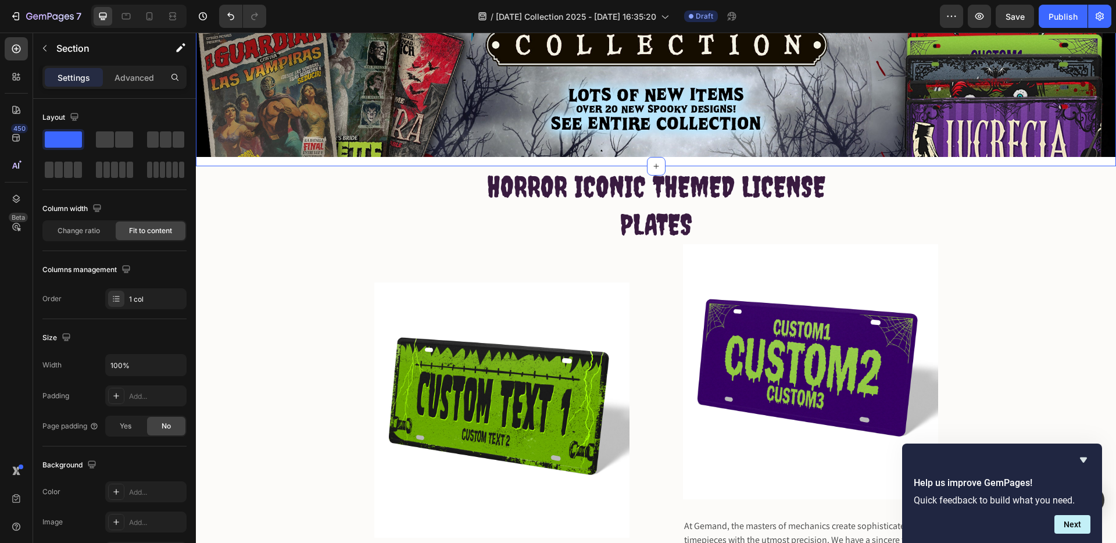
click at [238, 158] on div "Image Row" at bounding box center [656, 10] width 920 height 311
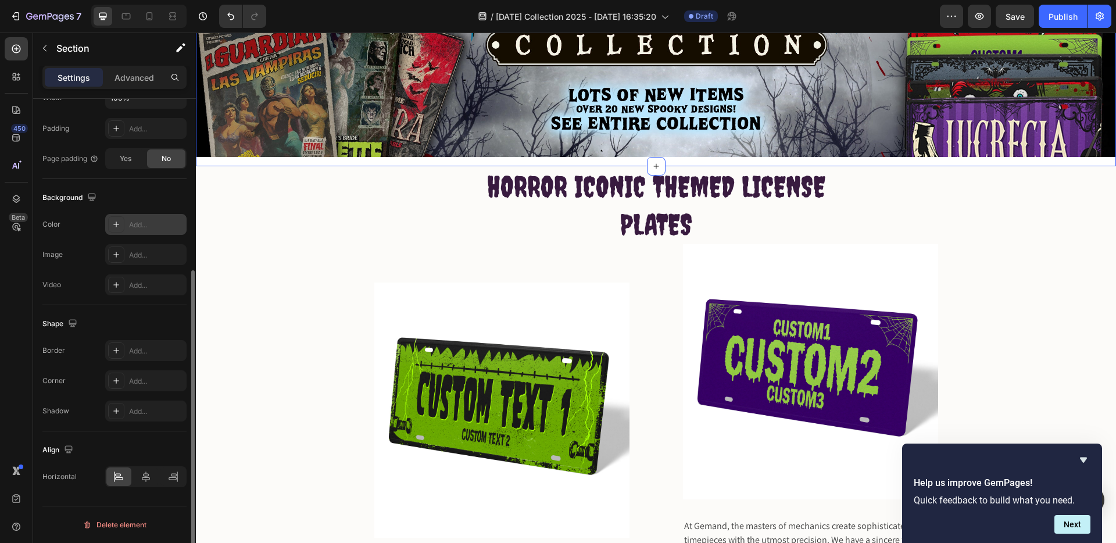
click at [113, 223] on icon at bounding box center [116, 224] width 9 height 9
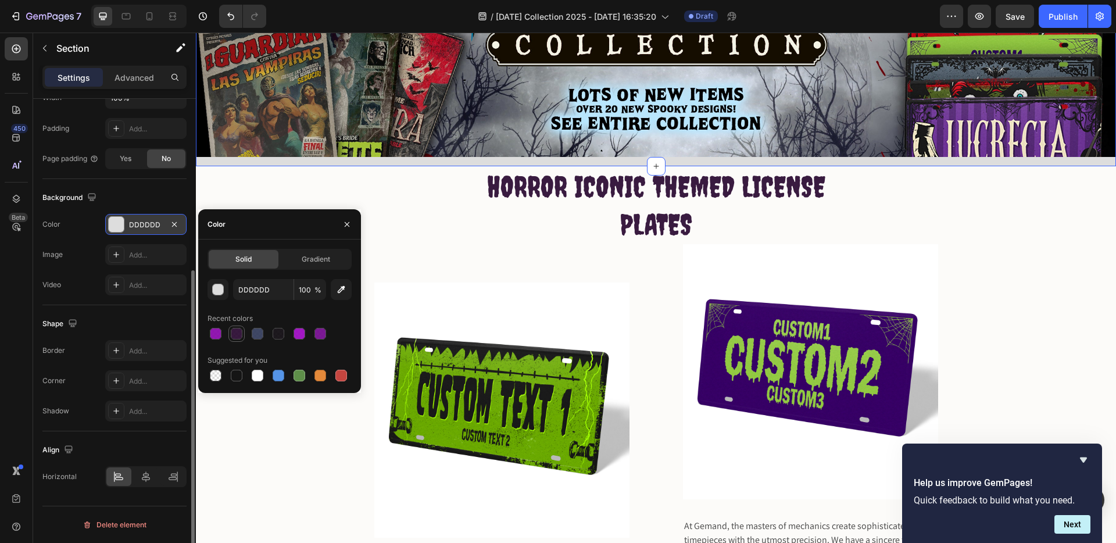
click at [234, 334] on div at bounding box center [237, 334] width 12 height 12
type input "23022B"
type input "90"
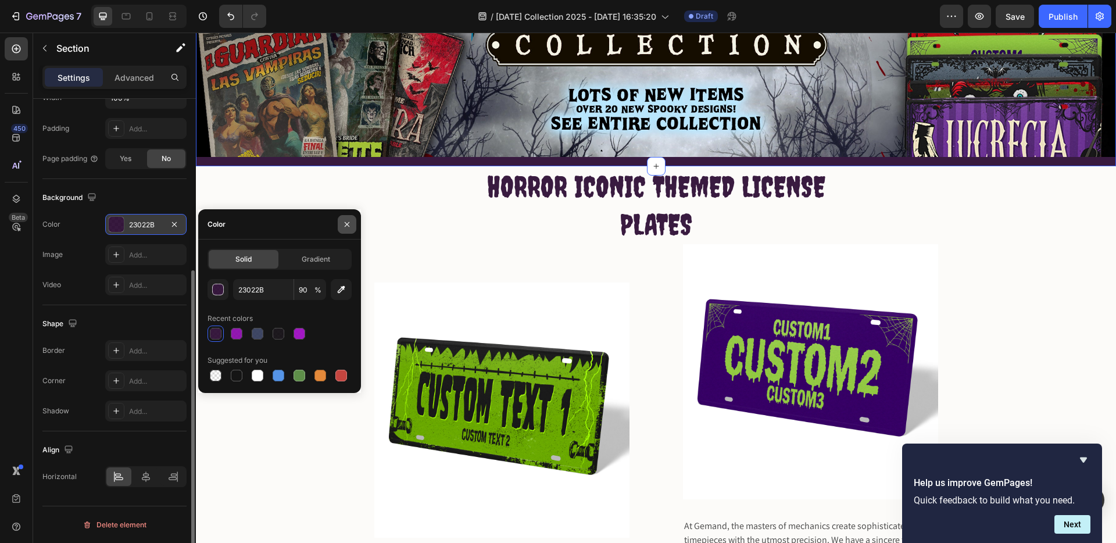
click at [345, 223] on icon "button" at bounding box center [346, 224] width 9 height 9
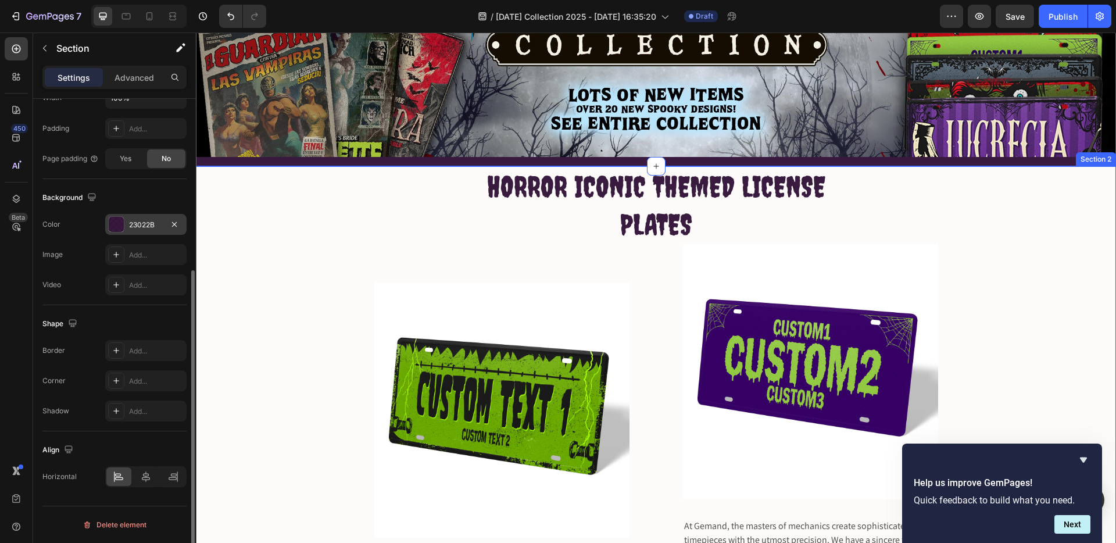
click at [458, 182] on div "HORROR ICONIC THEMED LICENSE PLATES Heading Row Image Image At Gemand, the mast…" at bounding box center [656, 371] width 903 height 410
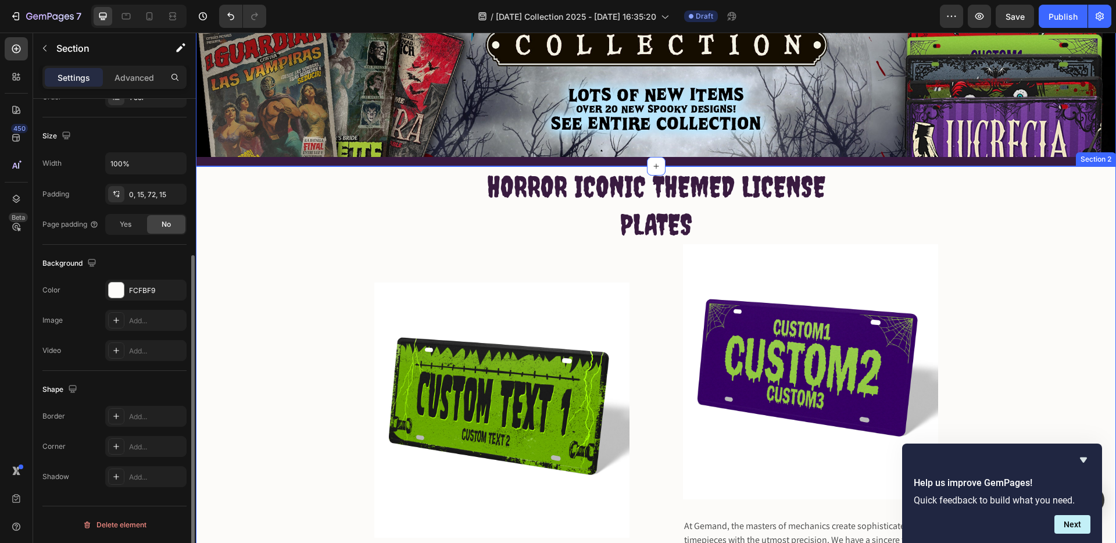
scroll to position [232, 0]
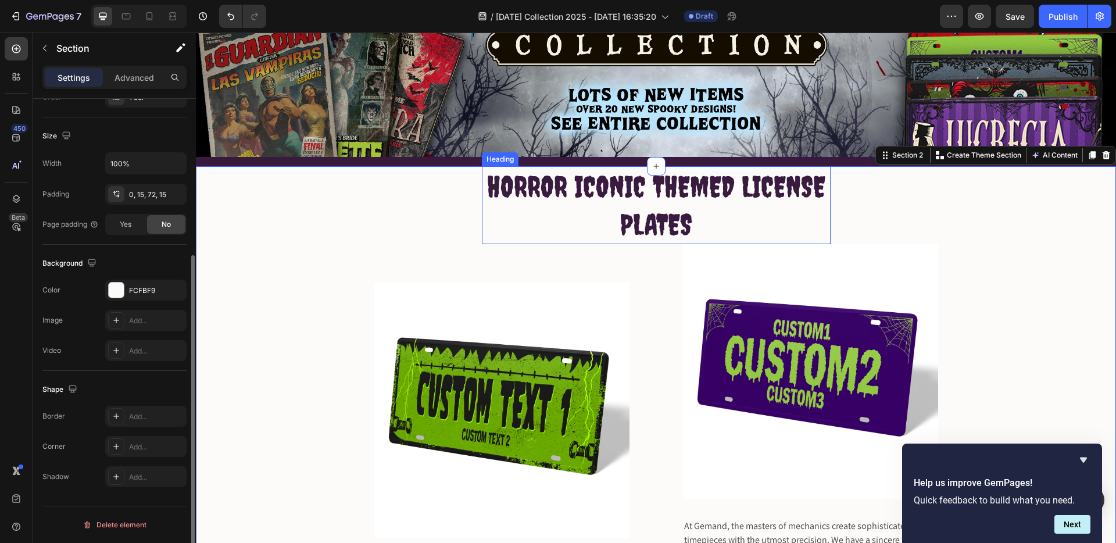
click at [536, 187] on p "HORROR ICONIC THEMED LICENSE PLATES" at bounding box center [656, 205] width 346 height 76
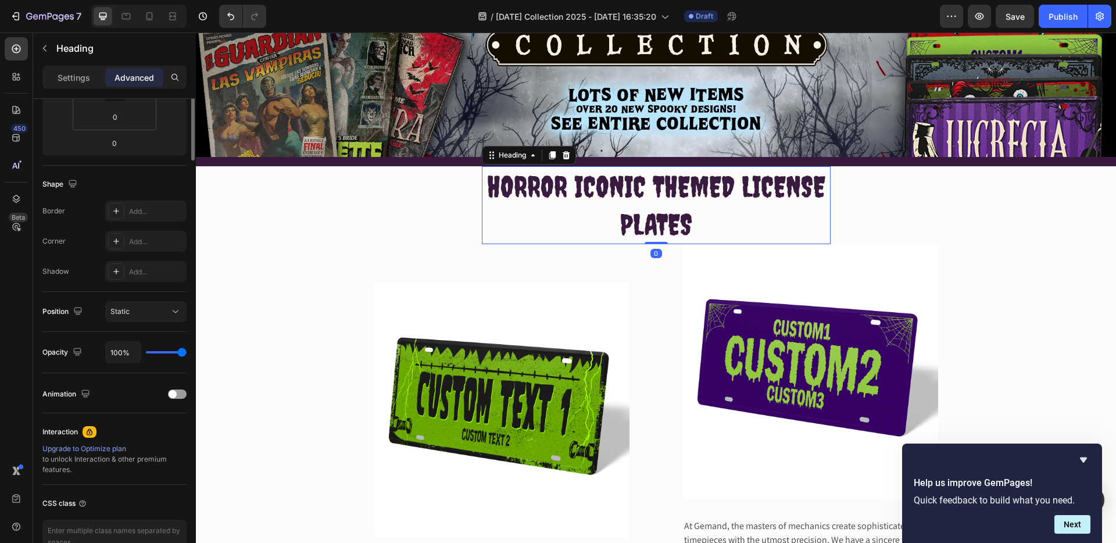
scroll to position [0, 0]
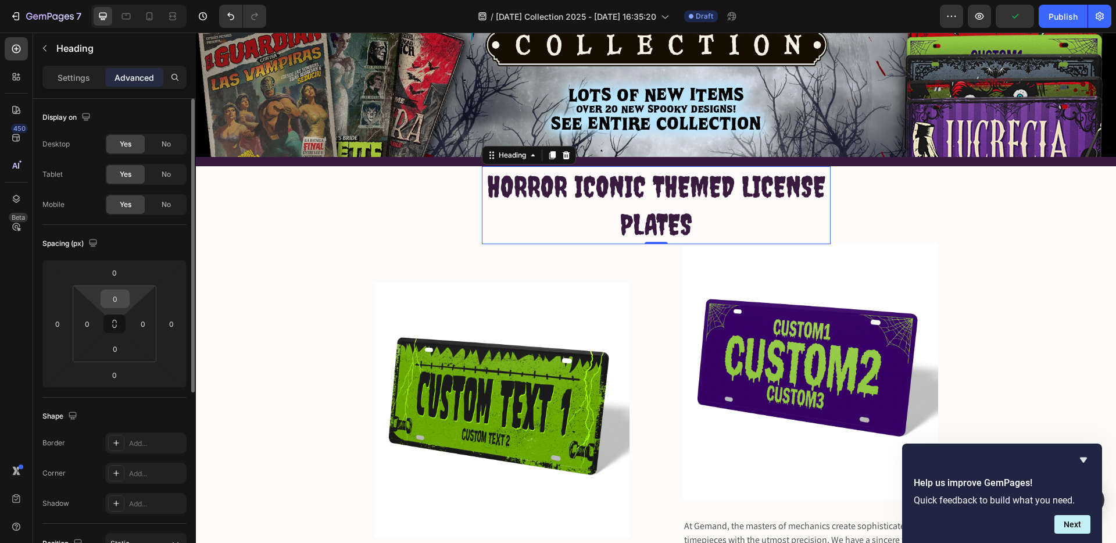
click at [118, 306] on input "0" at bounding box center [114, 298] width 23 height 17
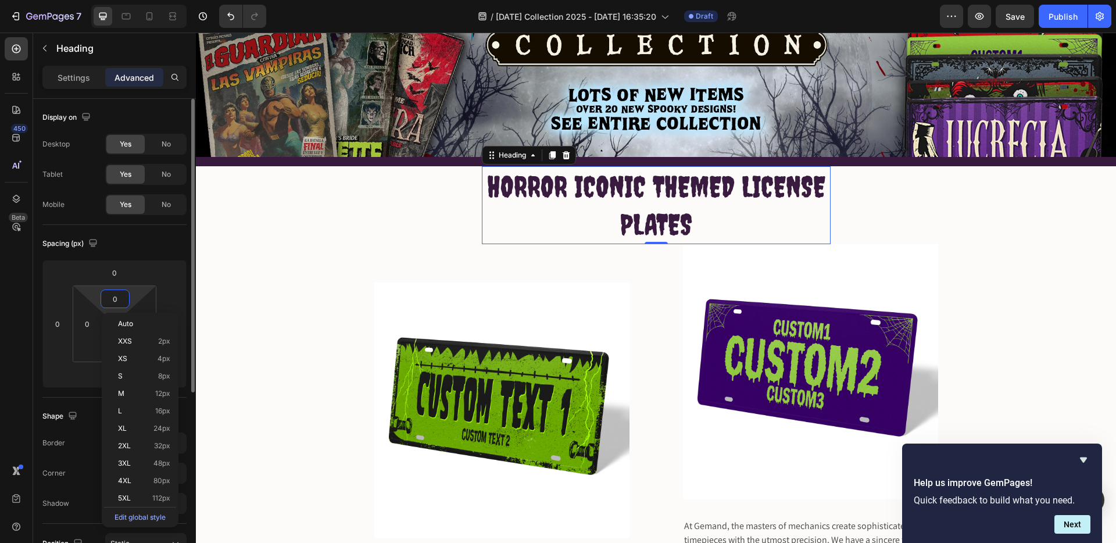
click at [118, 306] on input "0" at bounding box center [114, 298] width 23 height 17
click at [133, 359] on p "XS 4px" at bounding box center [144, 359] width 52 height 8
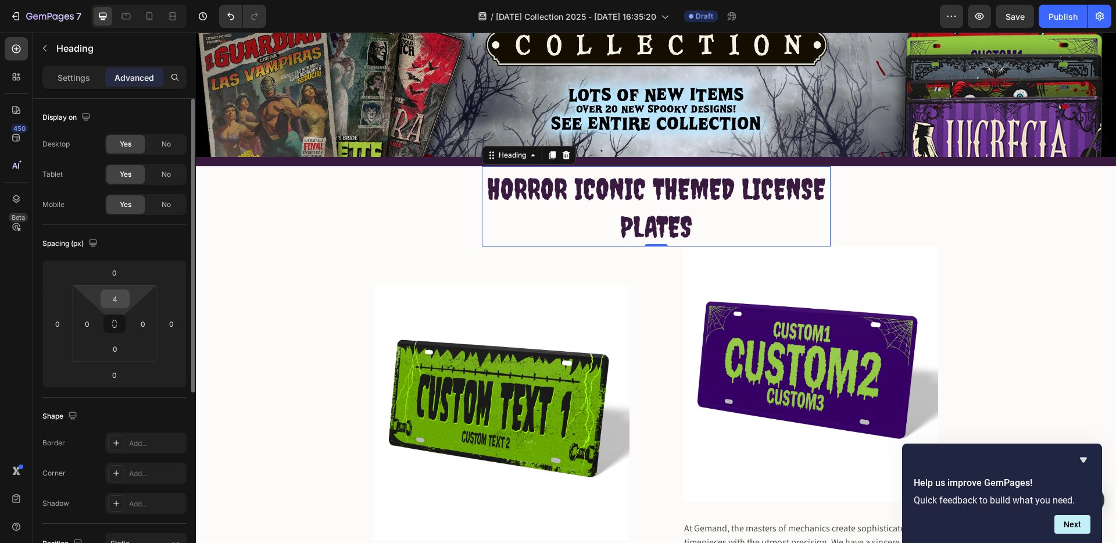
click at [120, 300] on input "4" at bounding box center [114, 298] width 23 height 17
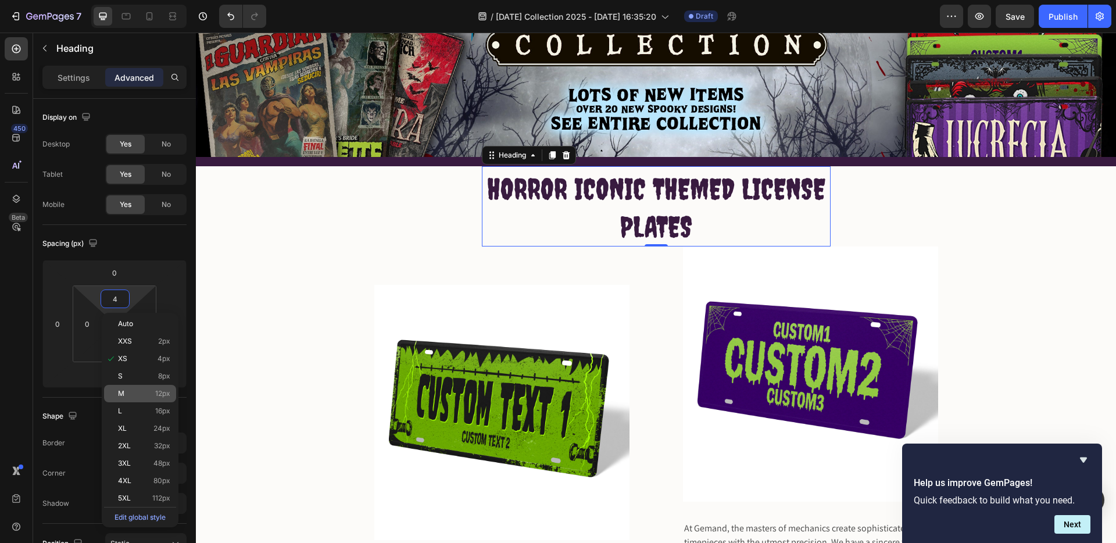
click at [138, 391] on p "M 12px" at bounding box center [144, 394] width 52 height 8
type input "12"
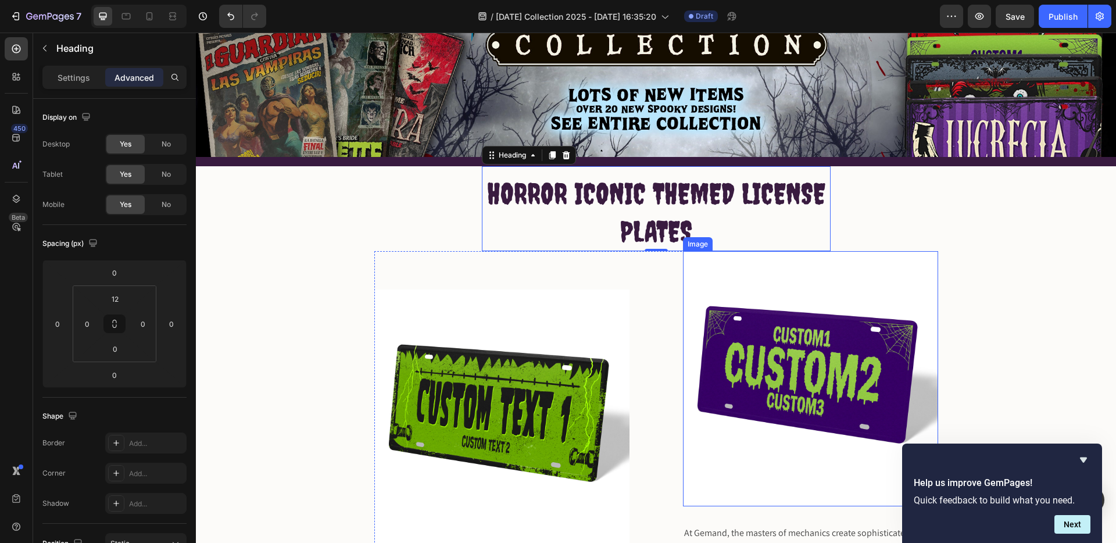
scroll to position [203, 0]
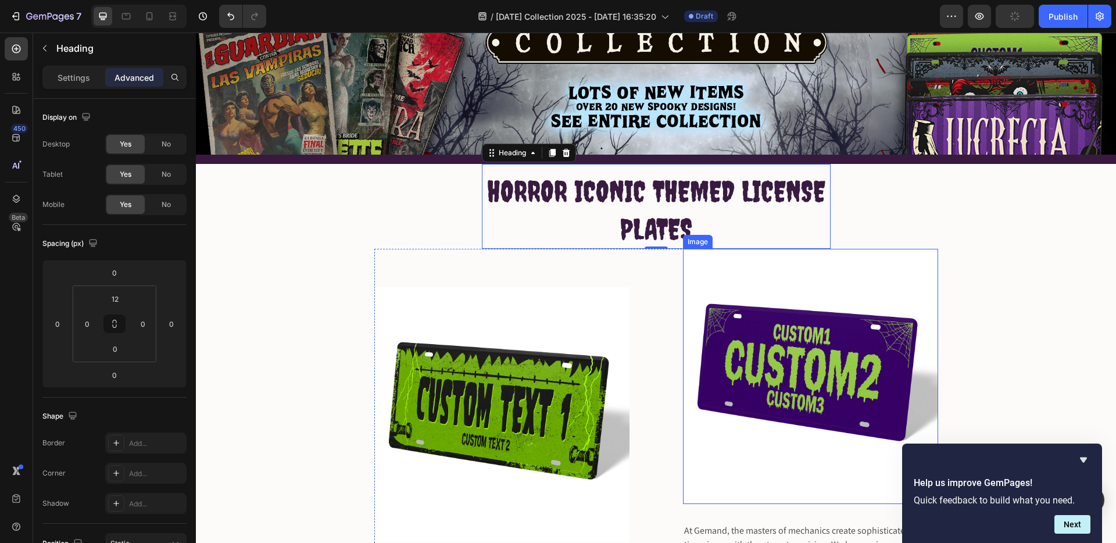
click at [788, 340] on img at bounding box center [810, 376] width 255 height 255
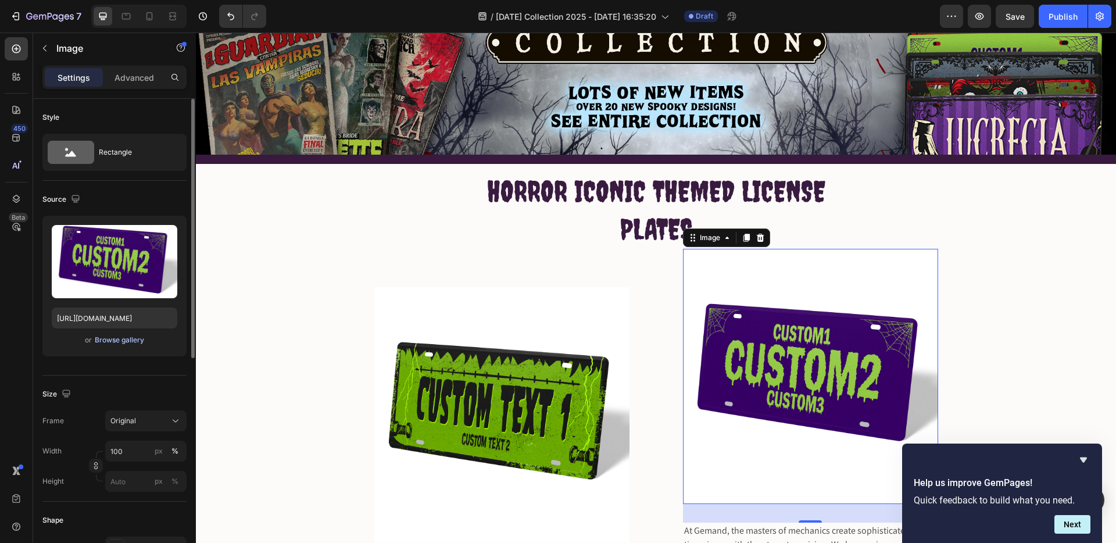
click at [131, 338] on div "Browse gallery" at bounding box center [119, 340] width 49 height 10
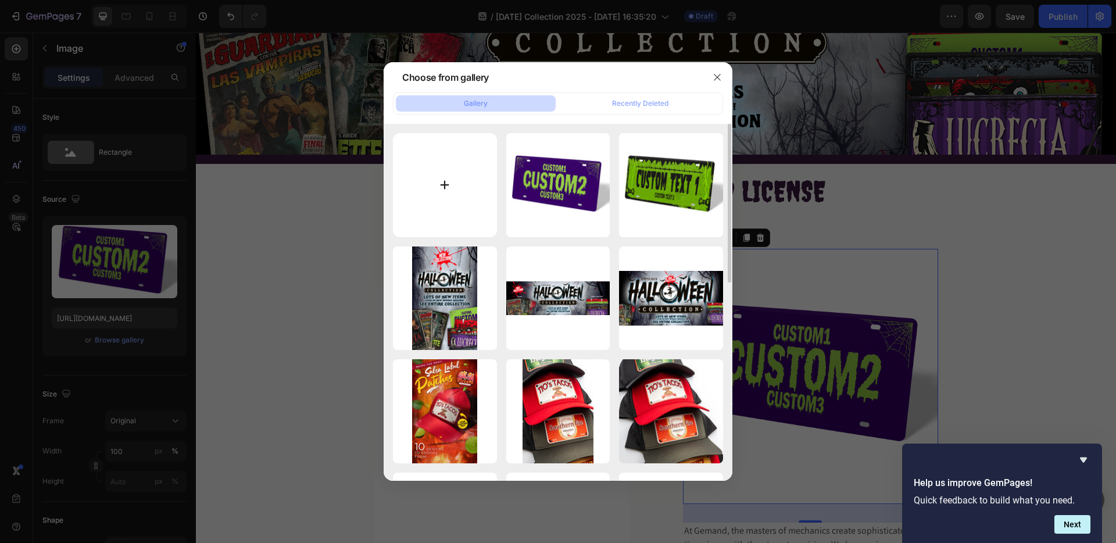
click at [444, 183] on input "file" at bounding box center [445, 185] width 104 height 104
type input "C:\fakepath\Dracula-[DATE]-Metal-License-Plate.jpg"
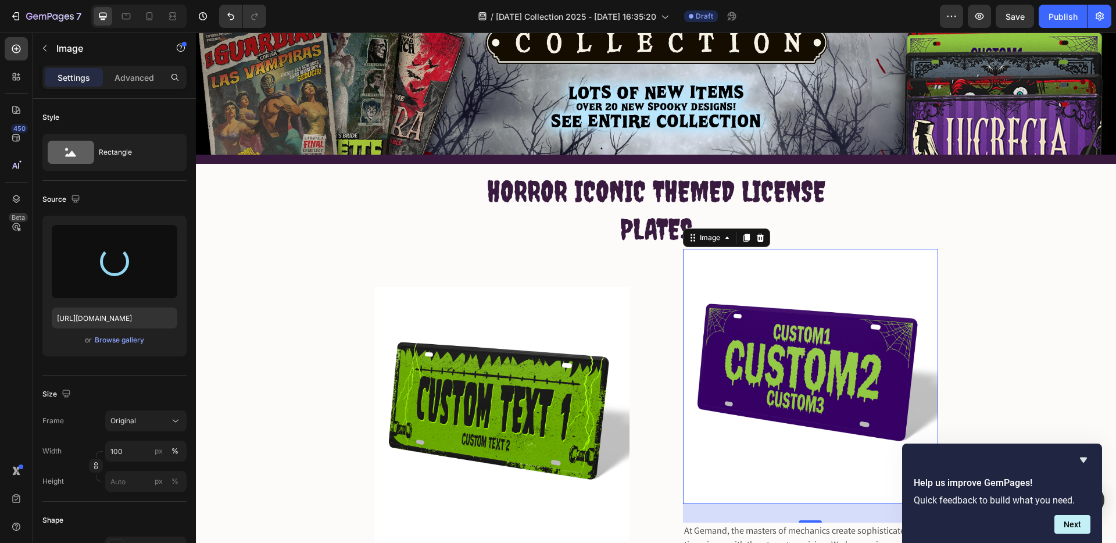
type input "[URL][DOMAIN_NAME]"
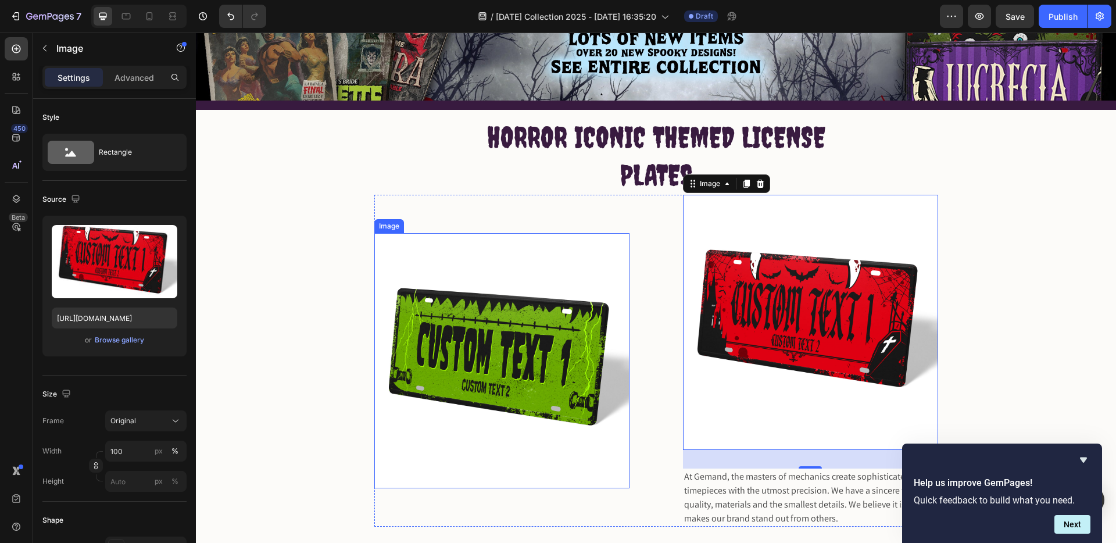
scroll to position [352, 0]
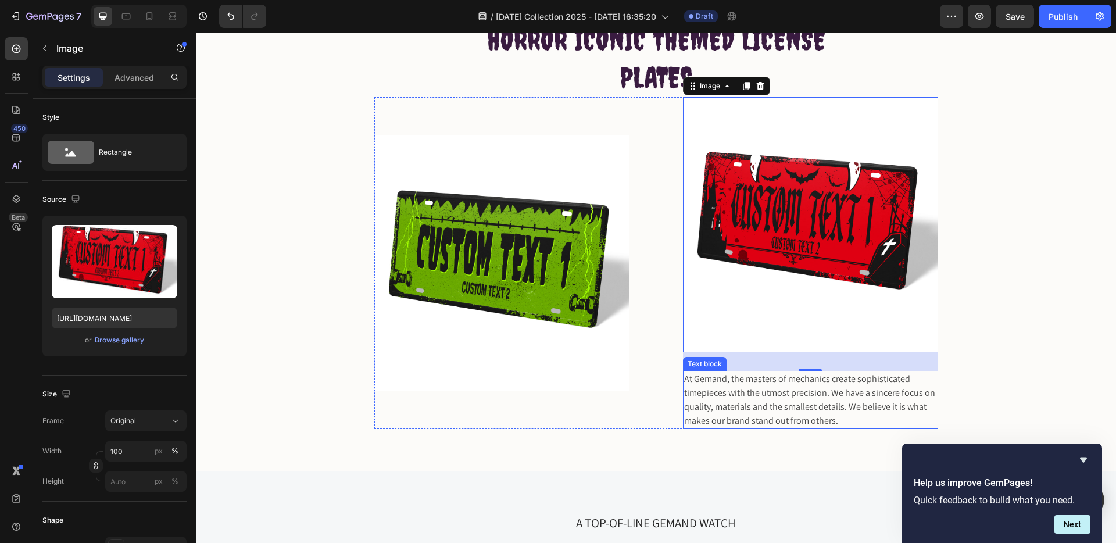
click at [788, 404] on p "At Gemand, the masters of mechanics create sophisticated timepieces with the ut…" at bounding box center [810, 400] width 253 height 56
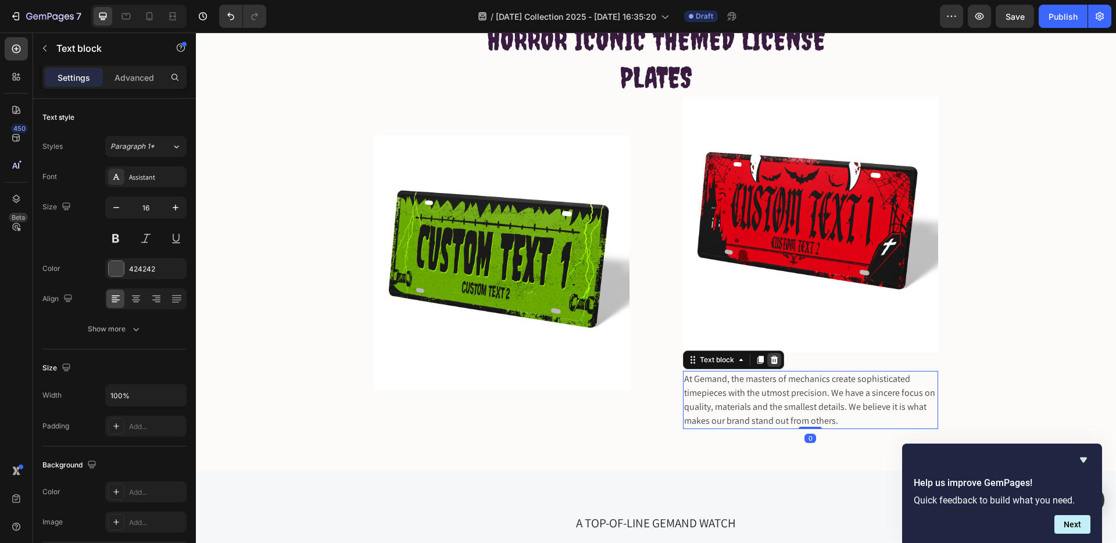
click at [770, 359] on icon at bounding box center [774, 359] width 9 height 9
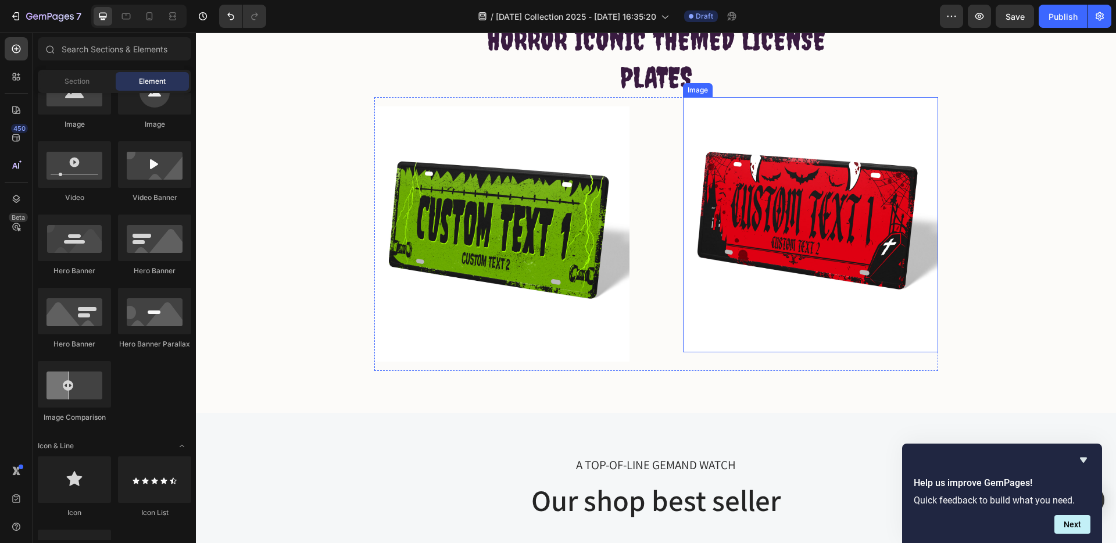
click at [721, 319] on img at bounding box center [810, 224] width 255 height 255
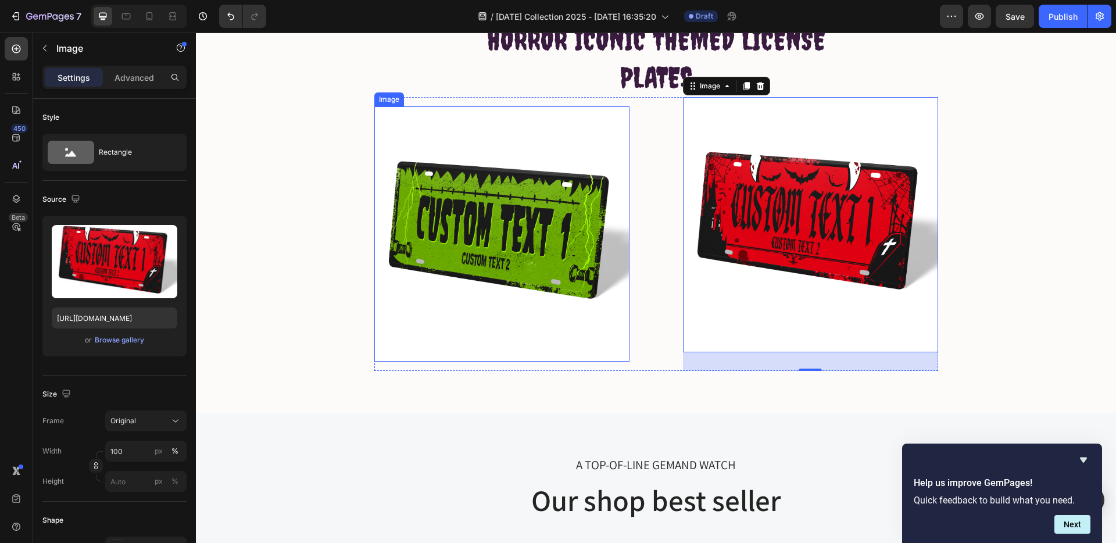
click at [561, 330] on img at bounding box center [501, 233] width 255 height 255
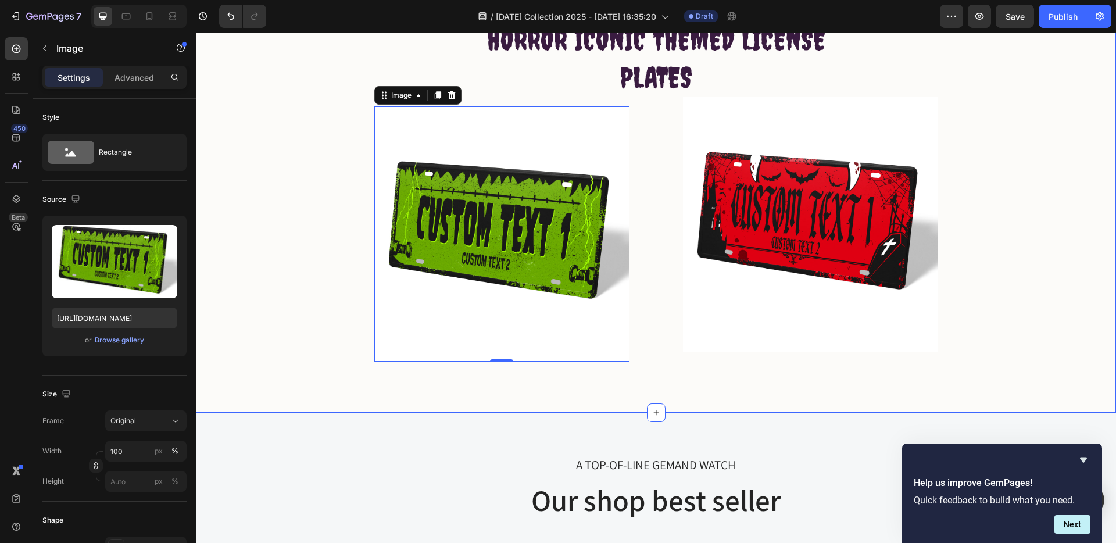
click at [984, 254] on div "HORROR ICONIC THEMED LICENSE PLATES Heading Row Image 0 Image Row" at bounding box center [656, 191] width 903 height 359
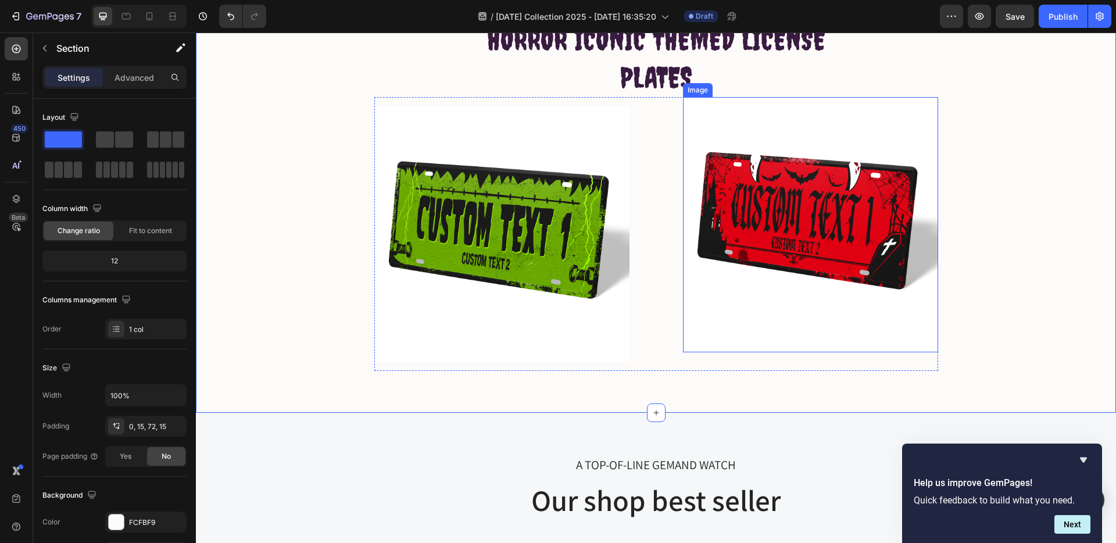
click at [748, 243] on img at bounding box center [810, 224] width 255 height 255
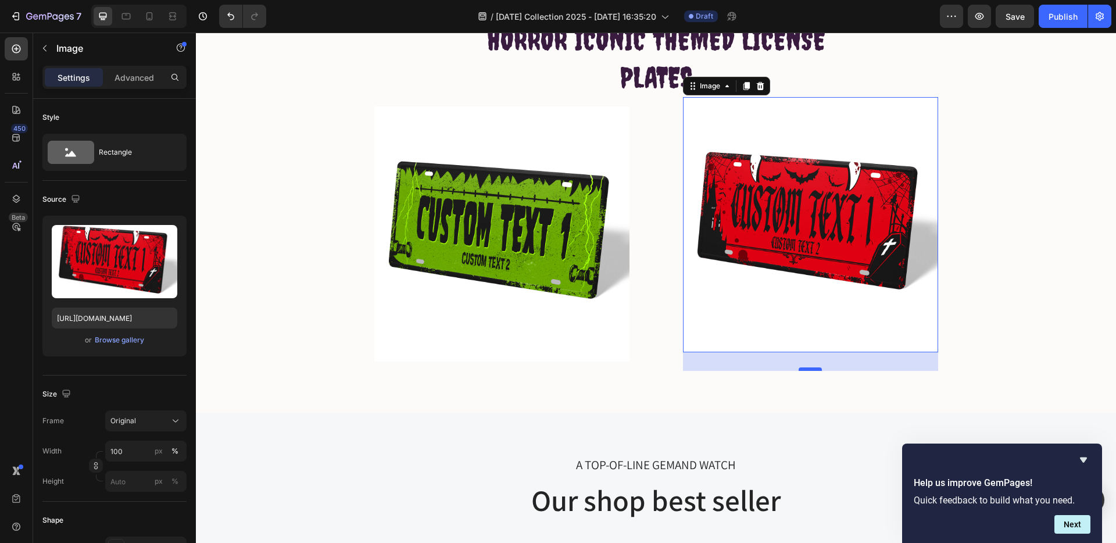
click at [802, 369] on div at bounding box center [810, 368] width 23 height 3
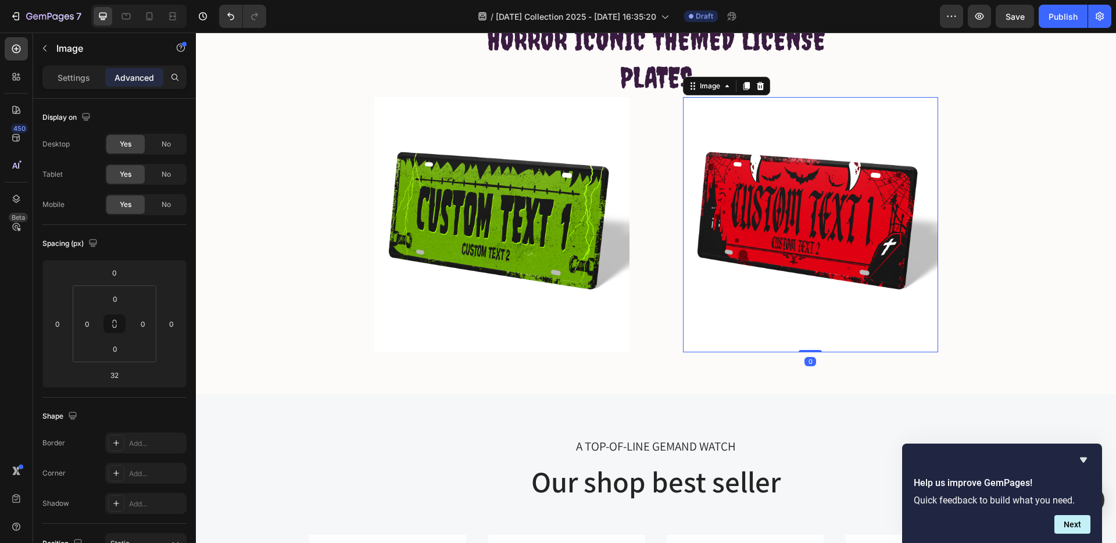
drag, startPoint x: 802, startPoint y: 369, endPoint x: 796, endPoint y: 347, distance: 22.1
click at [796, 347] on div "Image 0" at bounding box center [810, 224] width 255 height 255
type input "0"
click at [525, 340] on img at bounding box center [501, 224] width 255 height 255
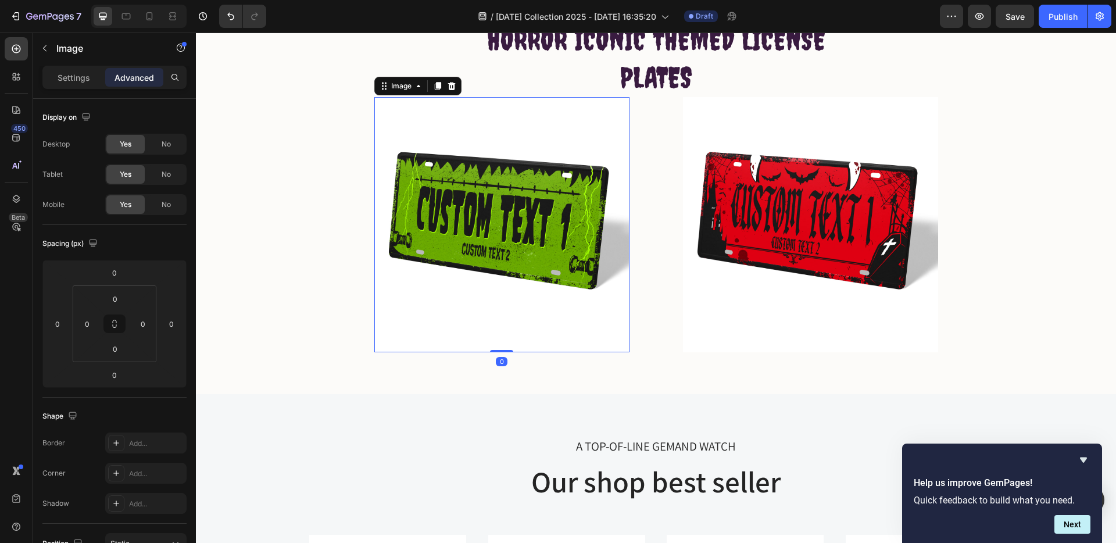
click at [561, 321] on img at bounding box center [501, 224] width 255 height 255
click at [64, 77] on p "Settings" at bounding box center [74, 78] width 33 height 12
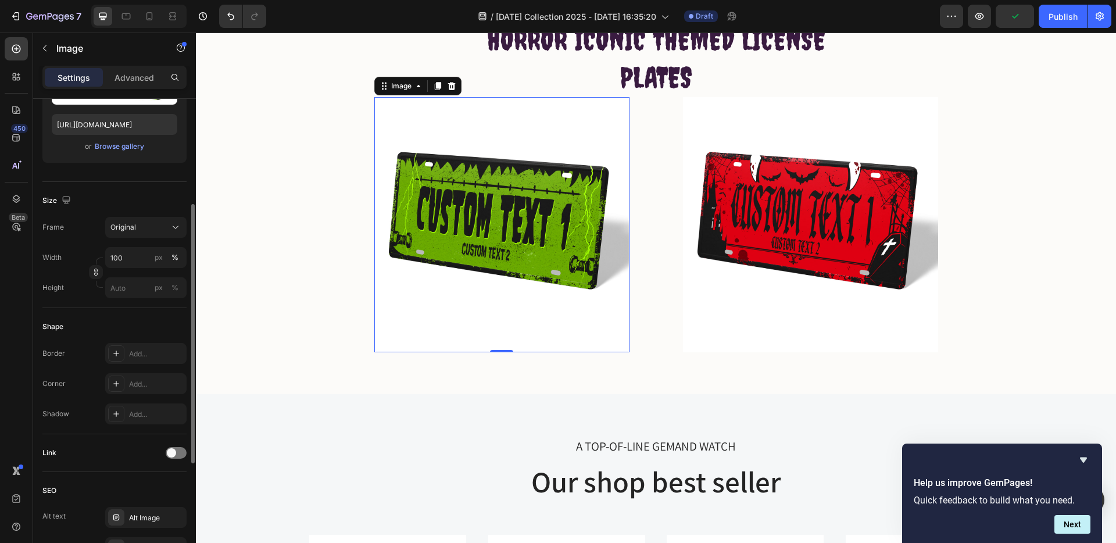
scroll to position [0, 0]
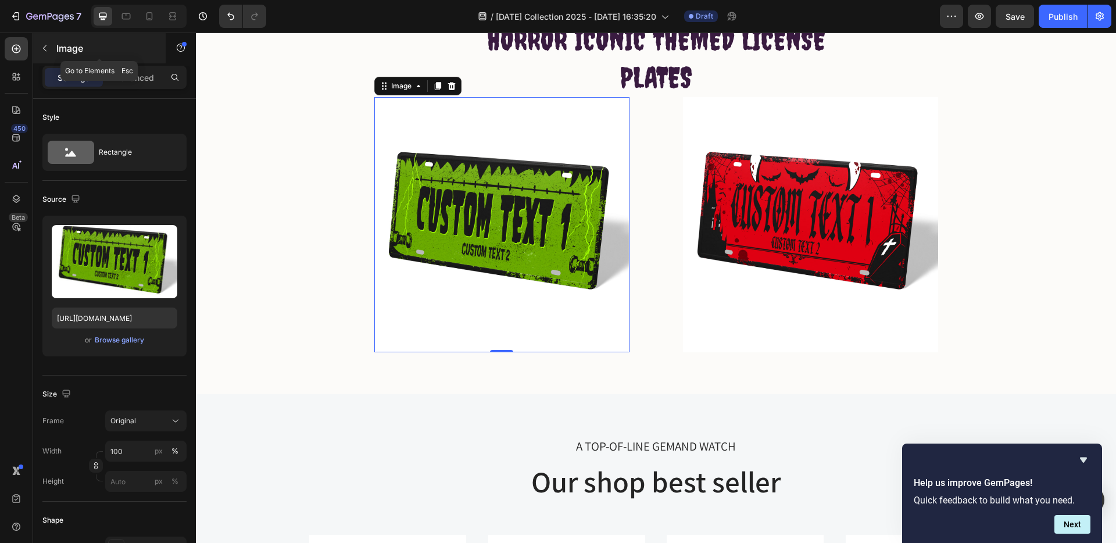
click at [51, 47] on button "button" at bounding box center [44, 48] width 19 height 19
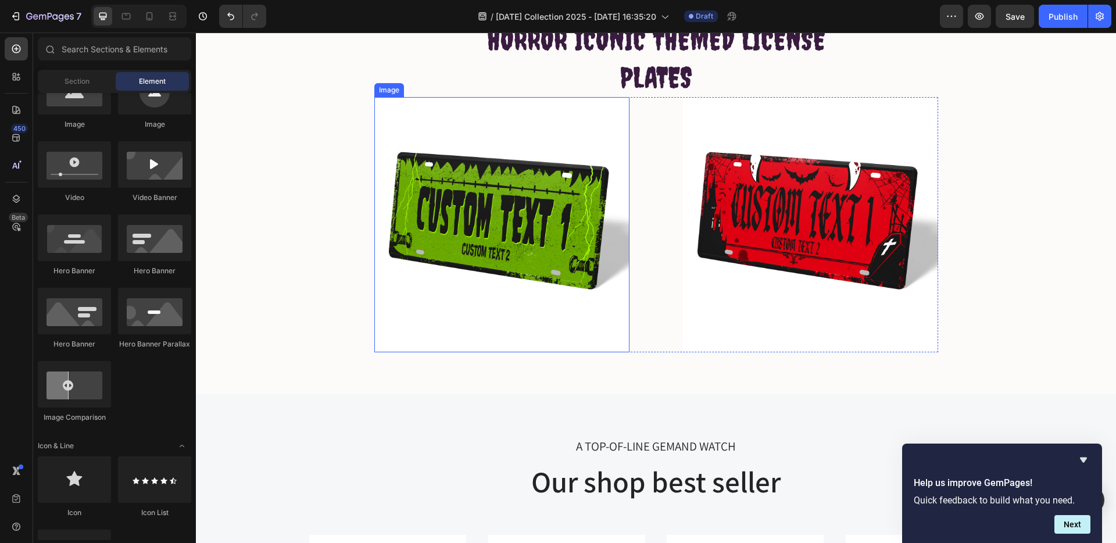
click at [623, 306] on img at bounding box center [501, 224] width 255 height 255
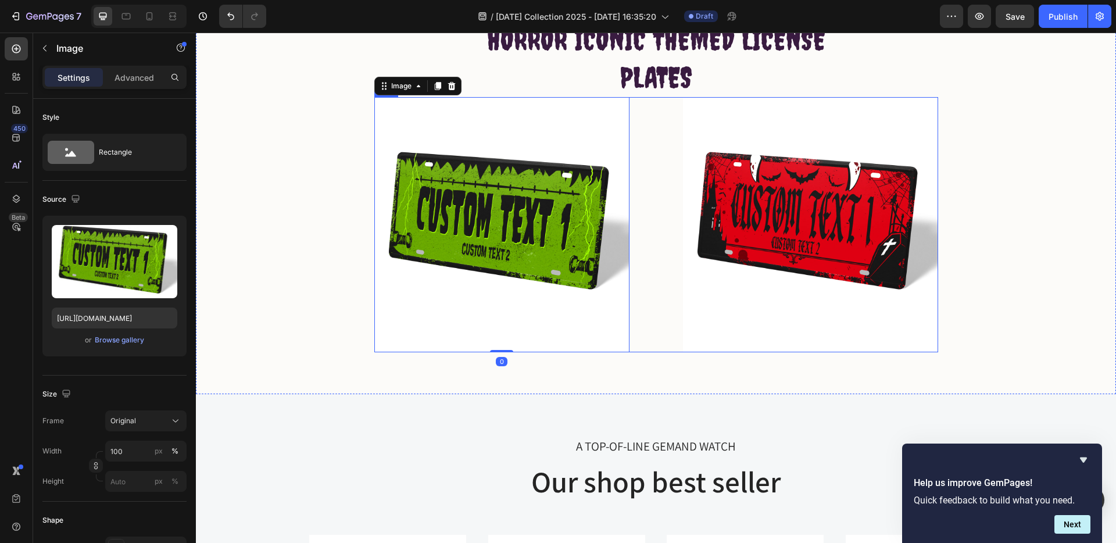
click at [635, 330] on div "Image 0 Image Row" at bounding box center [656, 224] width 564 height 255
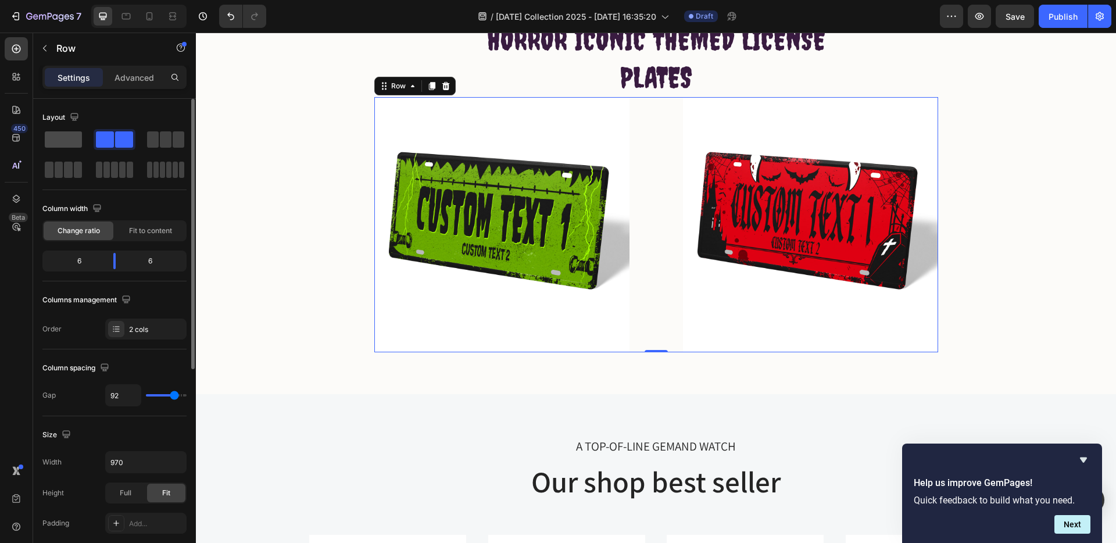
drag, startPoint x: 55, startPoint y: 136, endPoint x: 67, endPoint y: 137, distance: 12.3
click at [67, 135] on span at bounding box center [63, 139] width 37 height 16
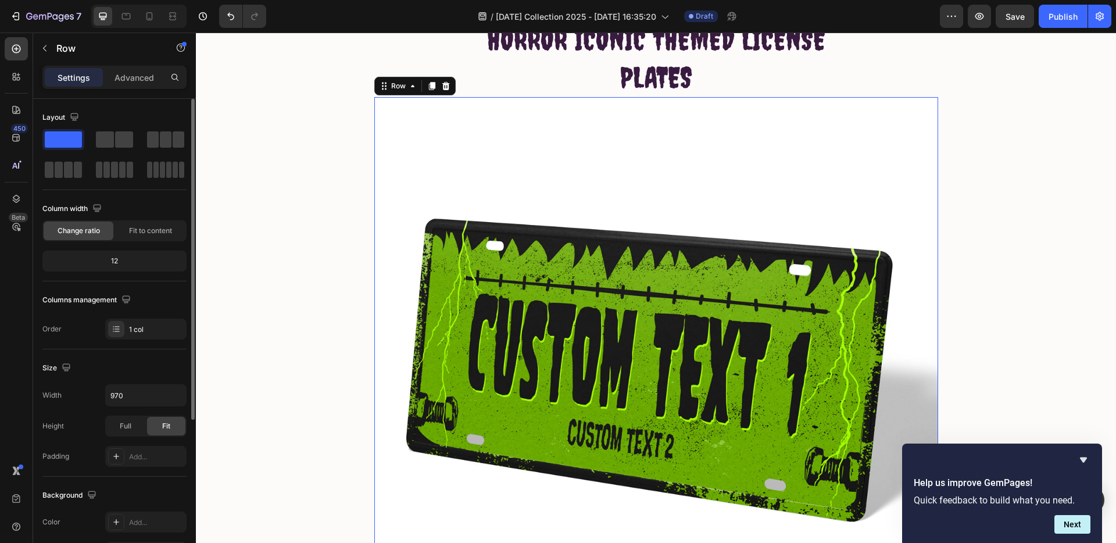
click at [67, 137] on span at bounding box center [63, 139] width 37 height 16
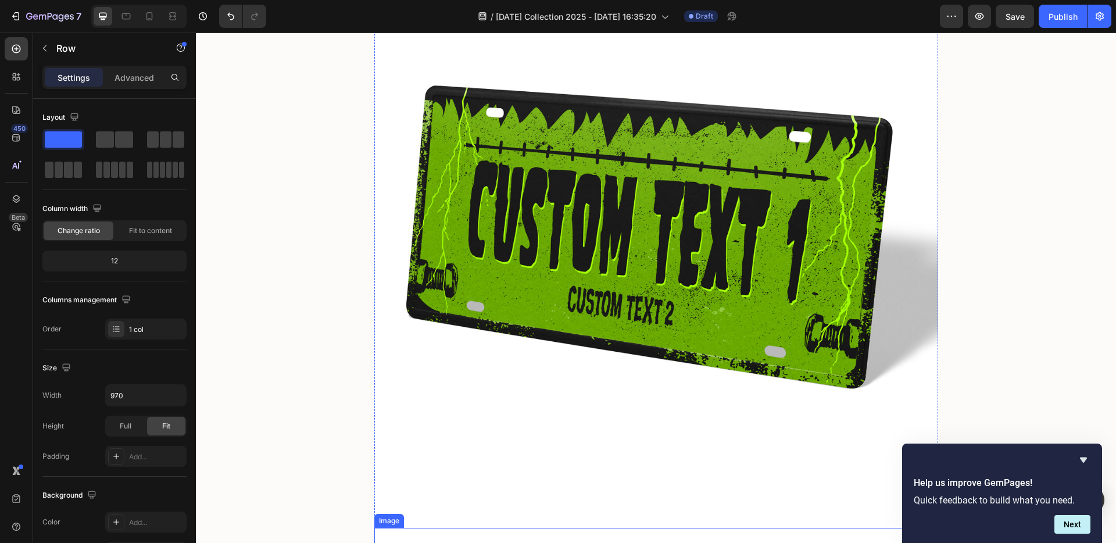
scroll to position [477, 0]
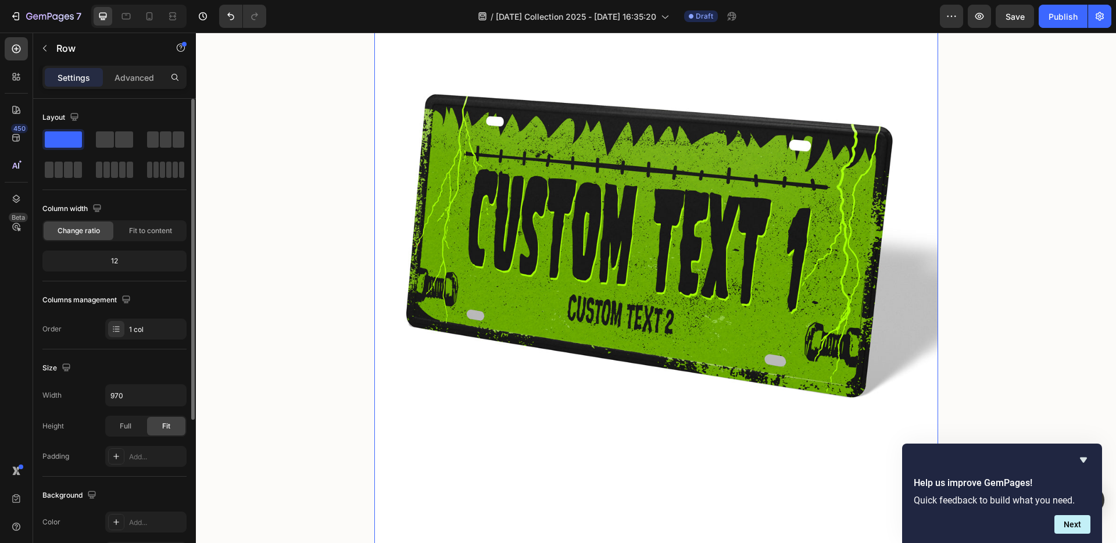
click at [101, 127] on div "Layout" at bounding box center [114, 144] width 144 height 72
click at [116, 138] on span at bounding box center [124, 139] width 18 height 16
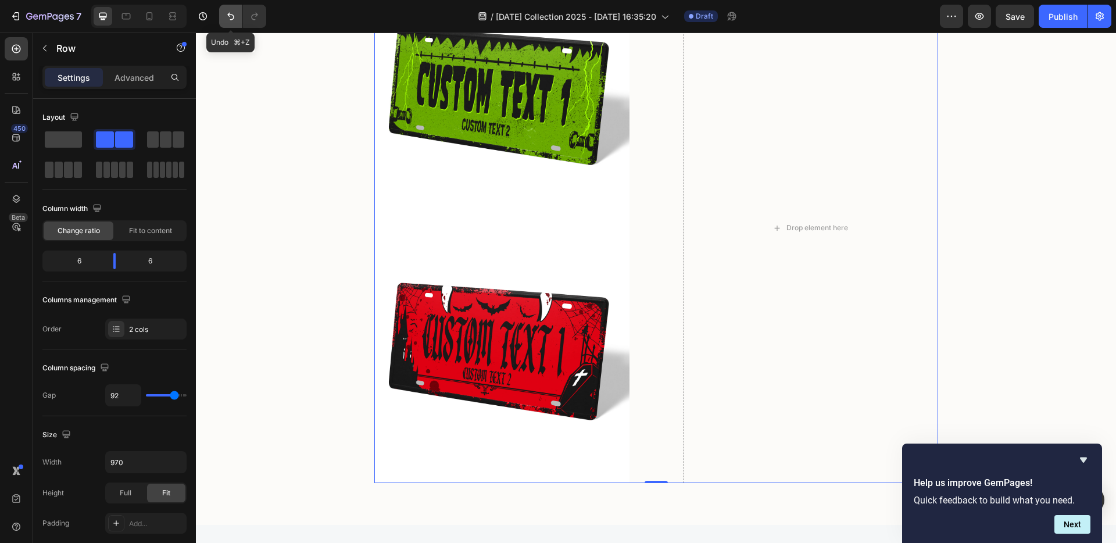
click at [233, 19] on icon "Undo/Redo" at bounding box center [230, 17] width 7 height 8
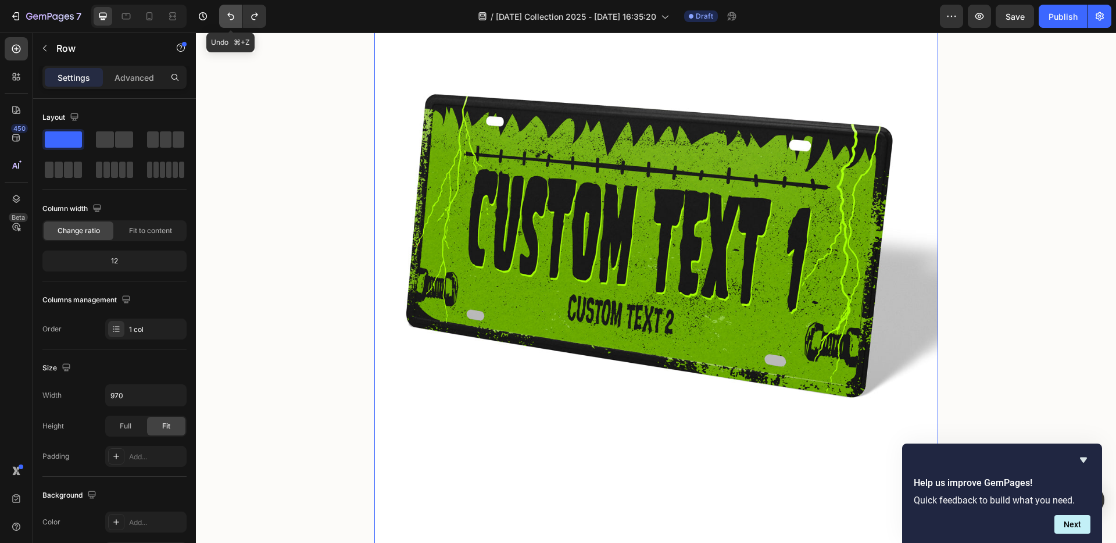
click at [232, 19] on icon "Undo/Redo" at bounding box center [230, 17] width 7 height 8
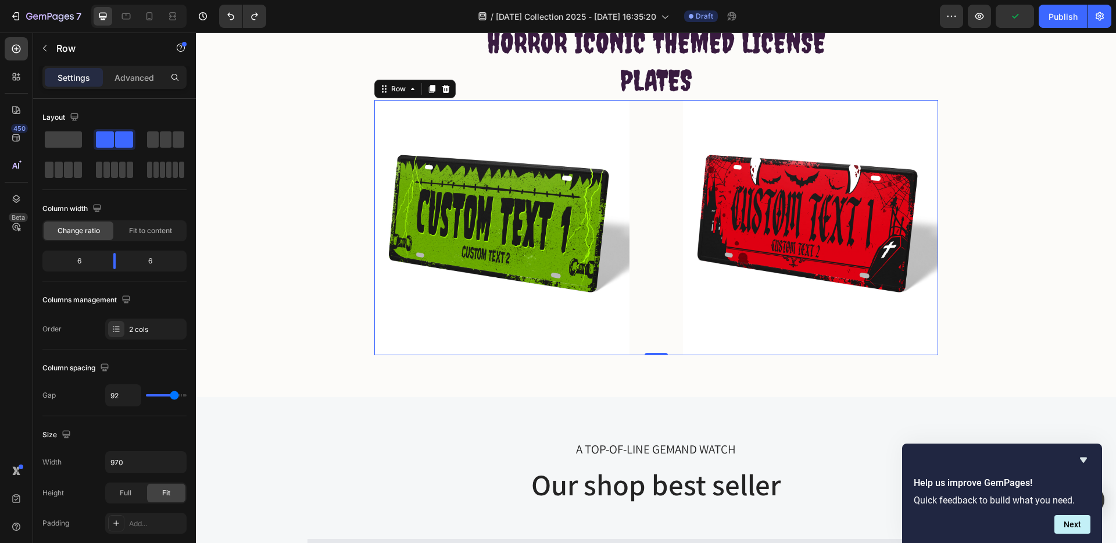
scroll to position [349, 0]
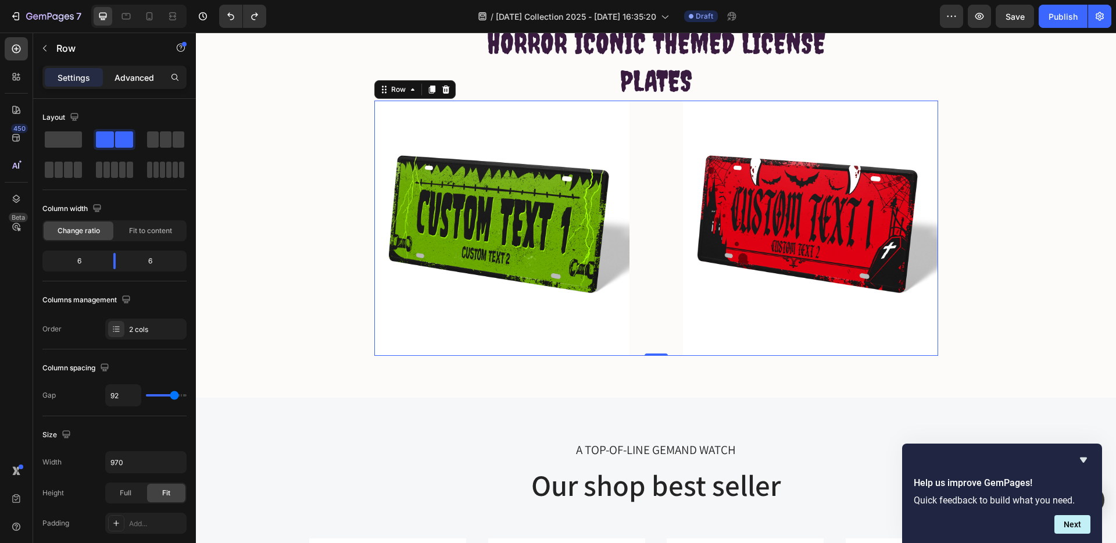
click at [140, 77] on p "Advanced" at bounding box center [135, 78] width 40 height 12
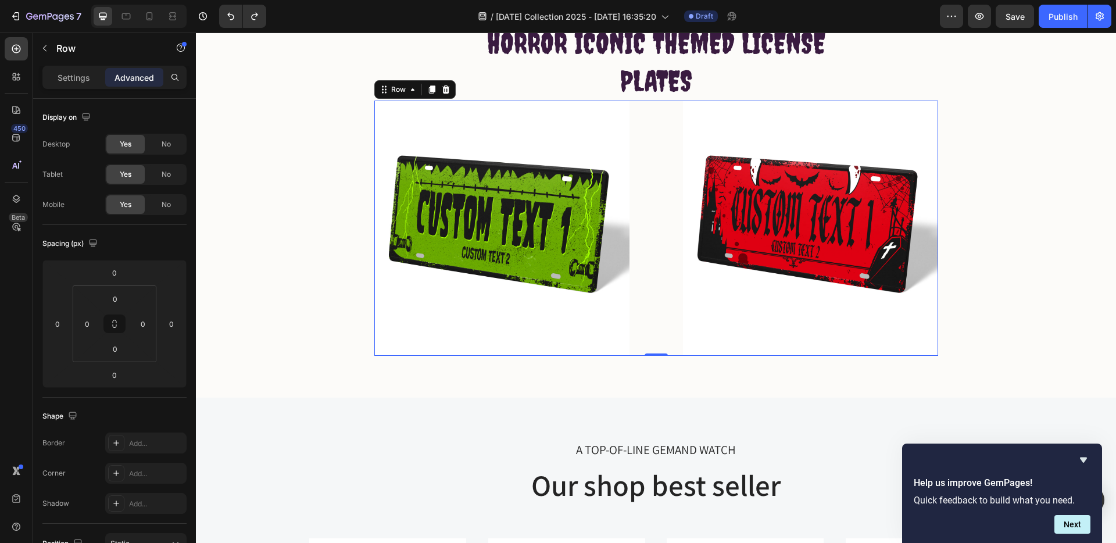
click at [139, 78] on p "Advanced" at bounding box center [135, 78] width 40 height 12
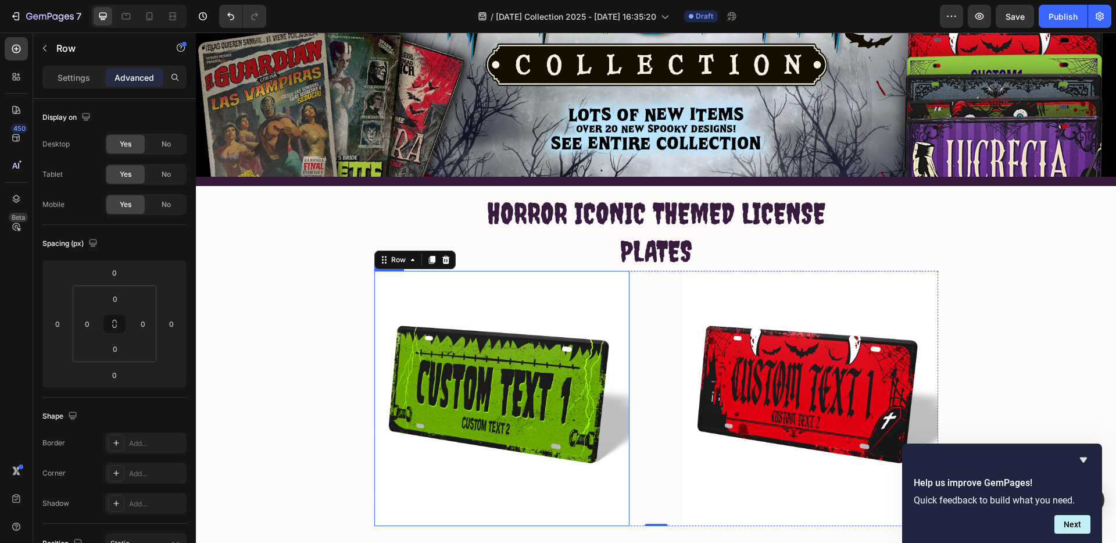
scroll to position [293, 0]
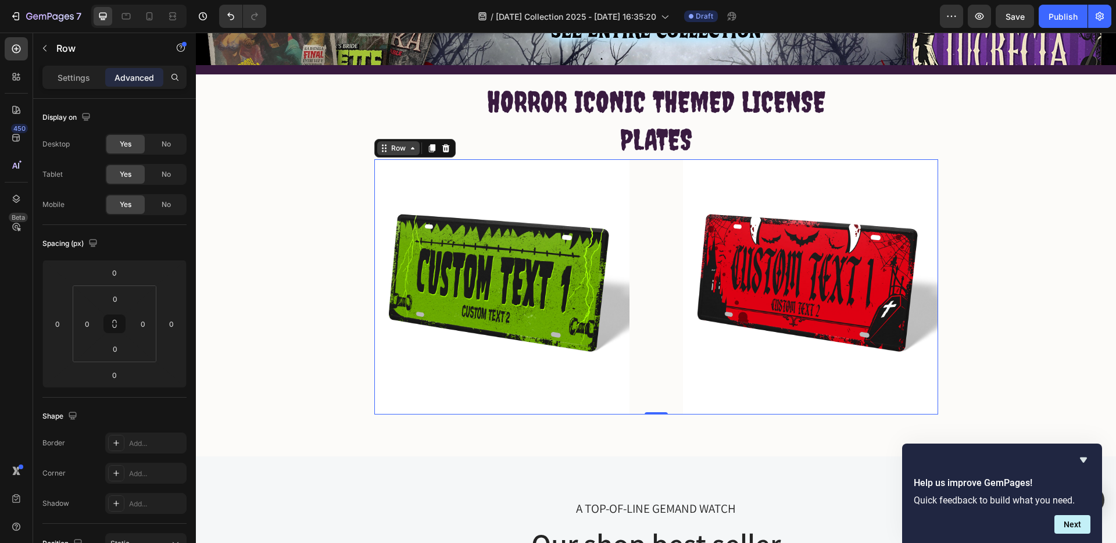
click at [391, 148] on div "Row" at bounding box center [398, 148] width 19 height 10
click at [64, 79] on p "Settings" at bounding box center [74, 78] width 33 height 12
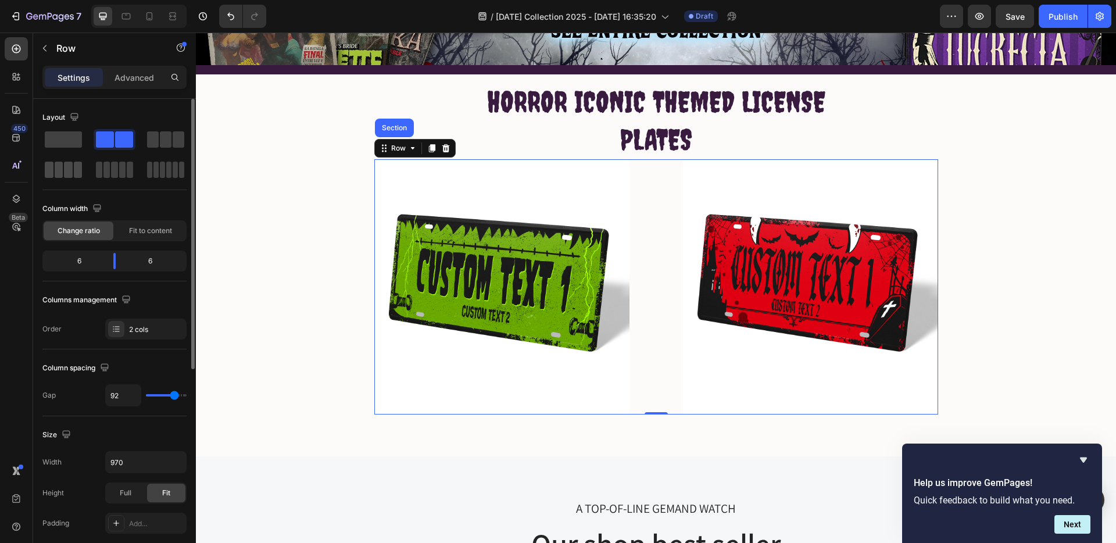
click at [67, 166] on span at bounding box center [68, 170] width 9 height 16
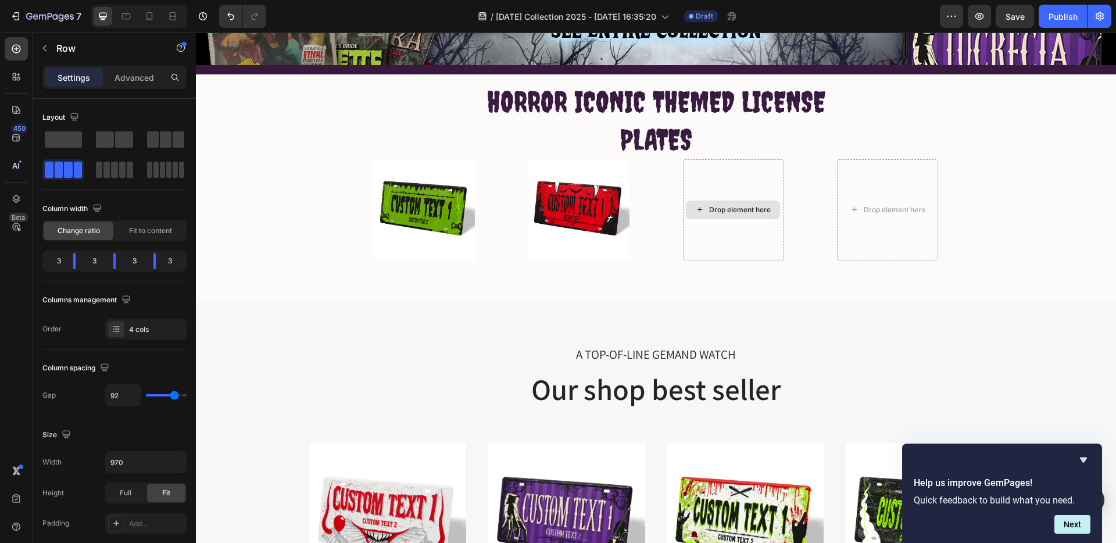
click at [736, 209] on div "Drop element here" at bounding box center [740, 209] width 62 height 9
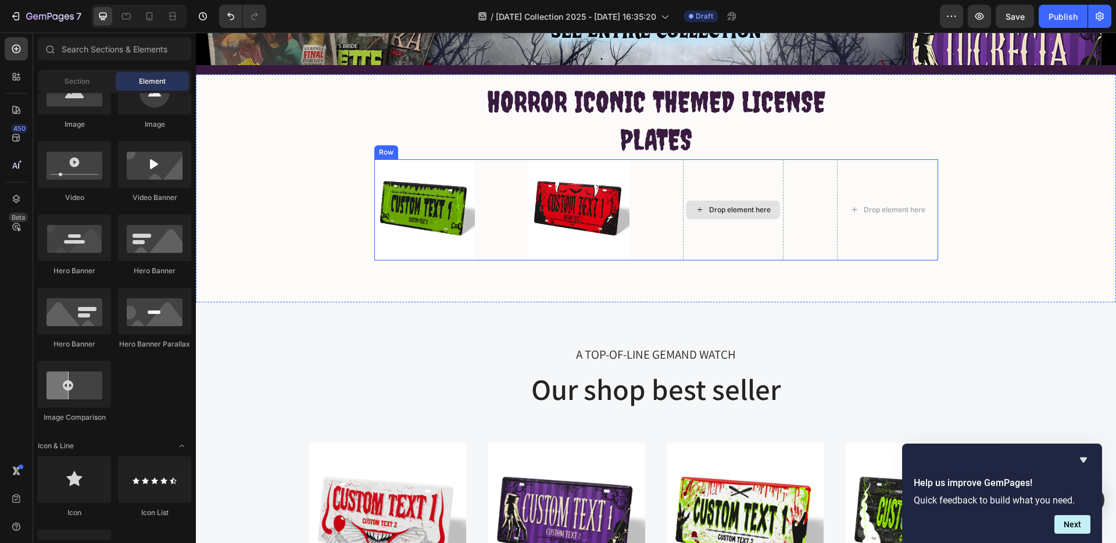
click at [713, 206] on div "Drop element here" at bounding box center [740, 209] width 62 height 9
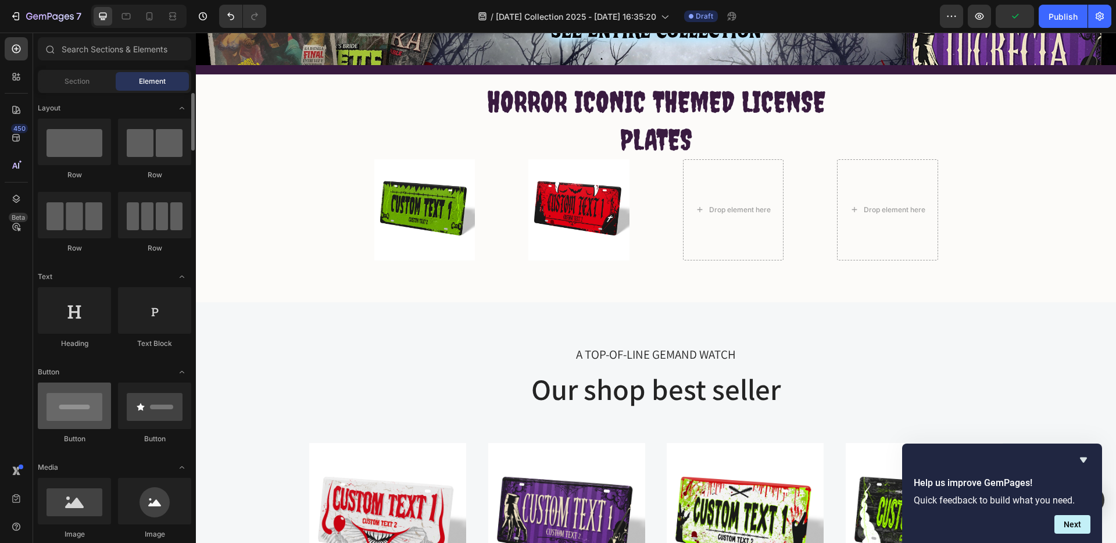
scroll to position [85, 0]
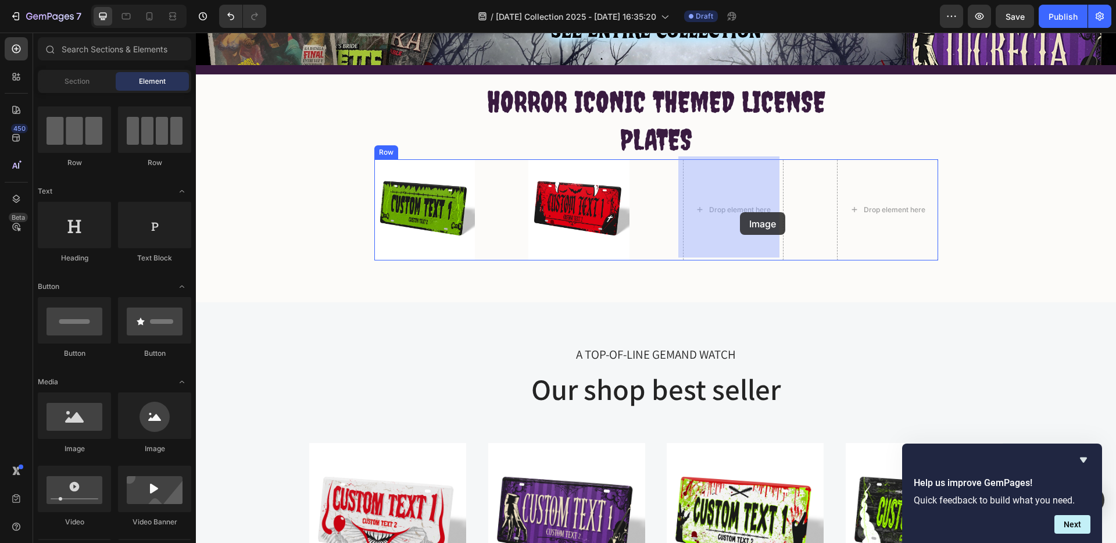
drag, startPoint x: 302, startPoint y: 427, endPoint x: 605, endPoint y: 217, distance: 368.5
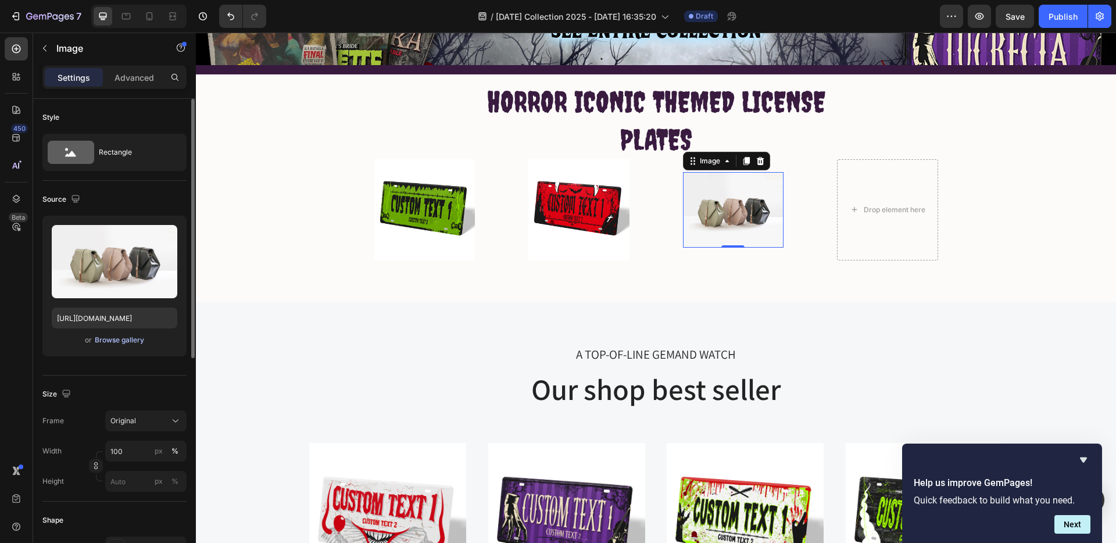
click at [100, 341] on div "Browse gallery" at bounding box center [119, 340] width 49 height 10
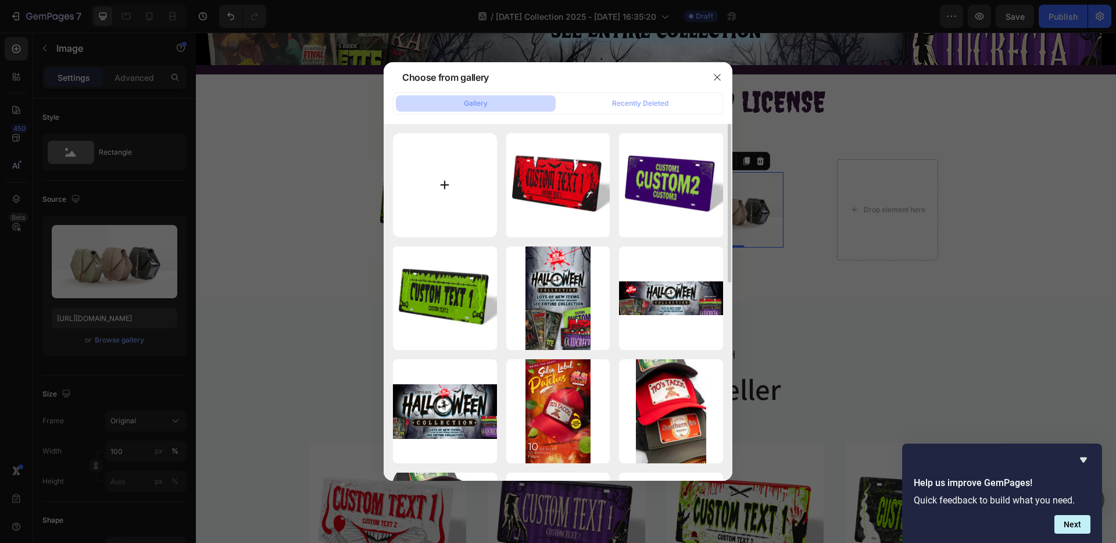
click at [455, 178] on input "file" at bounding box center [445, 185] width 104 height 104
type input "C:\fakepath\[PERSON_NAME]-[DATE]-Metal-License-Plate.jpg"
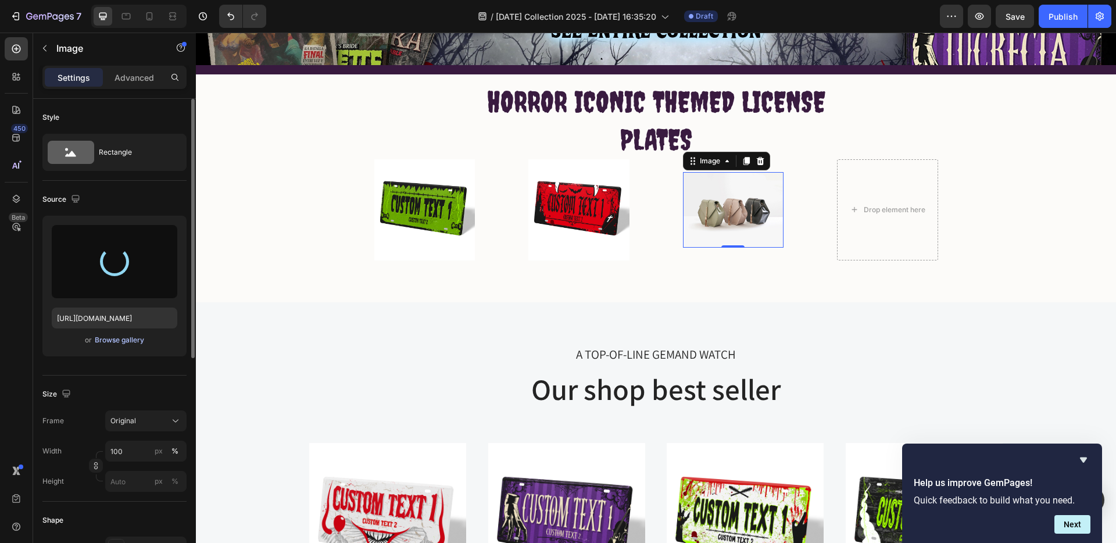
type input "[URL][DOMAIN_NAME]"
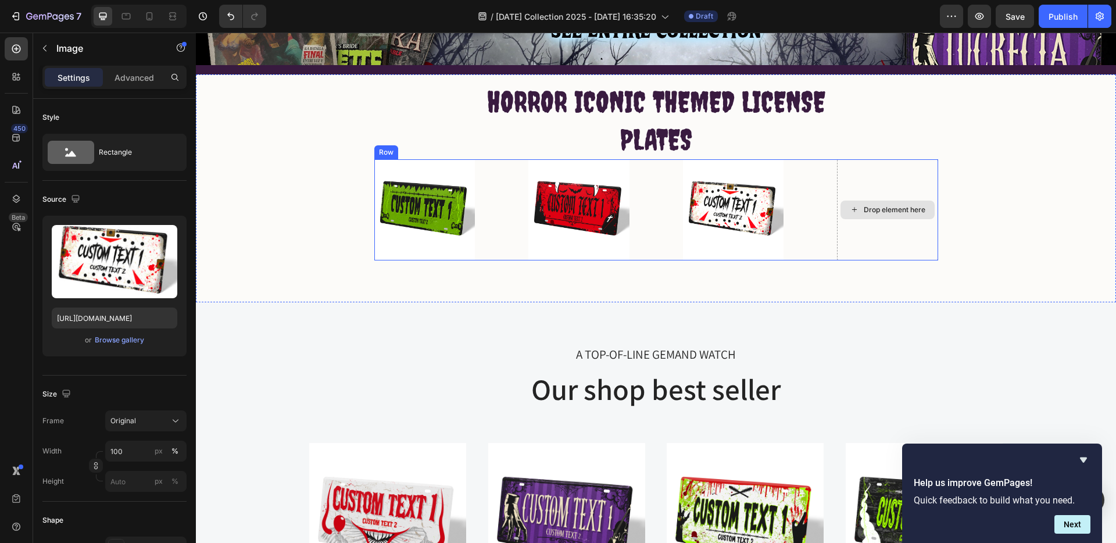
click at [899, 210] on div "Drop element here" at bounding box center [895, 209] width 62 height 9
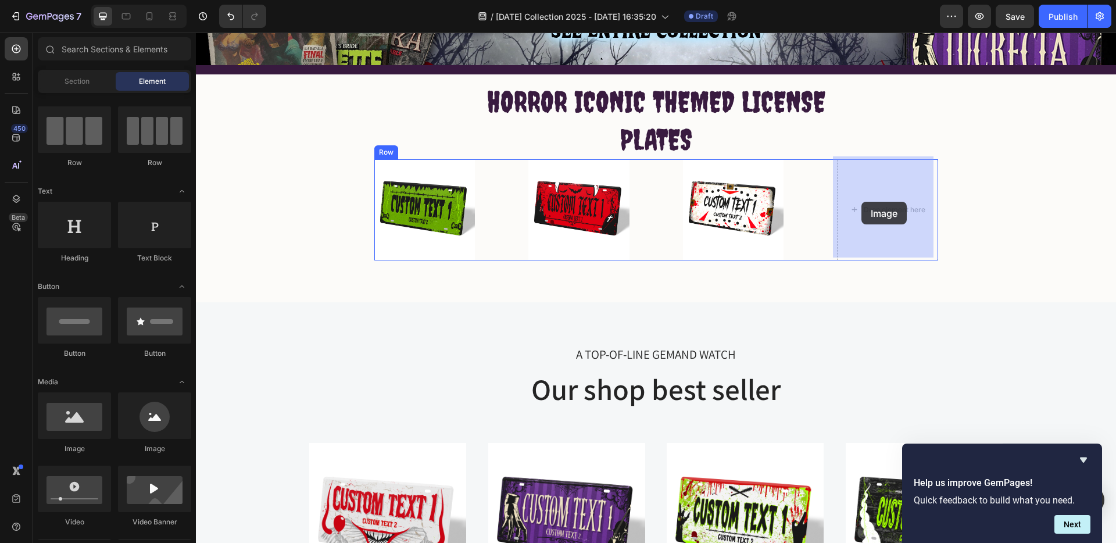
drag, startPoint x: 270, startPoint y: 452, endPoint x: 861, endPoint y: 202, distance: 642.1
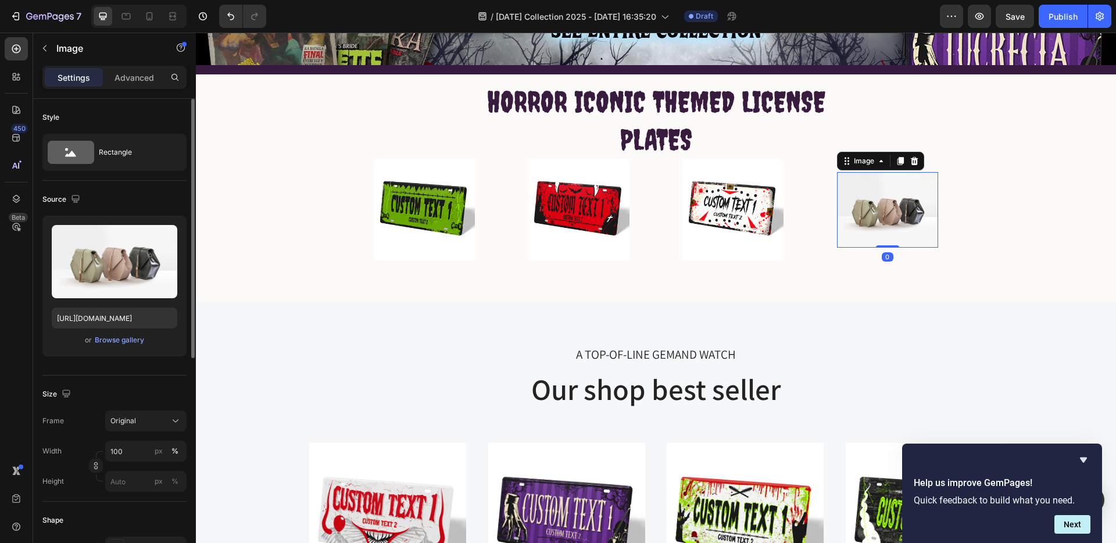
click at [107, 332] on div "Upload Image [URL][DOMAIN_NAME] or Browse gallery" at bounding box center [114, 286] width 144 height 141
click at [107, 338] on div "Browse gallery" at bounding box center [119, 340] width 49 height 10
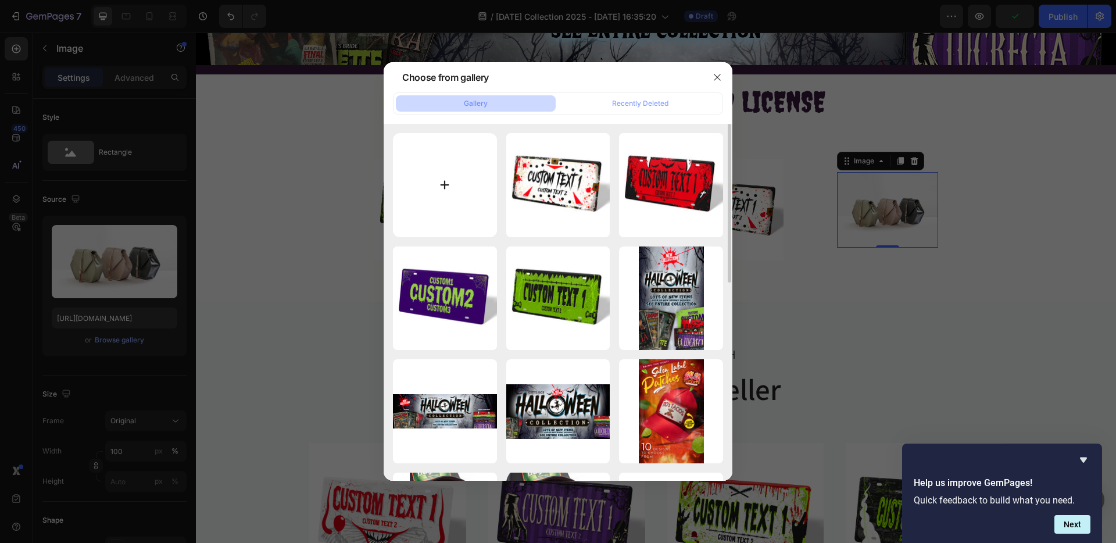
click at [435, 188] on input "file" at bounding box center [445, 185] width 104 height 104
type input "C:\fakepath\The-Clown-[DATE]-Metal-License-Plate.jpg"
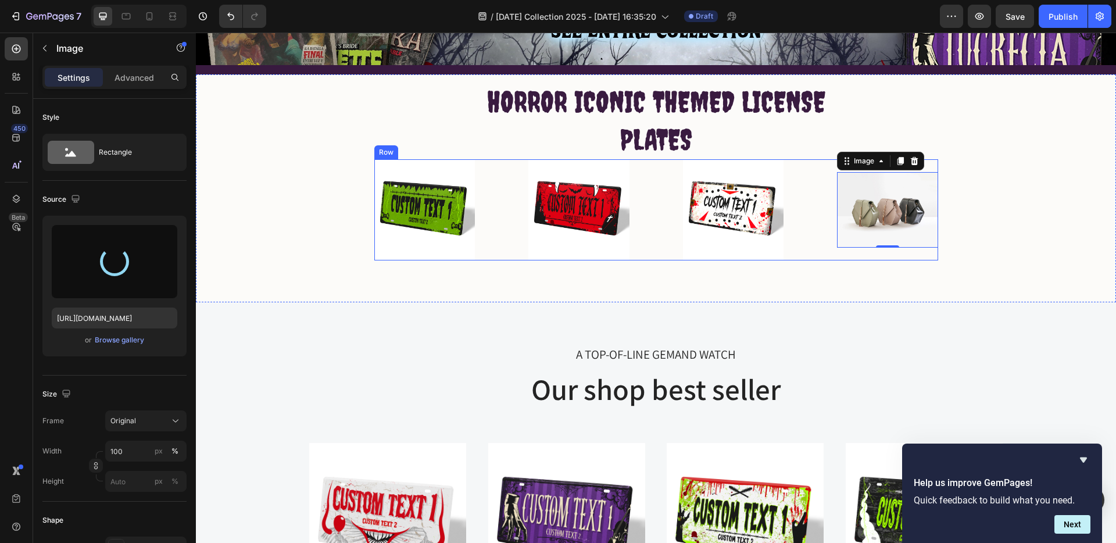
type input "[URL][DOMAIN_NAME]"
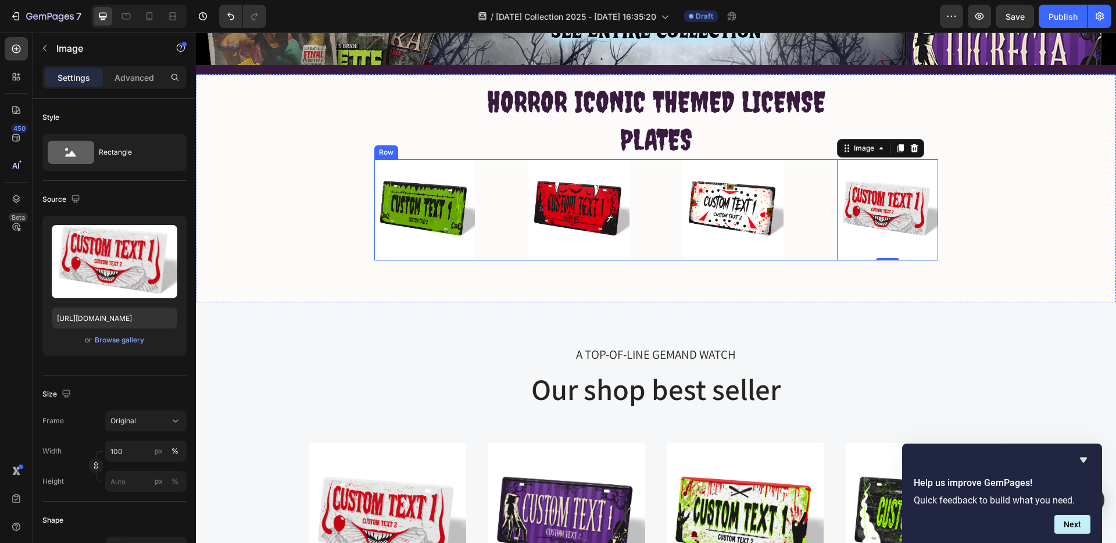
click at [652, 257] on div "Image Image Image Image 0 Row" at bounding box center [656, 209] width 564 height 101
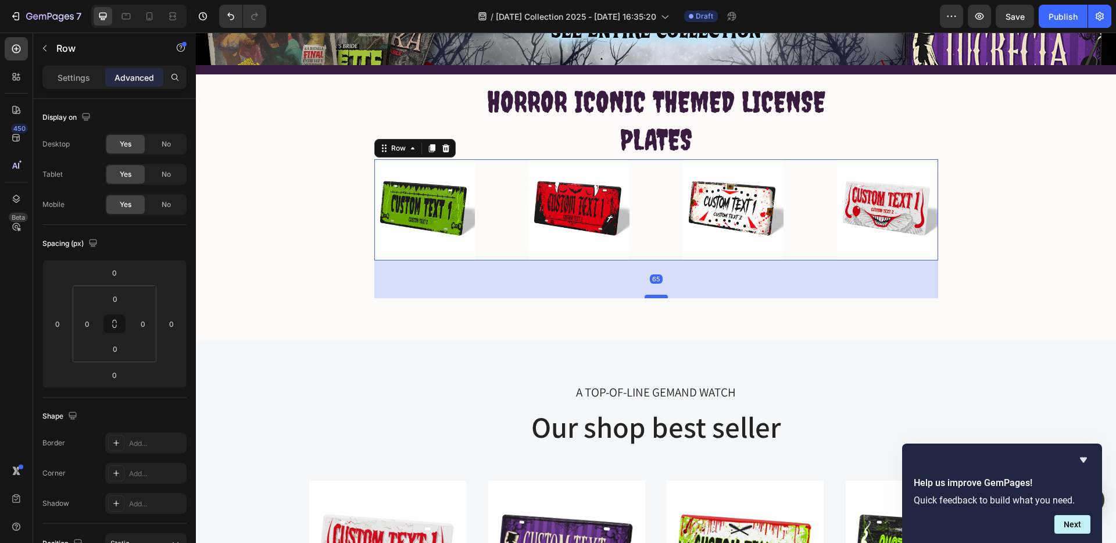
drag, startPoint x: 653, startPoint y: 256, endPoint x: 655, endPoint y: 303, distance: 47.1
click at [655, 298] on div at bounding box center [656, 296] width 23 height 3
type input "81"
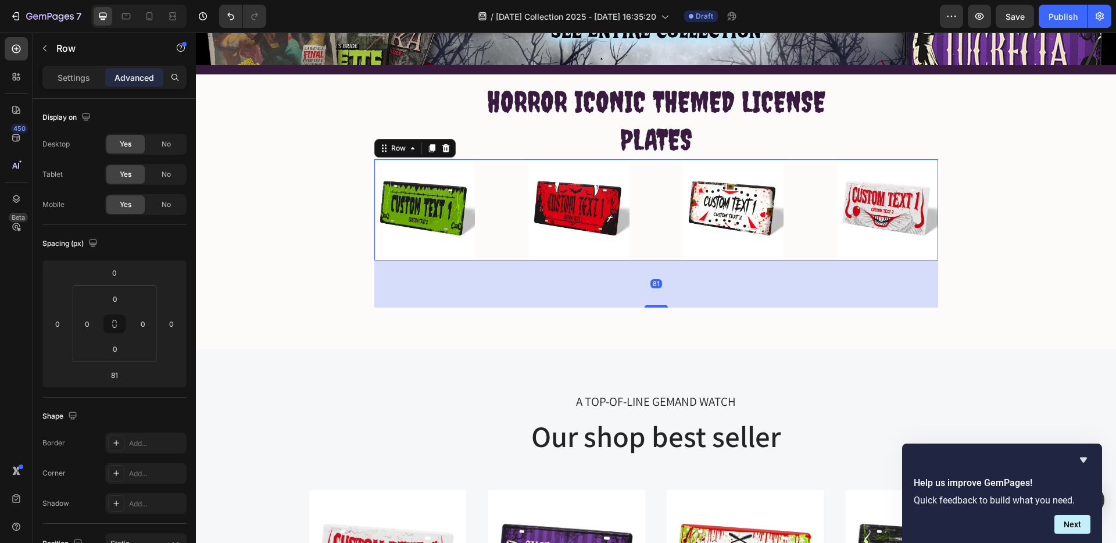
click at [656, 252] on div "Image Image Image Image Row 81" at bounding box center [656, 209] width 564 height 101
click at [762, 216] on img at bounding box center [733, 209] width 101 height 101
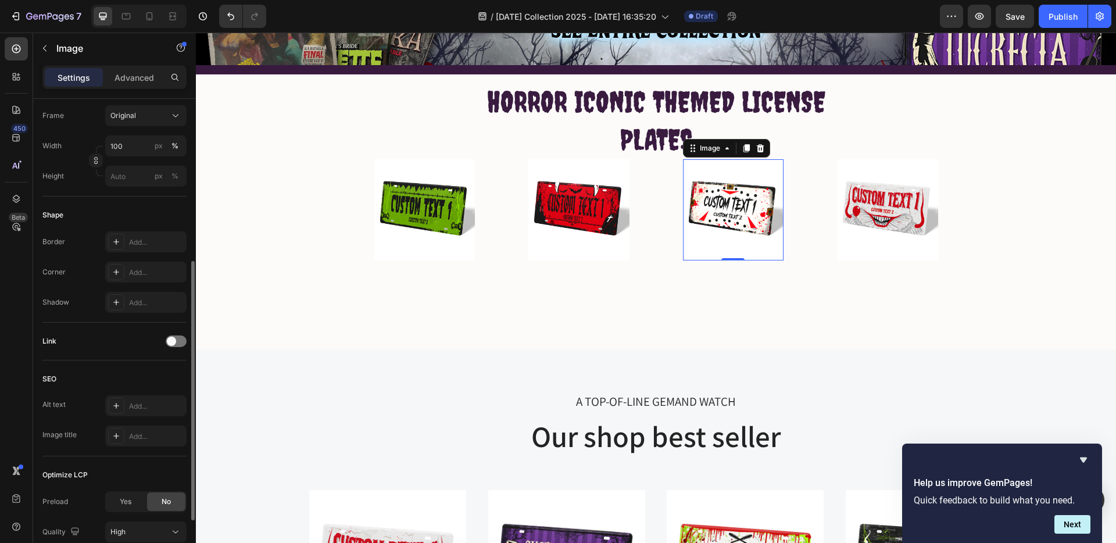
scroll to position [0, 0]
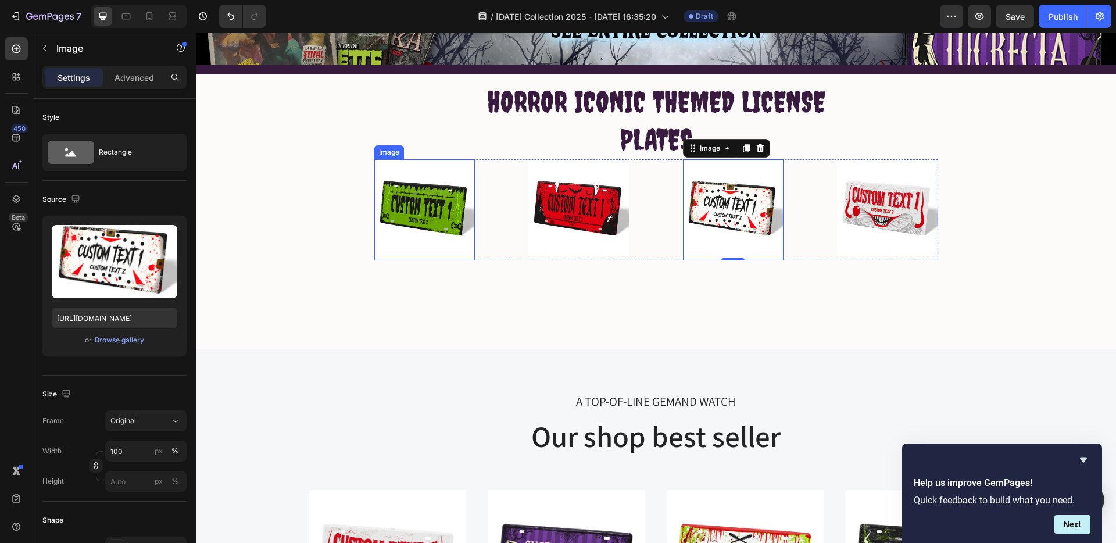
click at [438, 233] on img at bounding box center [424, 209] width 101 height 101
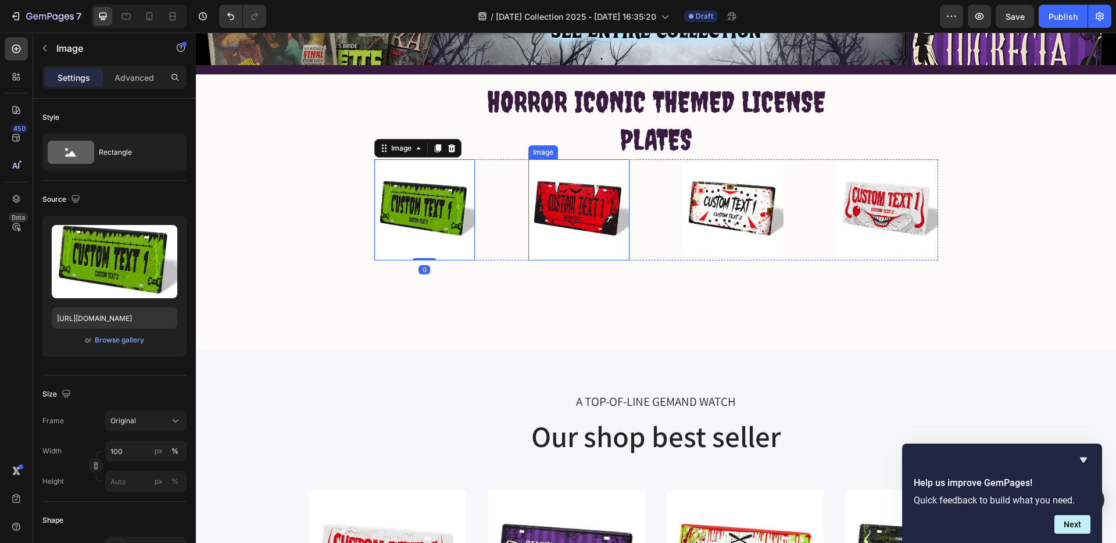
click at [581, 238] on img at bounding box center [578, 209] width 101 height 101
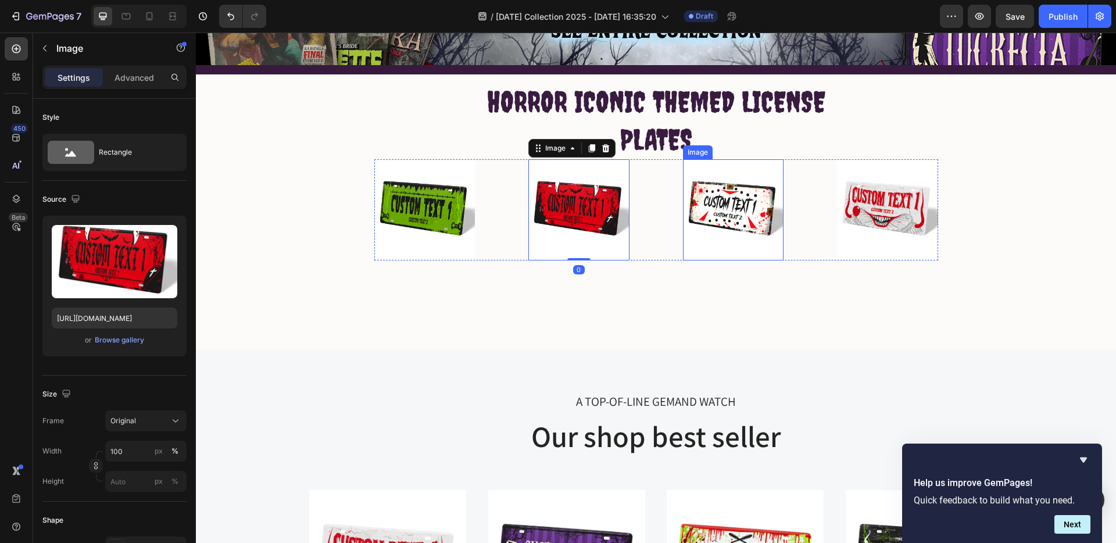
click at [703, 248] on img at bounding box center [733, 209] width 101 height 101
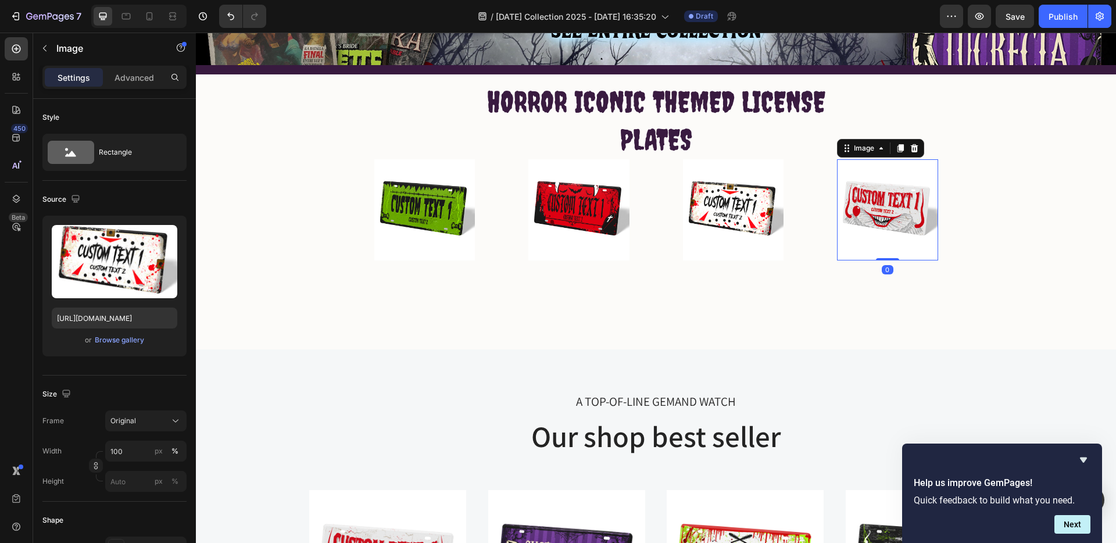
click at [865, 241] on img at bounding box center [887, 209] width 101 height 101
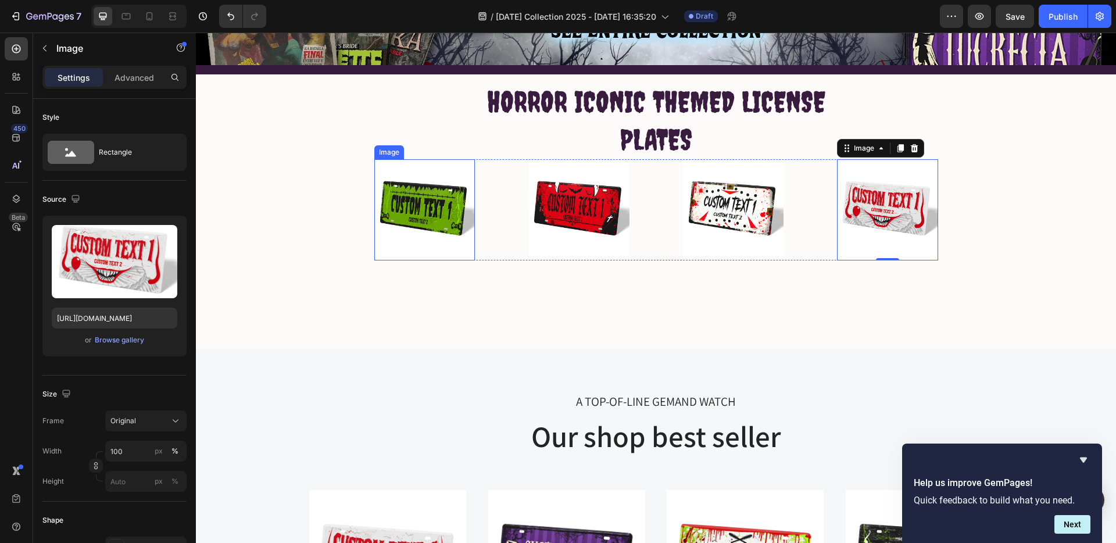
click at [439, 205] on img at bounding box center [424, 209] width 101 height 101
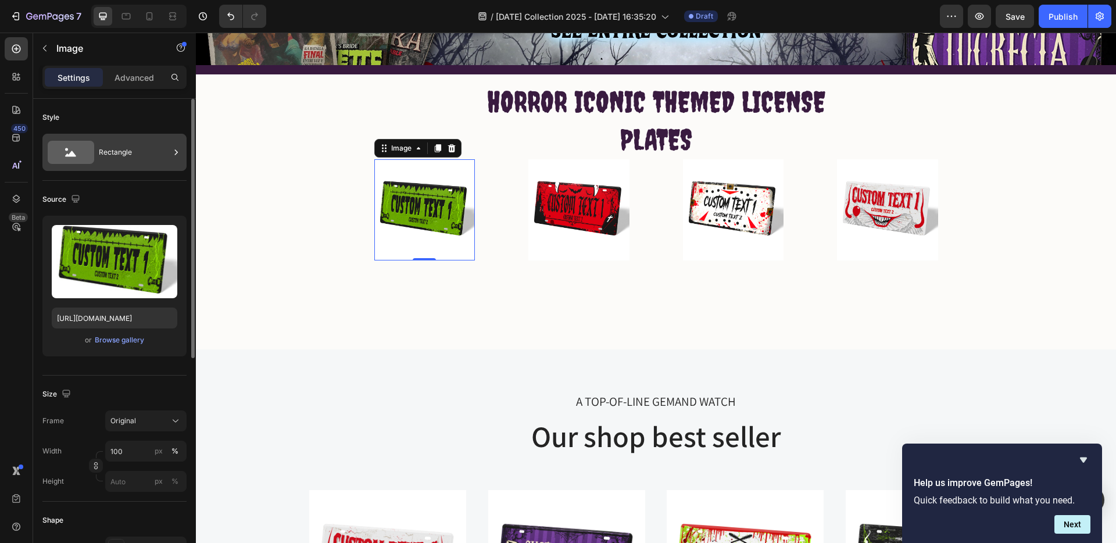
click at [153, 152] on div "Rectangle" at bounding box center [134, 152] width 71 height 27
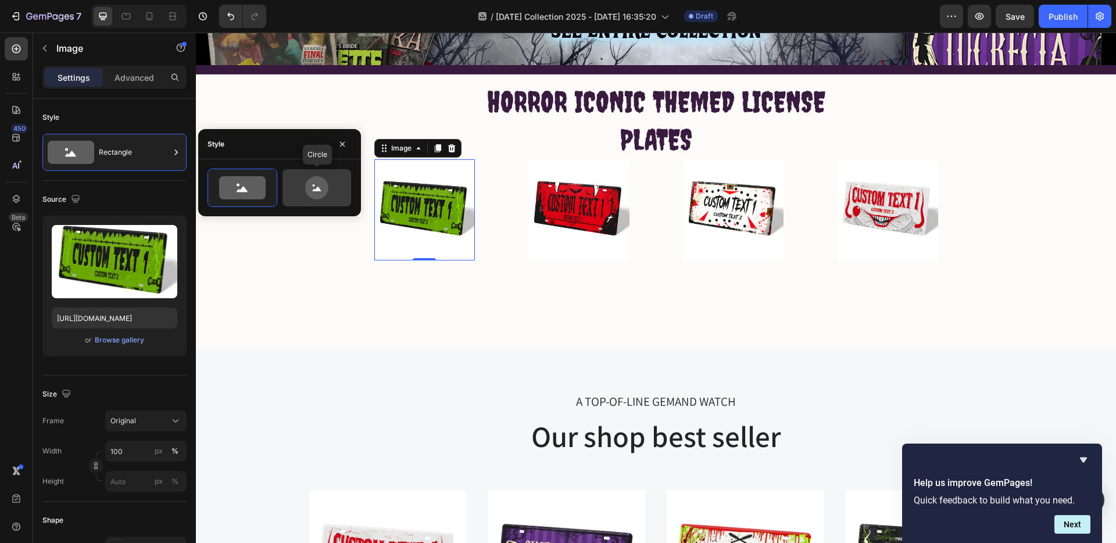
click at [320, 184] on icon at bounding box center [316, 187] width 23 height 23
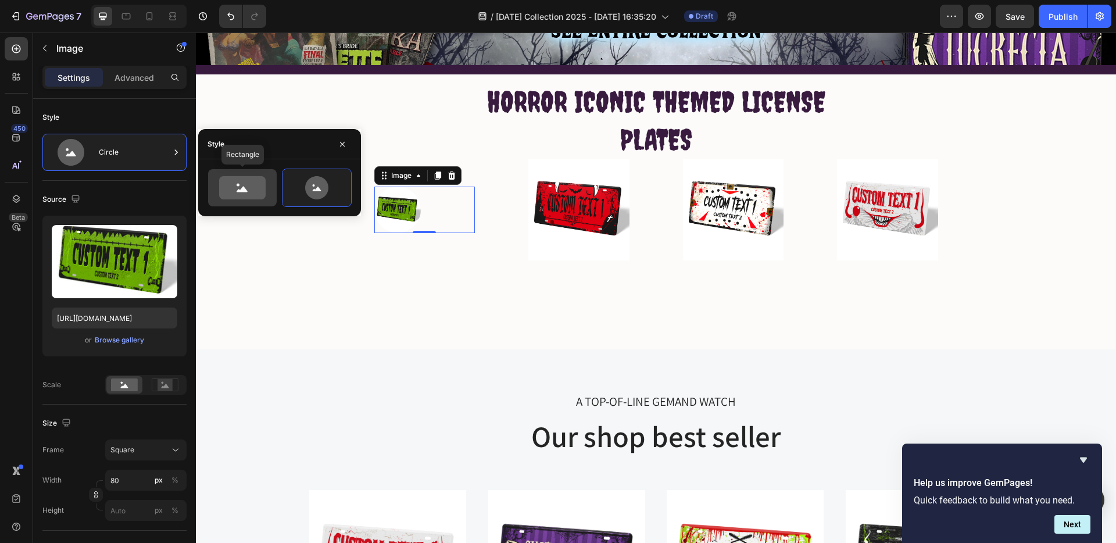
click at [228, 188] on icon at bounding box center [242, 187] width 47 height 23
type input "100"
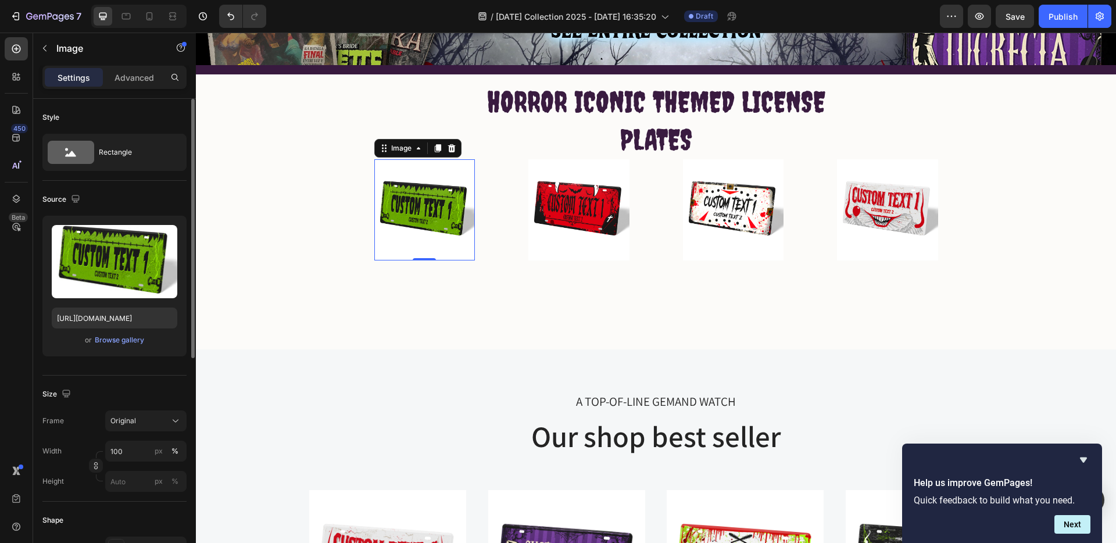
click at [138, 187] on div "Source Upload Image [URL][DOMAIN_NAME] or Browse gallery" at bounding box center [114, 278] width 144 height 195
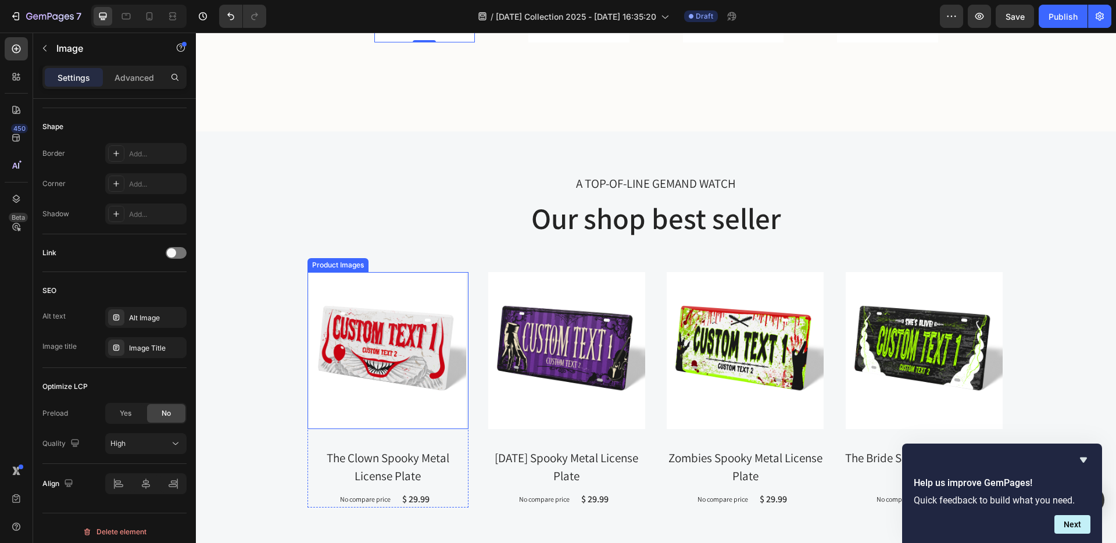
scroll to position [589, 0]
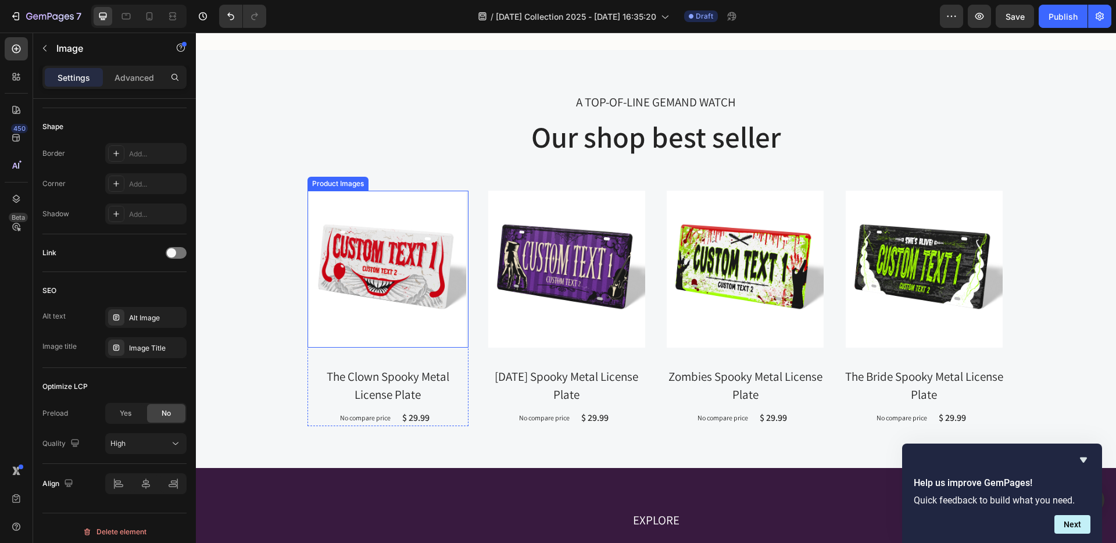
click at [383, 285] on img at bounding box center [387, 269] width 157 height 157
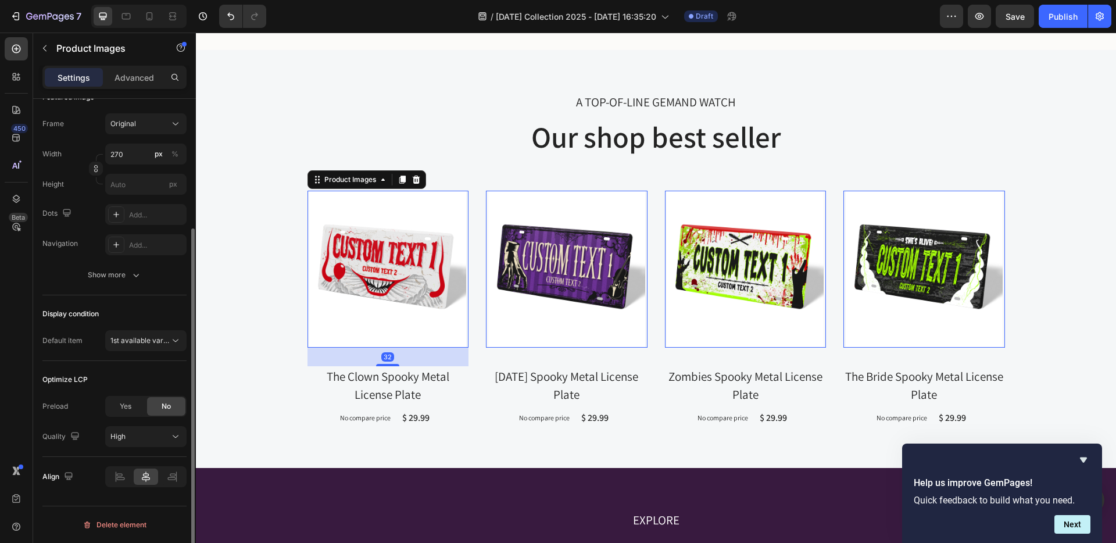
scroll to position [0, 0]
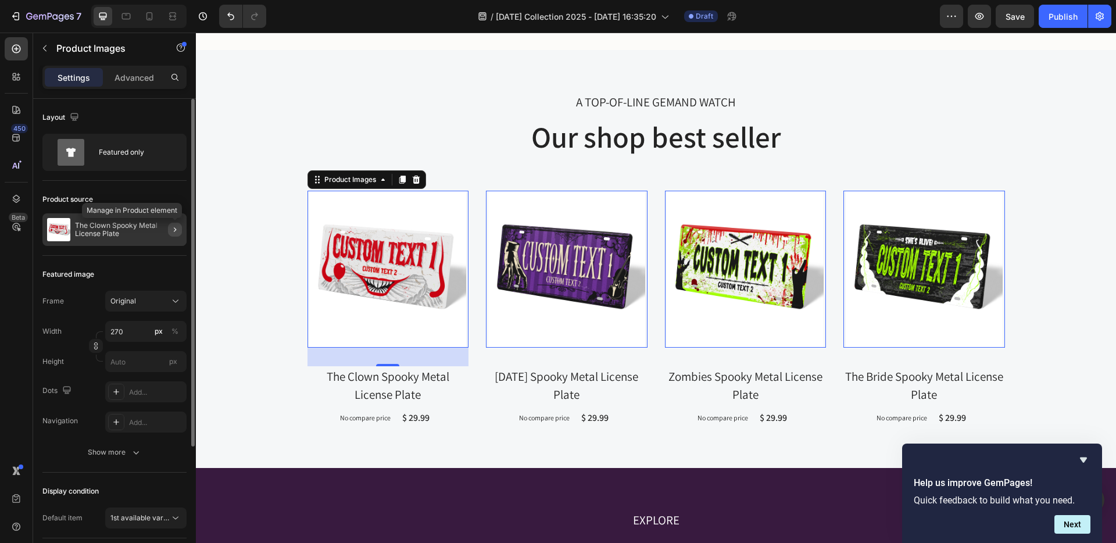
click at [171, 225] on icon "button" at bounding box center [174, 229] width 9 height 9
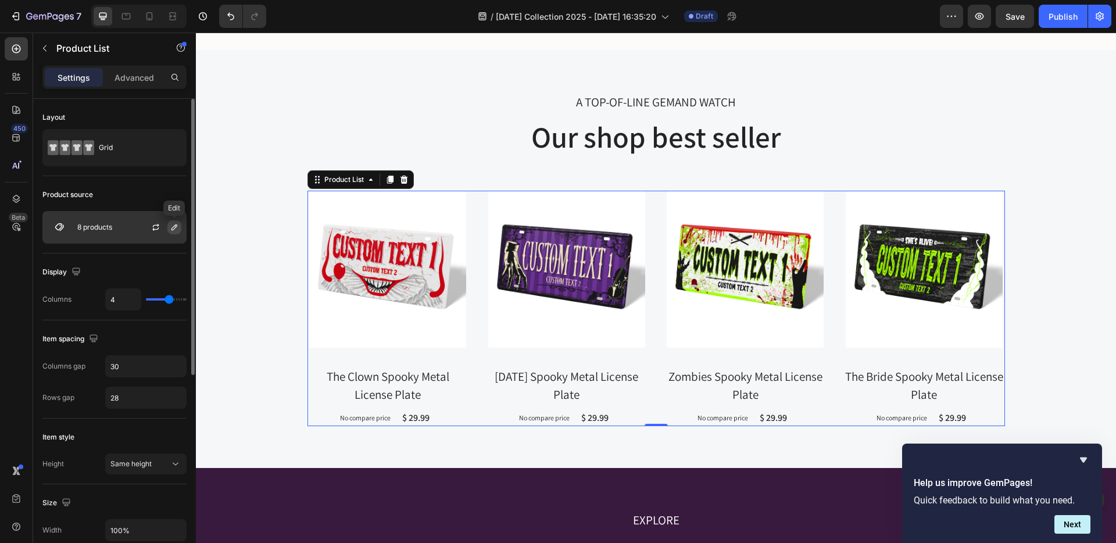
click at [176, 228] on icon "button" at bounding box center [174, 227] width 9 height 9
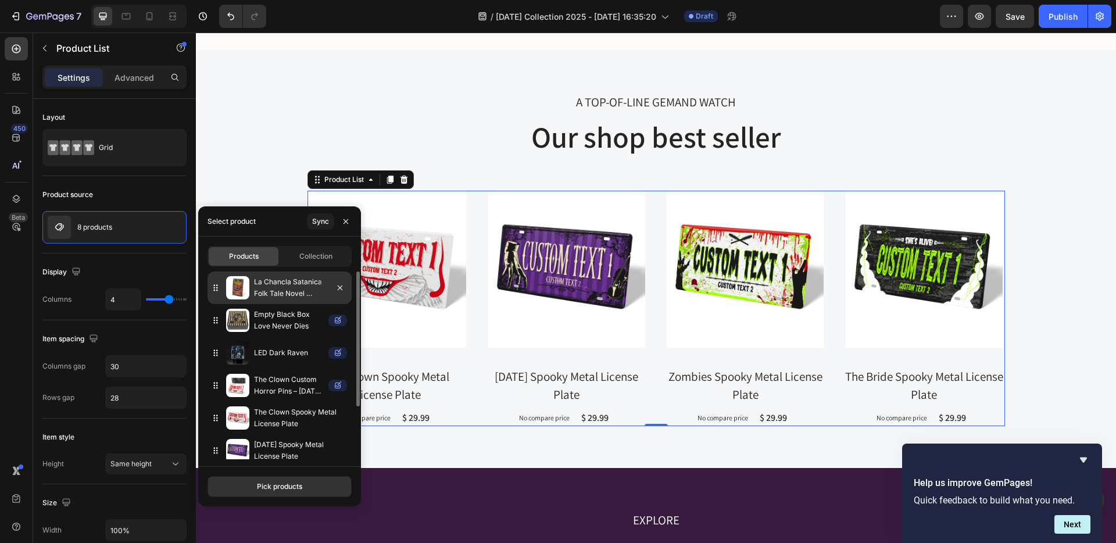
click at [250, 294] on div "La Chancla Satanica Folk Tale Novel Cover Tin Sign" at bounding box center [280, 287] width 144 height 33
